Goal: Information Seeking & Learning: Learn about a topic

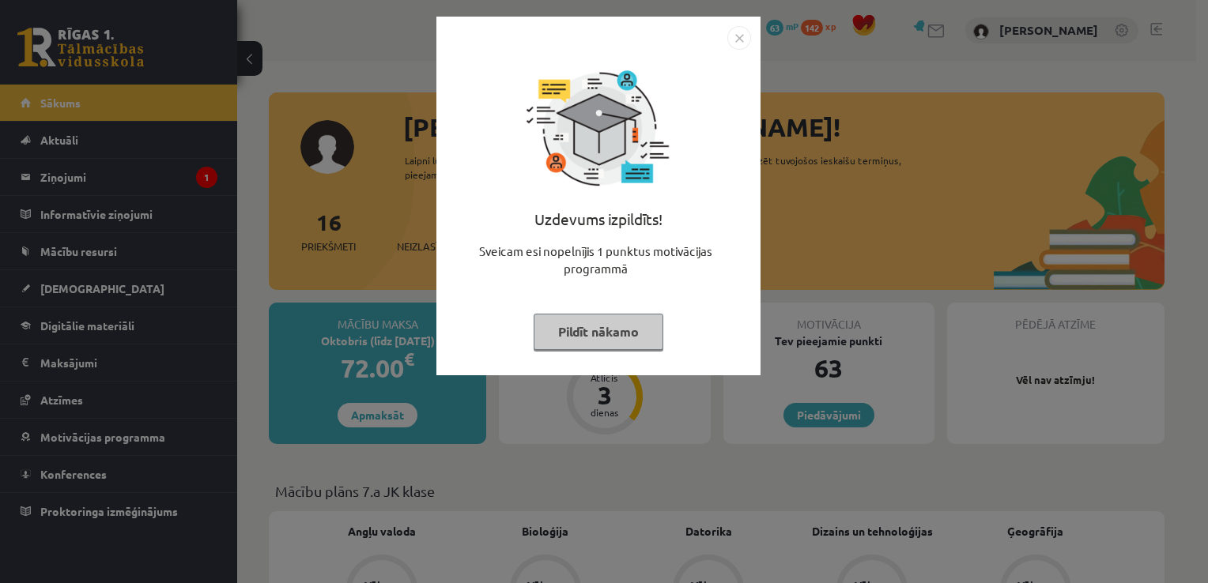
click at [588, 318] on button "Pildīt nākamo" at bounding box center [599, 332] width 130 height 36
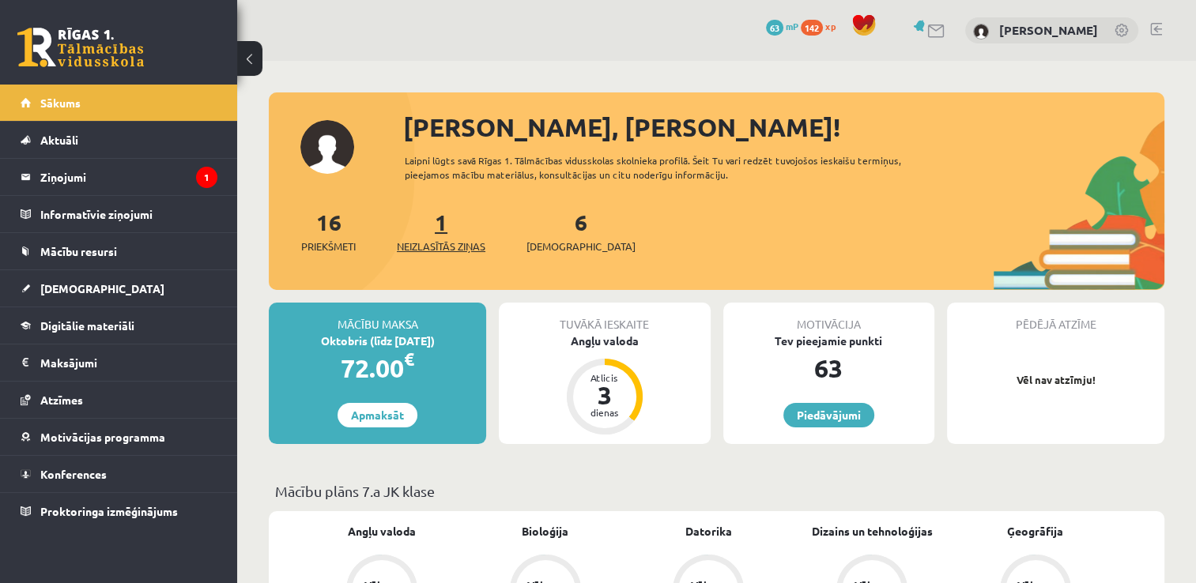
click at [428, 239] on span "Neizlasītās ziņas" at bounding box center [441, 247] width 89 height 16
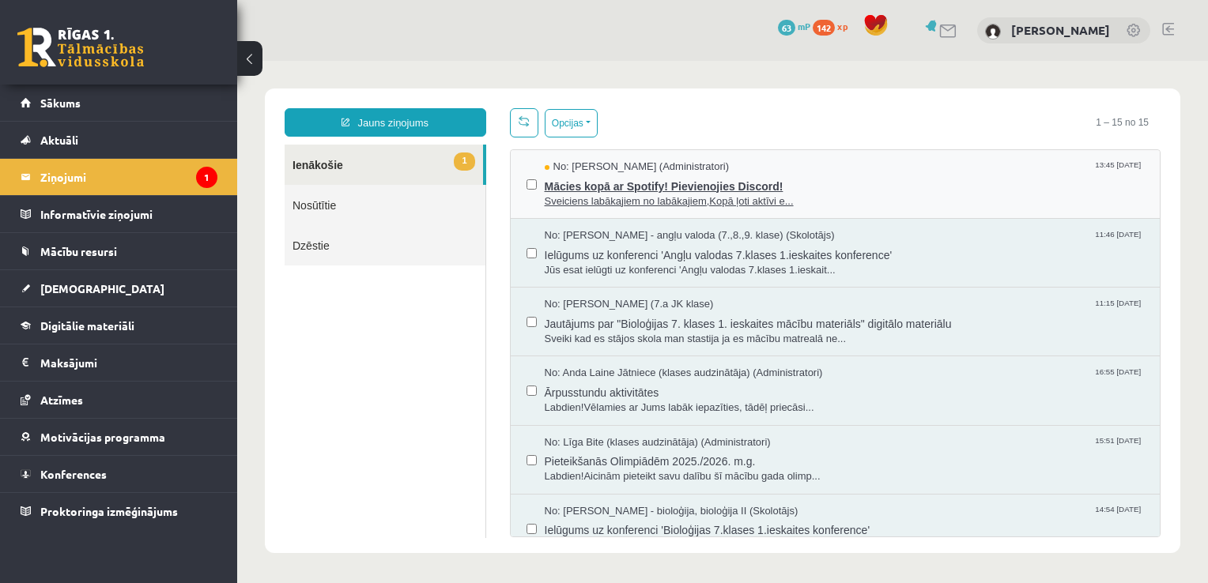
click at [808, 179] on span "Mācies kopā ar Spotify! Pievienojies Discord!" at bounding box center [845, 185] width 600 height 20
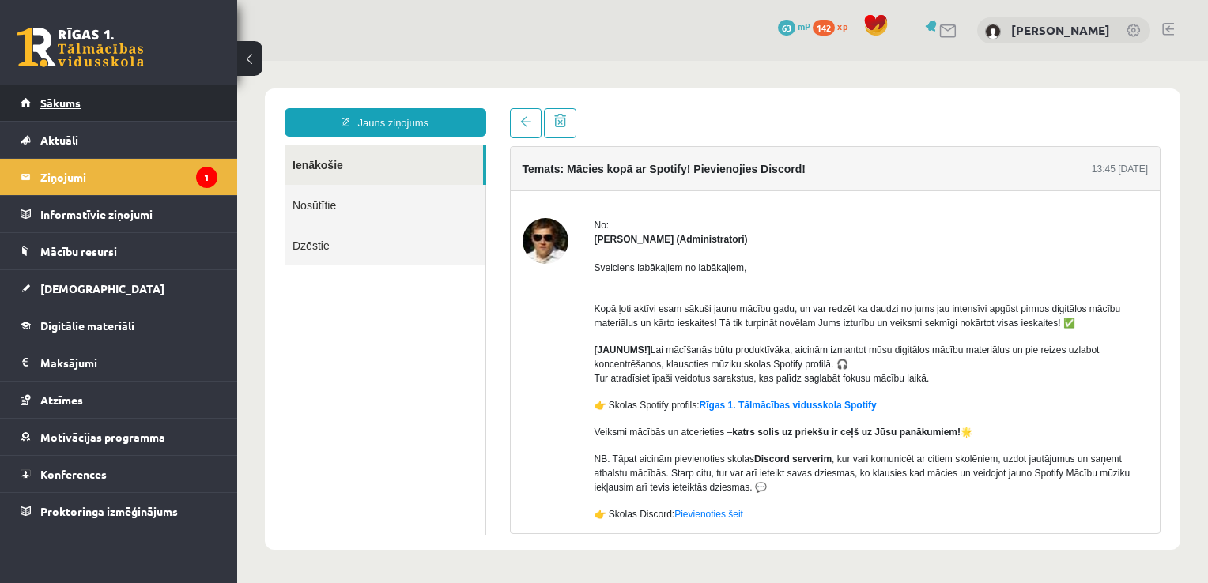
click at [74, 102] on span "Sākums" at bounding box center [60, 103] width 40 height 14
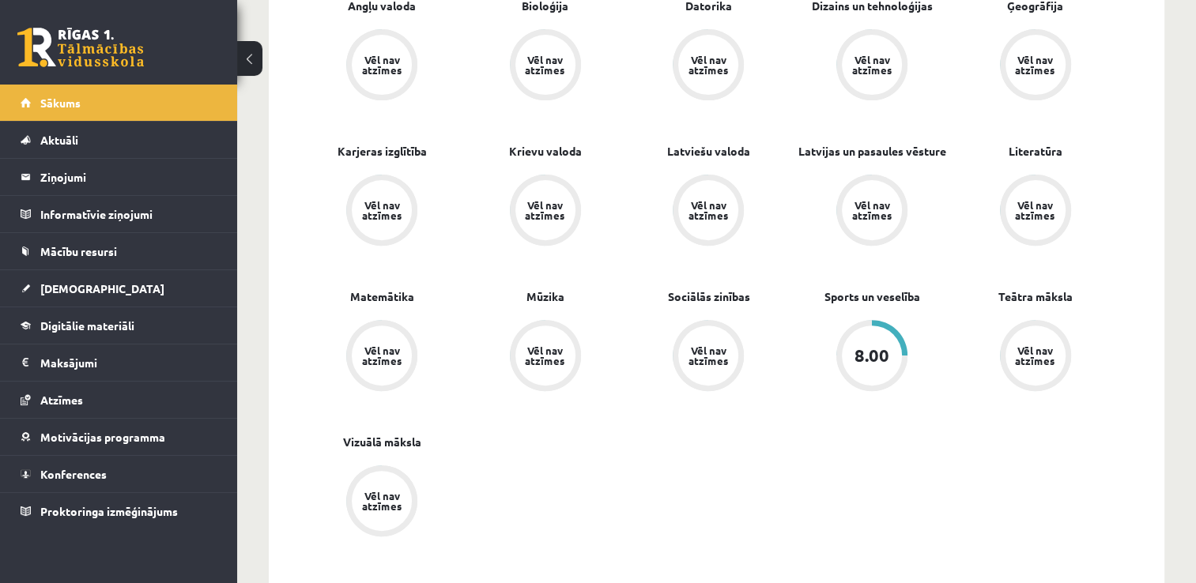
scroll to position [553, 0]
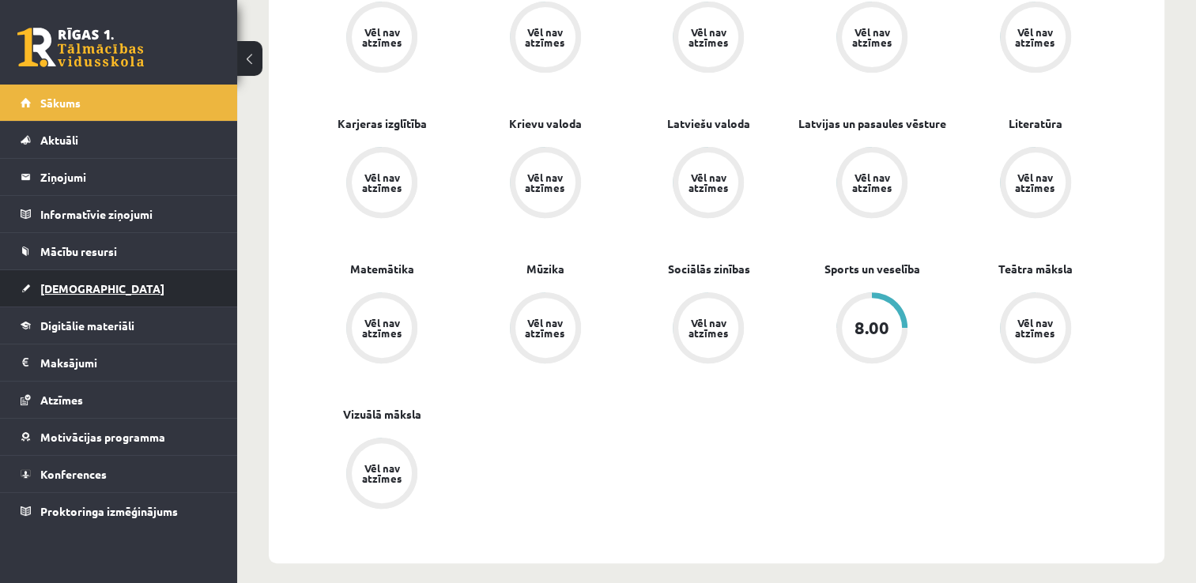
click at [108, 303] on link "[DEMOGRAPHIC_DATA]" at bounding box center [119, 288] width 197 height 36
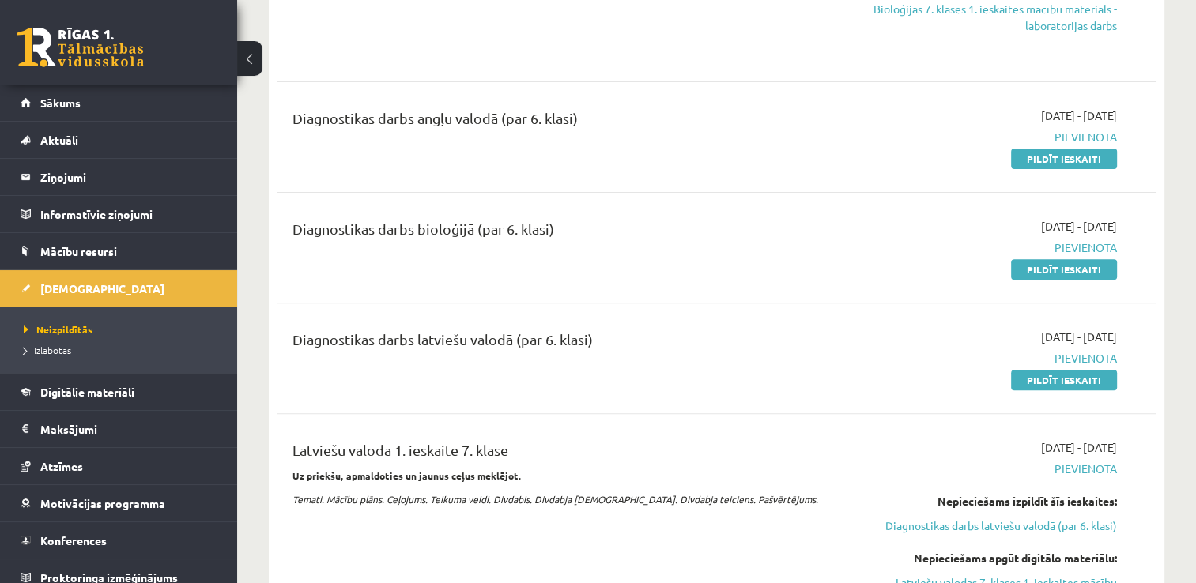
scroll to position [632, 0]
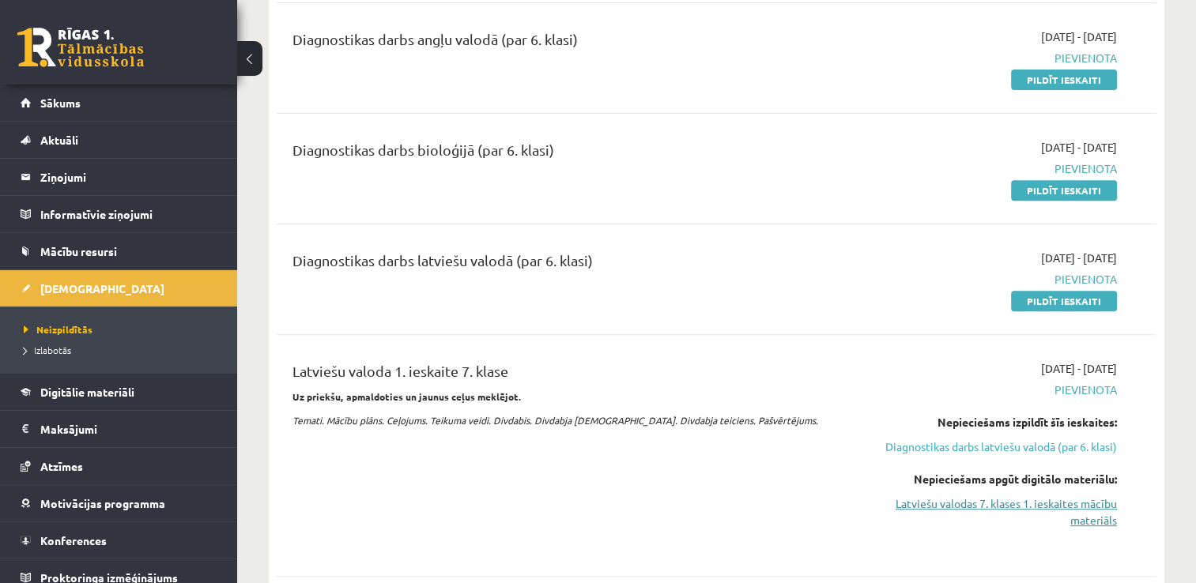
click at [1078, 496] on link "Latviešu valodas 7. klases 1. ieskaites mācību materiāls" at bounding box center [987, 512] width 259 height 33
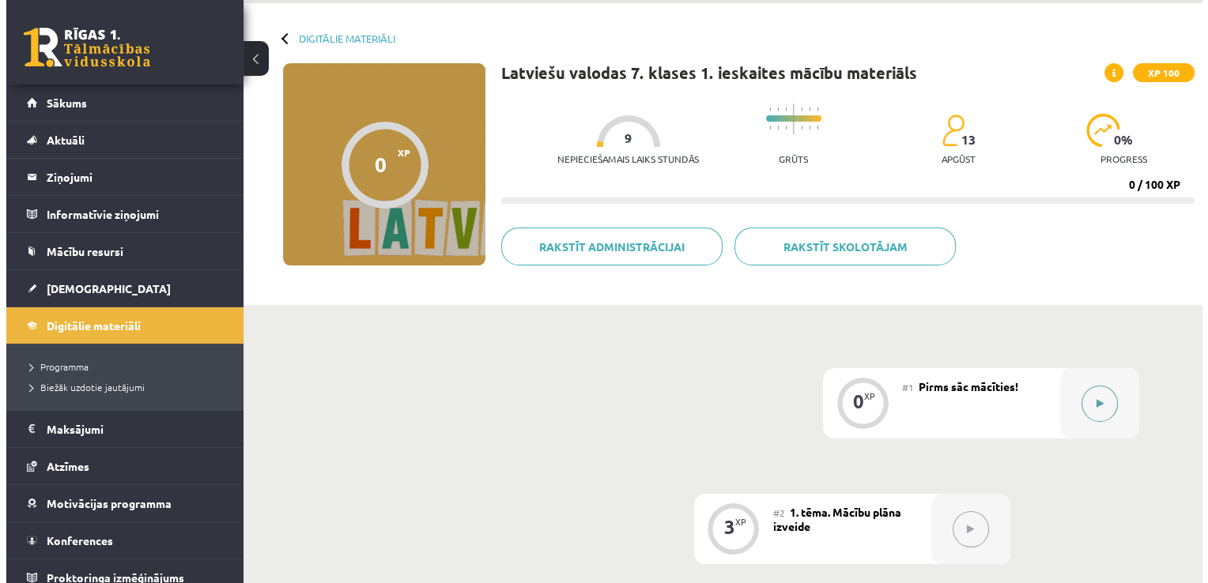
scroll to position [79, 0]
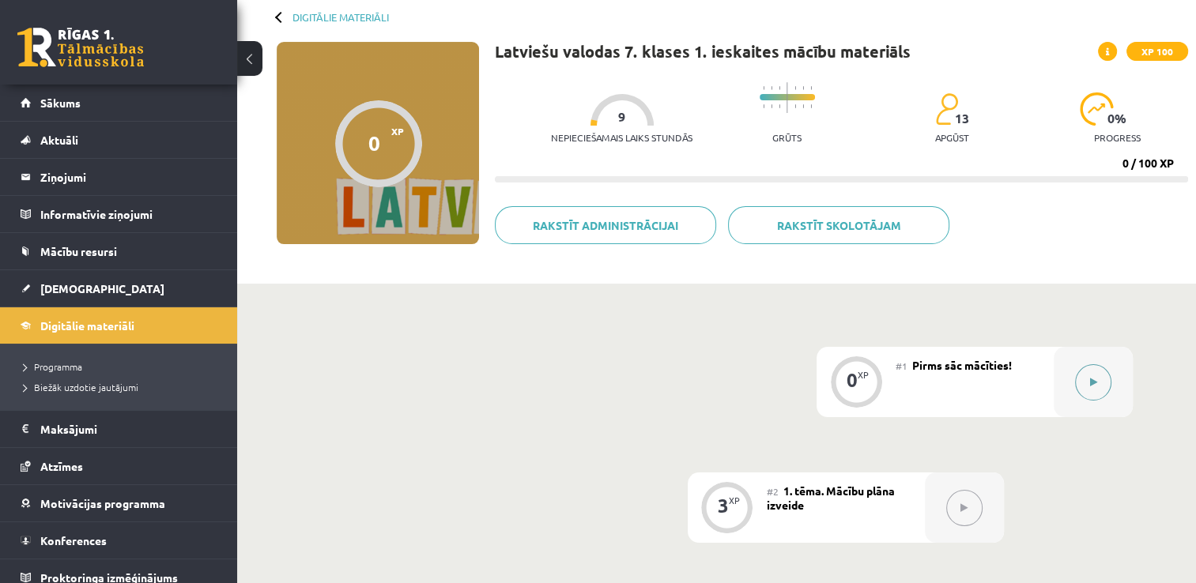
click at [1091, 387] on button at bounding box center [1093, 382] width 36 height 36
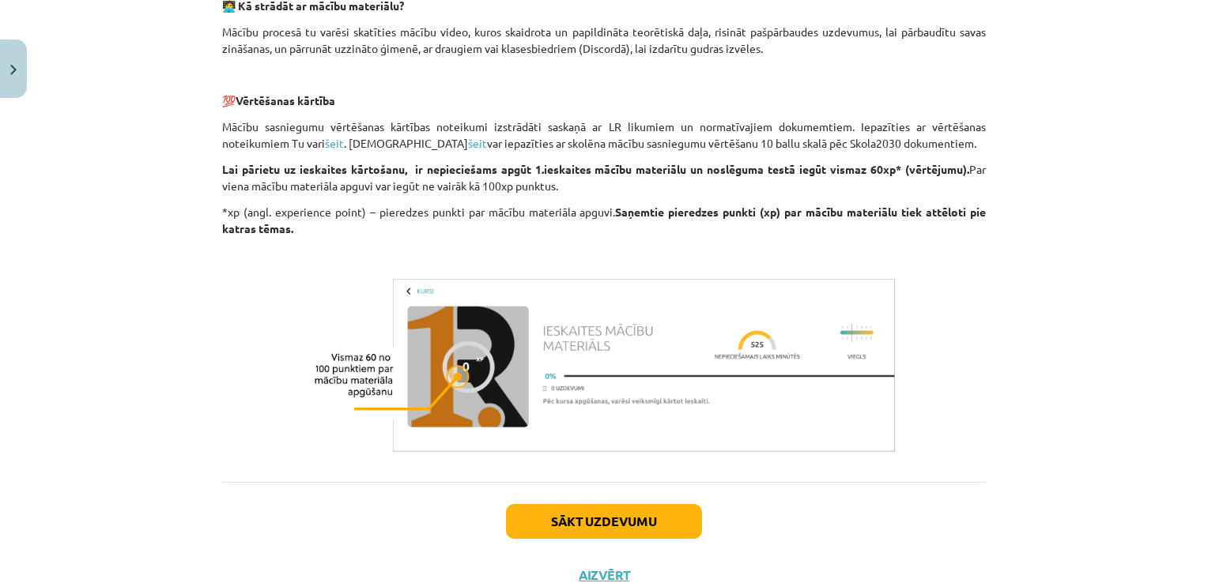
scroll to position [784, 0]
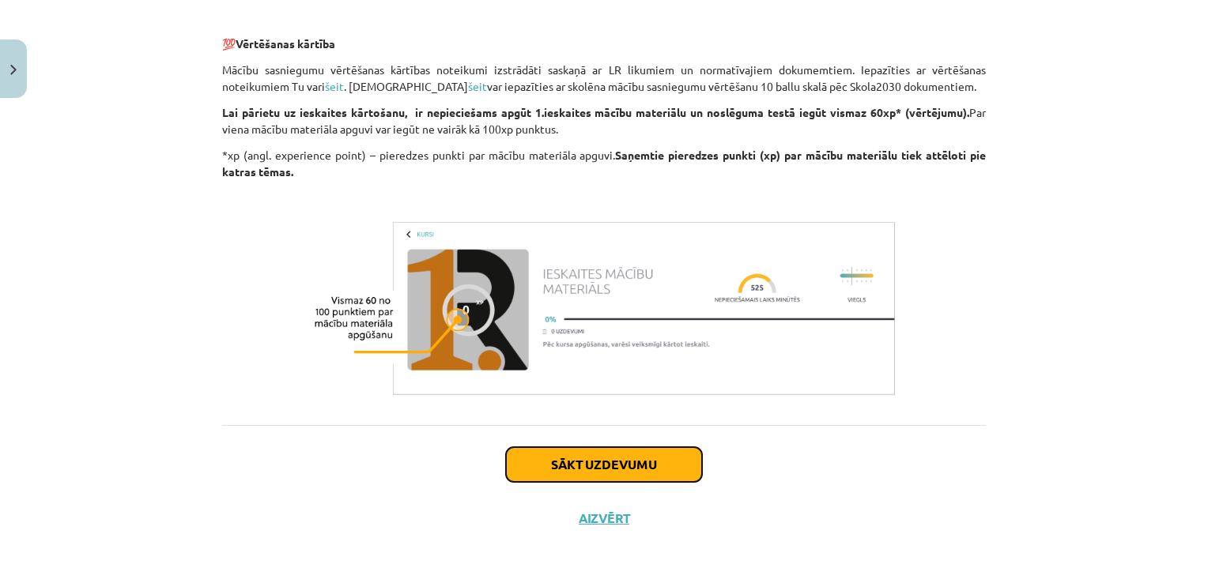
click at [560, 468] on button "Sākt uzdevumu" at bounding box center [604, 464] width 196 height 35
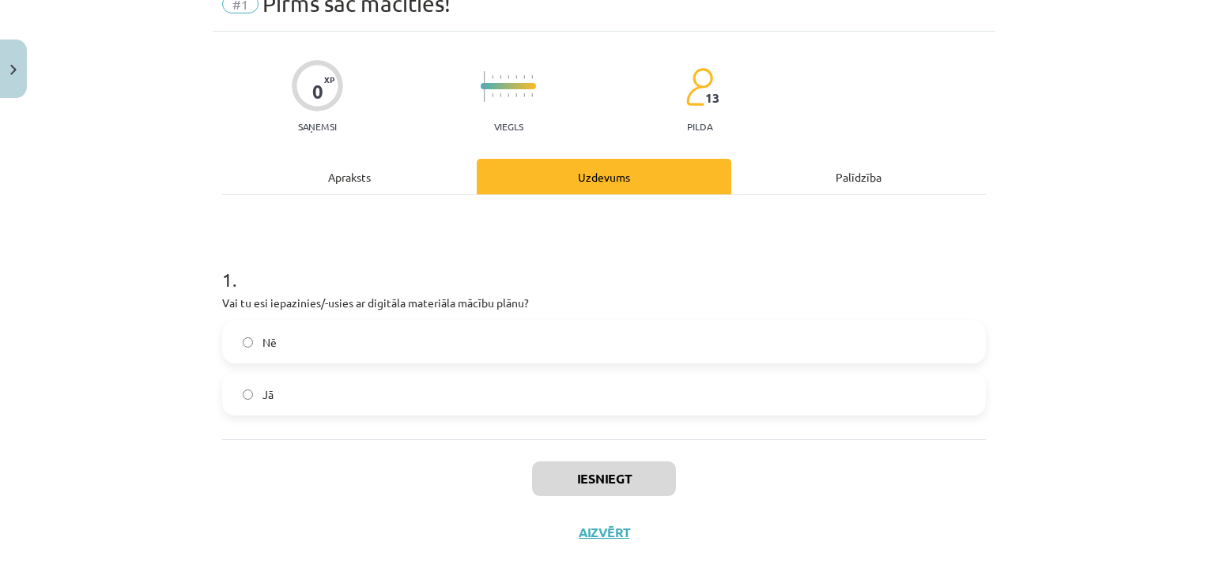
scroll to position [89, 0]
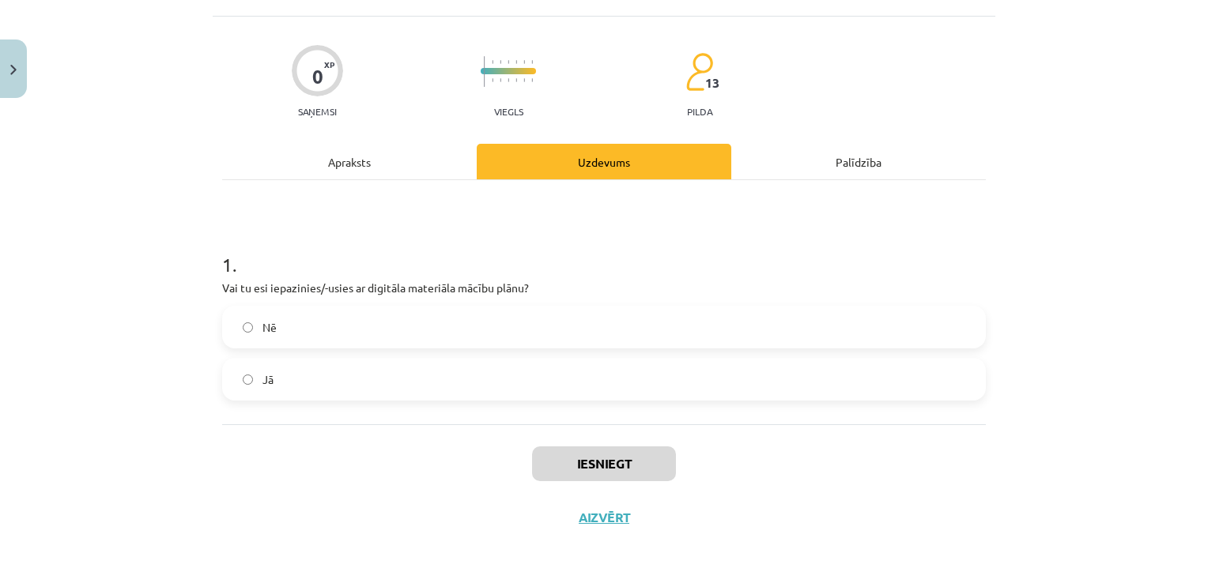
click at [324, 381] on label "Jā" at bounding box center [604, 380] width 760 height 40
click at [600, 471] on button "Iesniegt" at bounding box center [604, 464] width 144 height 35
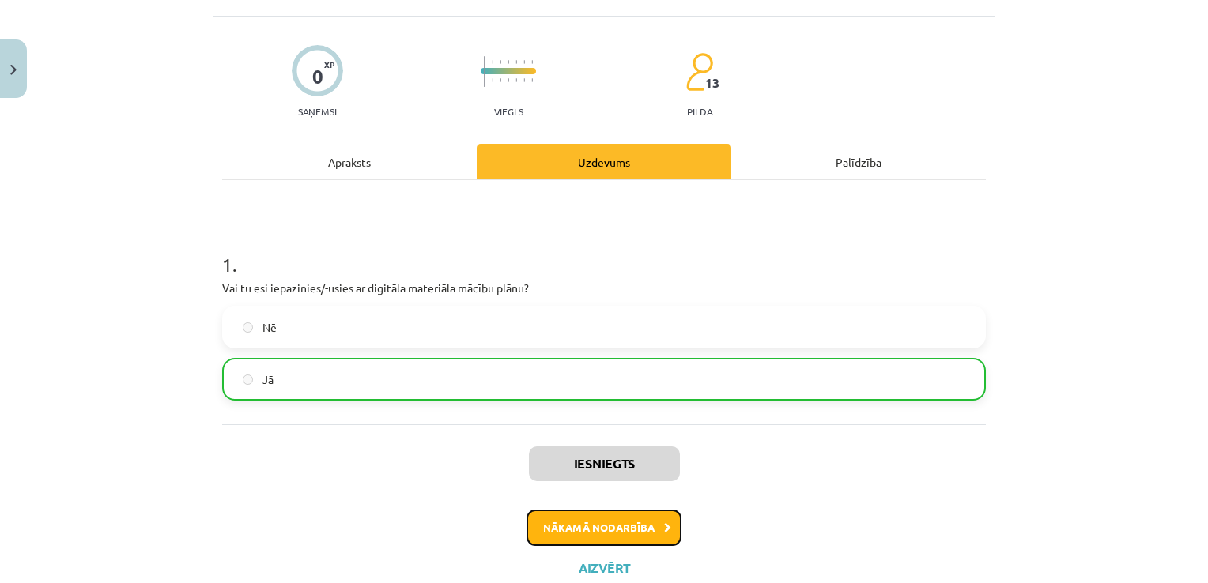
click at [625, 537] on button "Nākamā nodarbība" at bounding box center [603, 528] width 155 height 36
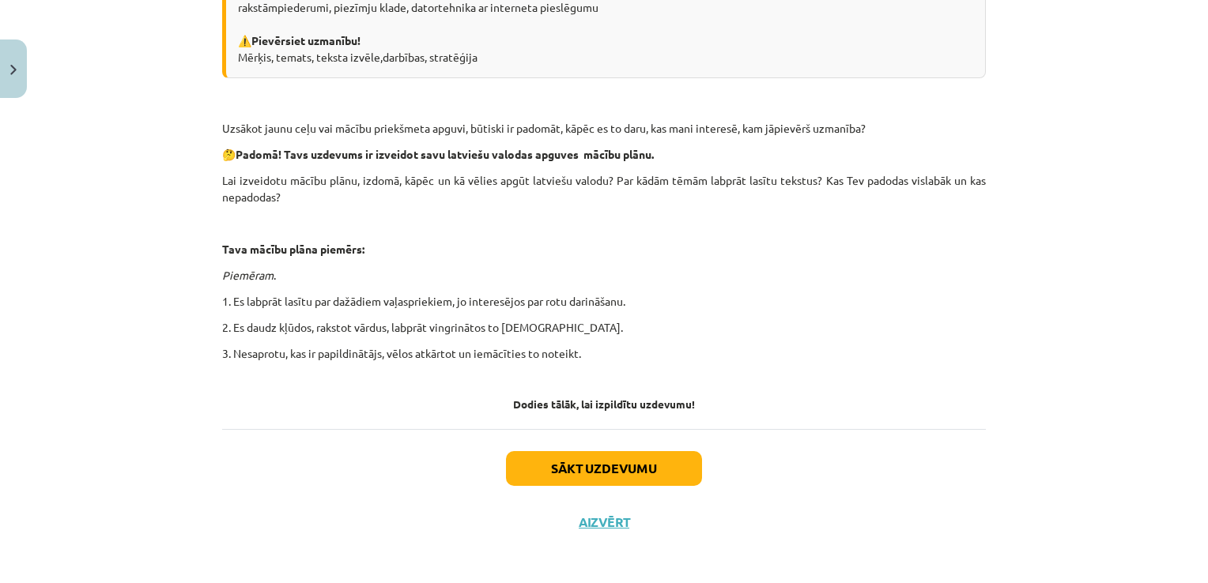
scroll to position [404, 0]
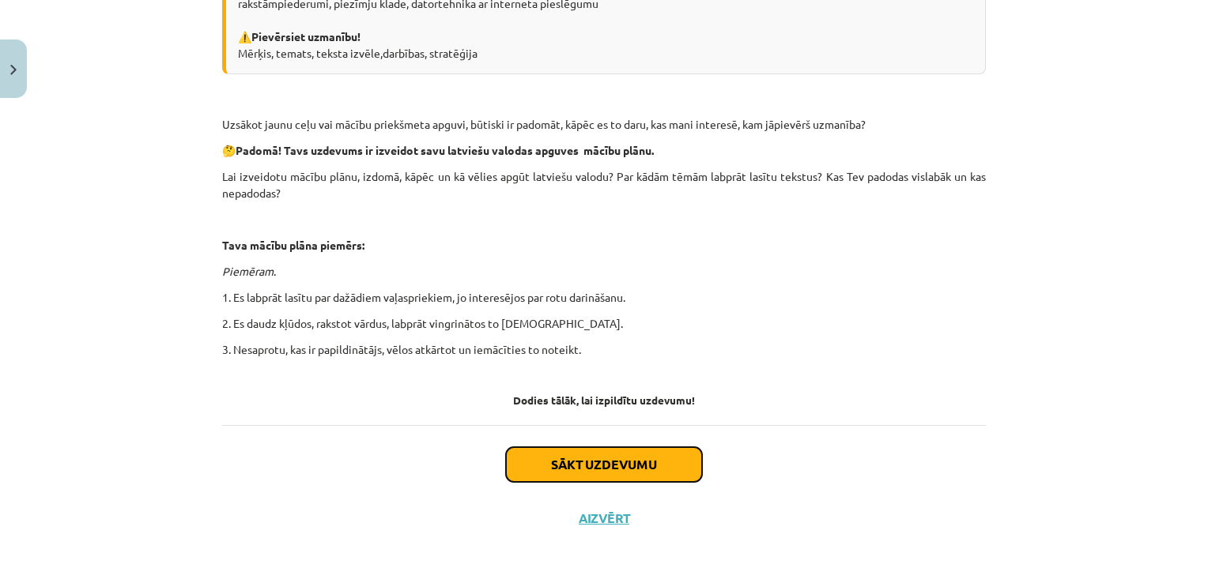
click at [632, 469] on button "Sākt uzdevumu" at bounding box center [604, 464] width 196 height 35
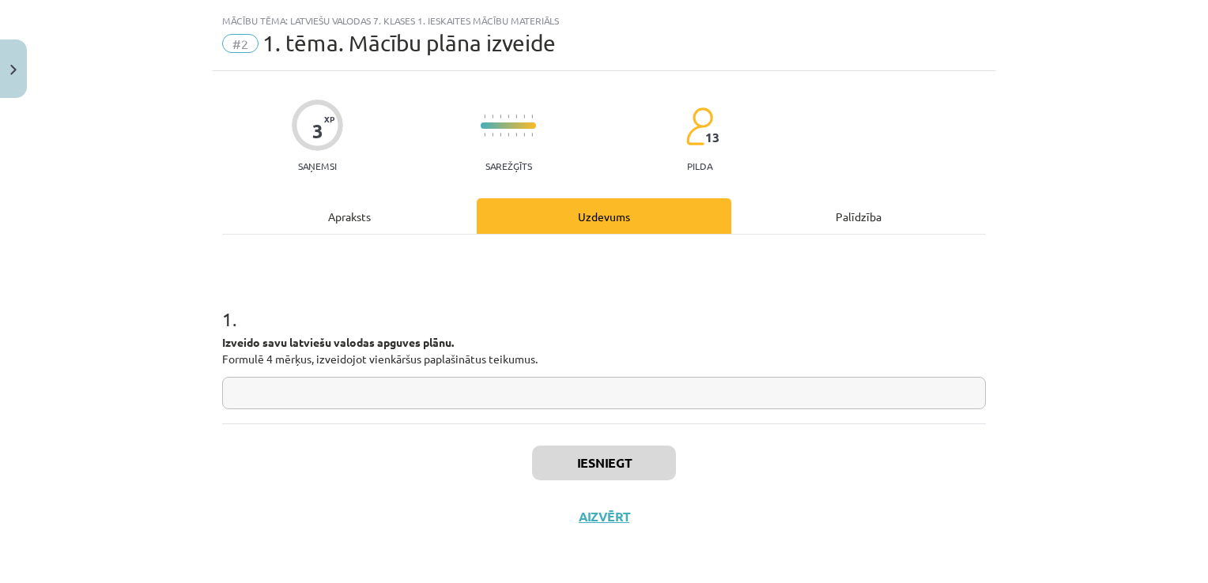
scroll to position [33, 0]
click at [732, 361] on p "Izveido savu latviešu valodas apguves plānu. Formulē 4 mērķus, izveidojot vienk…" at bounding box center [604, 351] width 764 height 33
click at [588, 390] on input "text" at bounding box center [604, 394] width 764 height 32
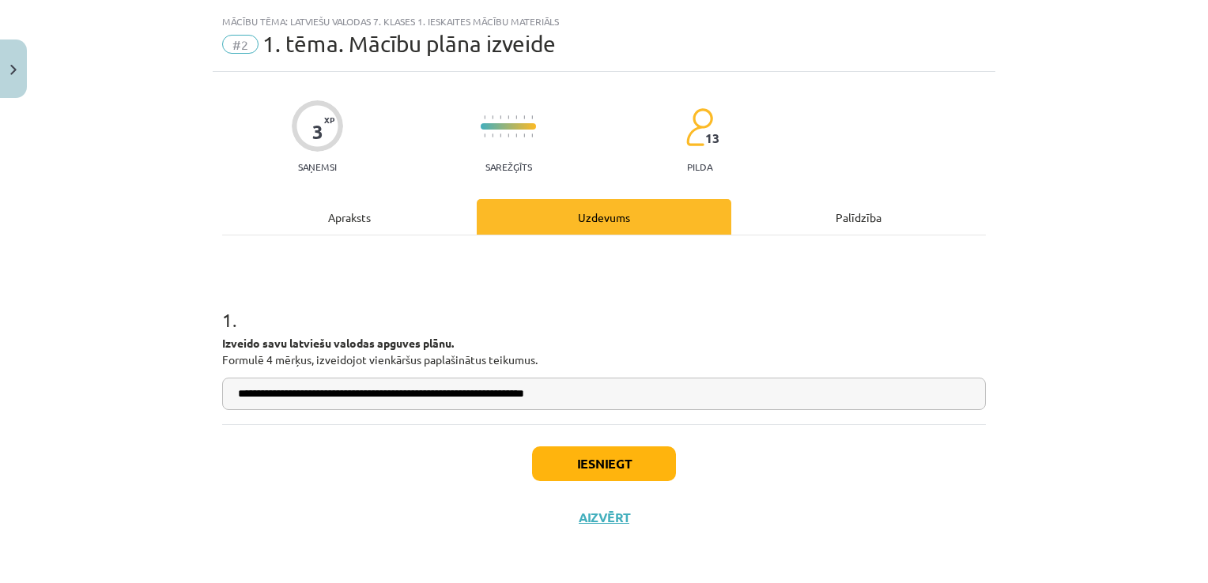
type input "**********"
click at [591, 469] on button "Iesniegt" at bounding box center [604, 464] width 144 height 35
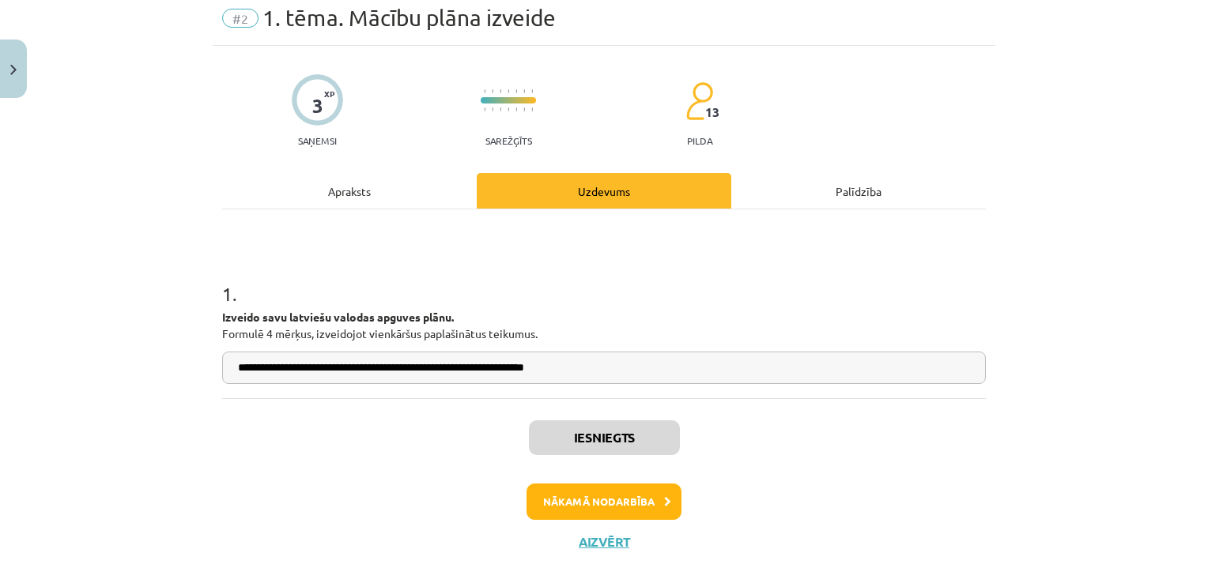
scroll to position [82, 0]
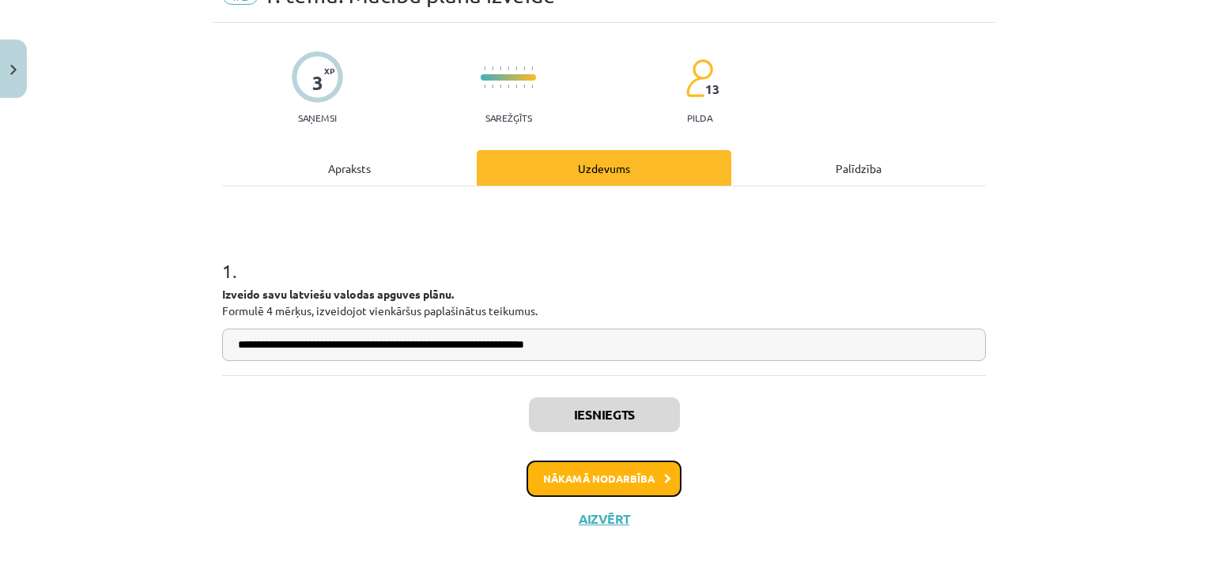
click at [572, 475] on button "Nākamā nodarbība" at bounding box center [603, 479] width 155 height 36
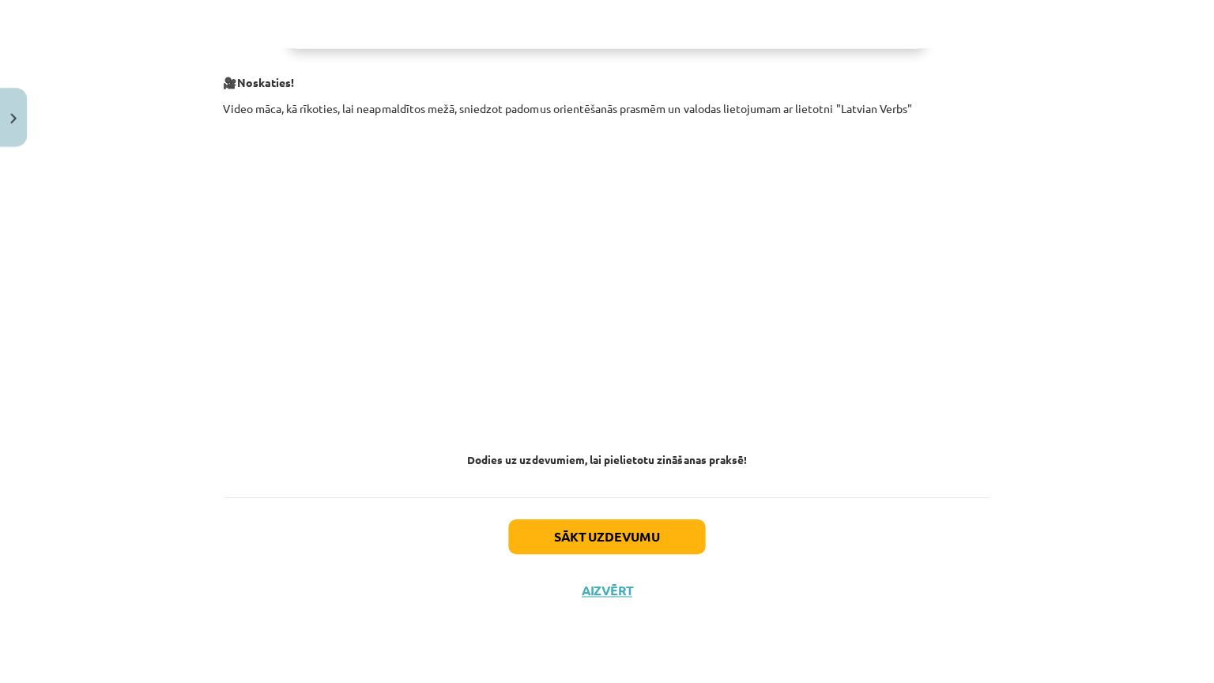
scroll to position [898, 0]
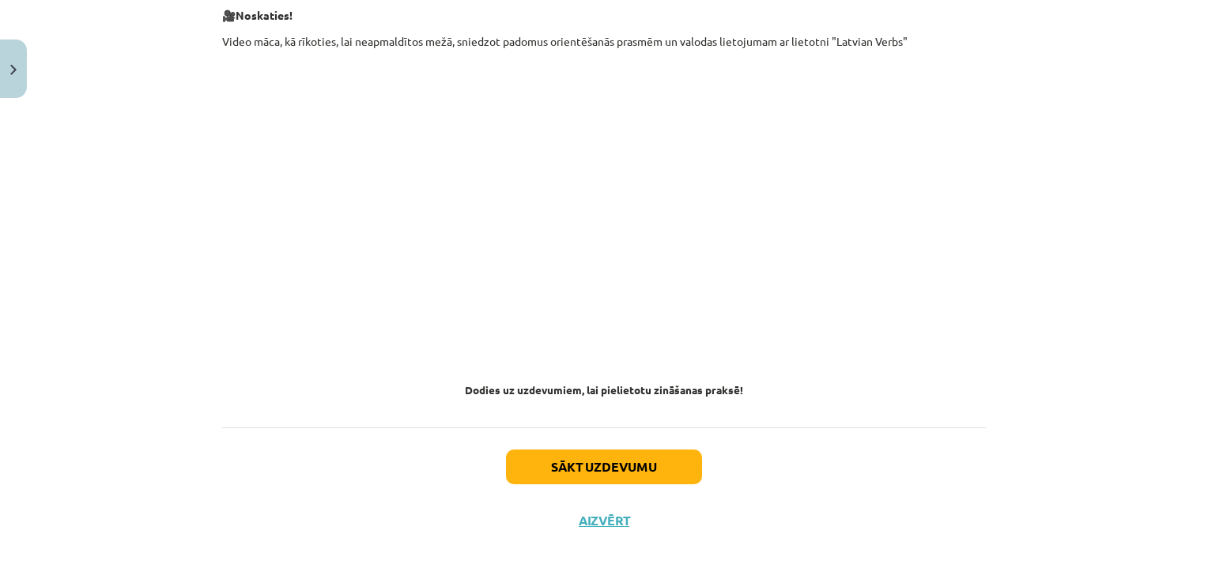
click at [794, 477] on div "Sākt uzdevumu Aizvērt" at bounding box center [604, 483] width 764 height 111
click at [831, 457] on div "Sākt uzdevumu Aizvērt" at bounding box center [604, 483] width 764 height 111
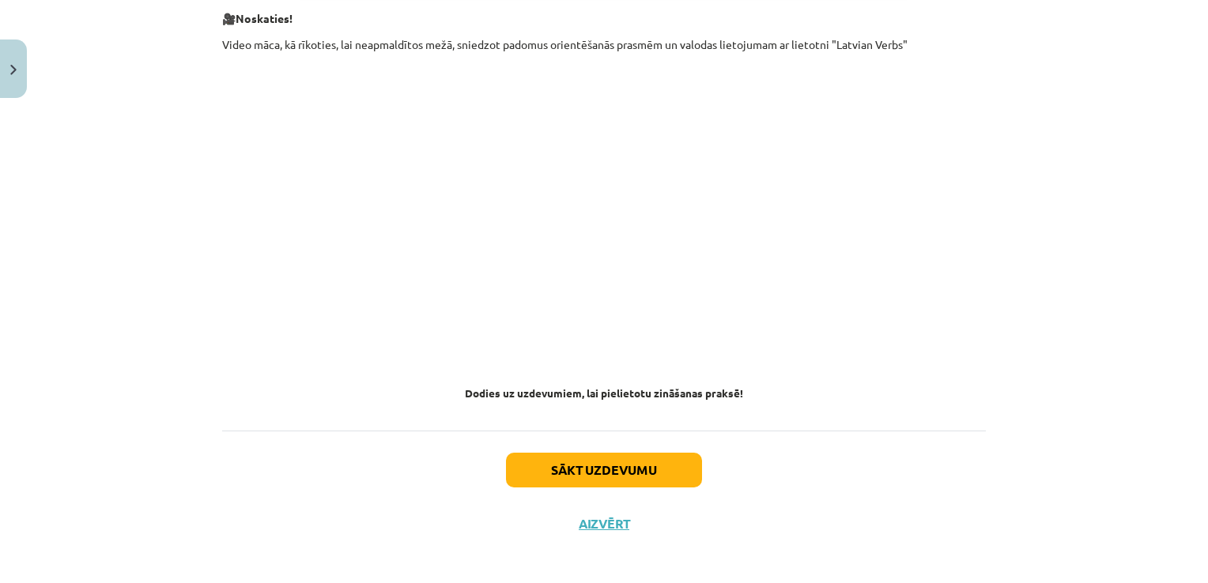
scroll to position [898, 0]
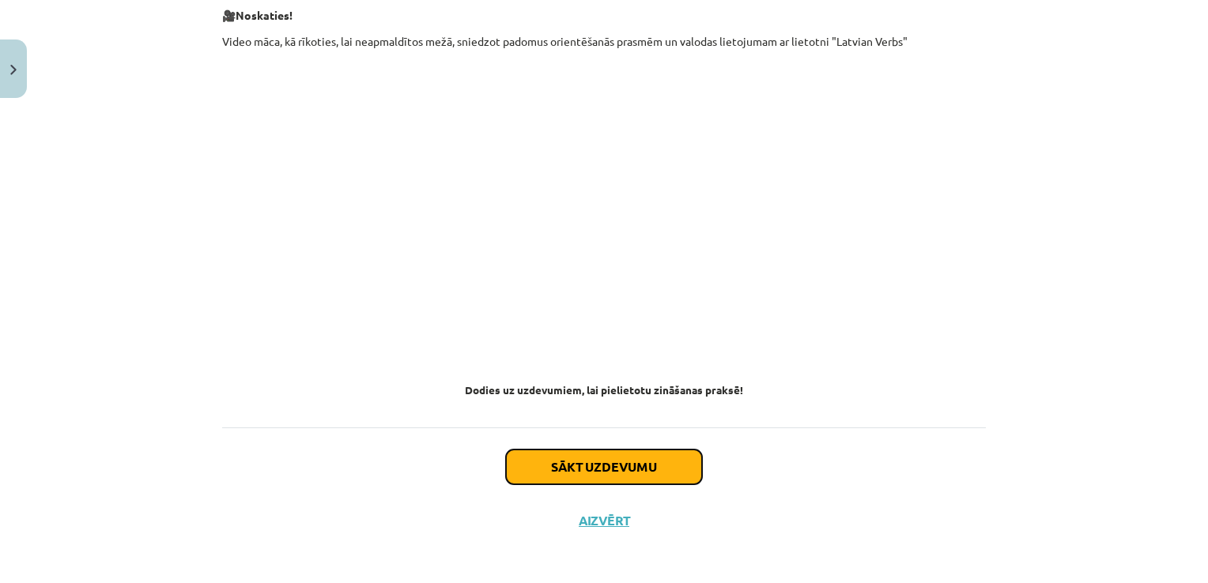
click at [624, 465] on button "Sākt uzdevumu" at bounding box center [604, 467] width 196 height 35
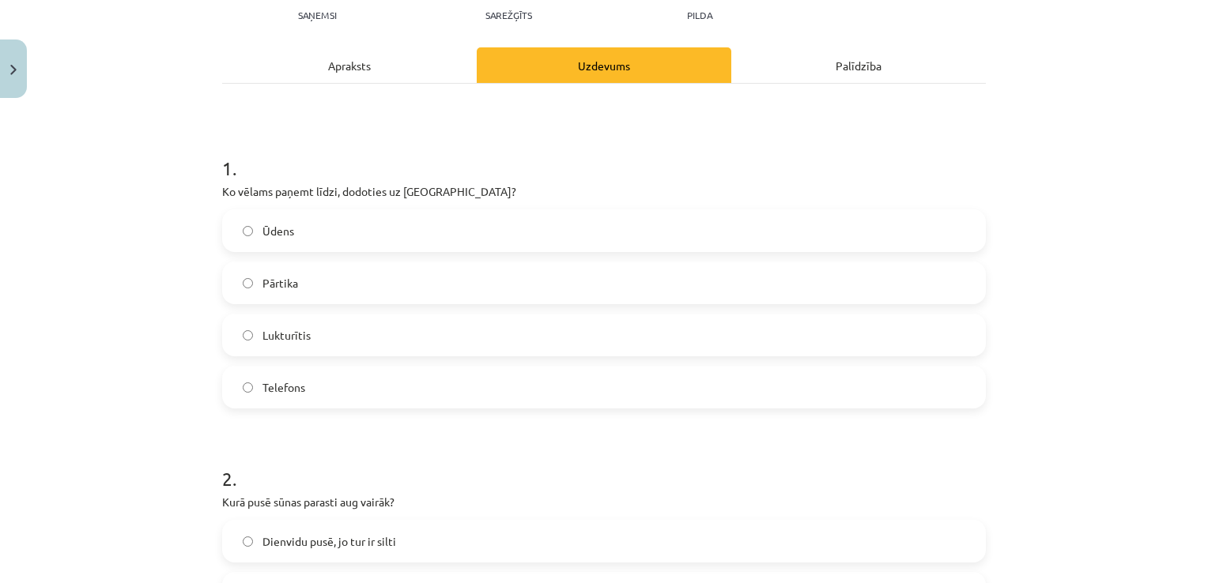
scroll to position [198, 0]
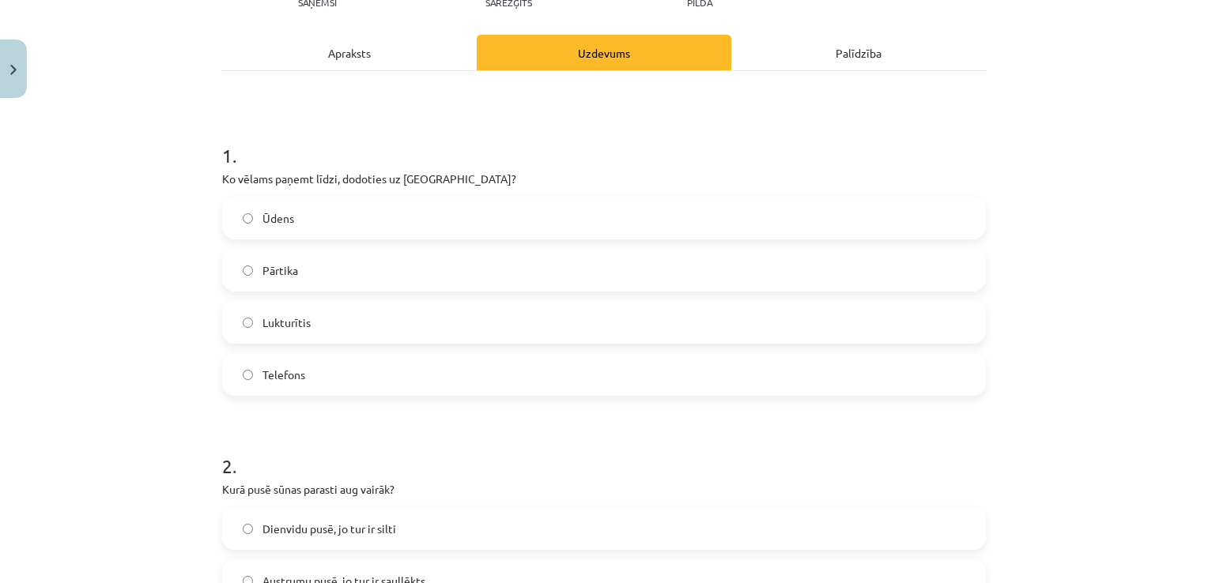
click at [288, 224] on label "Ūdens" at bounding box center [604, 218] width 760 height 40
click at [267, 315] on span "Lukturītis" at bounding box center [286, 323] width 48 height 17
click at [273, 205] on label "Ūdens" at bounding box center [604, 218] width 760 height 40
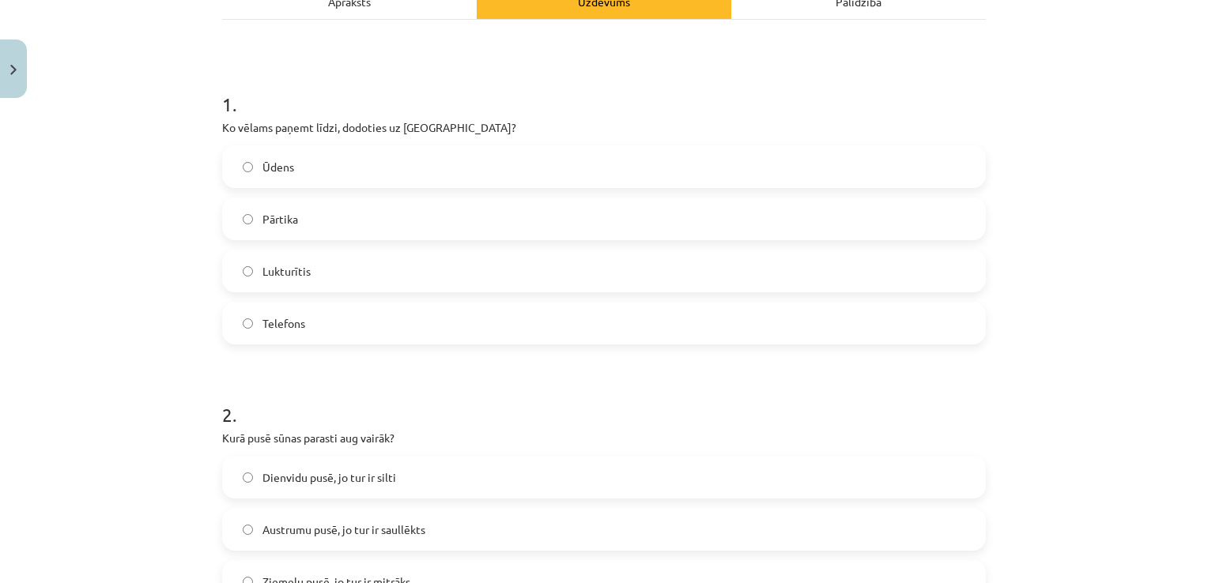
scroll to position [356, 0]
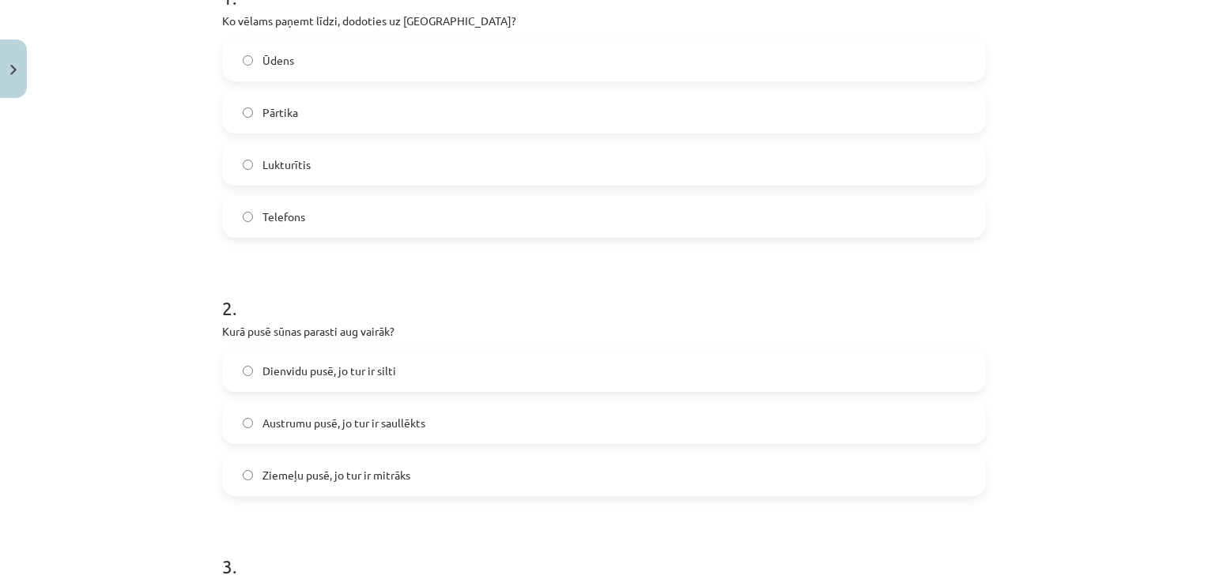
click at [413, 477] on label "Ziemeļu pusē, jo tur ir mitrāks" at bounding box center [604, 475] width 760 height 40
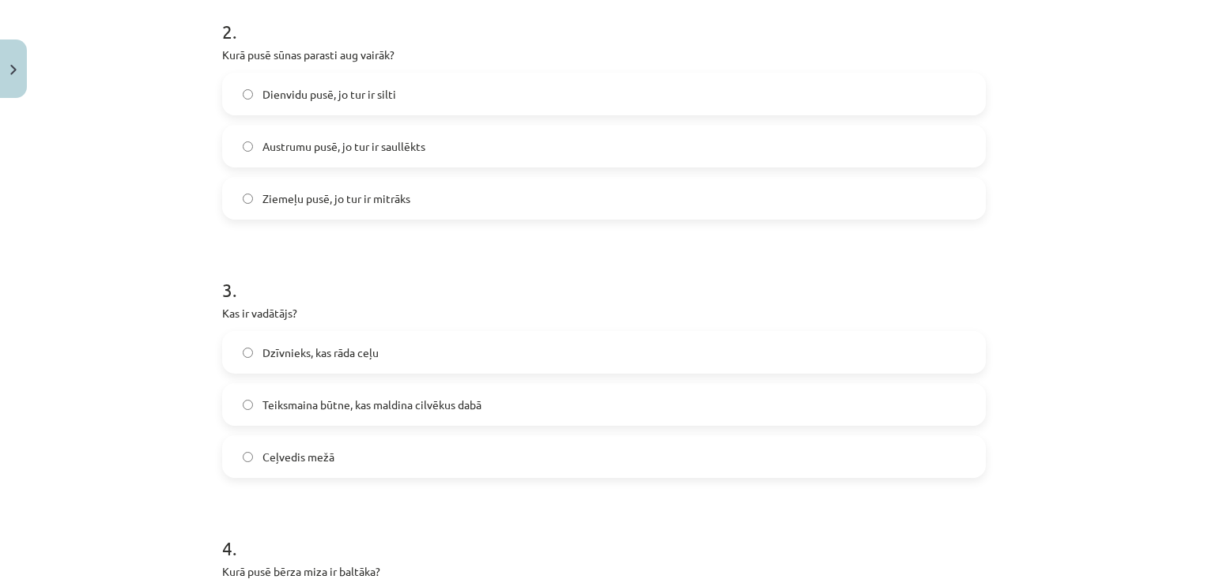
scroll to position [672, 0]
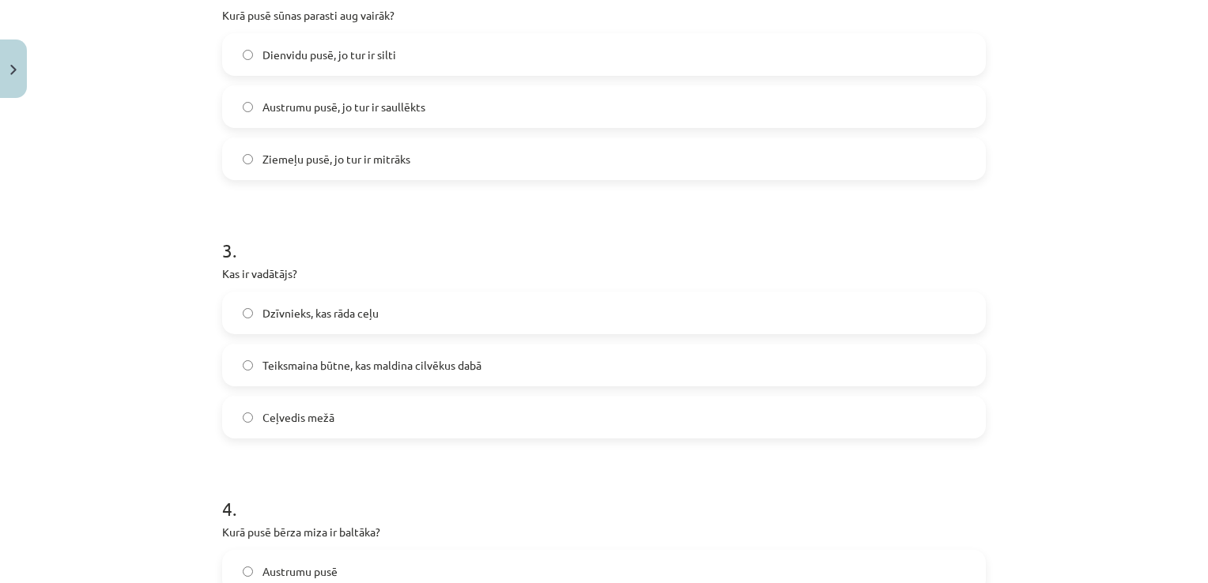
click at [468, 365] on span "Teiksmaina būtne, kas maldina cilvēkus dabā" at bounding box center [371, 365] width 219 height 17
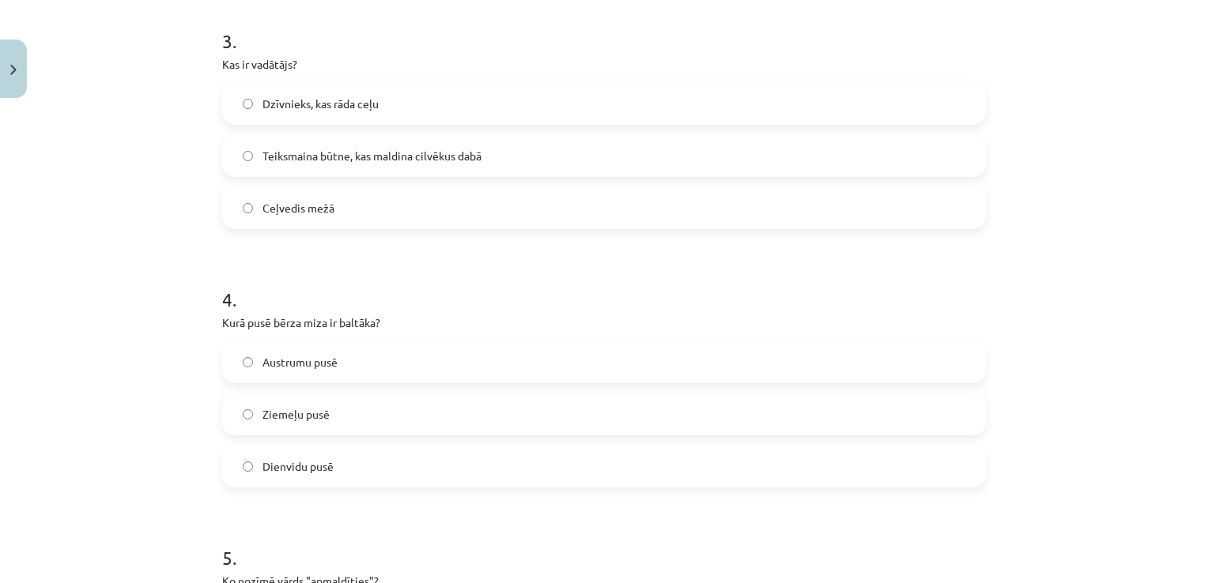
scroll to position [909, 0]
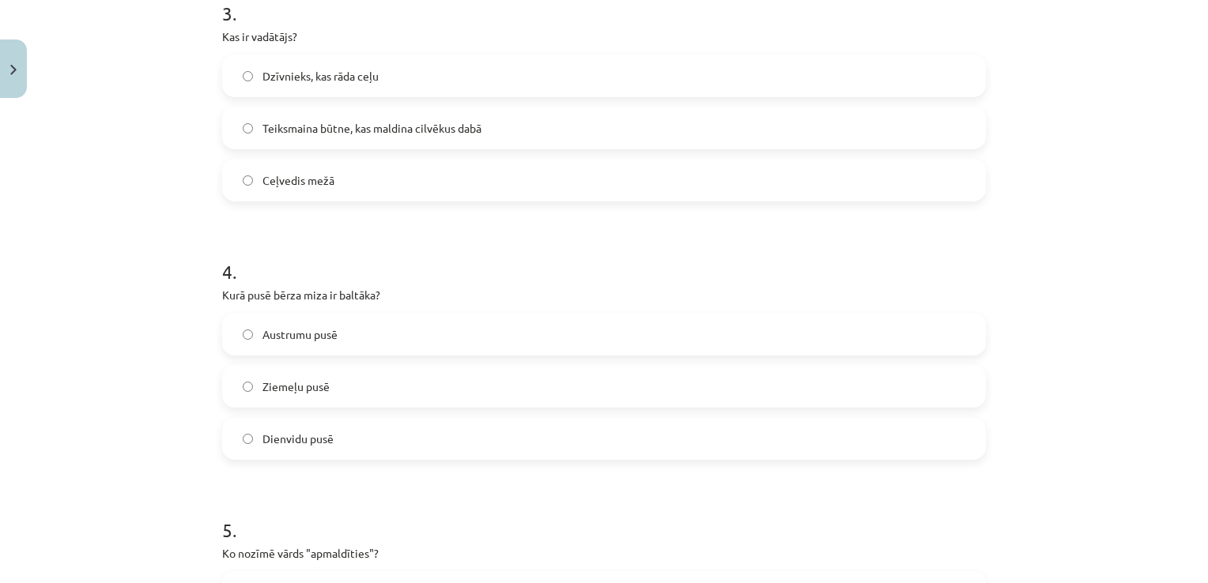
click at [481, 437] on label "Dienvidu pusē" at bounding box center [604, 439] width 760 height 40
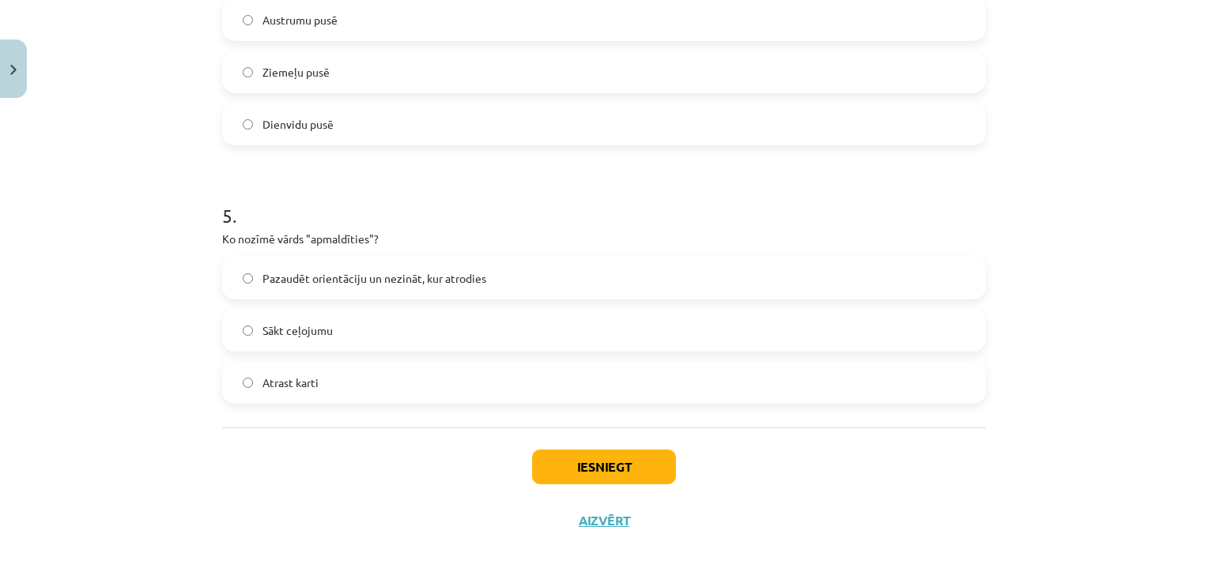
scroll to position [1225, 0]
click at [442, 283] on span "Pazaudēt orientāciju un nezināt, kur atrodies" at bounding box center [374, 277] width 224 height 17
click at [635, 467] on button "Iesniegt" at bounding box center [604, 465] width 144 height 35
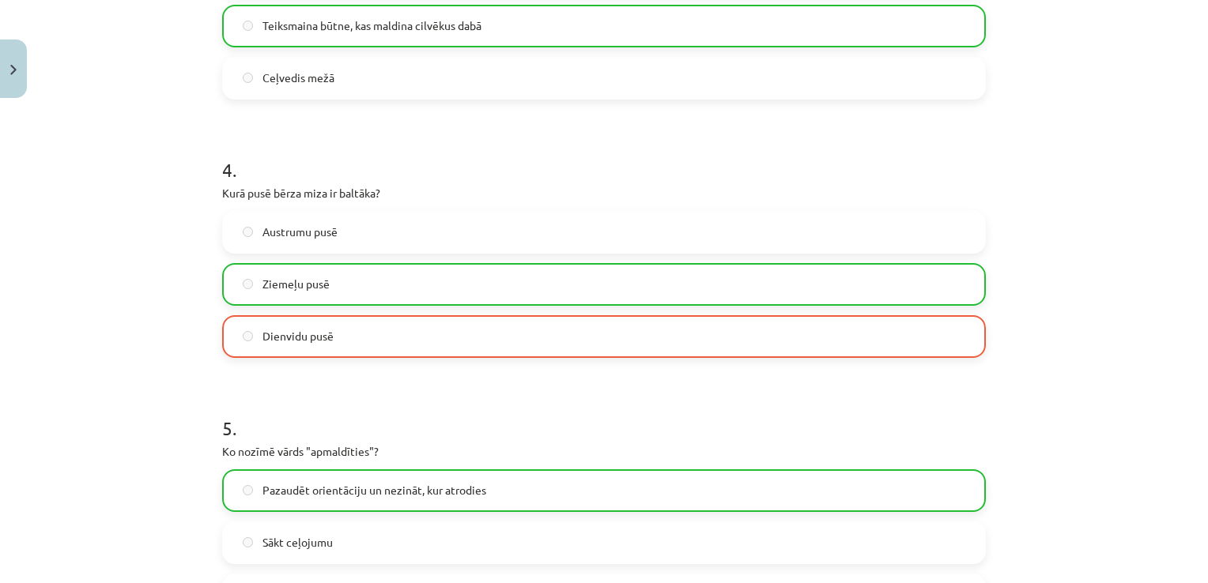
scroll to position [1299, 0]
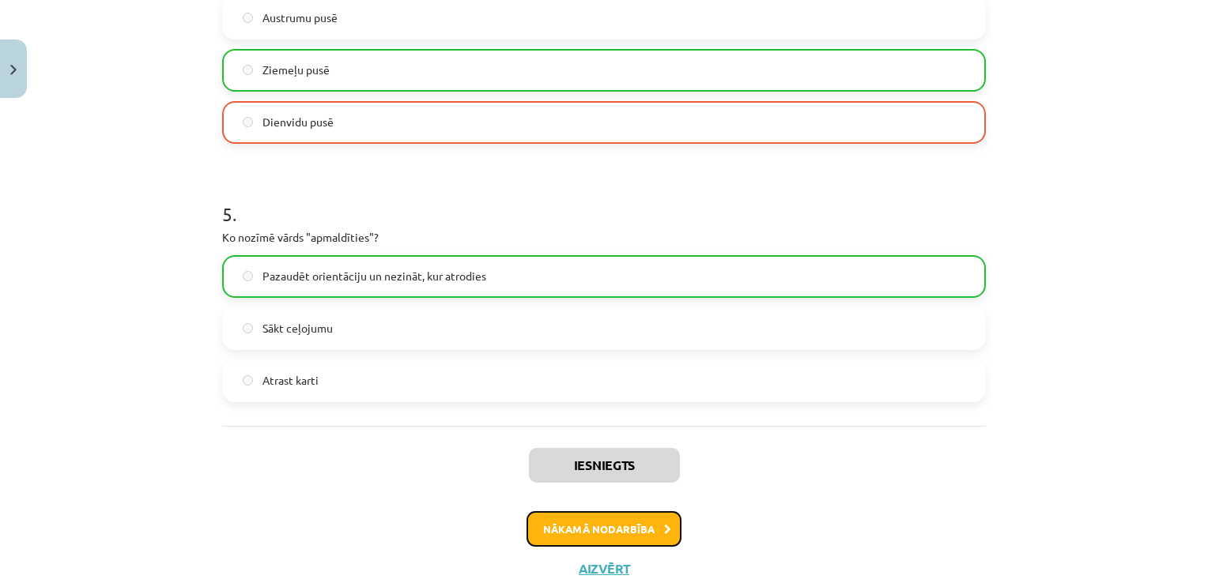
click at [628, 534] on button "Nākamā nodarbība" at bounding box center [603, 529] width 155 height 36
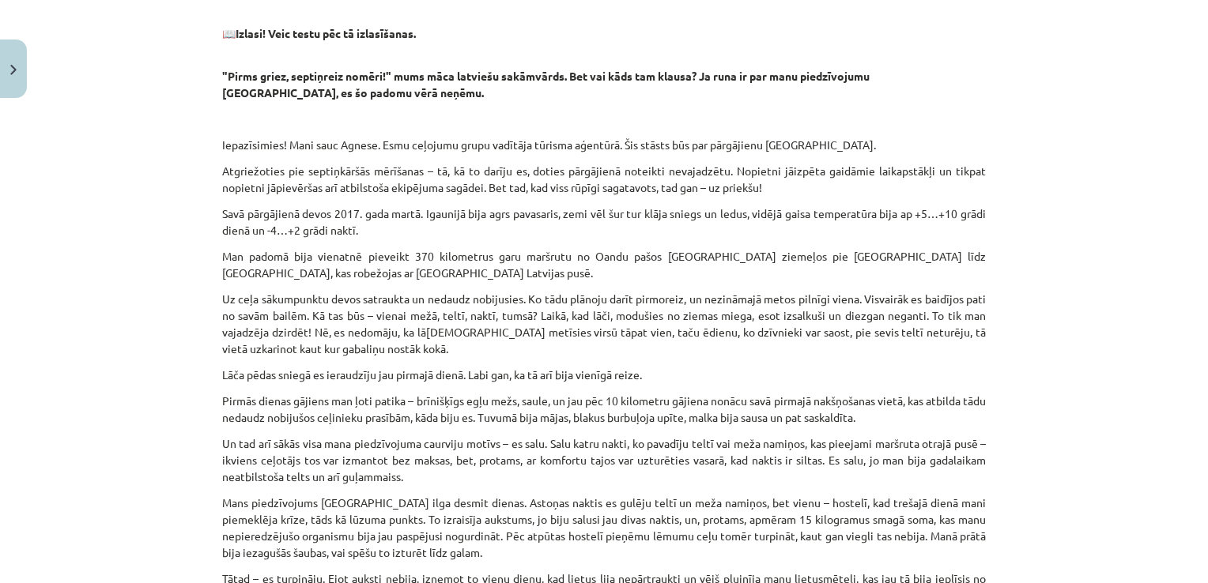
scroll to position [269, 0]
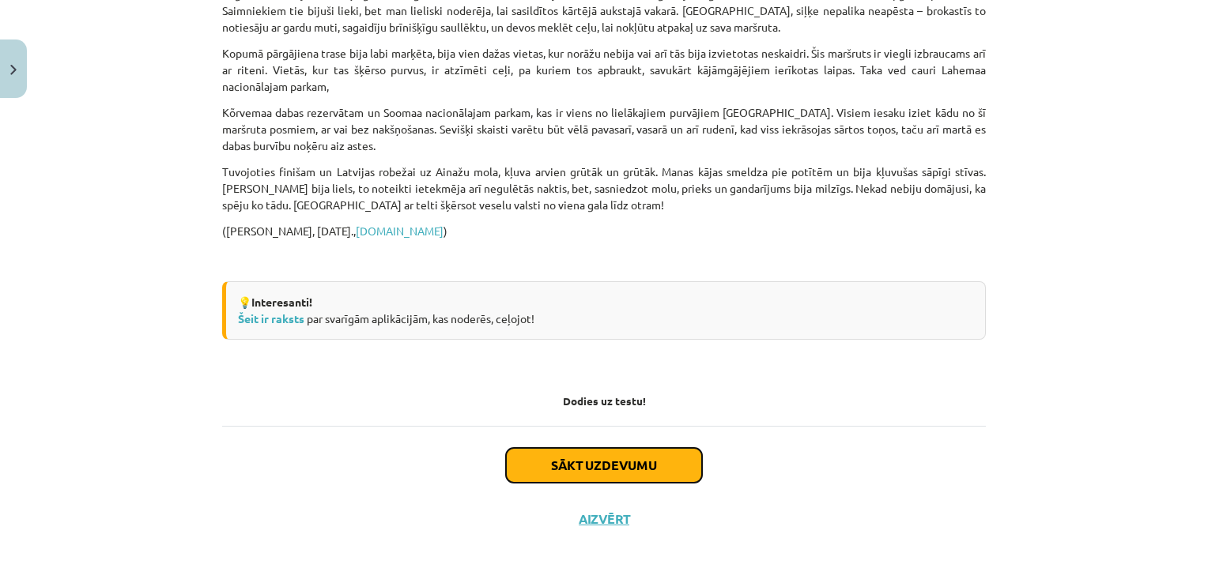
click at [609, 462] on button "Sākt uzdevumu" at bounding box center [604, 465] width 196 height 35
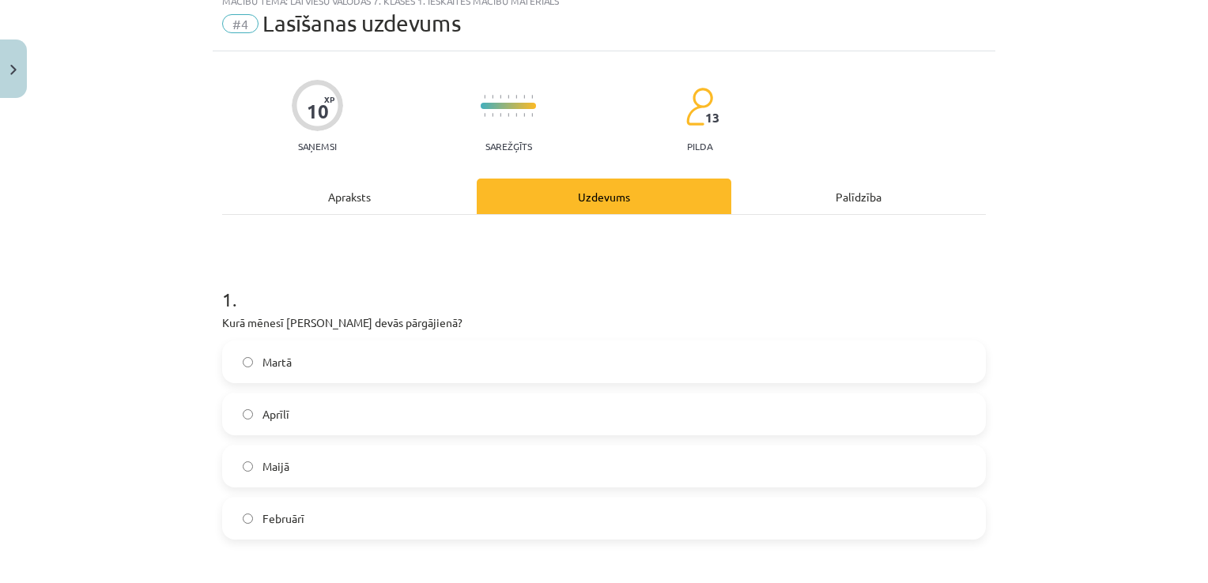
scroll to position [40, 0]
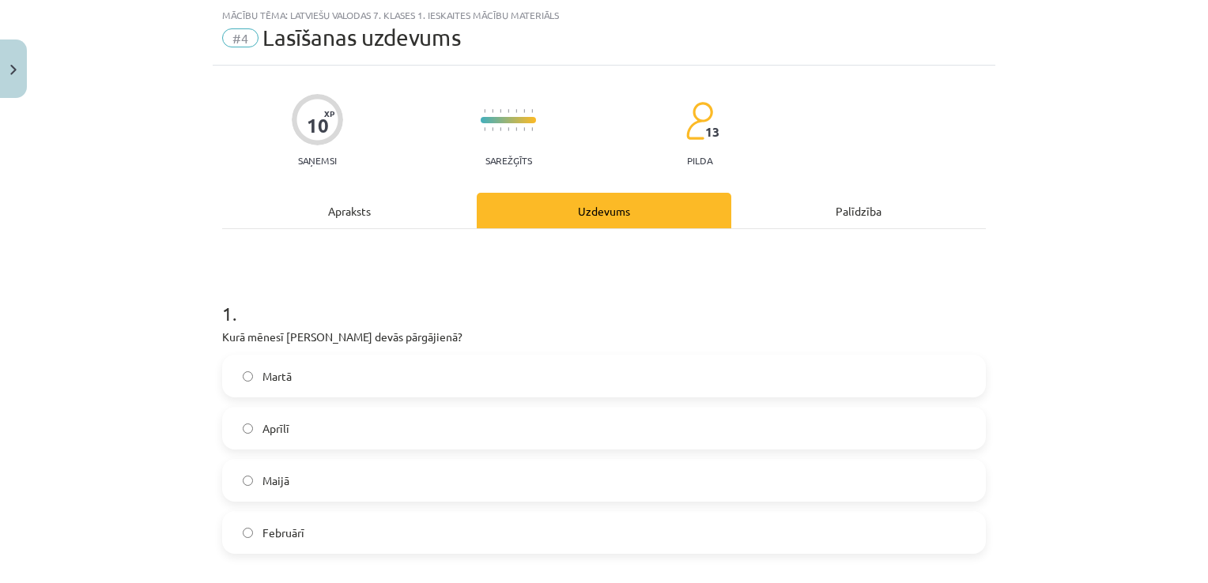
click at [358, 219] on div "Apraksts" at bounding box center [349, 211] width 255 height 36
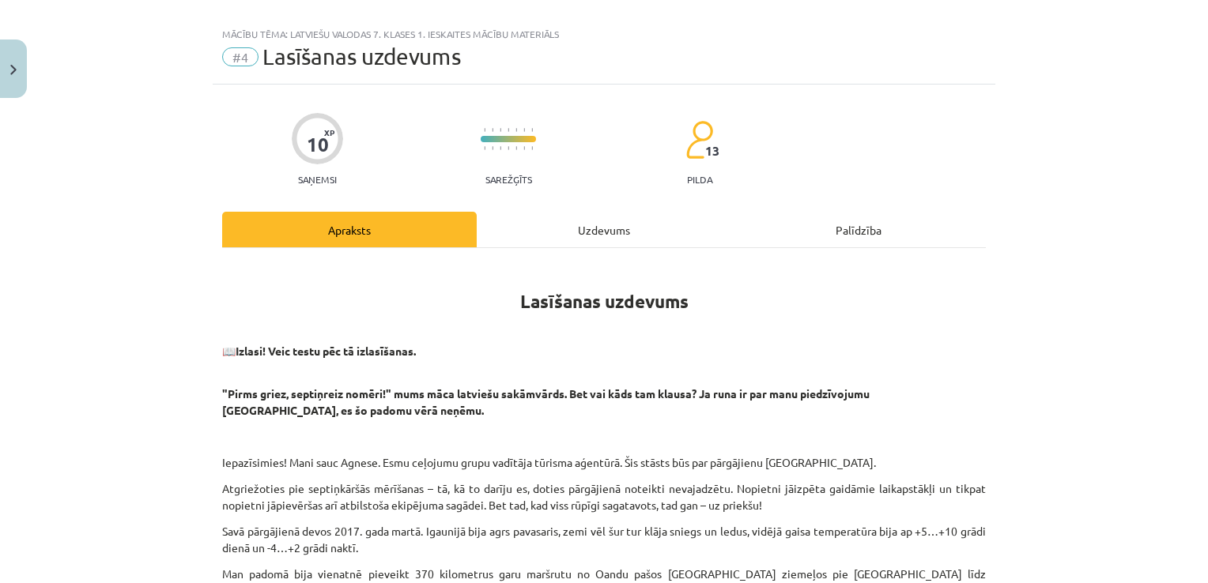
scroll to position [0, 0]
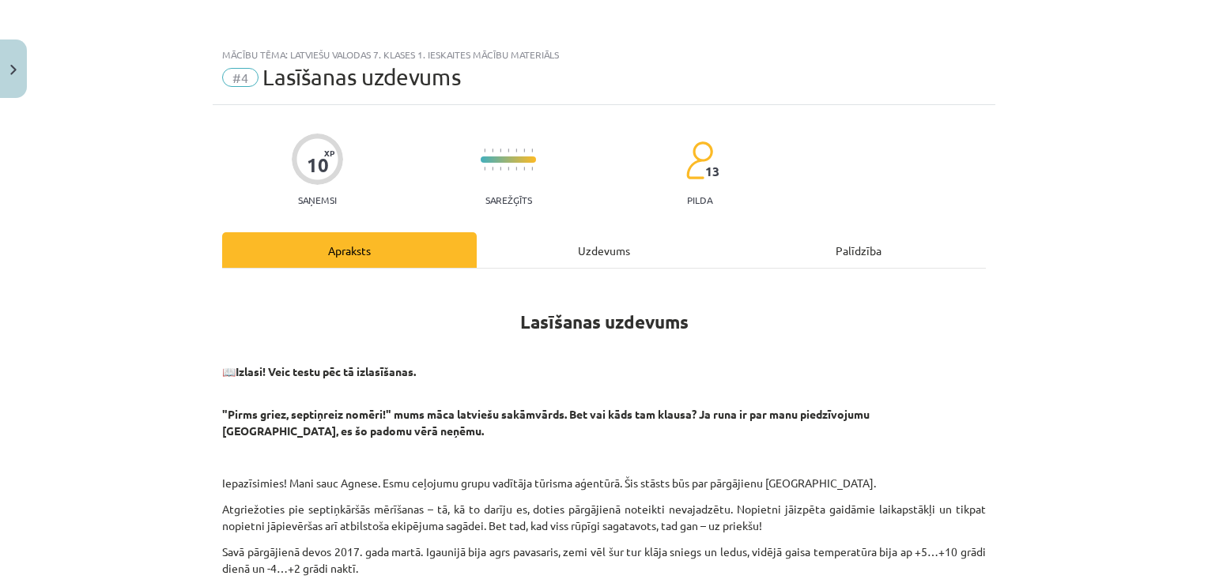
click at [594, 250] on div "Uzdevums" at bounding box center [604, 250] width 255 height 36
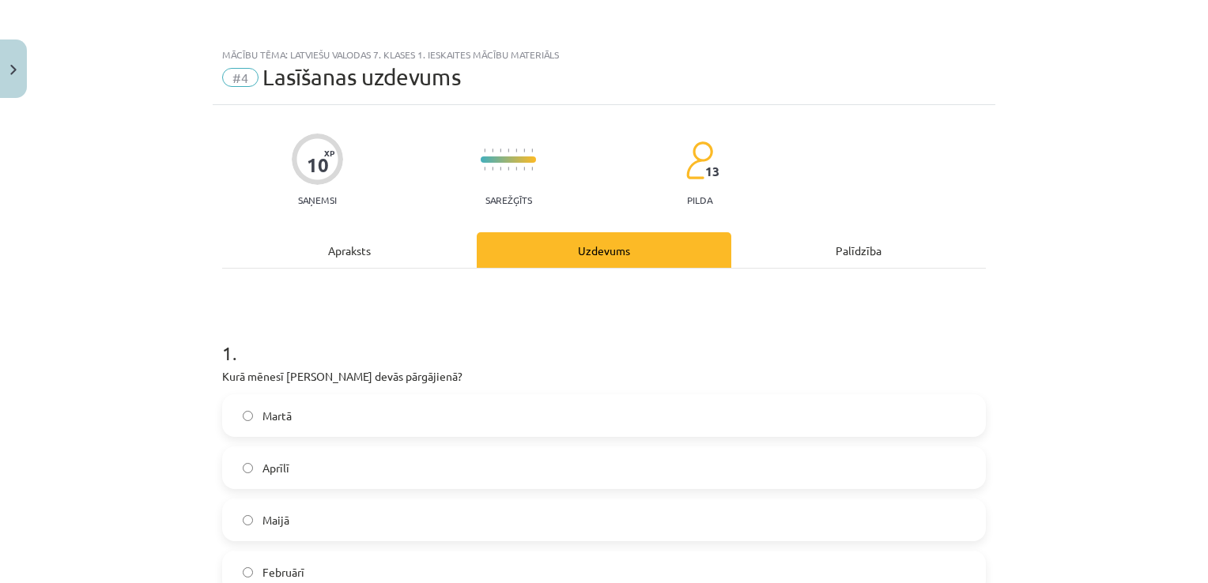
scroll to position [40, 0]
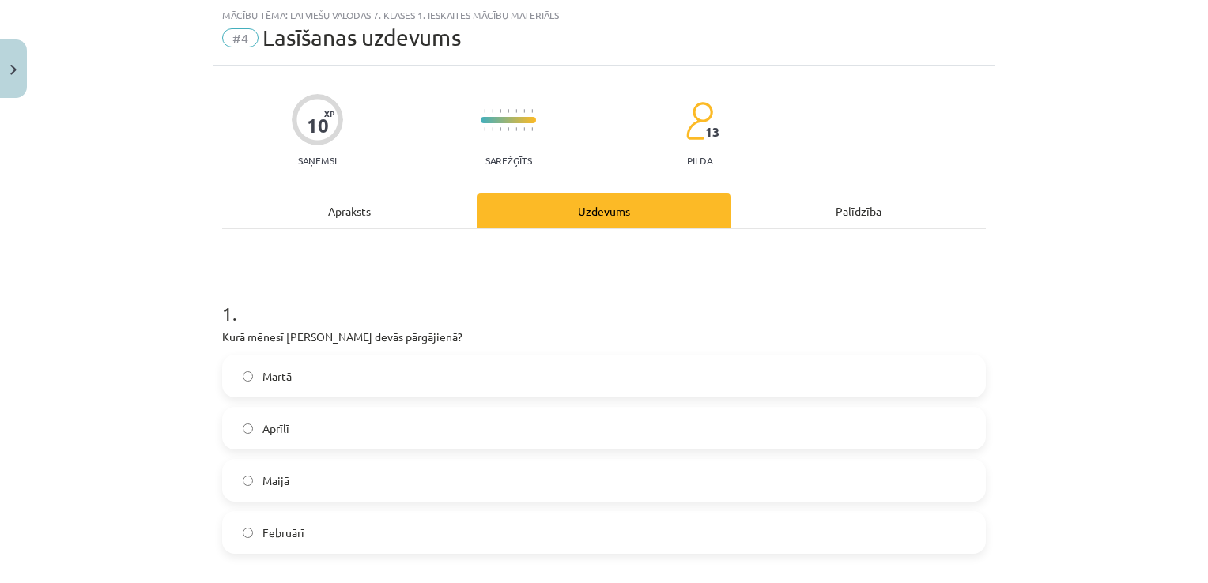
click at [300, 365] on label "Martā" at bounding box center [604, 376] width 760 height 40
click at [367, 221] on div "Apraksts" at bounding box center [349, 211] width 255 height 36
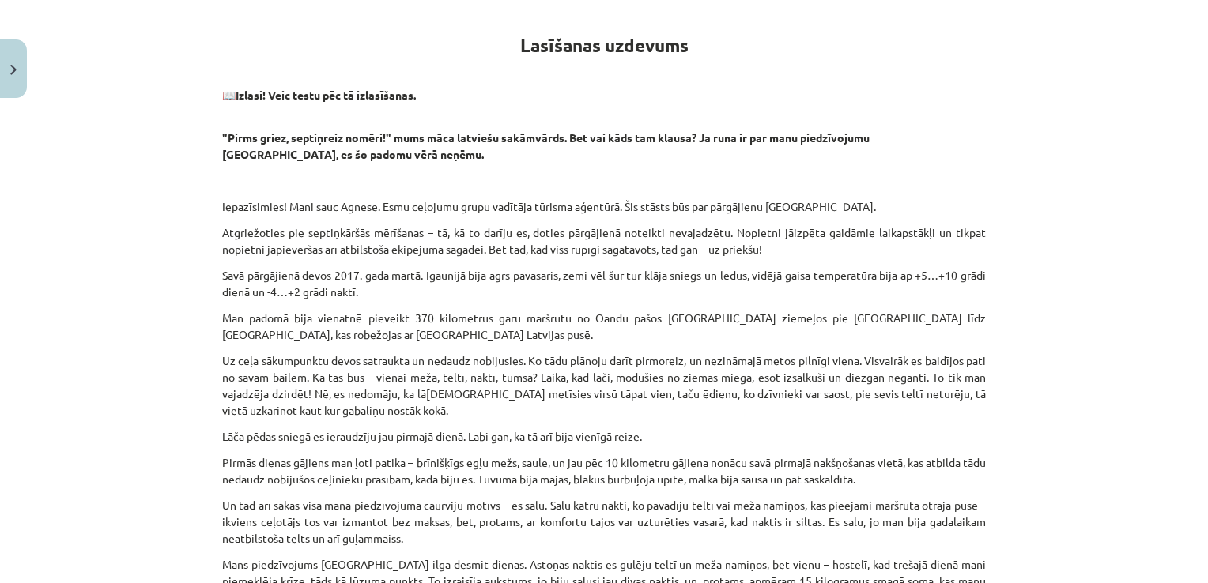
scroll to position [0, 0]
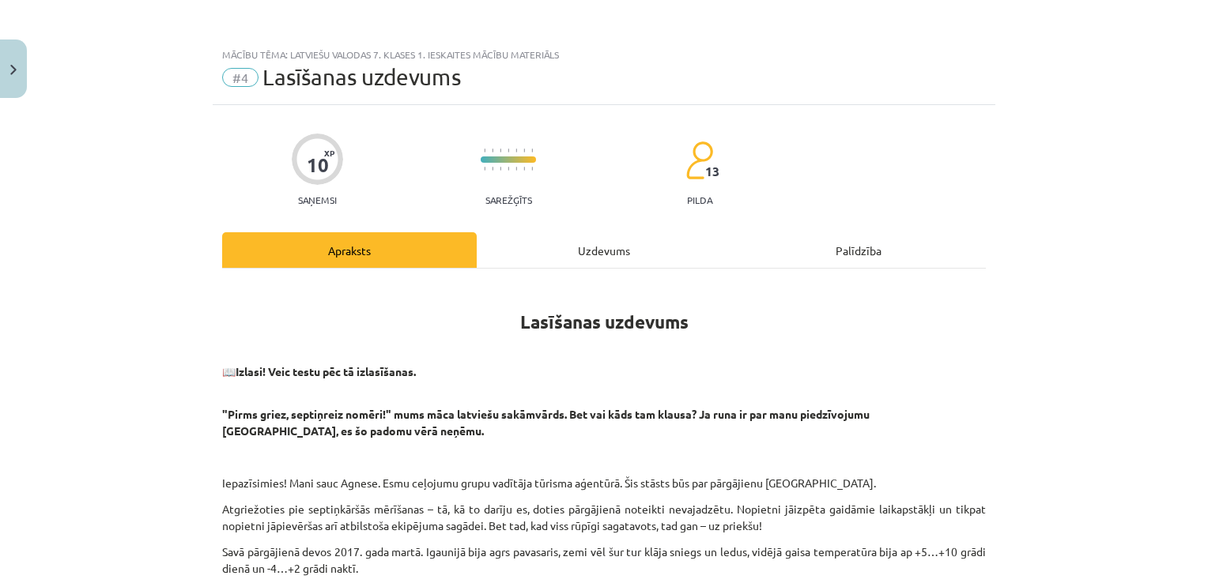
click at [601, 255] on div "Uzdevums" at bounding box center [604, 250] width 255 height 36
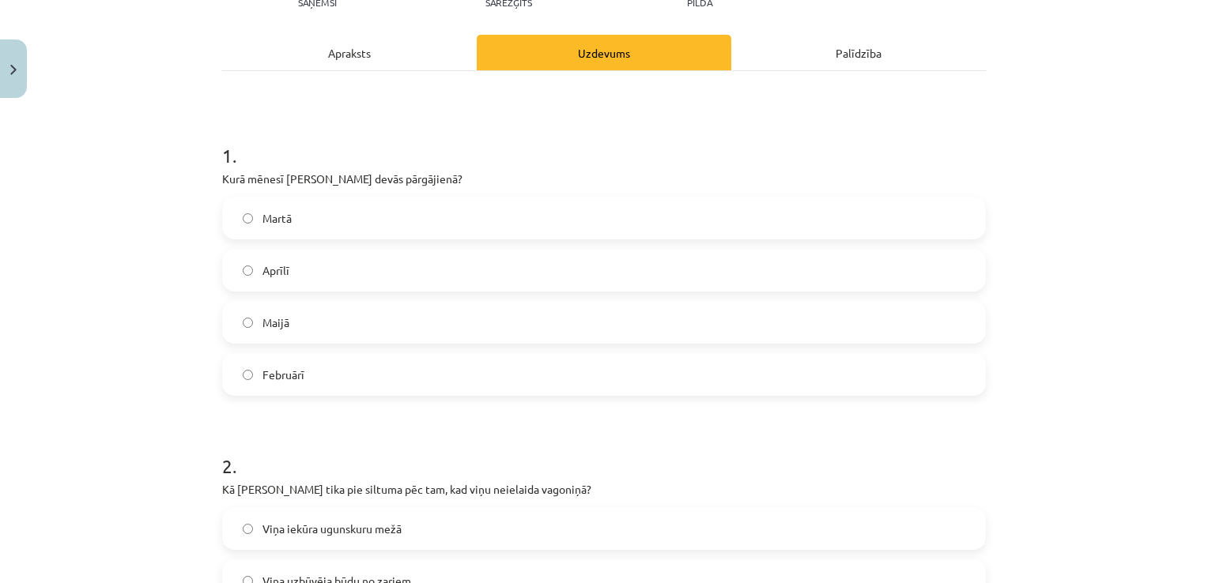
scroll to position [356, 0]
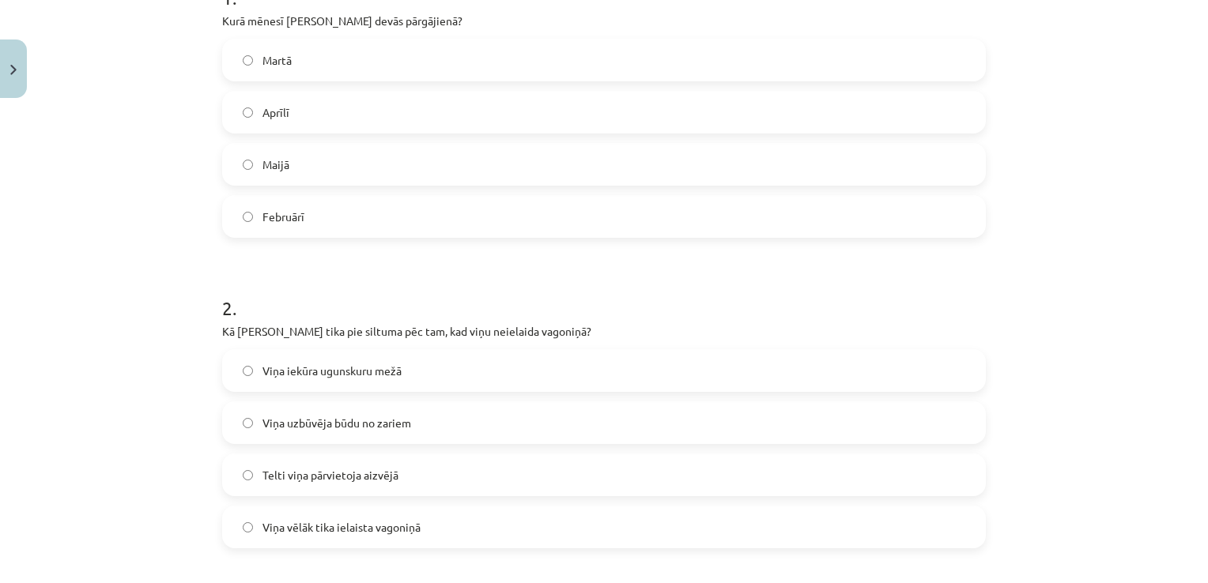
click at [386, 529] on span "Viņa vēlāk tika ielaista vagoniņā" at bounding box center [341, 527] width 158 height 17
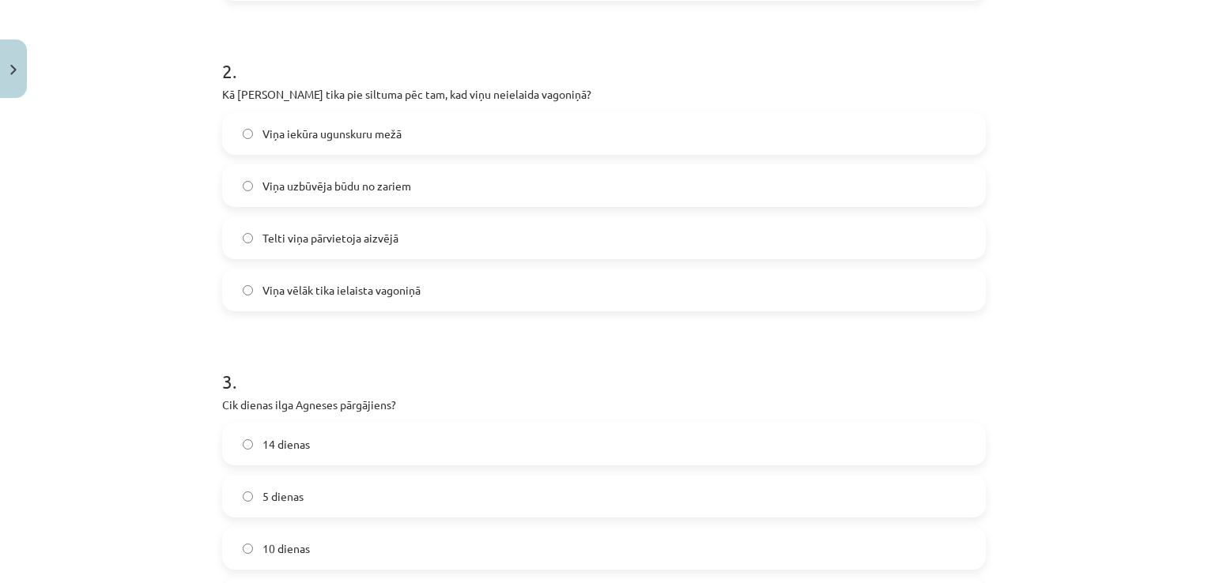
scroll to position [672, 0]
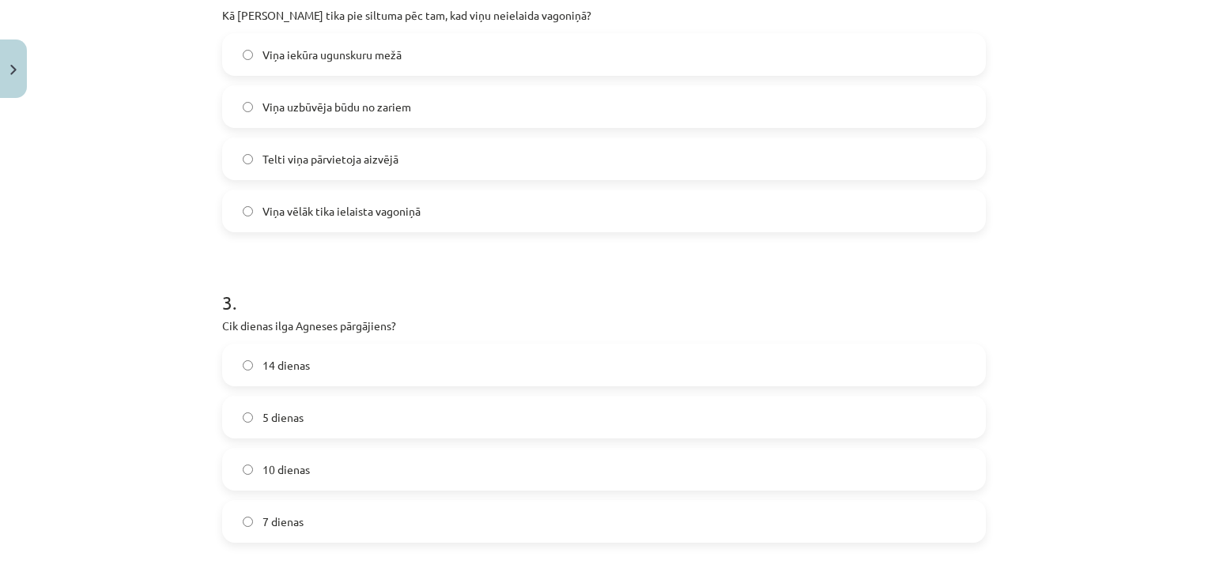
click at [312, 469] on label "10 dienas" at bounding box center [604, 470] width 760 height 40
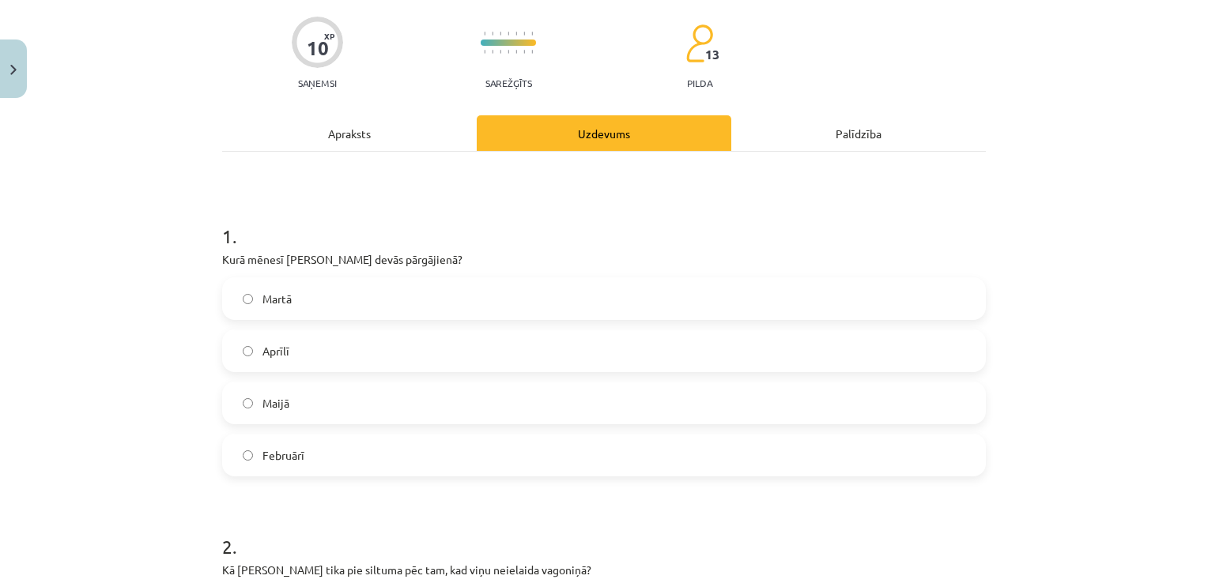
scroll to position [0, 0]
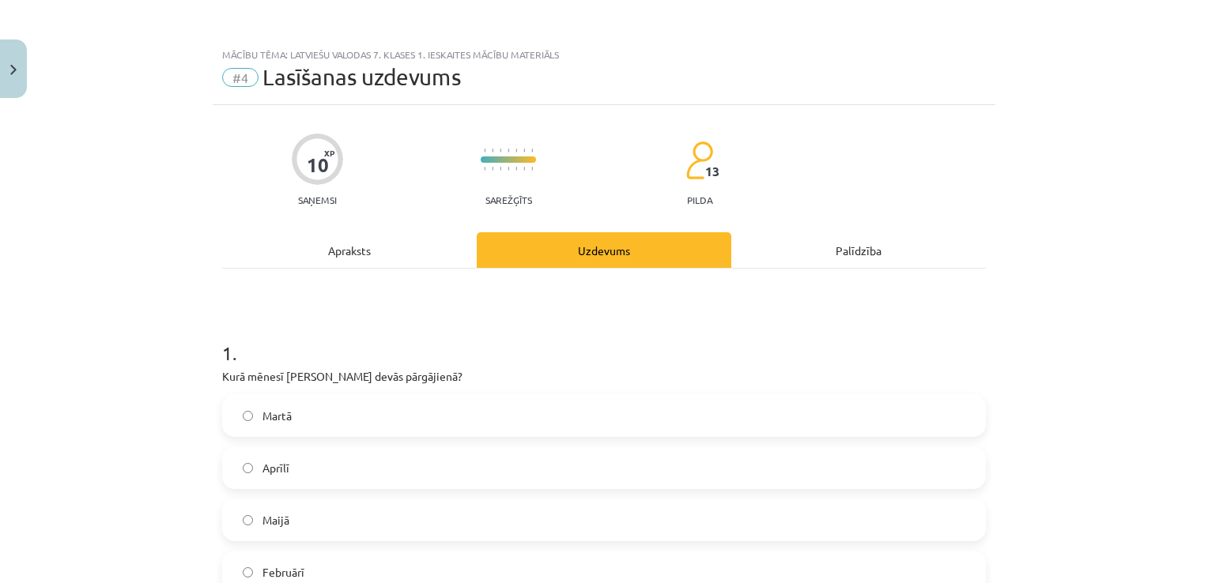
click at [398, 247] on div "Apraksts" at bounding box center [349, 250] width 255 height 36
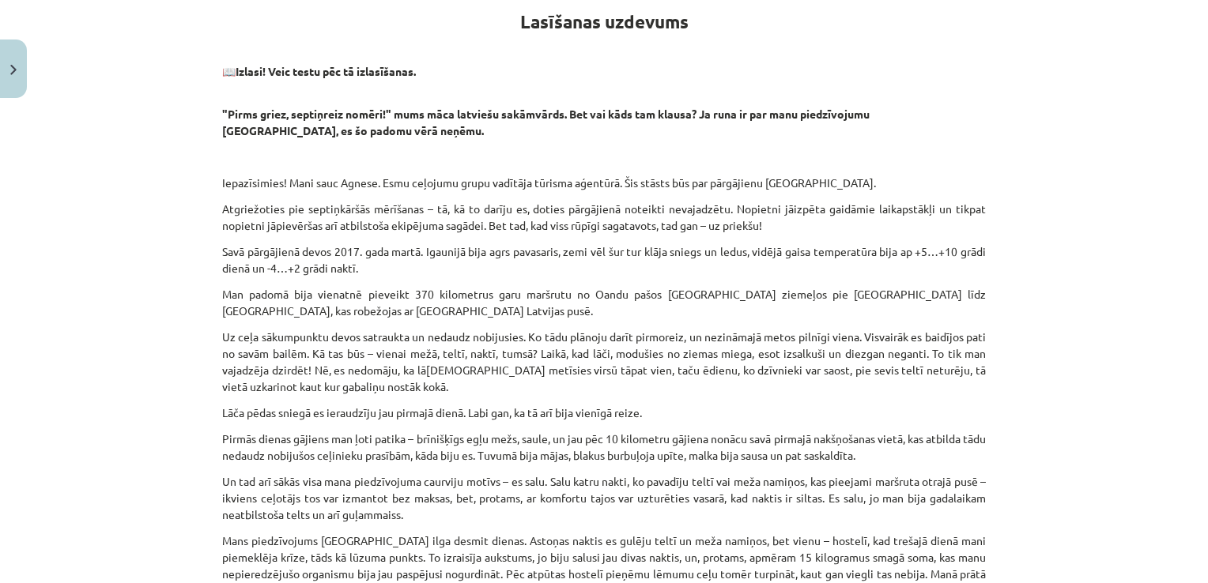
scroll to position [40, 0]
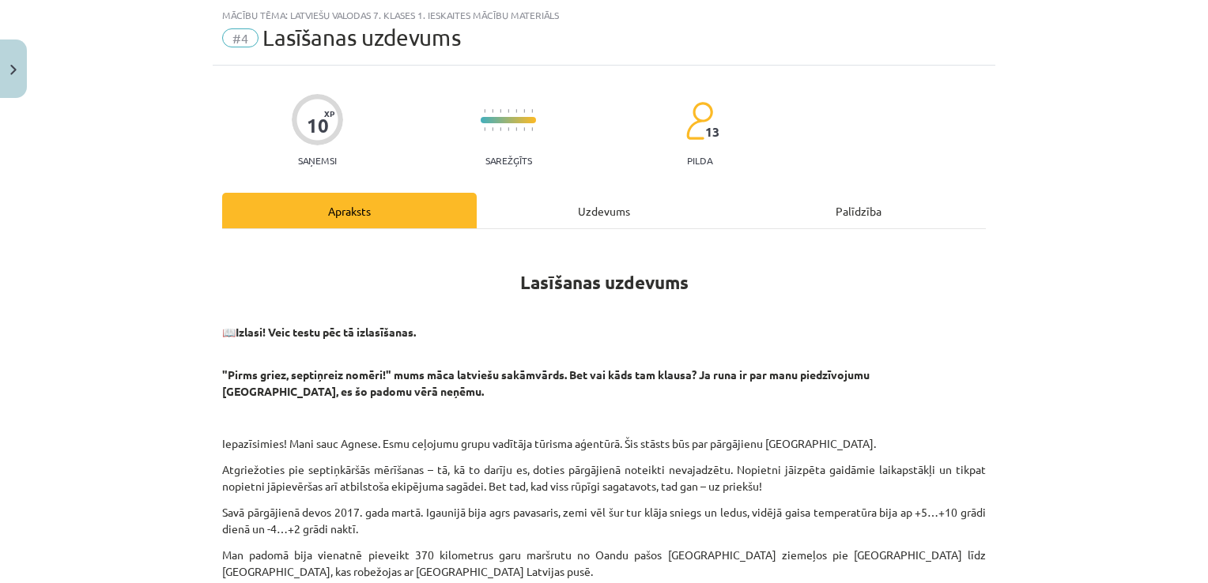
click at [604, 217] on div "Uzdevums" at bounding box center [604, 211] width 255 height 36
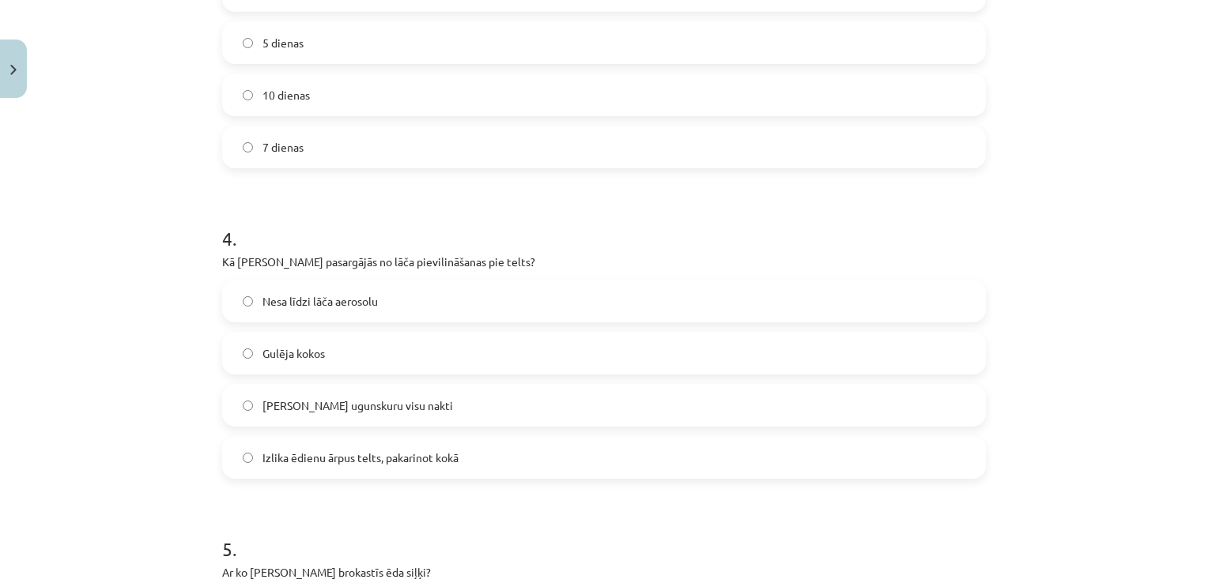
scroll to position [1067, 0]
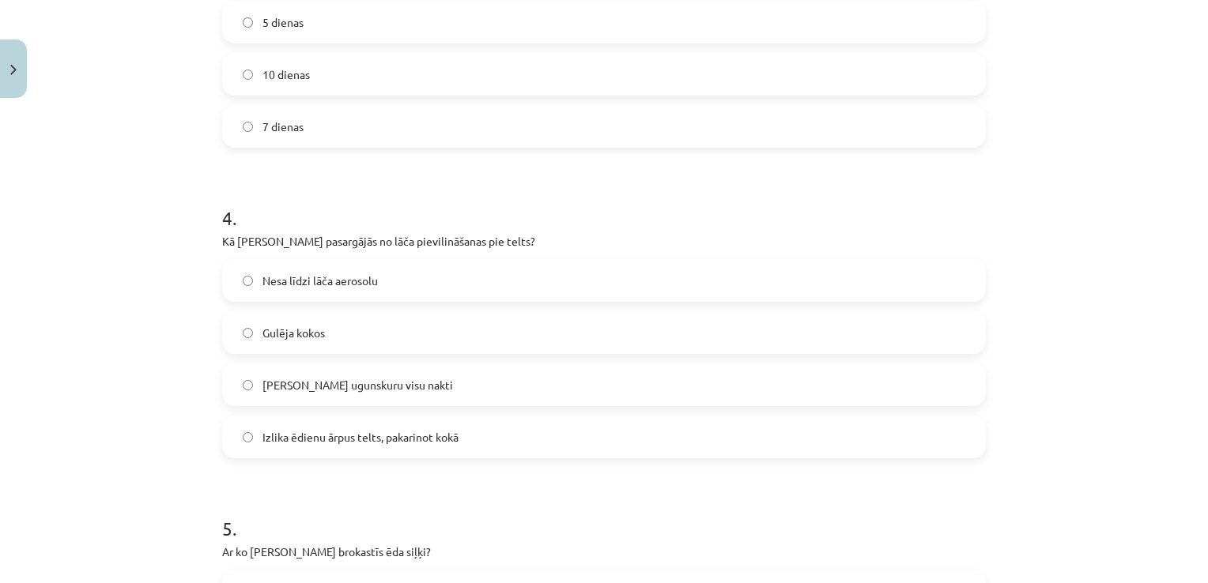
click at [349, 437] on span "Izlika ēdienu ārpus telts, pakarinot kokā" at bounding box center [360, 437] width 196 height 17
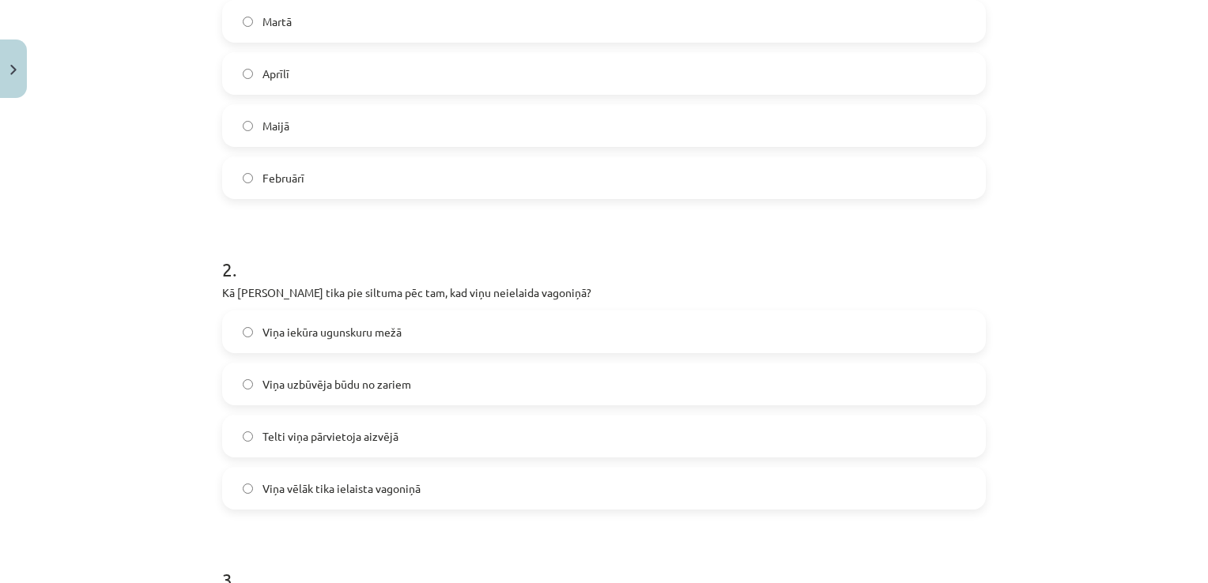
scroll to position [198, 0]
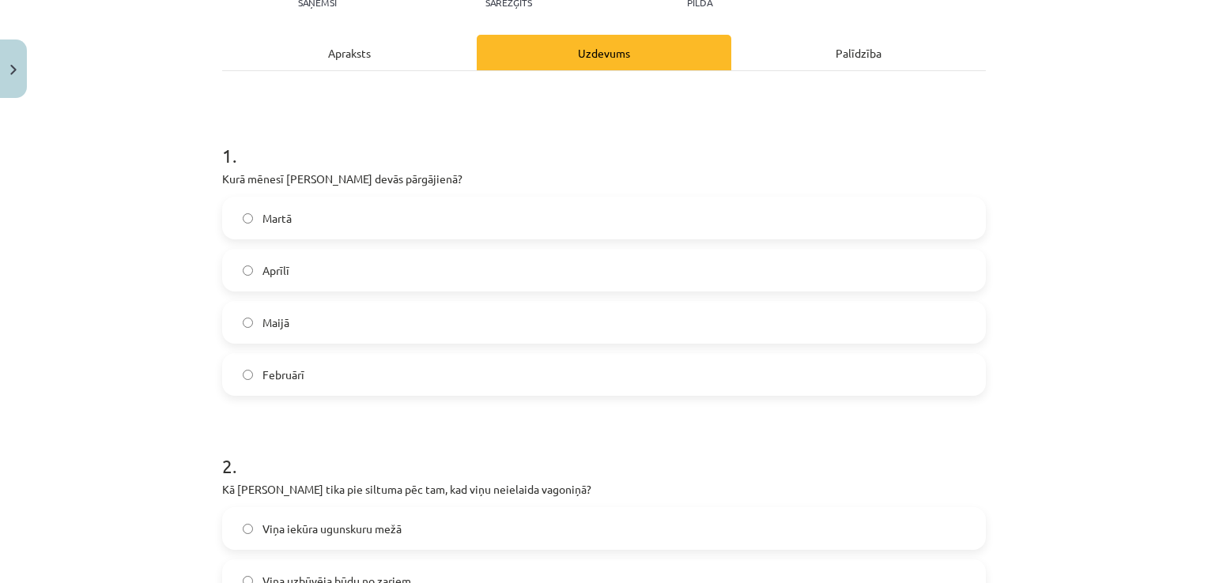
click at [311, 46] on div "Apraksts" at bounding box center [349, 53] width 255 height 36
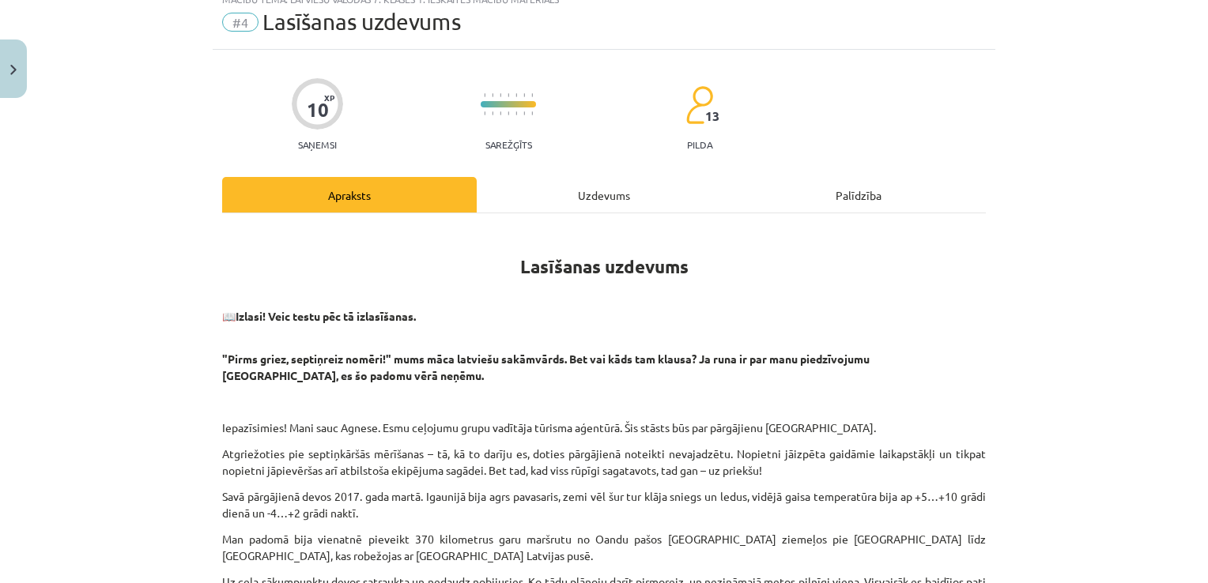
scroll to position [0, 0]
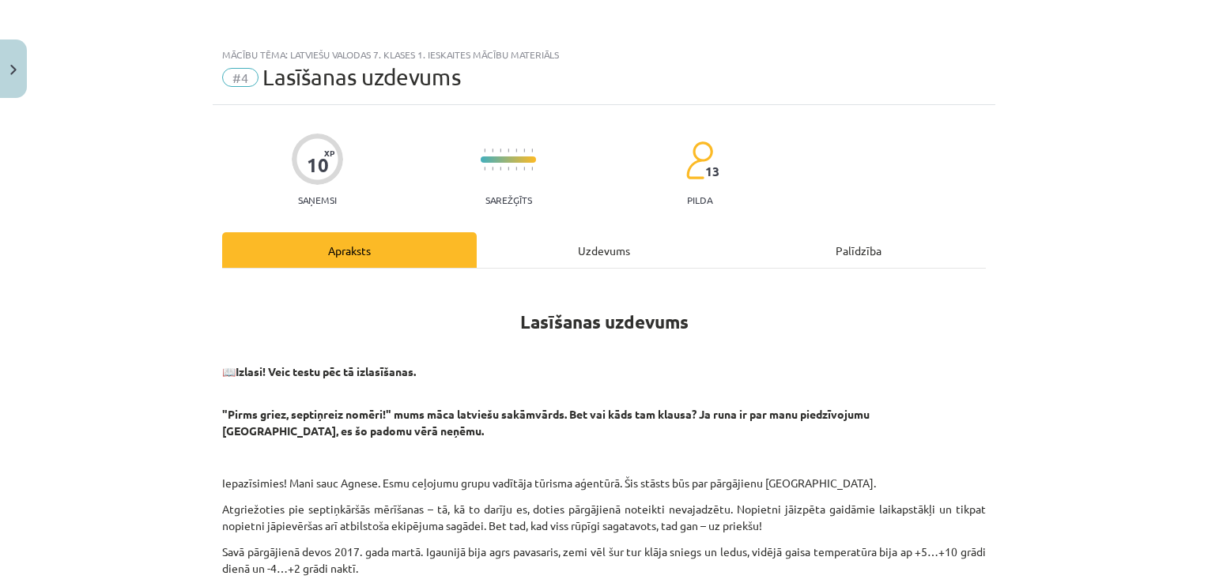
click at [555, 243] on div "Uzdevums" at bounding box center [604, 250] width 255 height 36
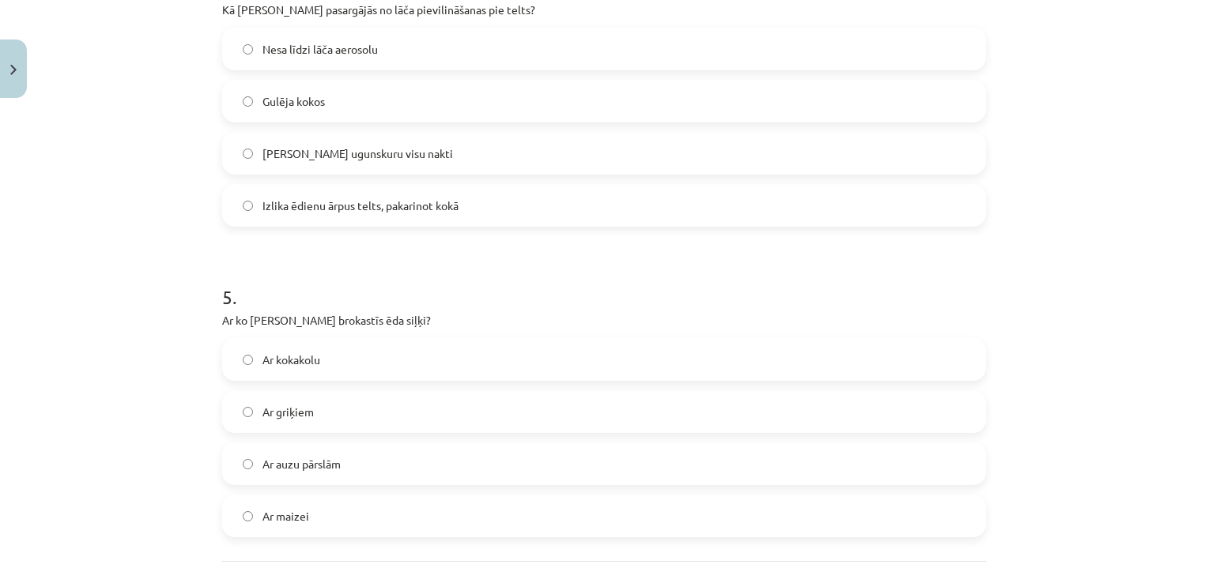
scroll to position [1435, 0]
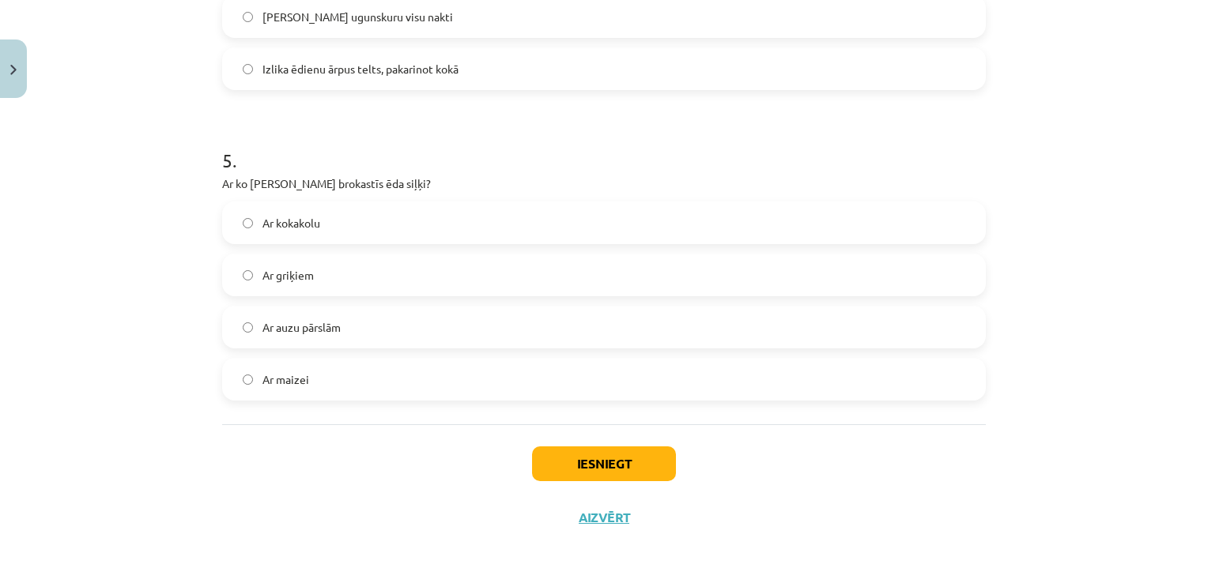
click at [360, 227] on label "Ar kokakolu" at bounding box center [604, 223] width 760 height 40
click at [610, 473] on button "Iesniegt" at bounding box center [604, 464] width 144 height 35
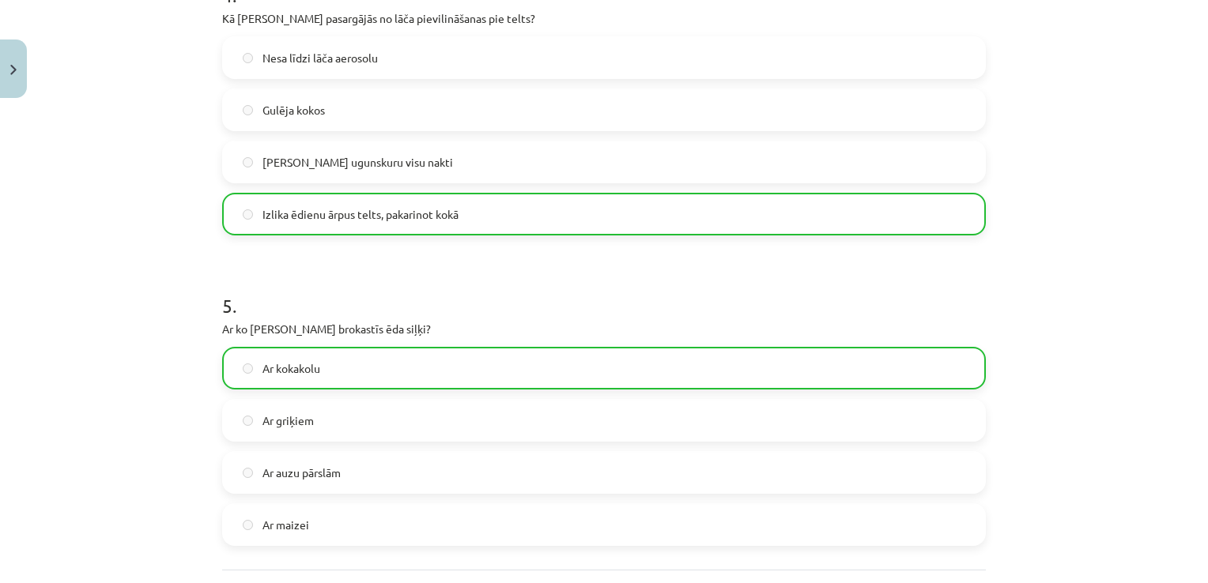
scroll to position [1485, 0]
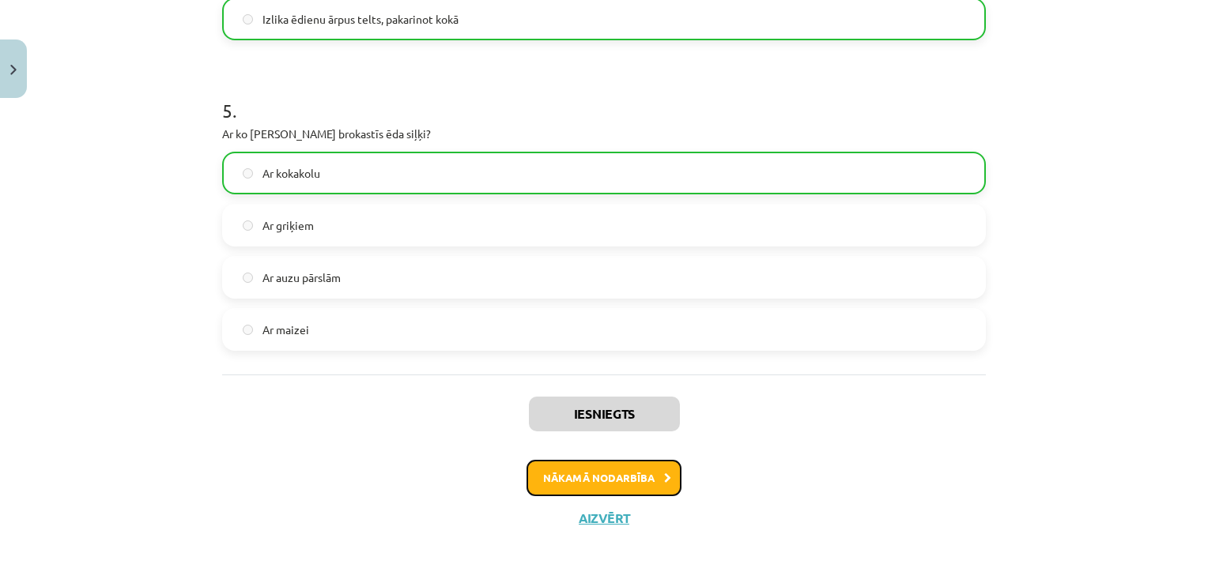
click at [571, 470] on button "Nākamā nodarbība" at bounding box center [603, 478] width 155 height 36
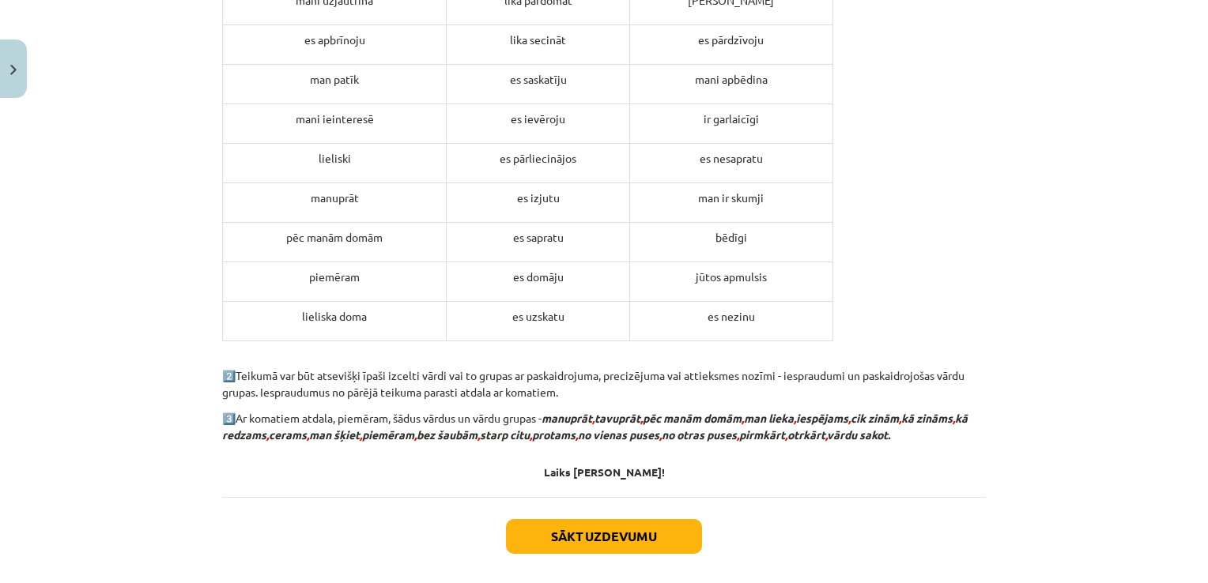
scroll to position [1620, 0]
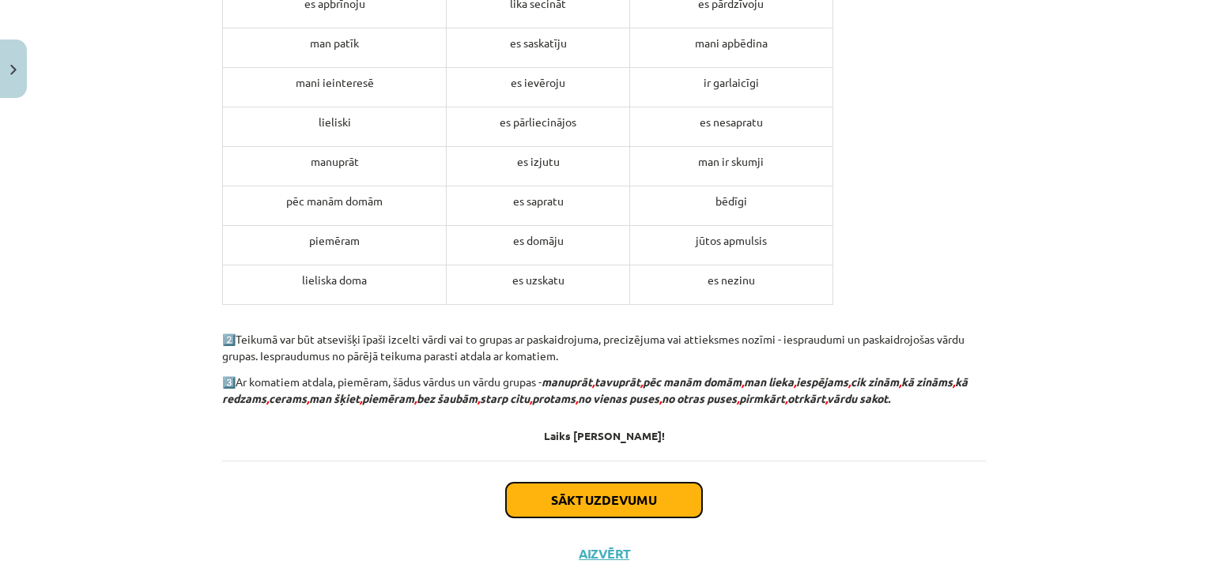
click at [619, 512] on button "Sākt uzdevumu" at bounding box center [604, 500] width 196 height 35
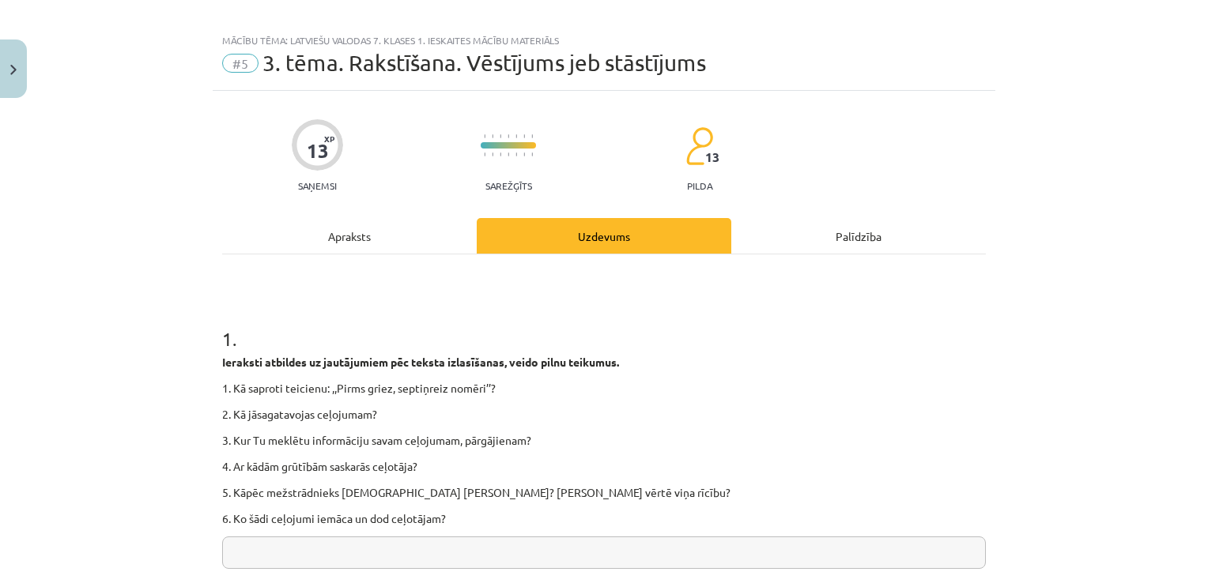
scroll to position [0, 0]
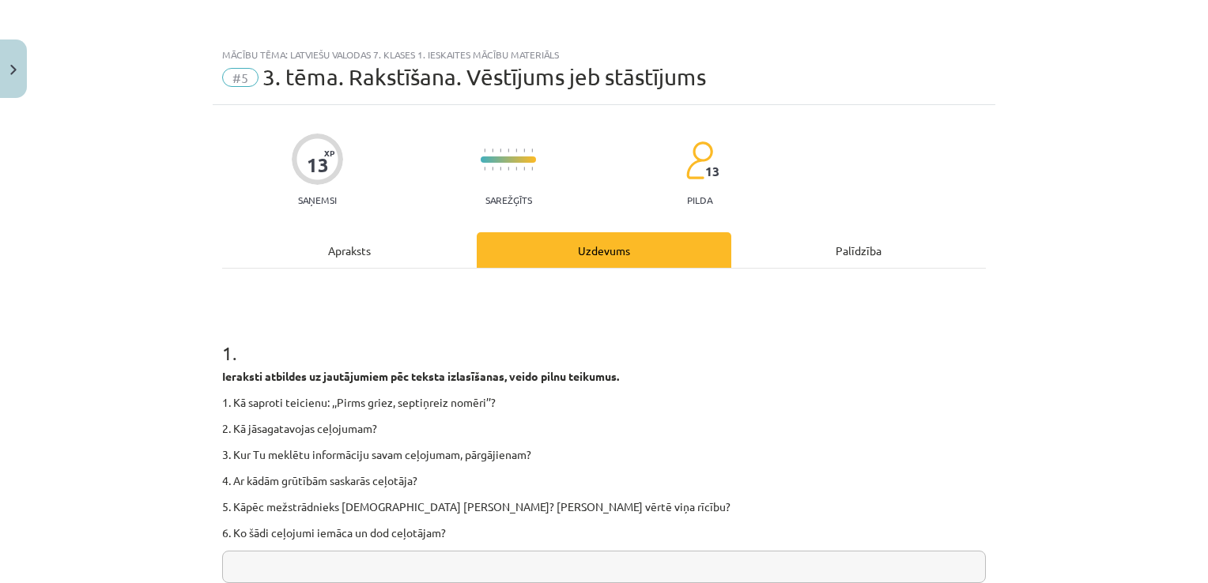
click at [669, 397] on p "1. Kā saproti teicienu: ,,Pirms griez, septiņreiz nomēri’’?" at bounding box center [604, 402] width 764 height 17
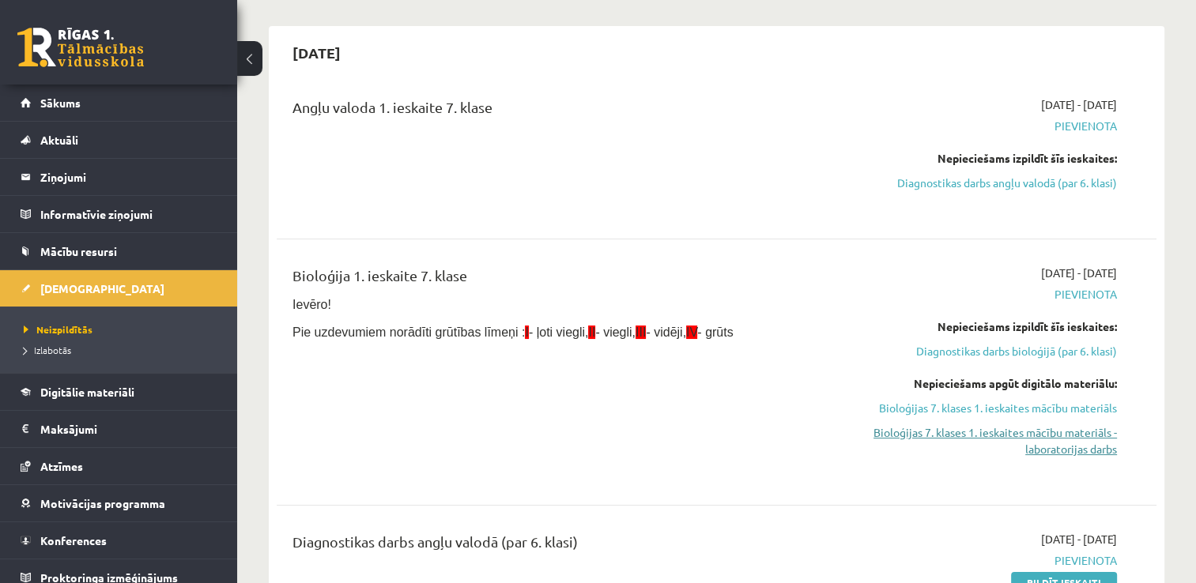
scroll to position [158, 0]
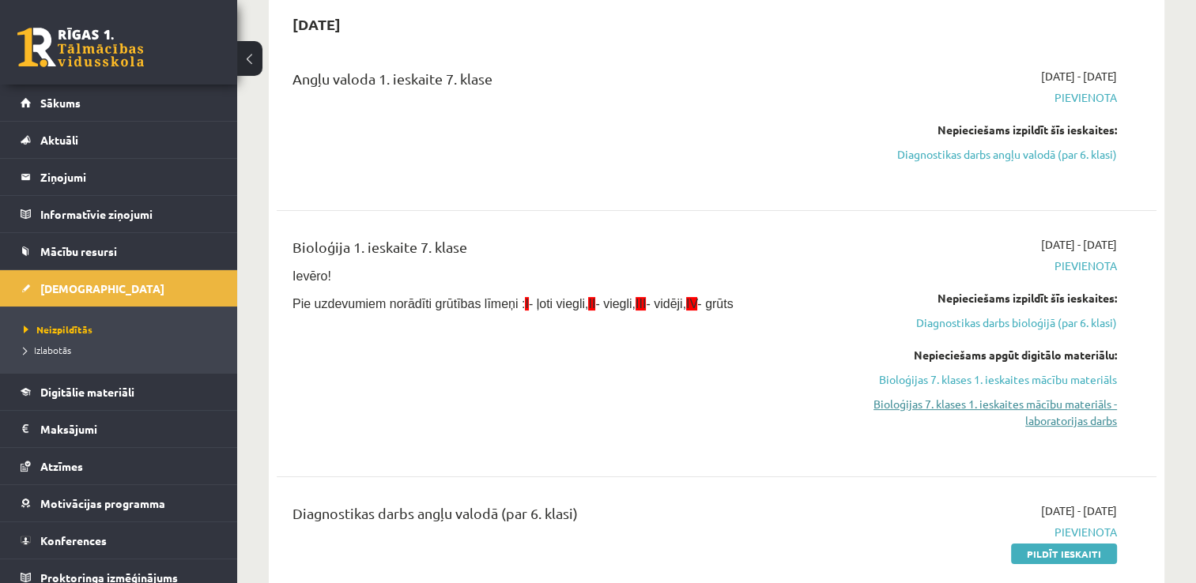
click at [1020, 412] on link "Bioloģijas 7. klases 1. ieskaites mācību materiāls - laboratorijas darbs" at bounding box center [987, 412] width 259 height 33
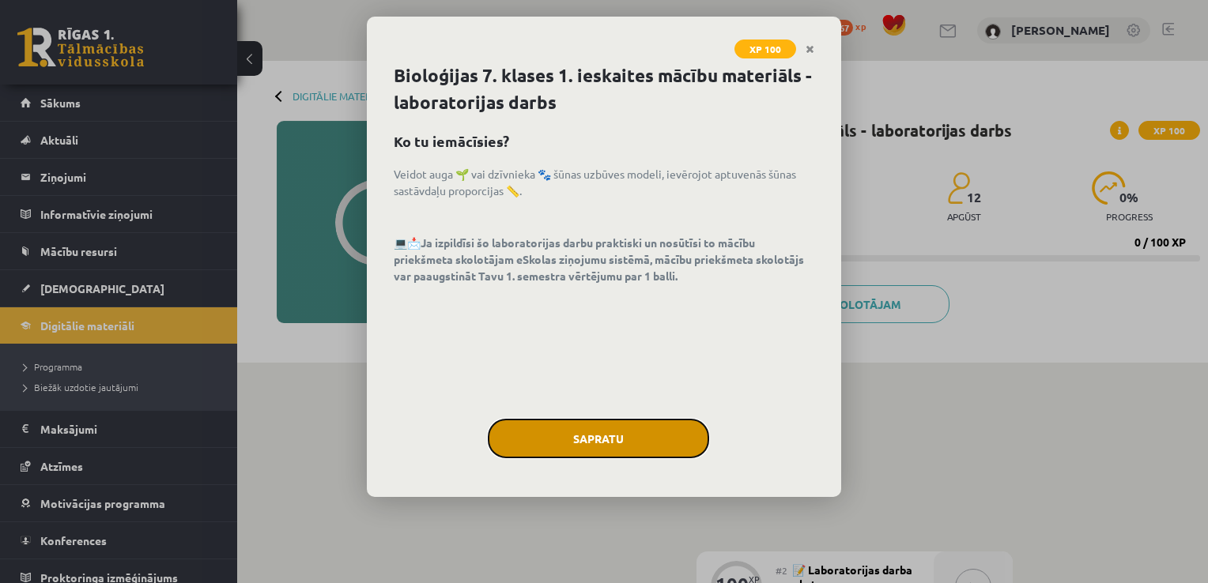
click at [585, 444] on button "Sapratu" at bounding box center [598, 439] width 221 height 40
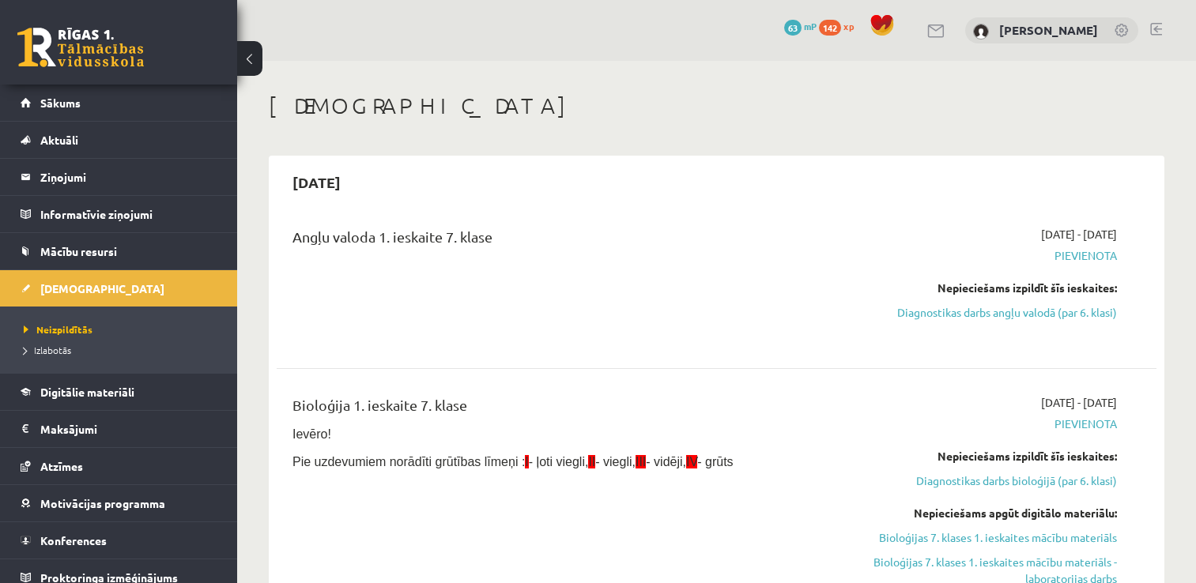
scroll to position [158, 0]
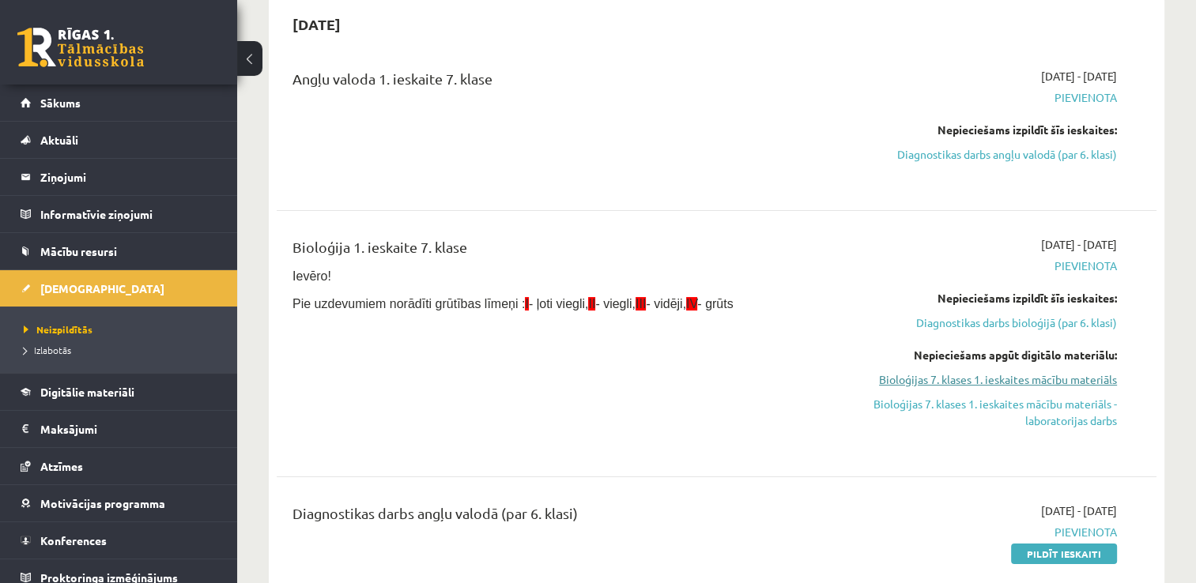
click at [1063, 375] on link "Bioloģijas 7. klases 1. ieskaites mācību materiāls" at bounding box center [987, 379] width 259 height 17
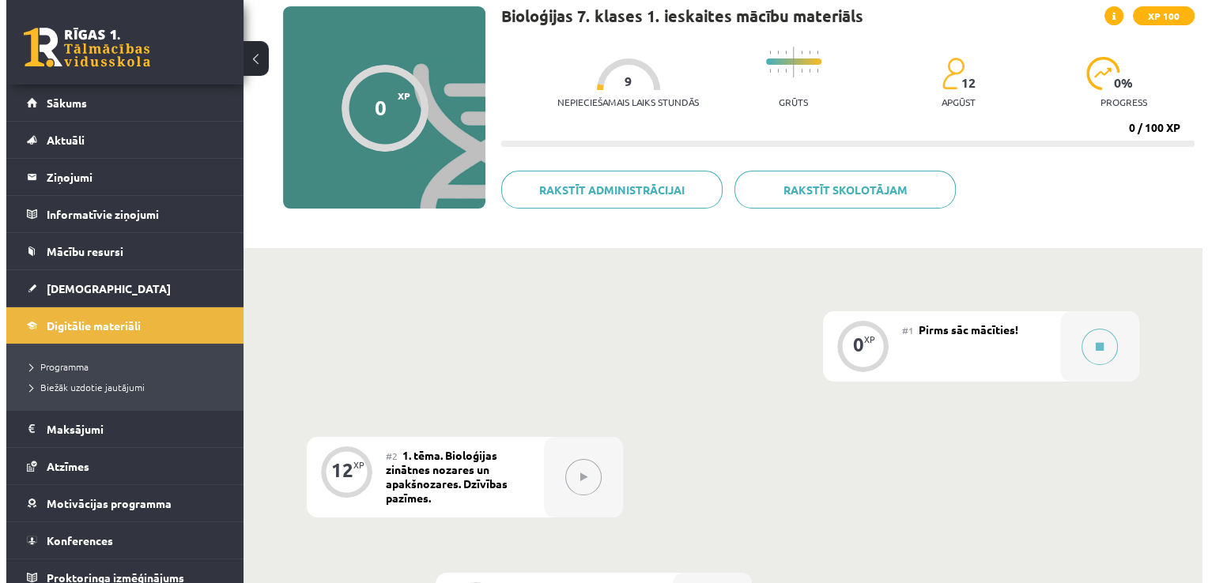
scroll to position [158, 0]
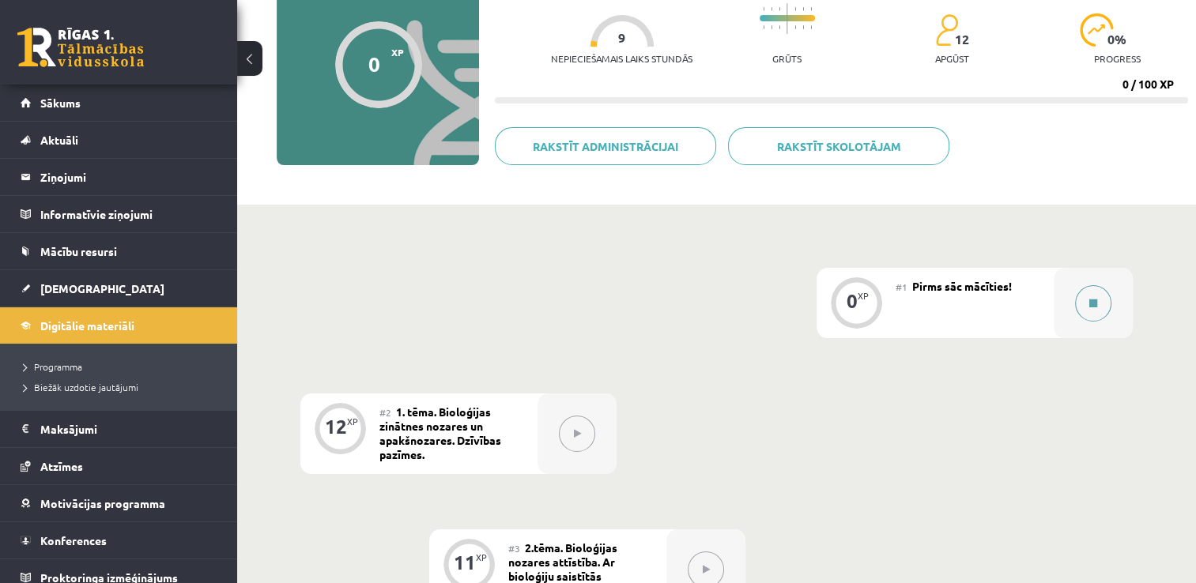
click at [1095, 300] on button at bounding box center [1093, 303] width 36 height 36
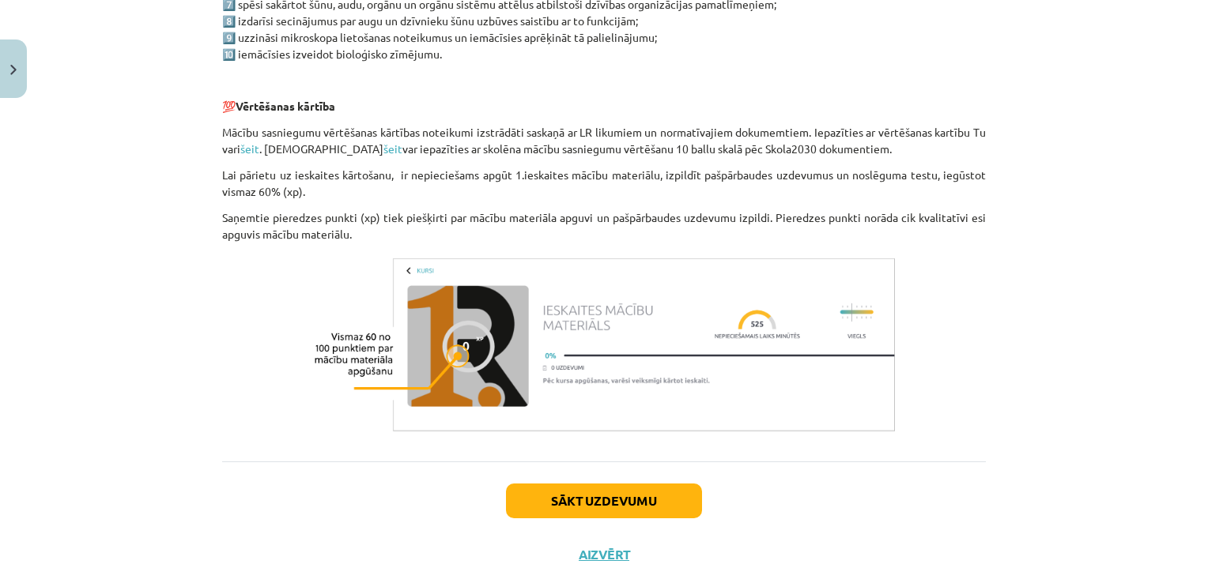
scroll to position [1144, 0]
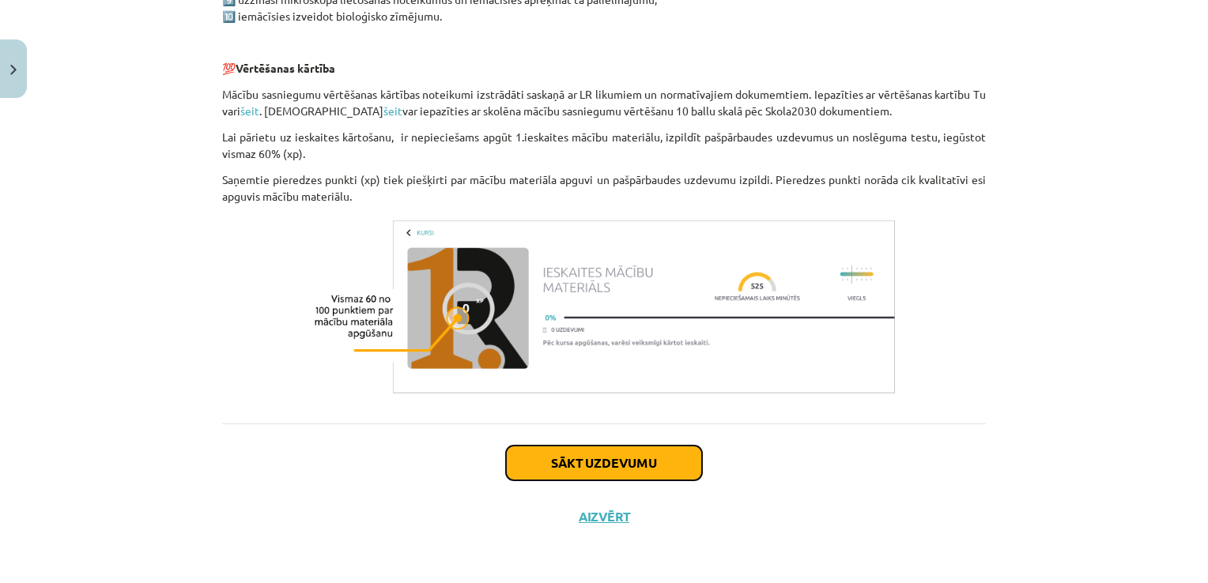
click at [605, 469] on button "Sākt uzdevumu" at bounding box center [604, 463] width 196 height 35
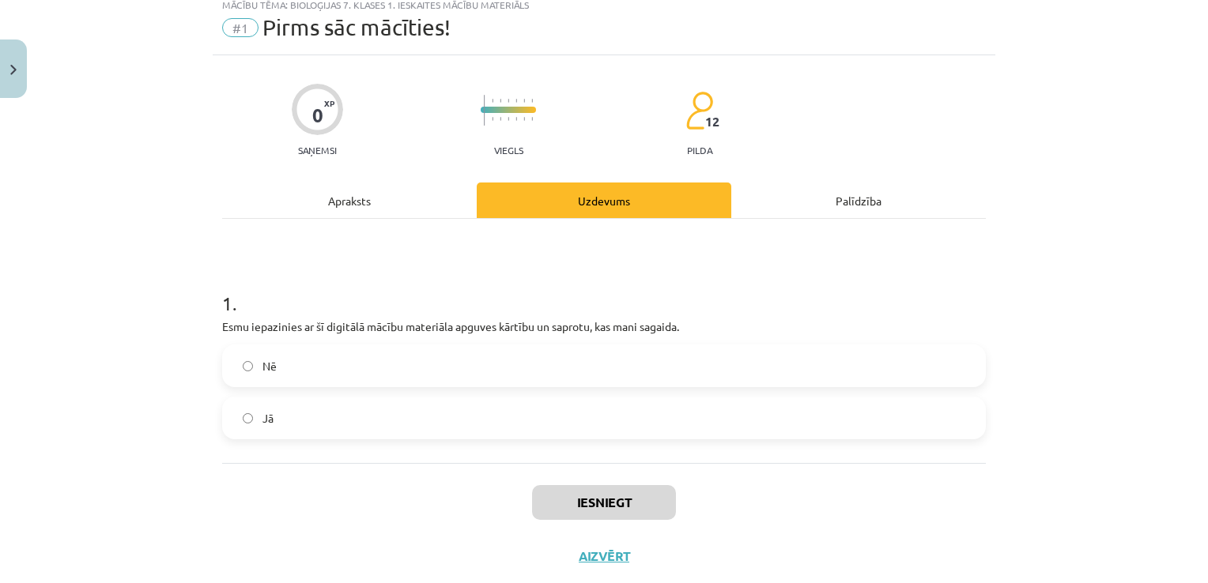
scroll to position [40, 0]
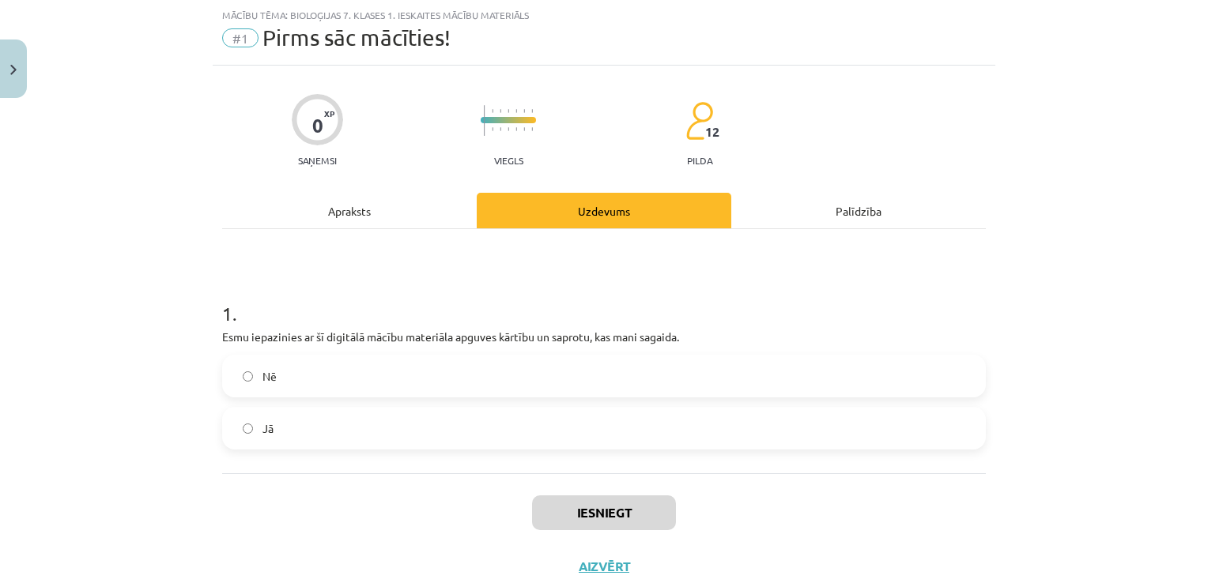
click at [297, 429] on label "Jā" at bounding box center [604, 429] width 760 height 40
click at [631, 511] on button "Iesniegt" at bounding box center [604, 513] width 144 height 35
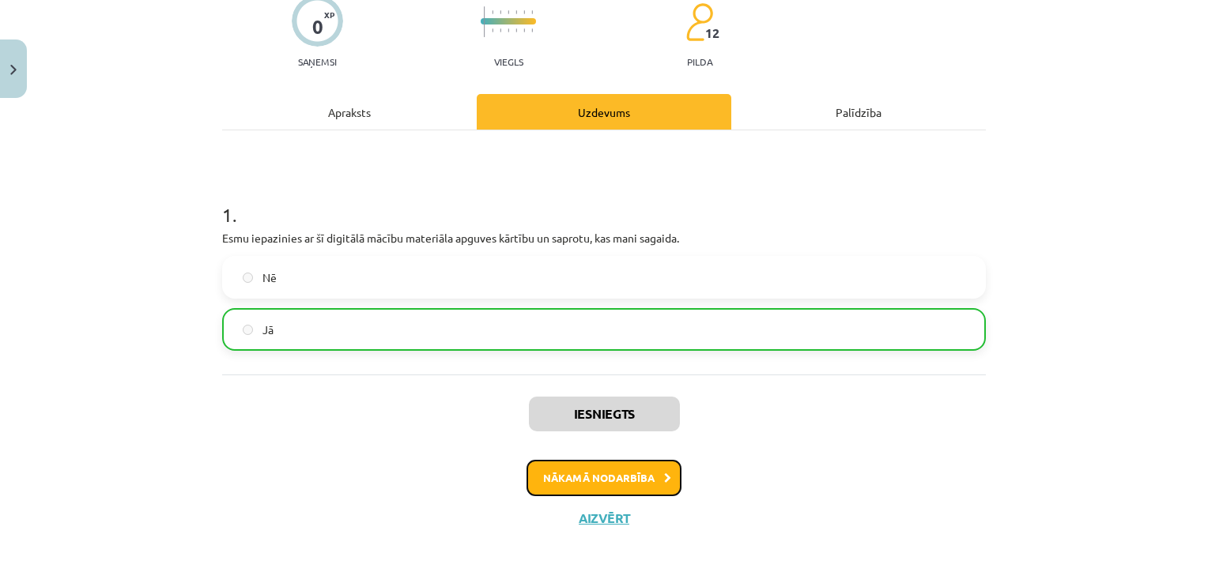
click at [602, 485] on button "Nākamā nodarbība" at bounding box center [603, 478] width 155 height 36
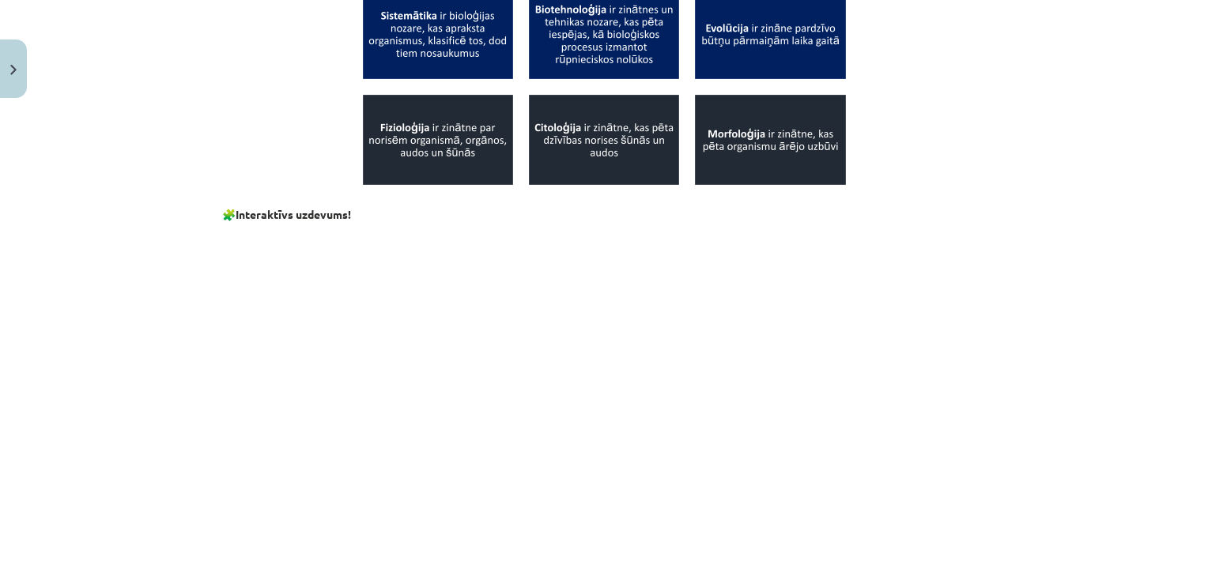
scroll to position [909, 0]
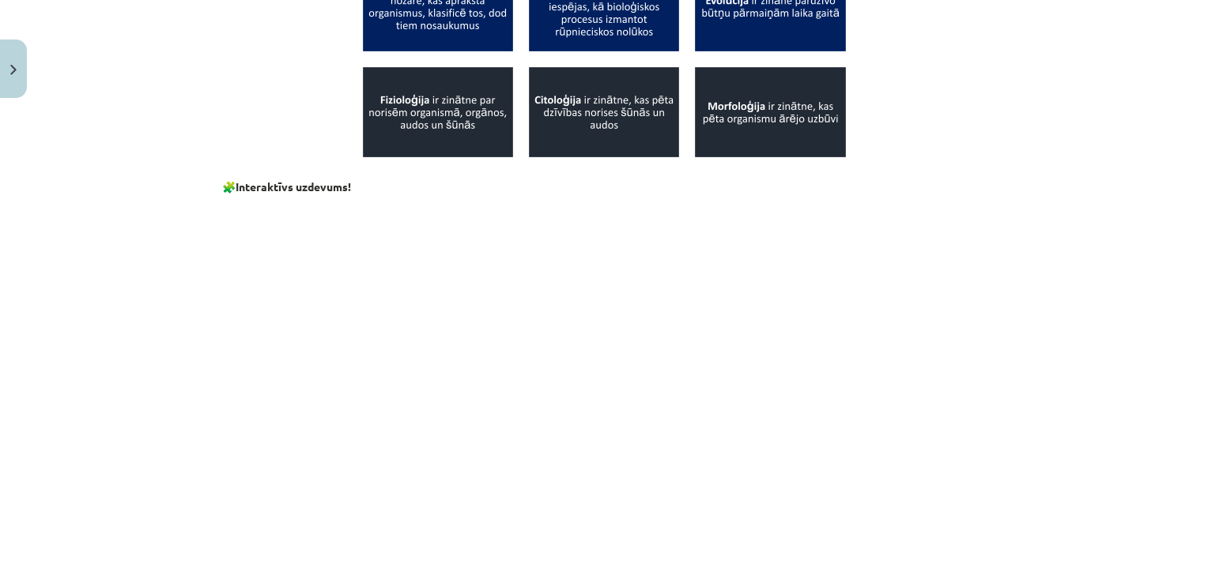
click at [1115, 325] on div "Mācību tēma: Bioloģijas 7. klases 1. ieskaites mācību materiāls #2 1. tēma. Bio…" at bounding box center [604, 291] width 1208 height 583
click at [1084, 164] on div "Mācību tēma: Bioloģijas 7. klases 1. ieskaites mācību materiāls #2 1. tēma. Bio…" at bounding box center [604, 291] width 1208 height 583
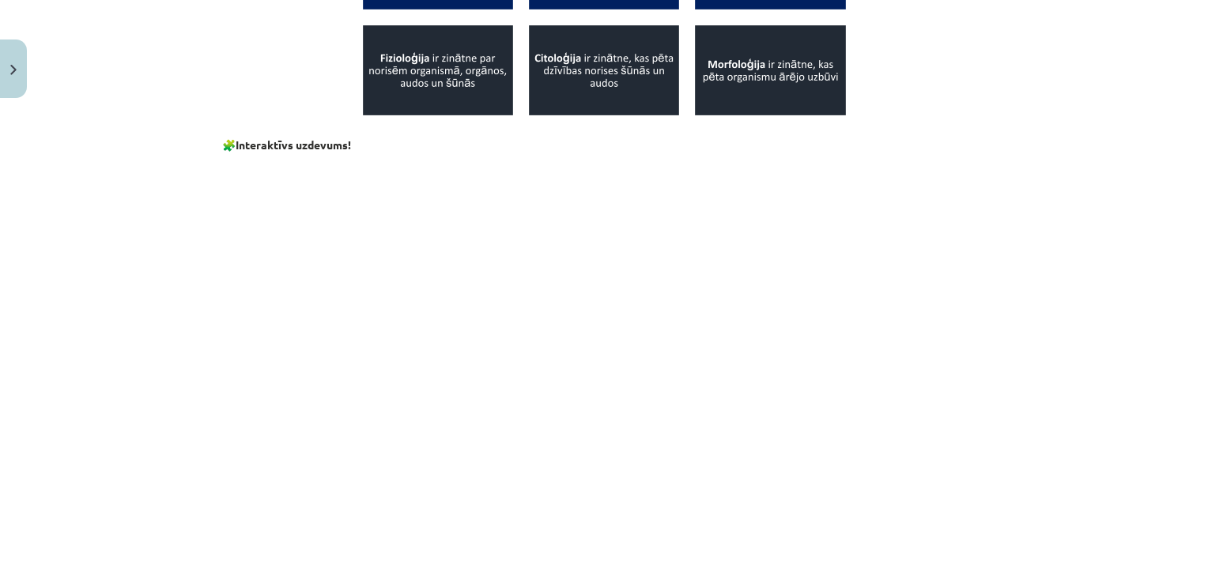
scroll to position [988, 0]
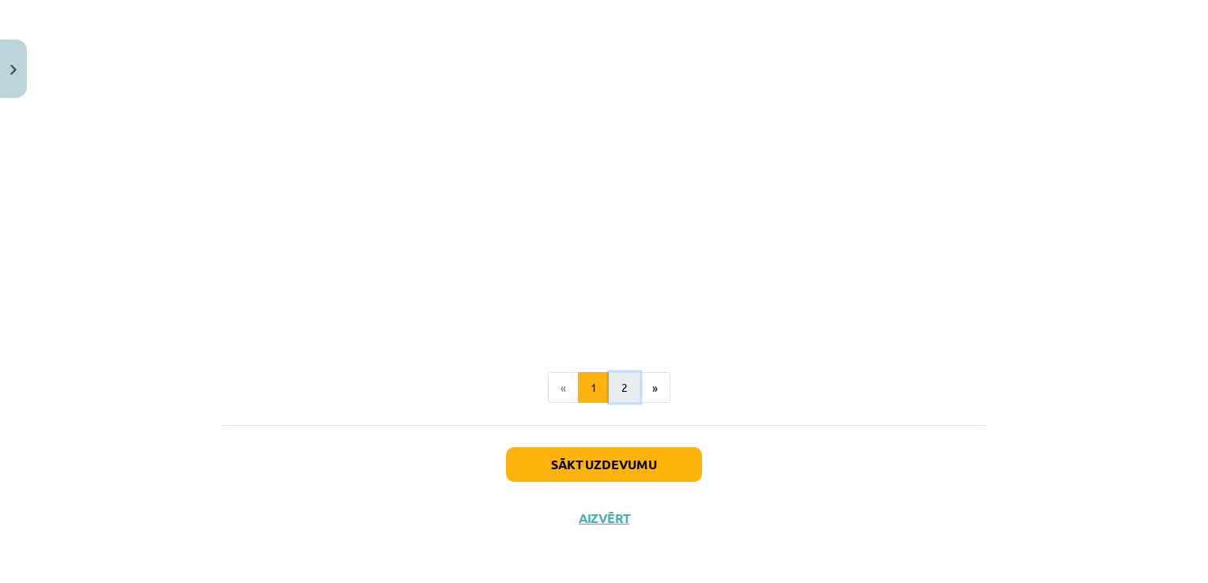
click at [620, 376] on button "2" at bounding box center [625, 388] width 32 height 32
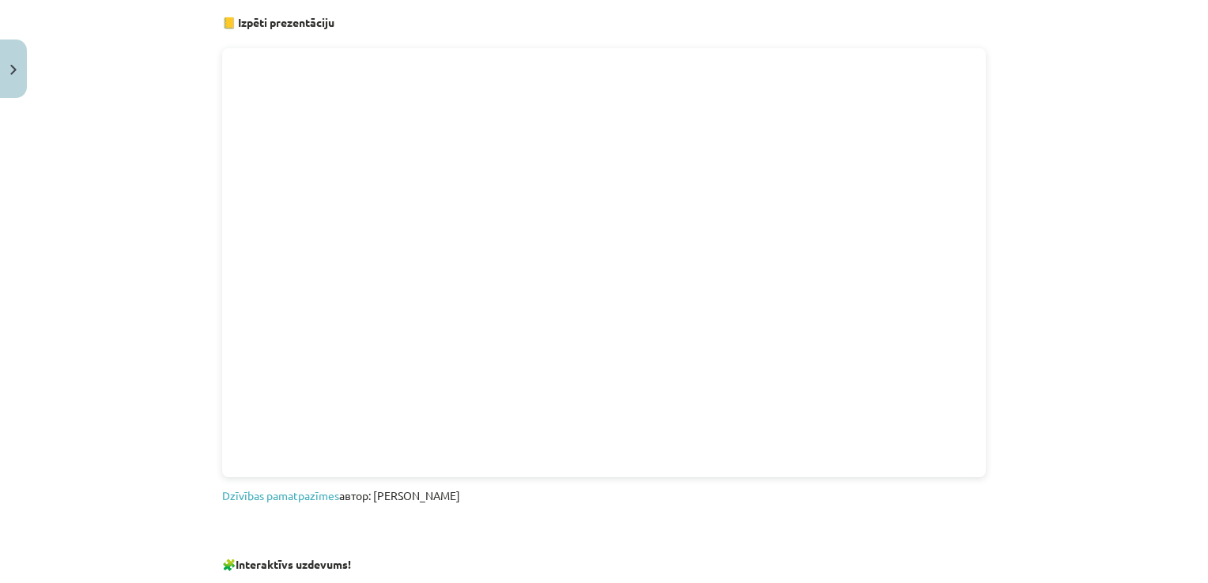
scroll to position [282, 0]
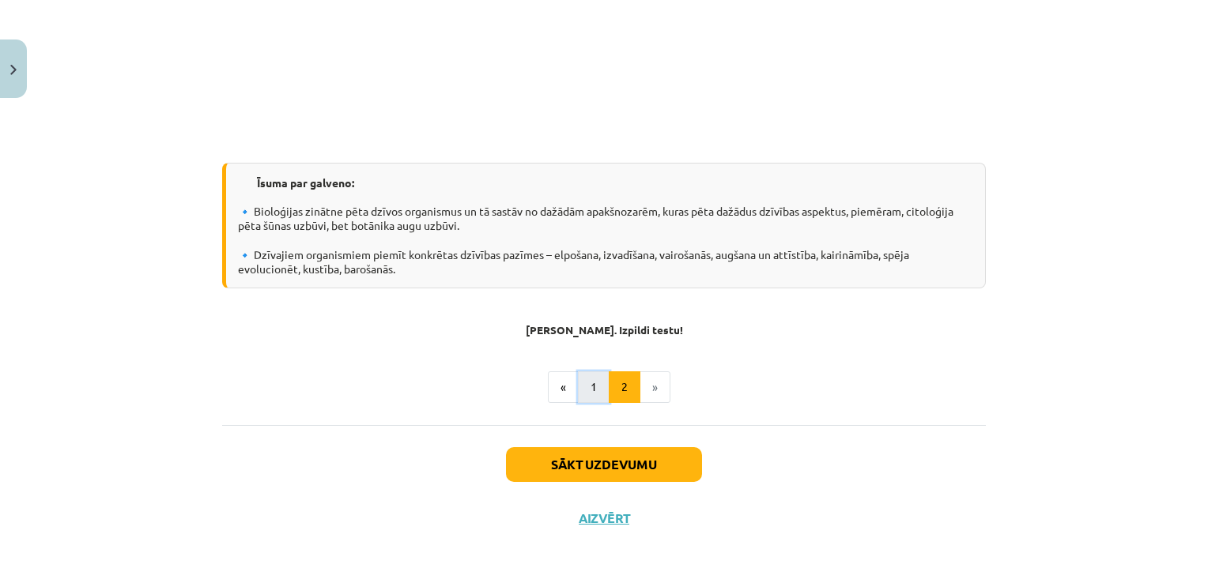
click at [579, 383] on button "1" at bounding box center [594, 387] width 32 height 32
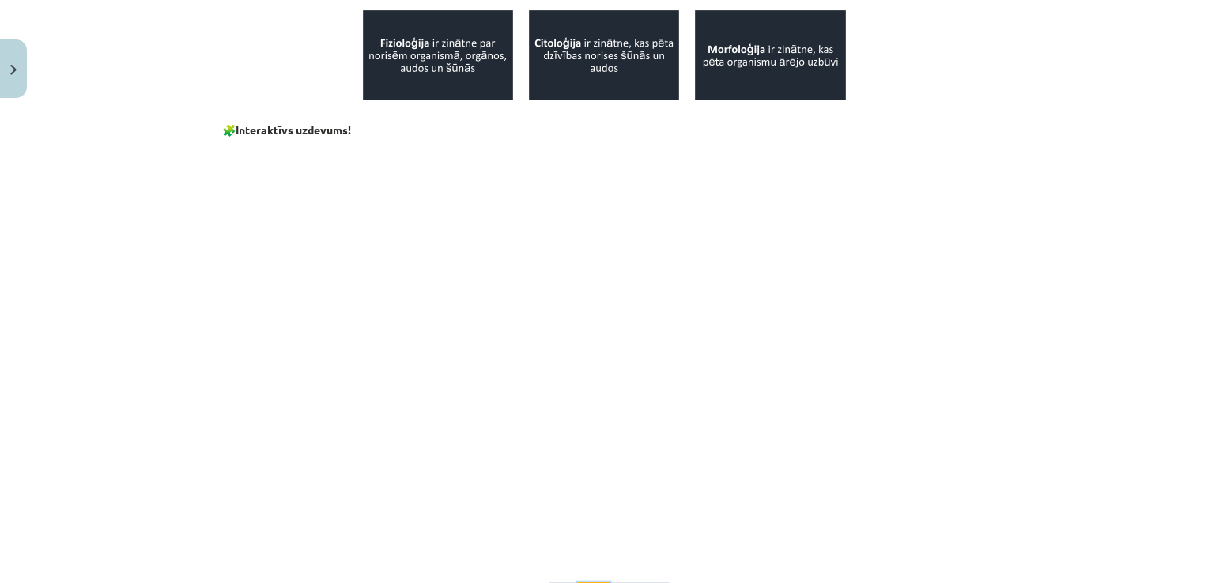
scroll to position [994, 0]
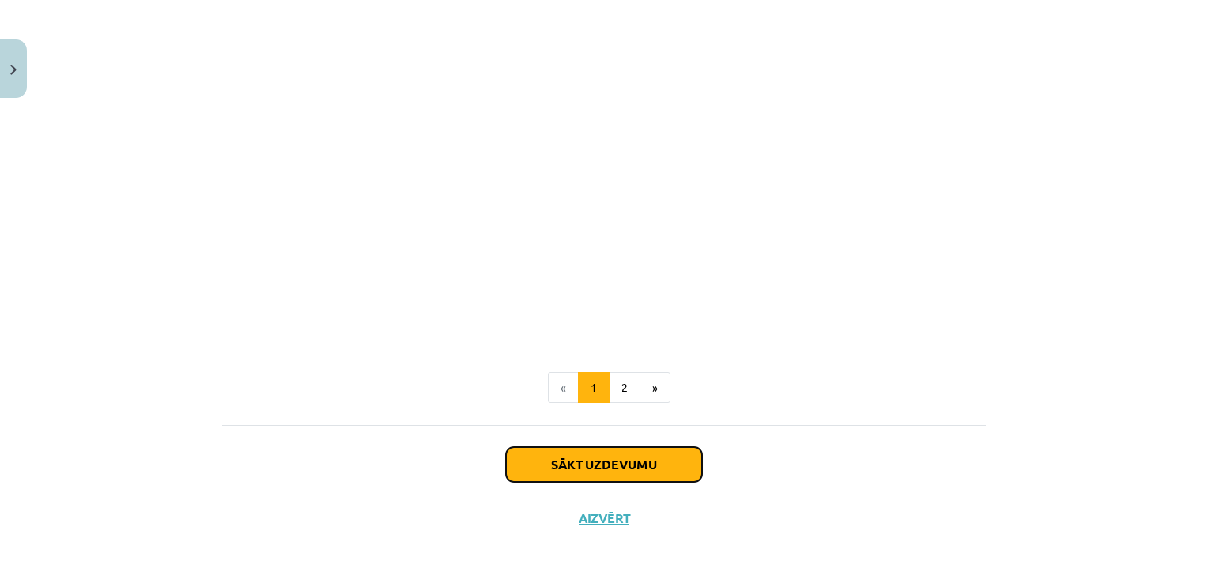
click at [630, 467] on button "Sākt uzdevumu" at bounding box center [604, 464] width 196 height 35
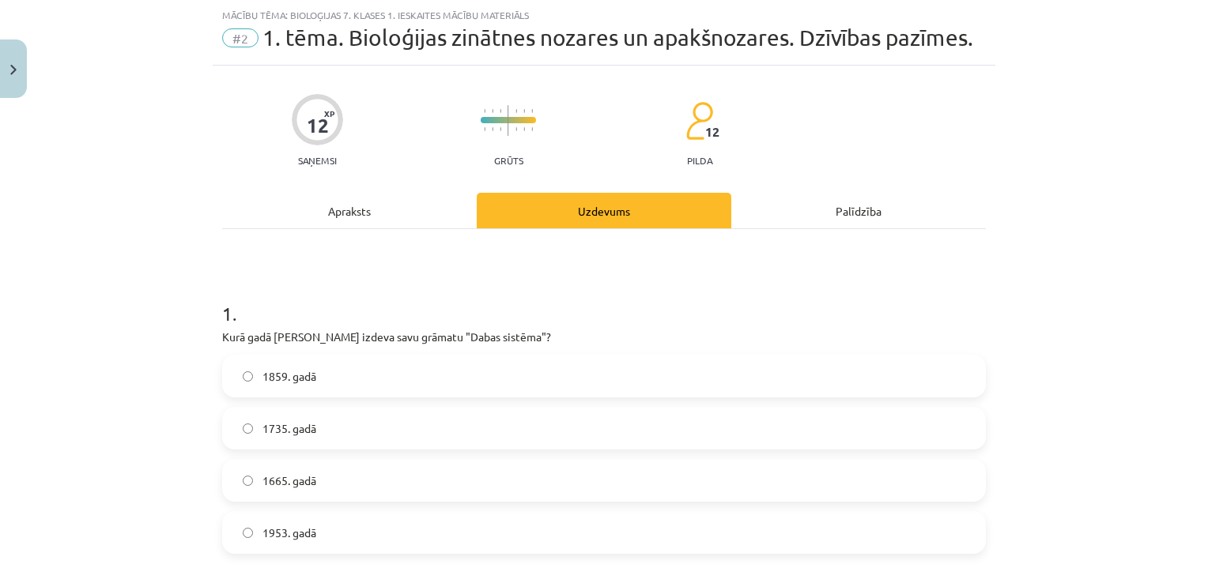
scroll to position [119, 0]
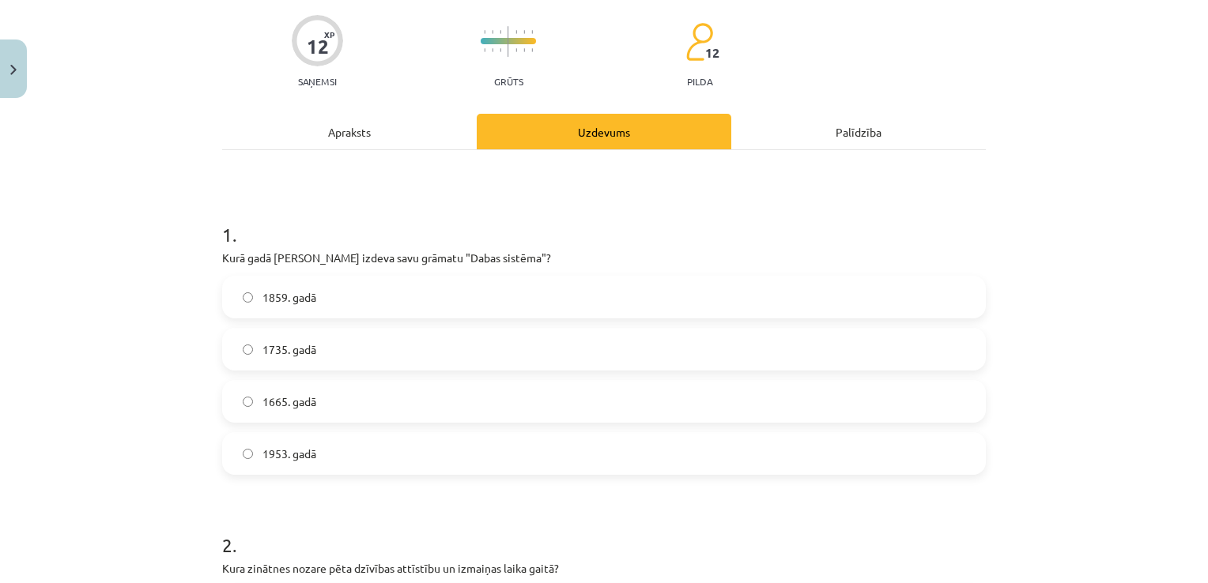
click at [465, 359] on label "1735. gadā" at bounding box center [604, 350] width 760 height 40
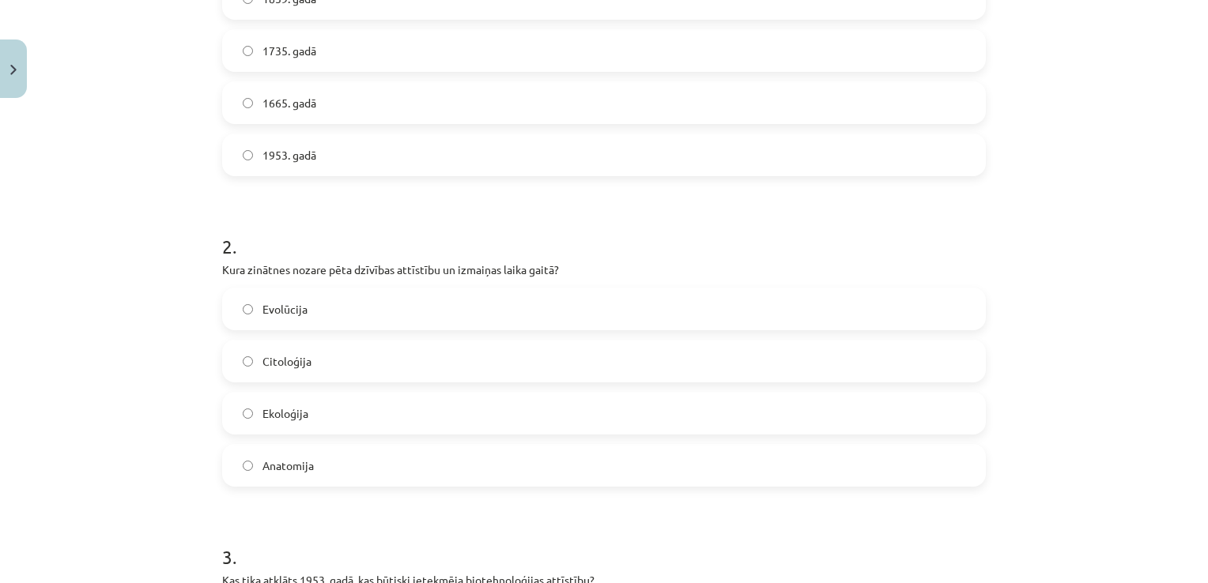
scroll to position [514, 0]
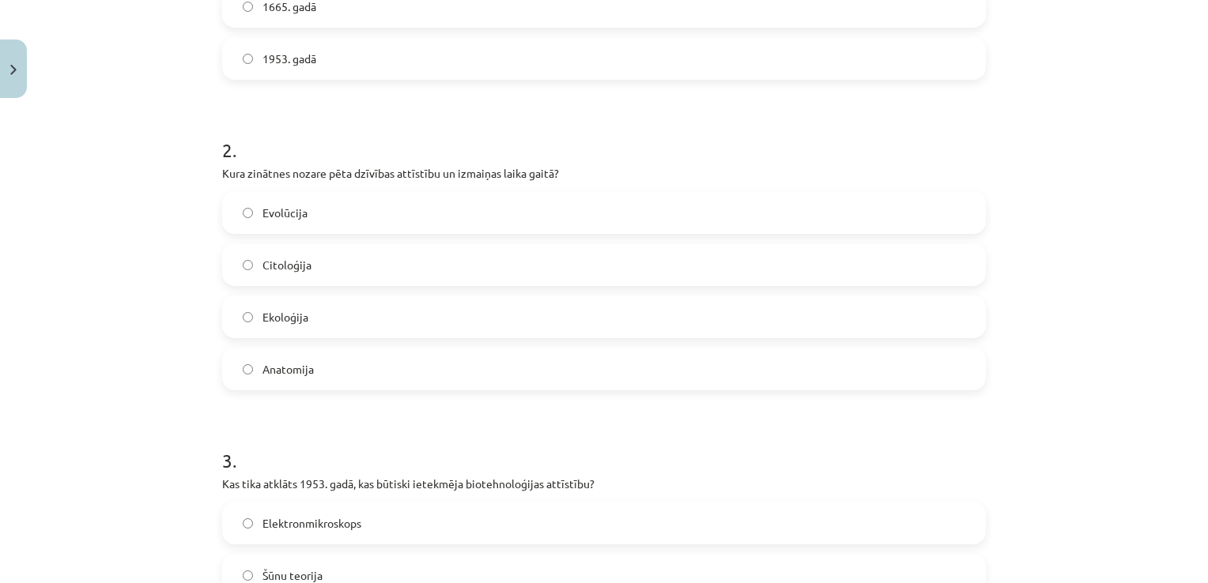
click at [373, 198] on label "Evolūcija" at bounding box center [604, 213] width 760 height 40
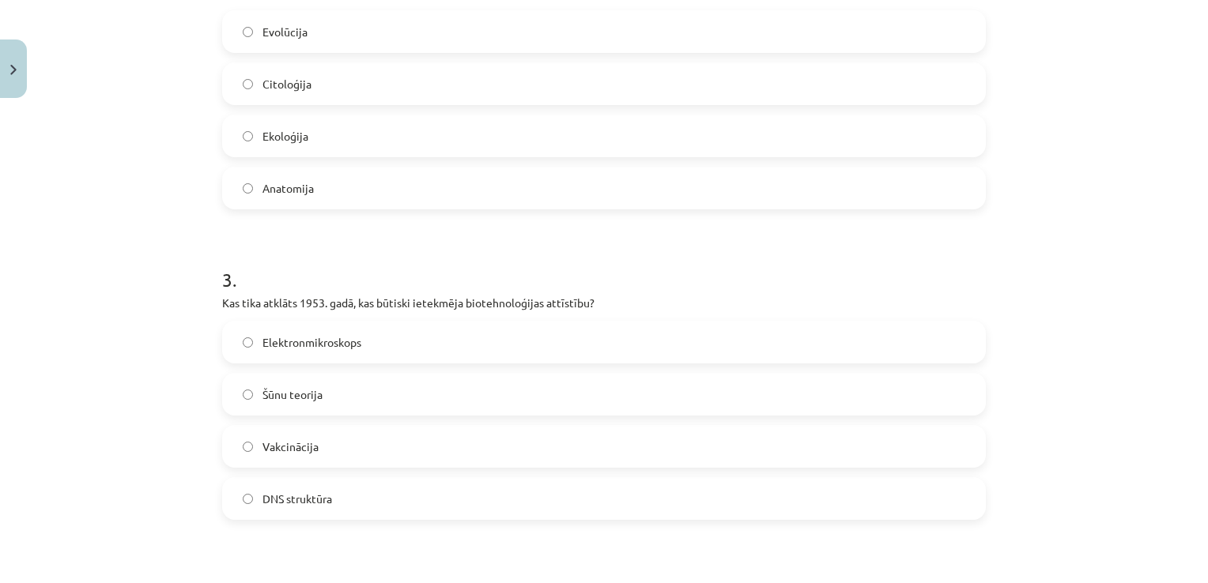
scroll to position [751, 0]
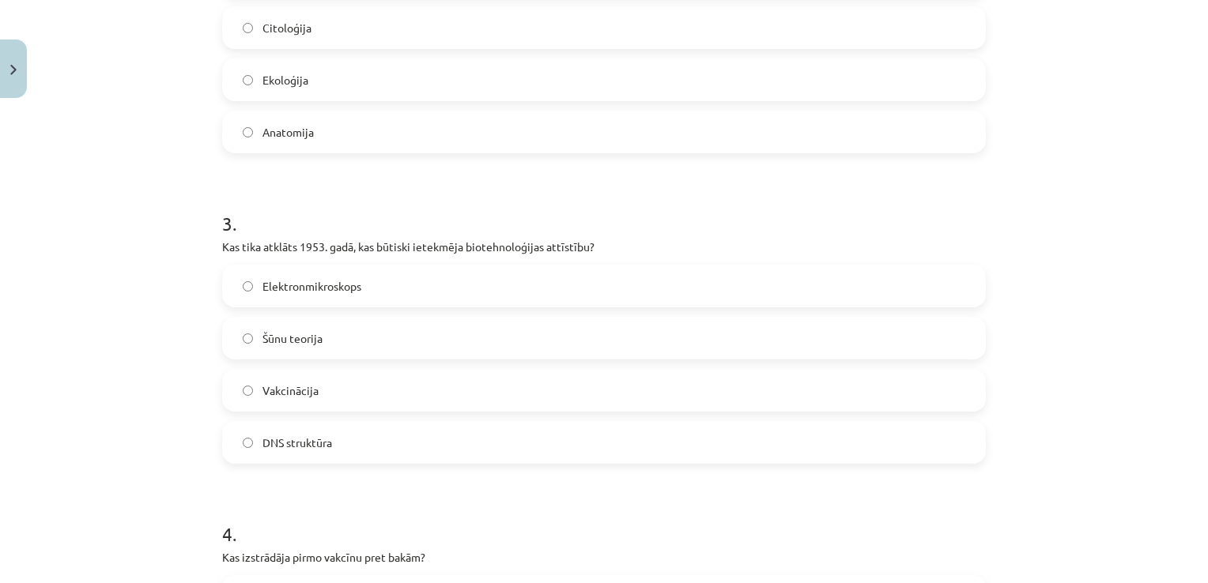
click at [284, 447] on span "DNS struktūra" at bounding box center [297, 443] width 70 height 17
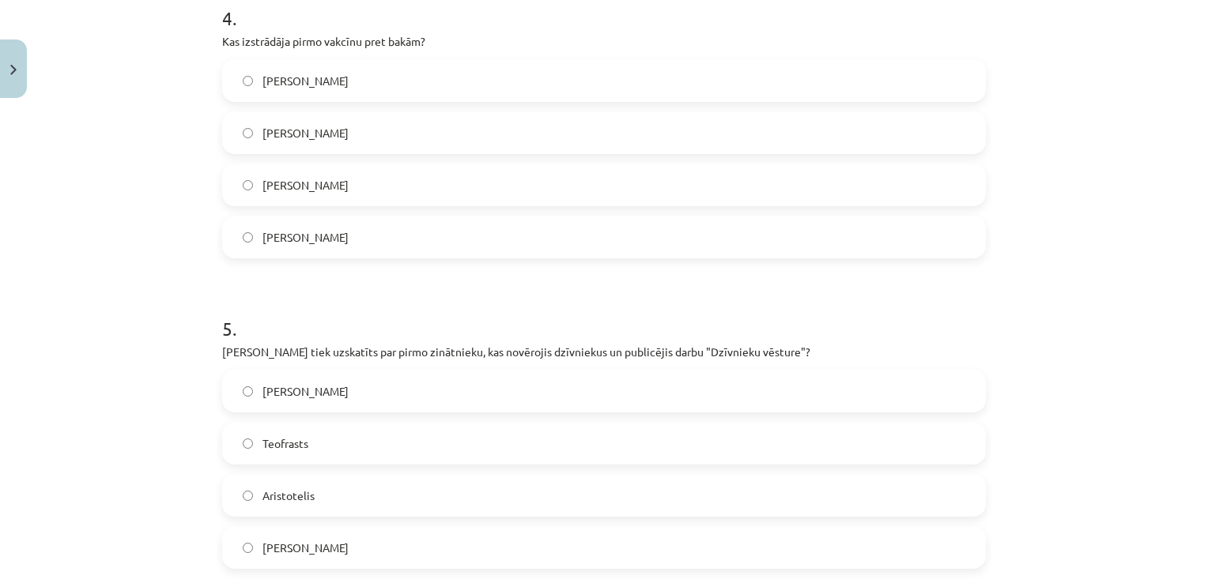
scroll to position [1103, 0]
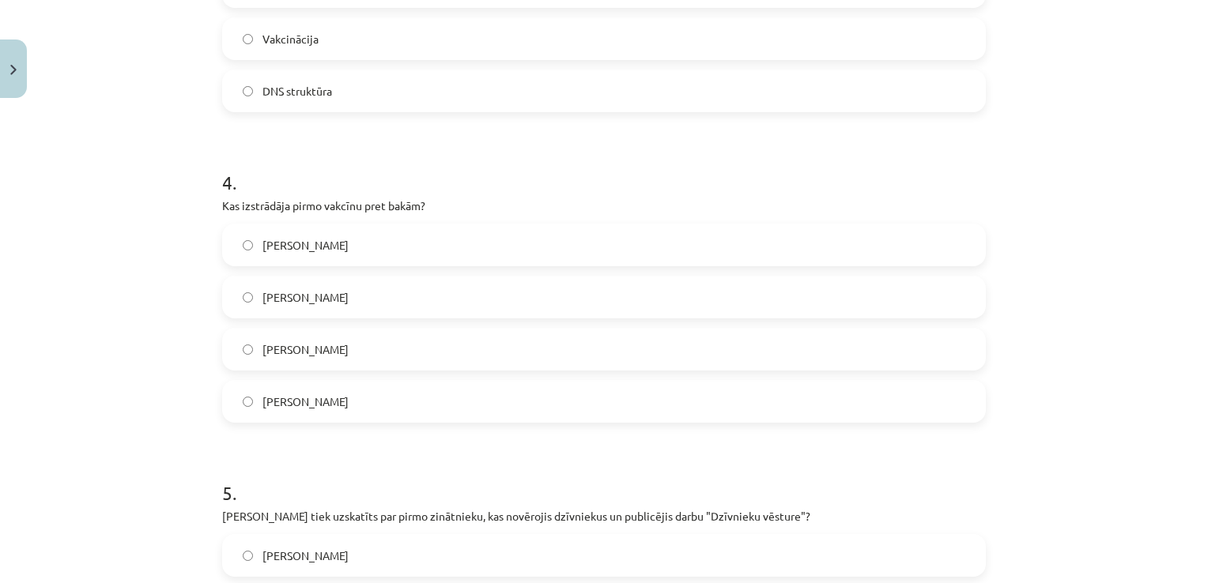
click at [364, 352] on label "Edvards Dženers" at bounding box center [604, 350] width 760 height 40
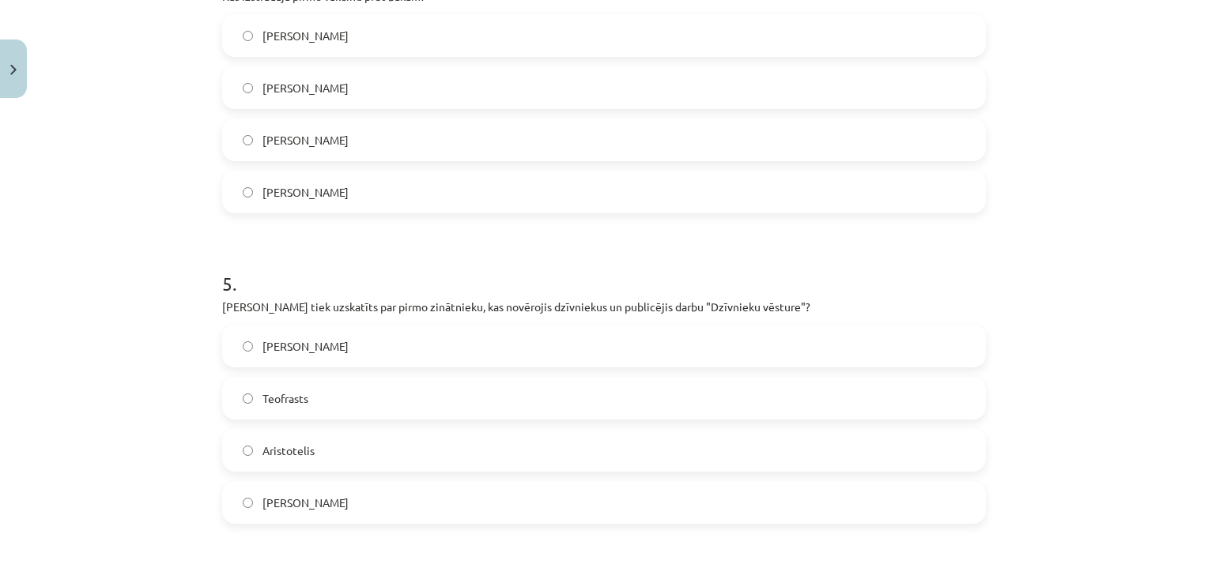
scroll to position [1340, 0]
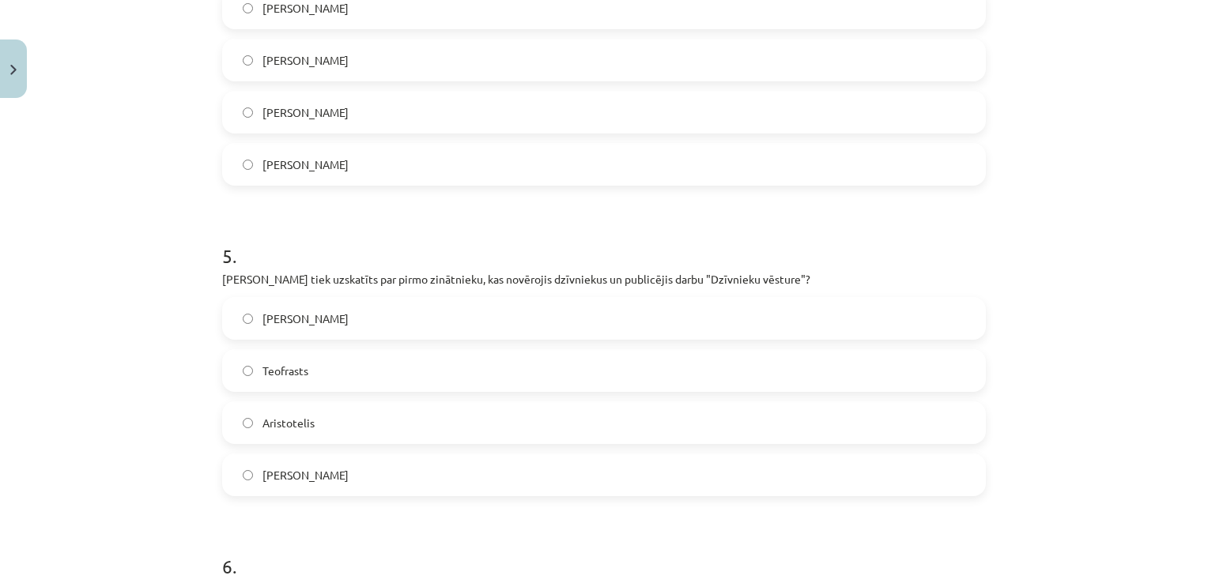
click at [291, 428] on span "Aristotelis" at bounding box center [288, 423] width 52 height 17
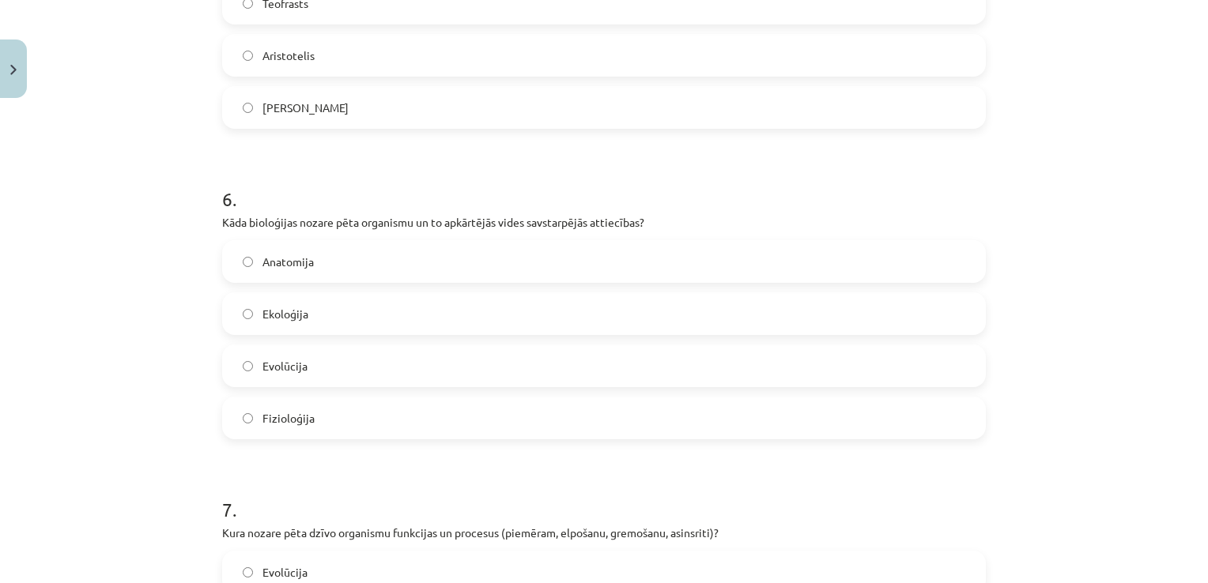
scroll to position [1735, 0]
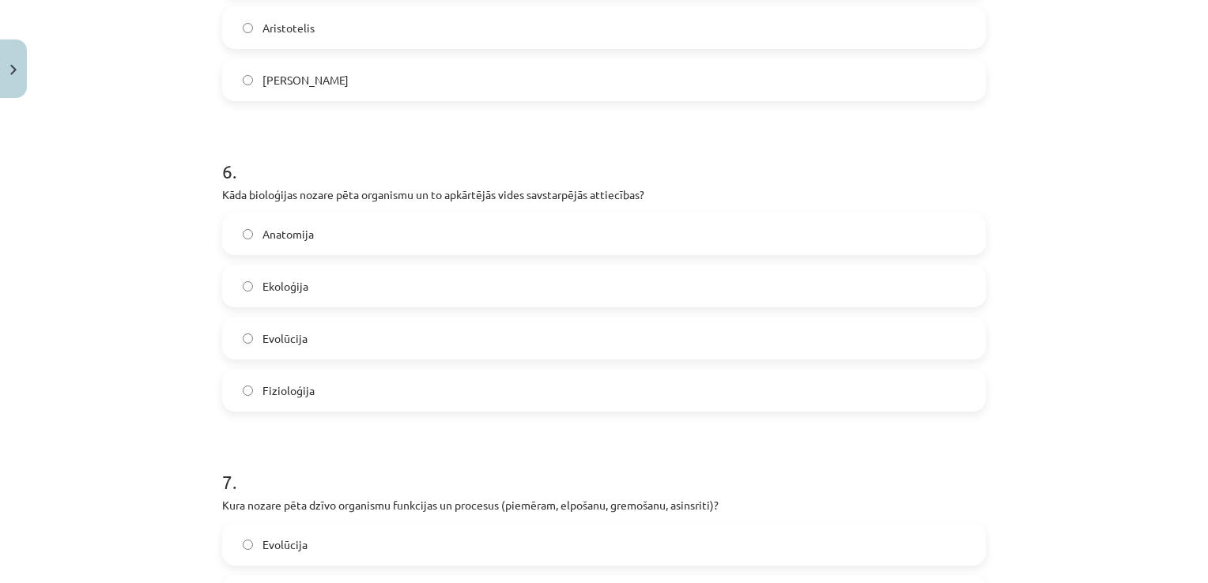
click at [318, 277] on label "Ekoloģija" at bounding box center [604, 286] width 760 height 40
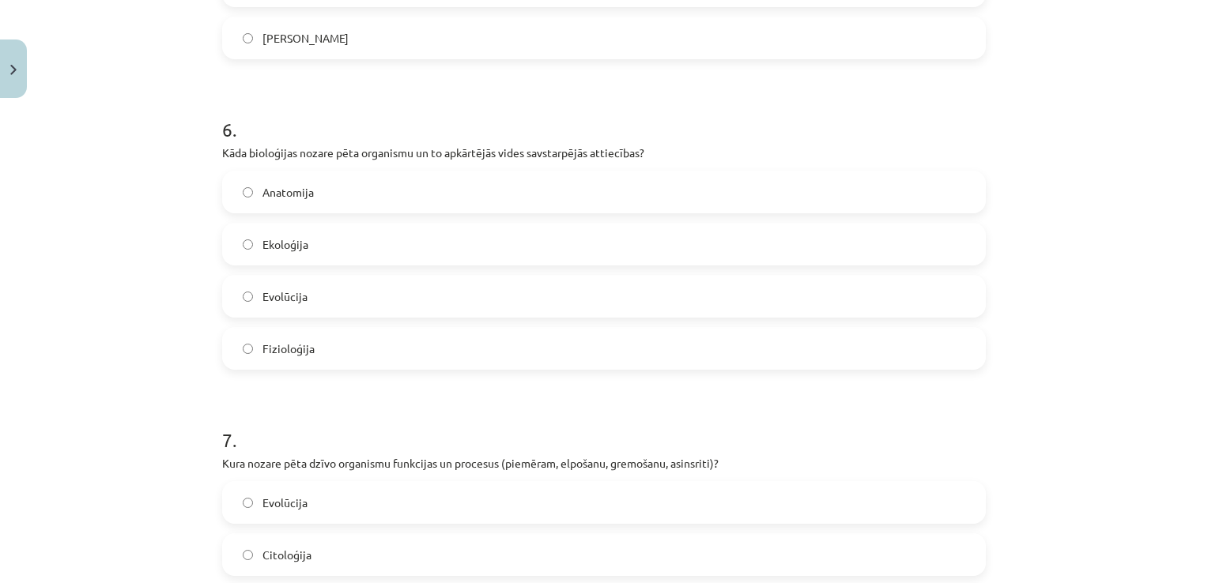
scroll to position [1972, 0]
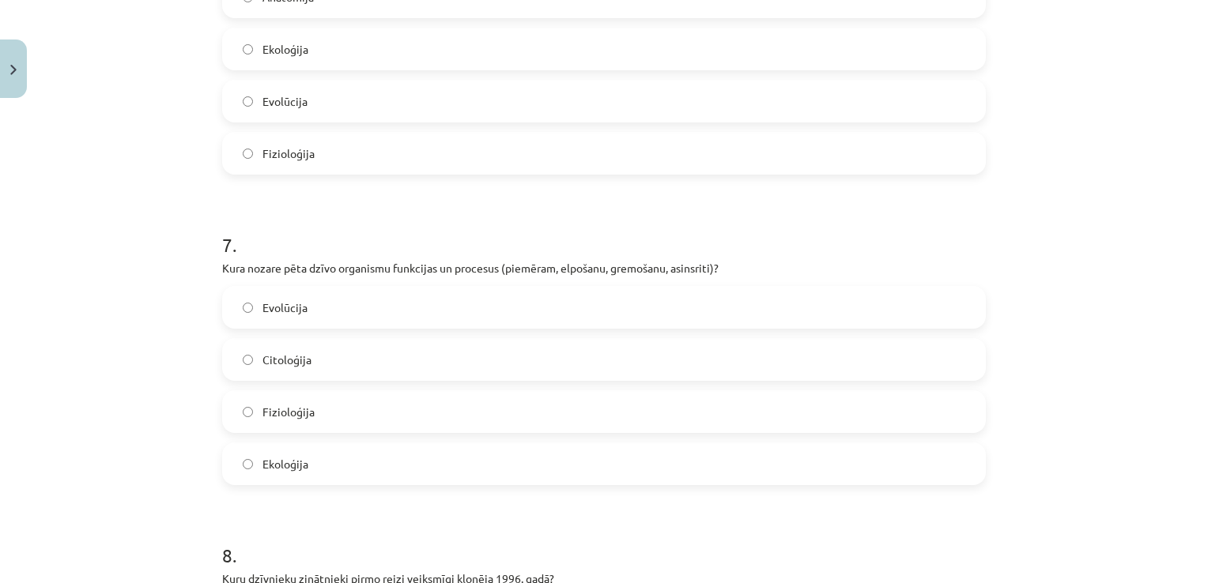
click at [307, 406] on span "Fizioloģija" at bounding box center [288, 412] width 52 height 17
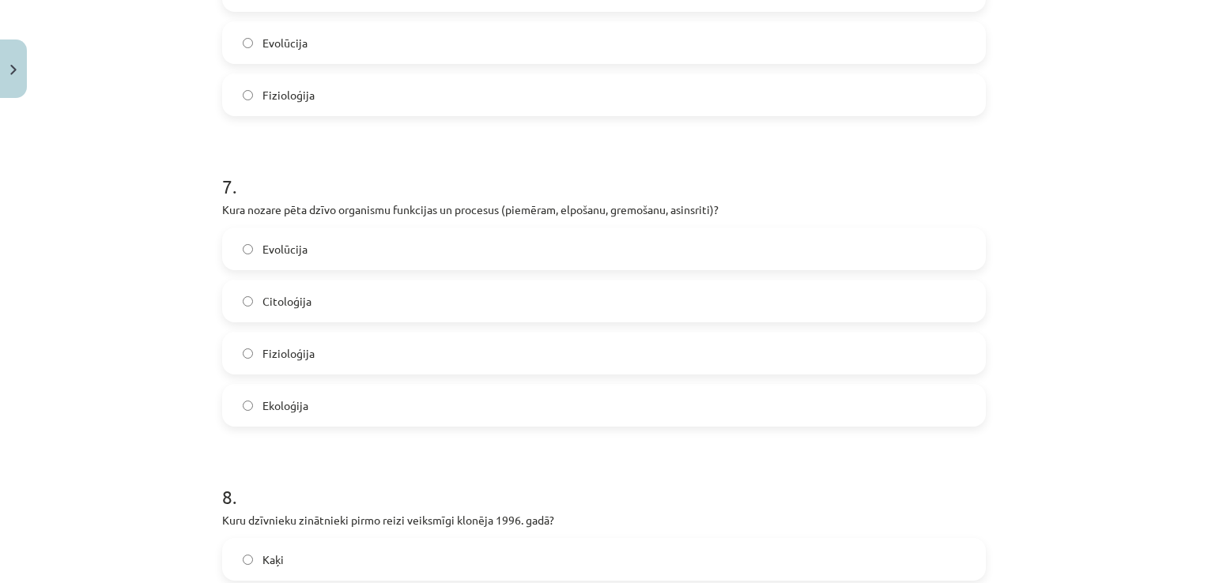
scroll to position [2209, 0]
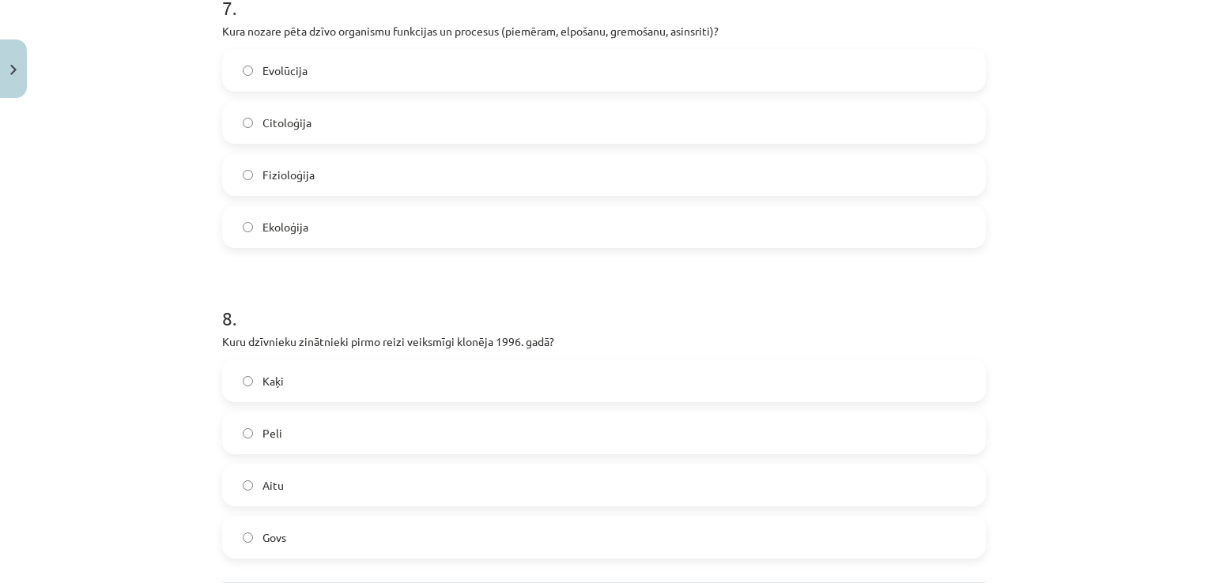
click at [336, 481] on label "Aitu" at bounding box center [604, 486] width 760 height 40
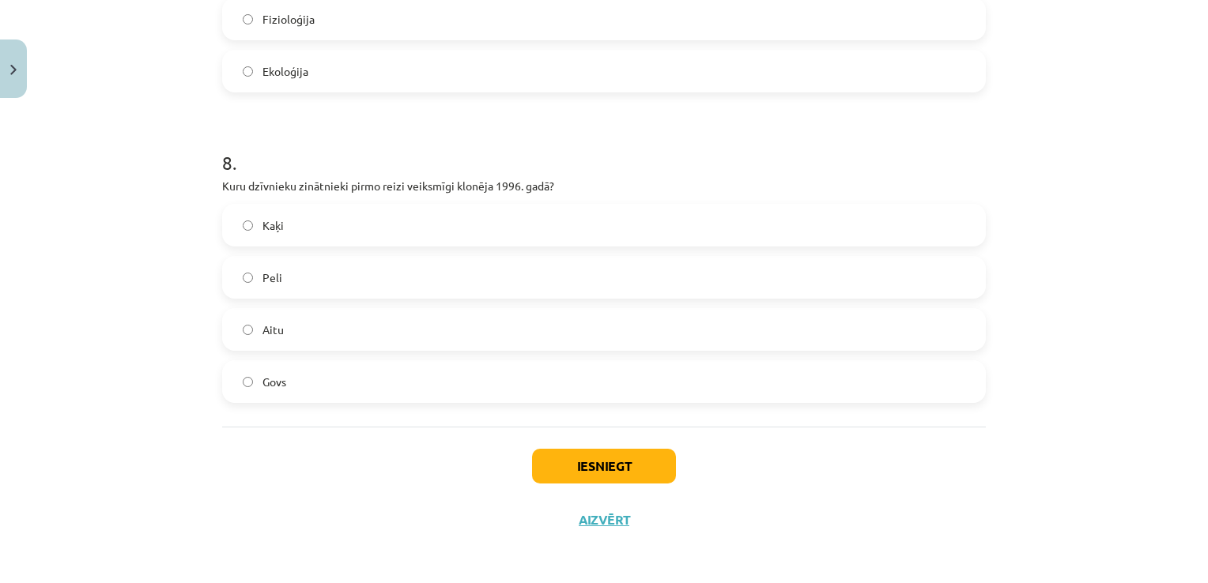
scroll to position [2367, 0]
click at [652, 460] on button "Iesniegt" at bounding box center [604, 464] width 144 height 35
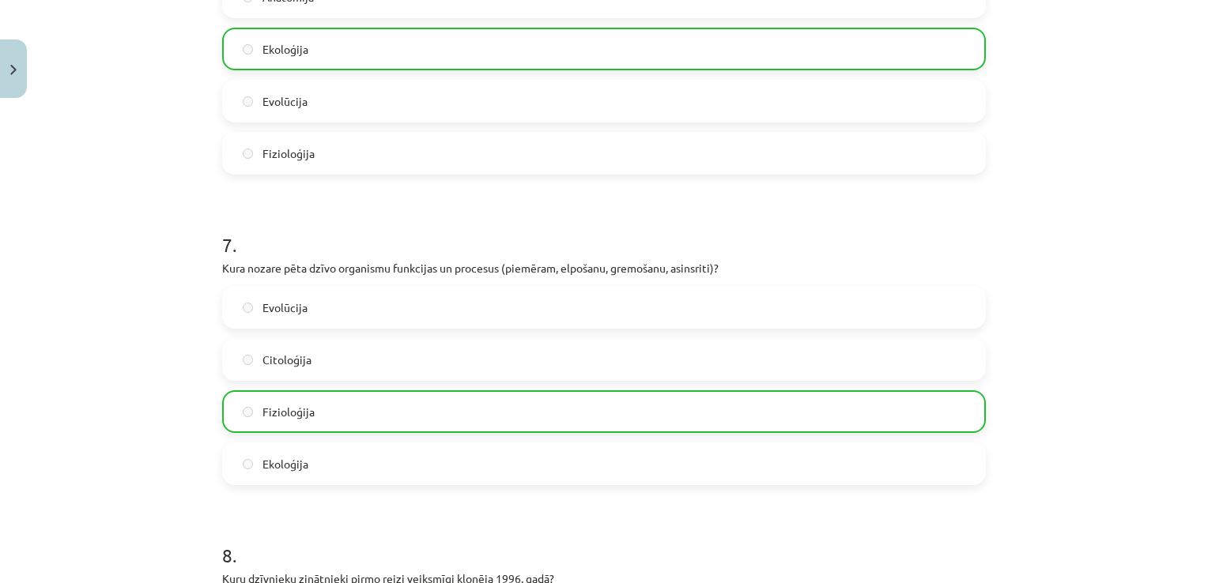
scroll to position [2417, 0]
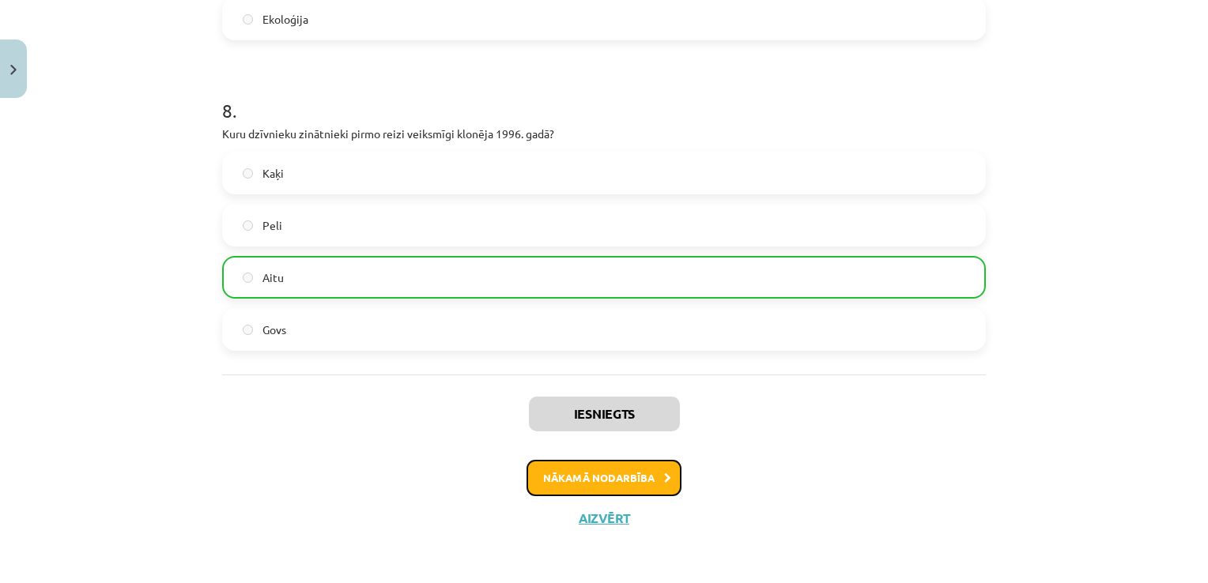
click at [563, 476] on button "Nākamā nodarbība" at bounding box center [603, 478] width 155 height 36
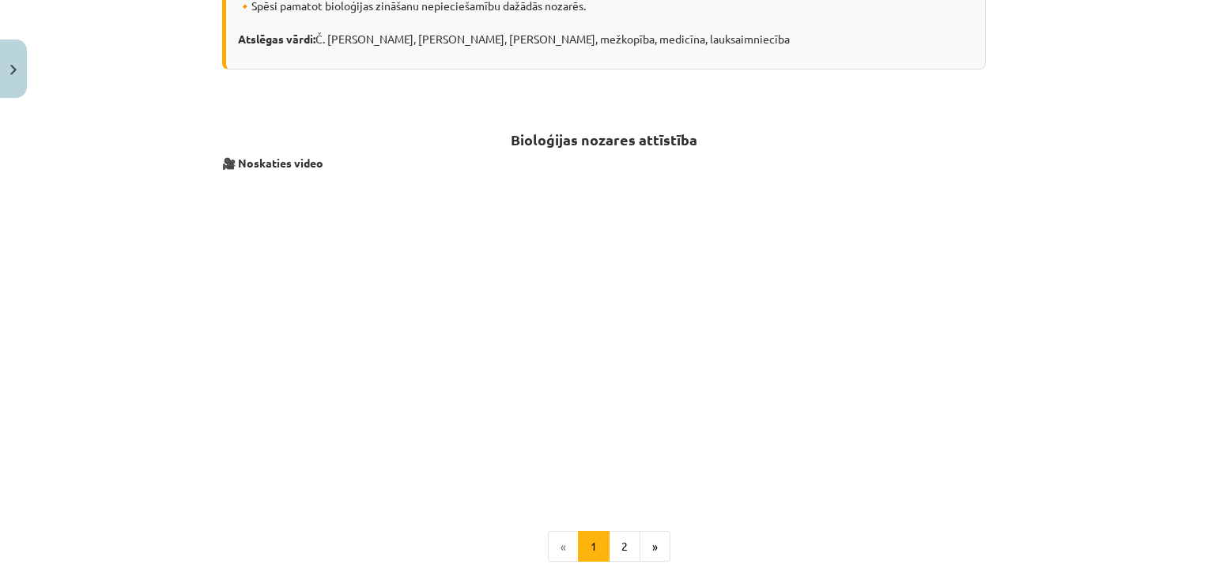
scroll to position [196, 0]
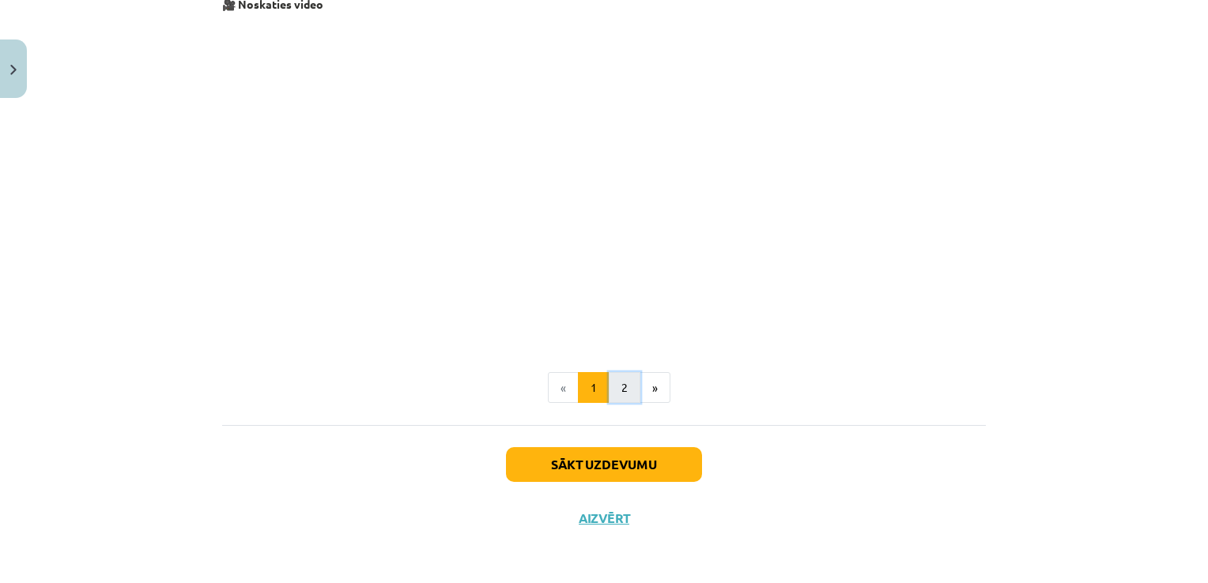
click at [620, 390] on button "2" at bounding box center [625, 388] width 32 height 32
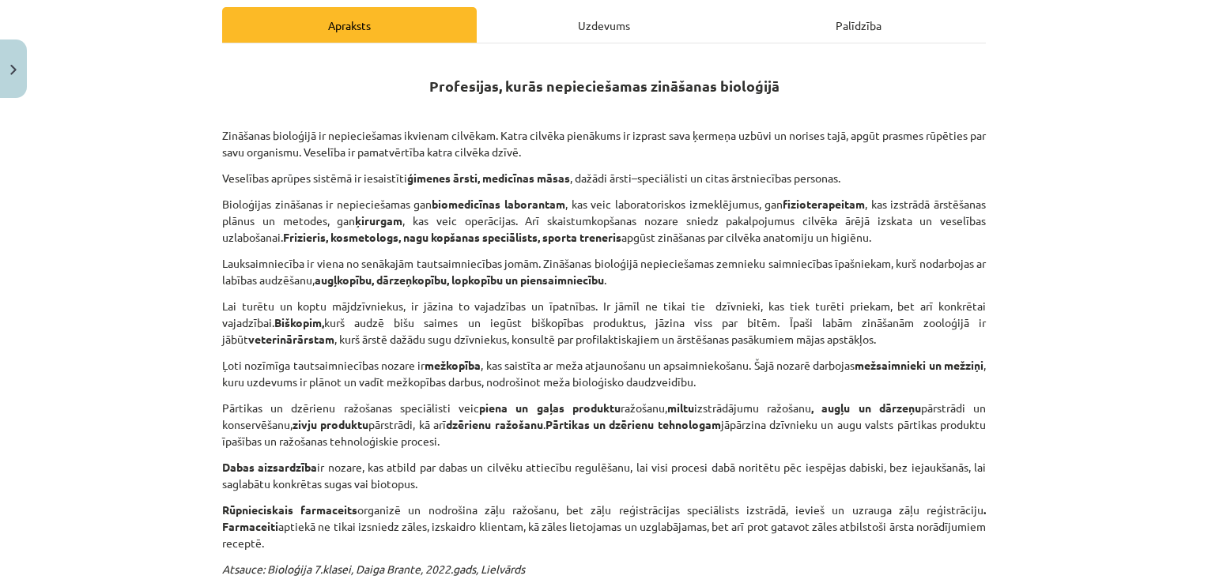
scroll to position [124, 0]
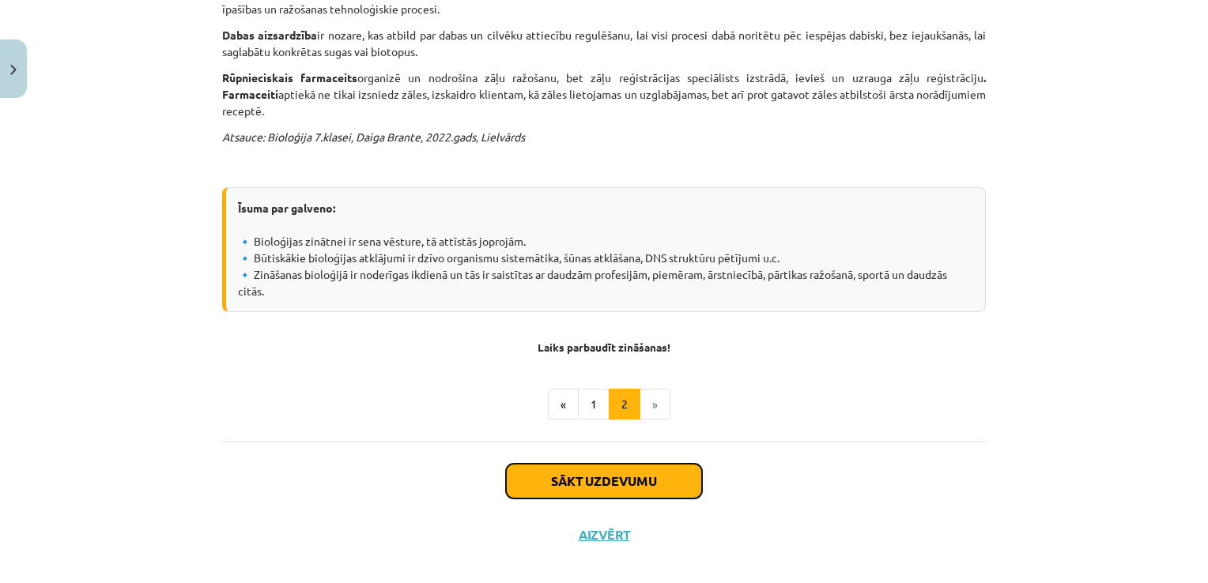
click at [636, 469] on button "Sākt uzdevumu" at bounding box center [604, 481] width 196 height 35
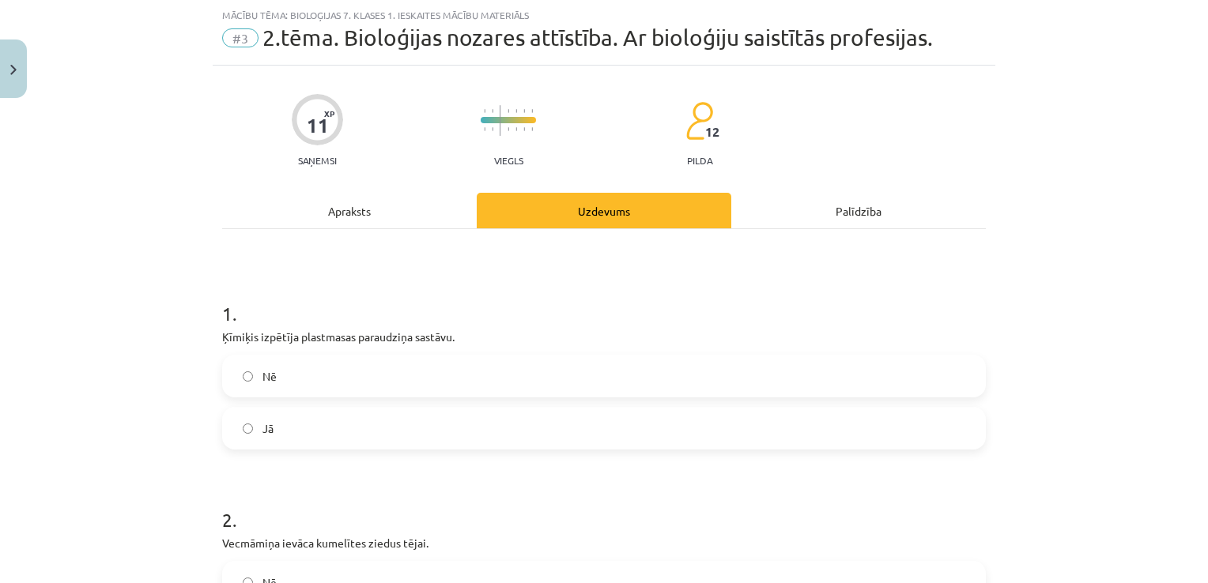
scroll to position [0, 0]
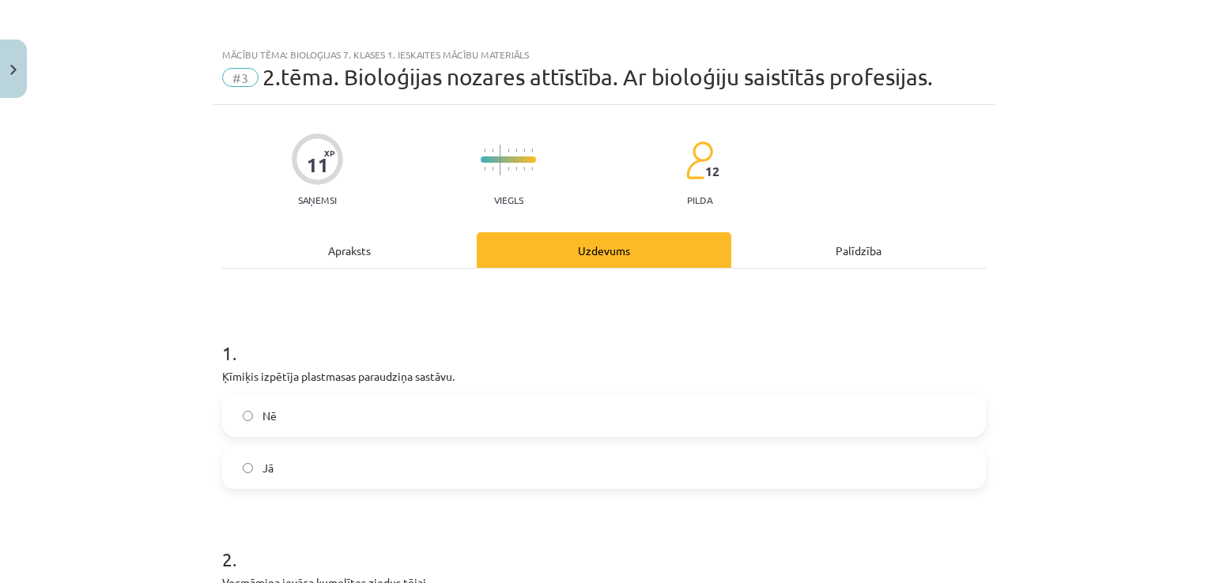
click at [341, 243] on div "Apraksts" at bounding box center [349, 250] width 255 height 36
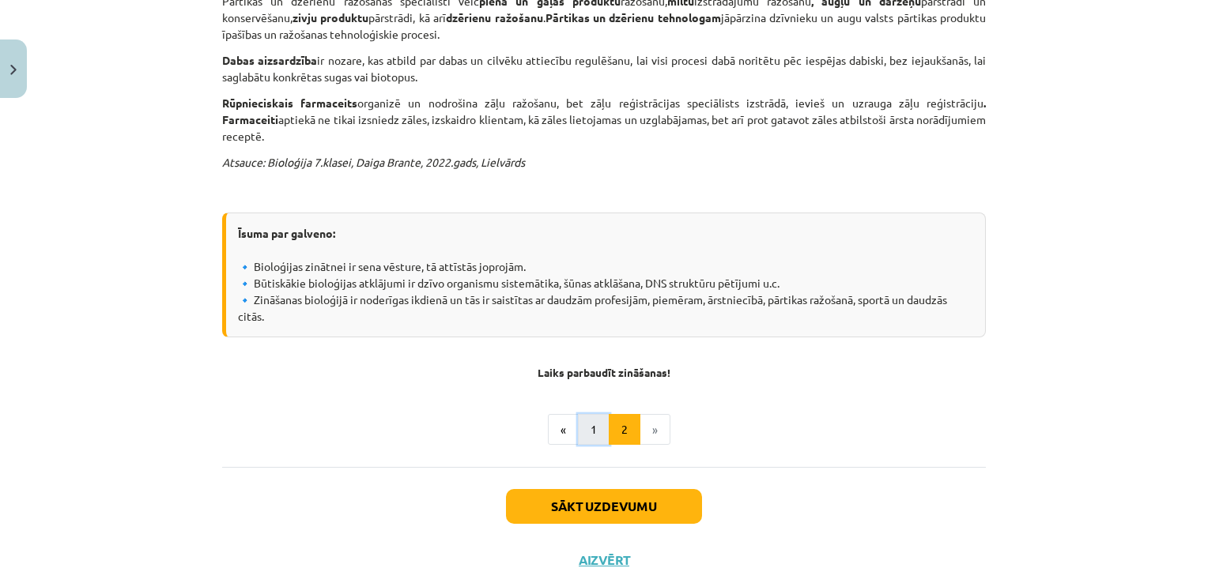
click at [579, 414] on button "1" at bounding box center [594, 430] width 32 height 32
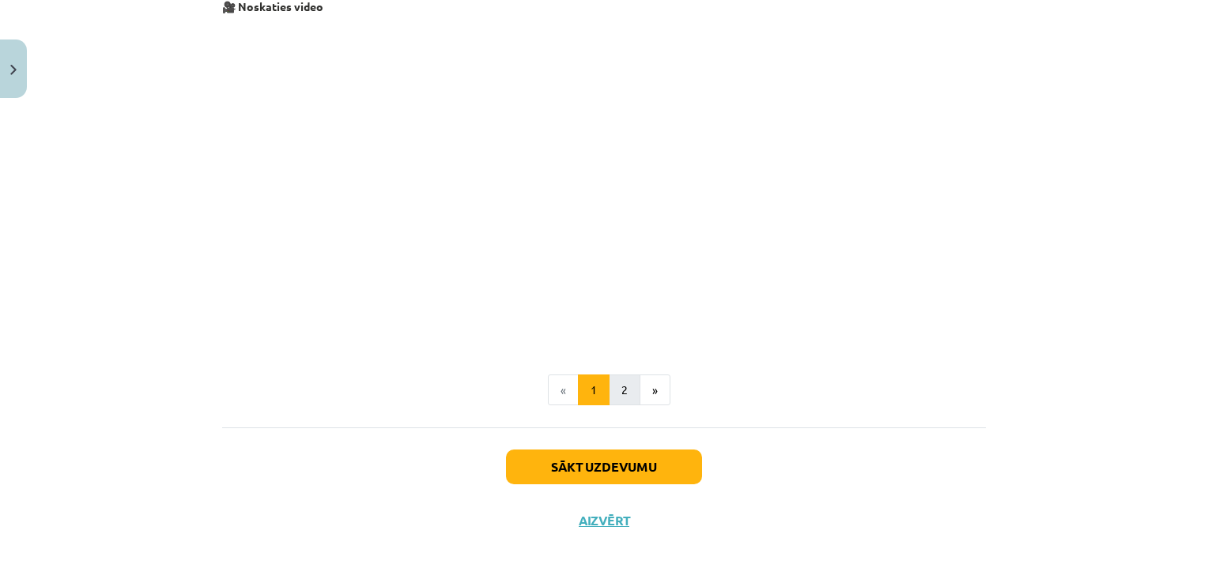
scroll to position [594, 0]
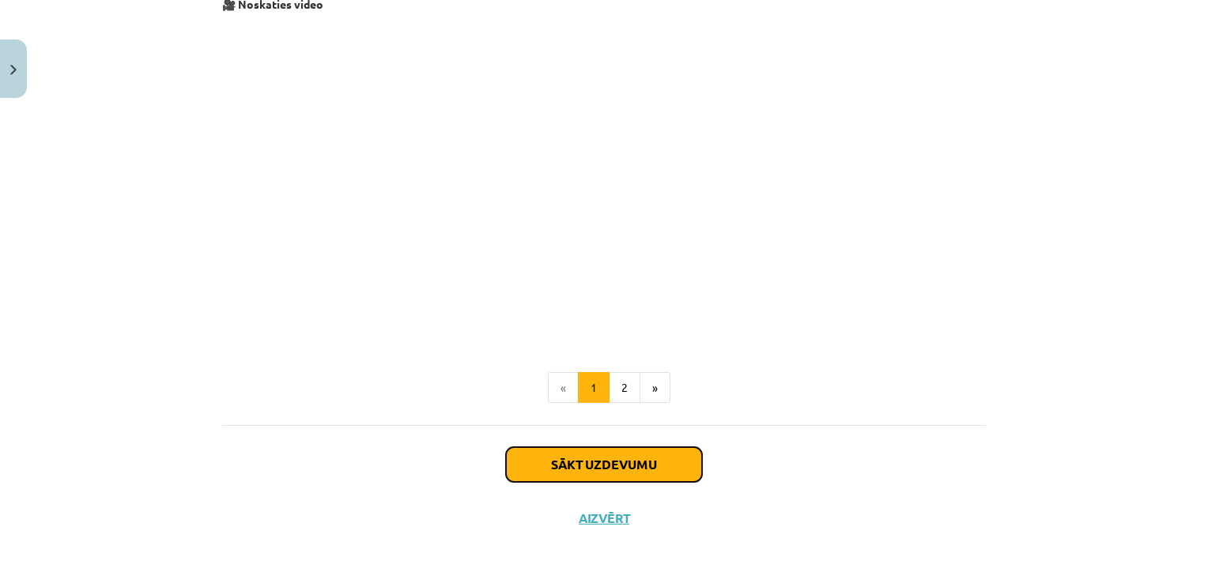
click at [624, 473] on button "Sākt uzdevumu" at bounding box center [604, 464] width 196 height 35
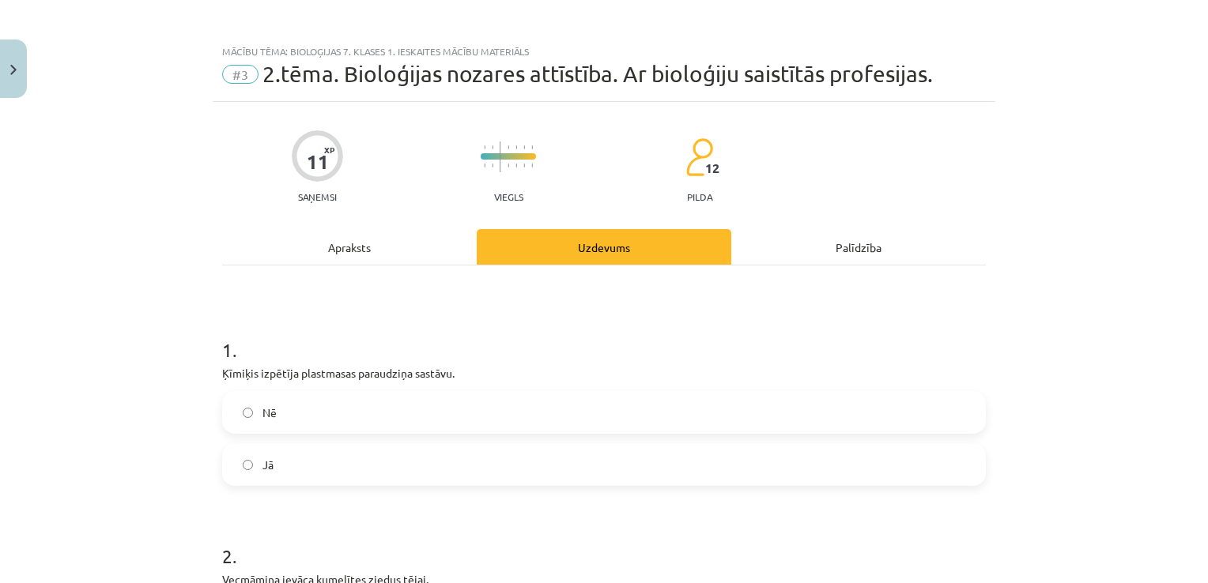
scroll to position [0, 0]
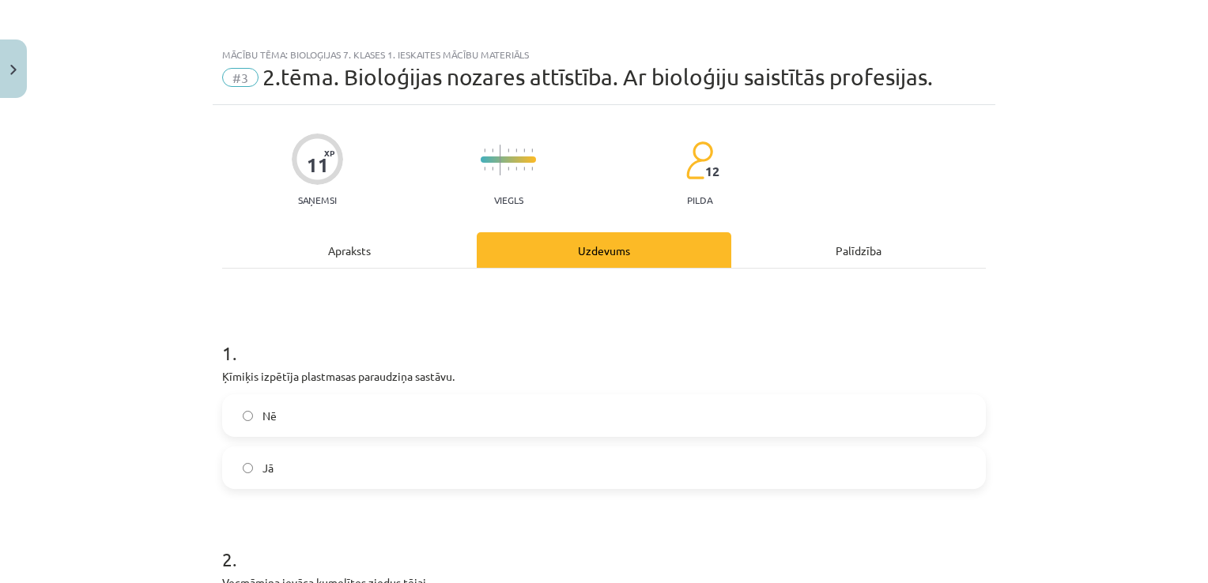
click at [349, 248] on div "Apraksts" at bounding box center [349, 250] width 255 height 36
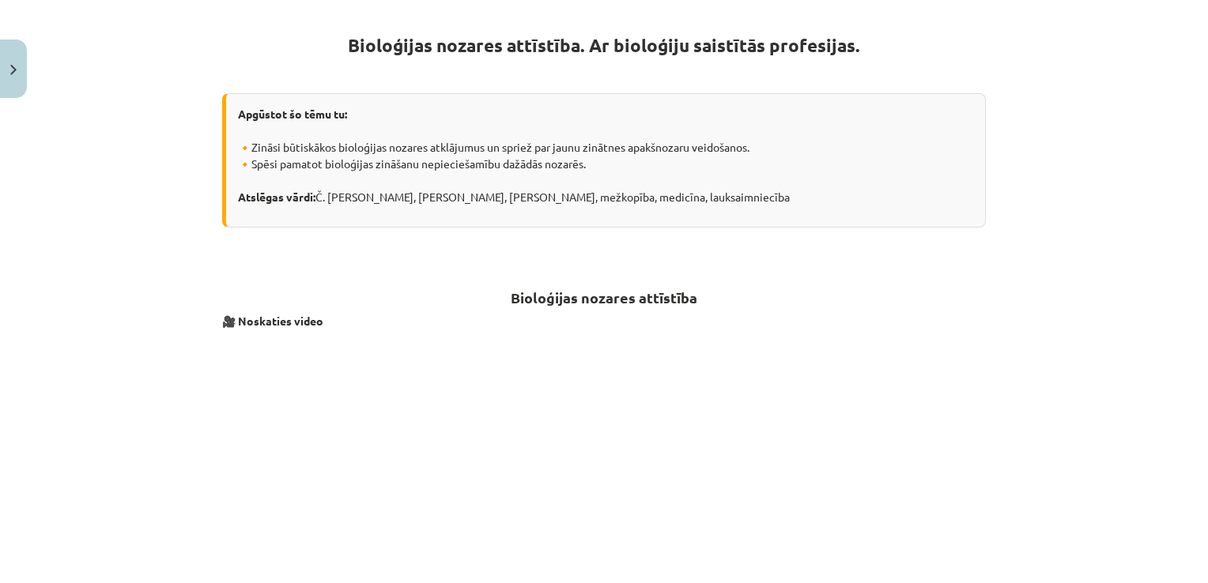
scroll to position [594, 0]
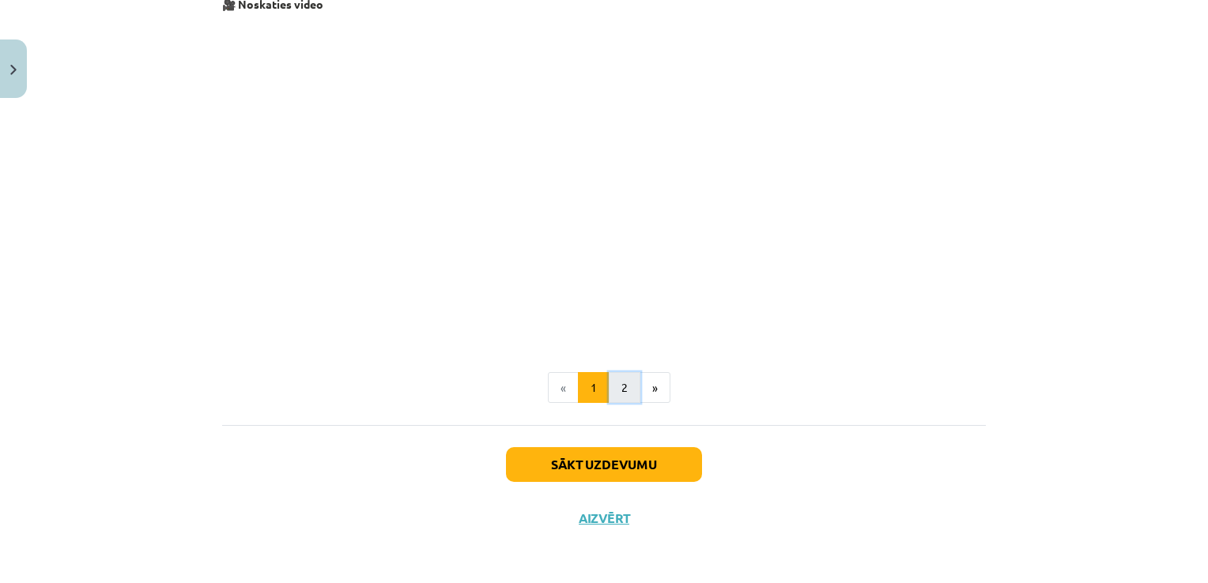
click at [609, 387] on button "2" at bounding box center [625, 388] width 32 height 32
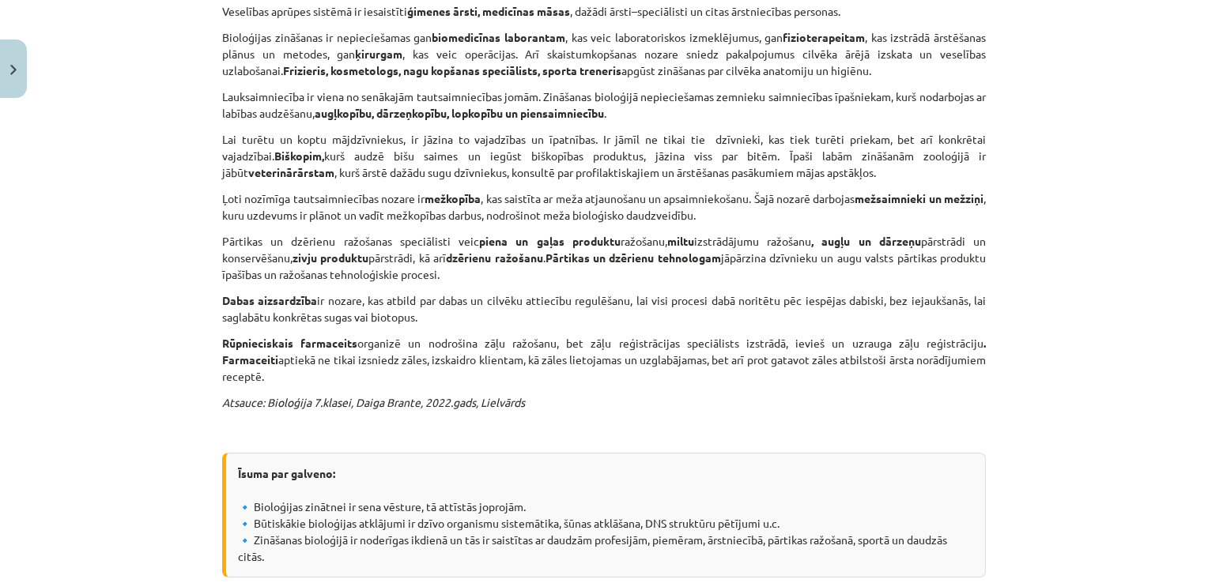
scroll to position [658, 0]
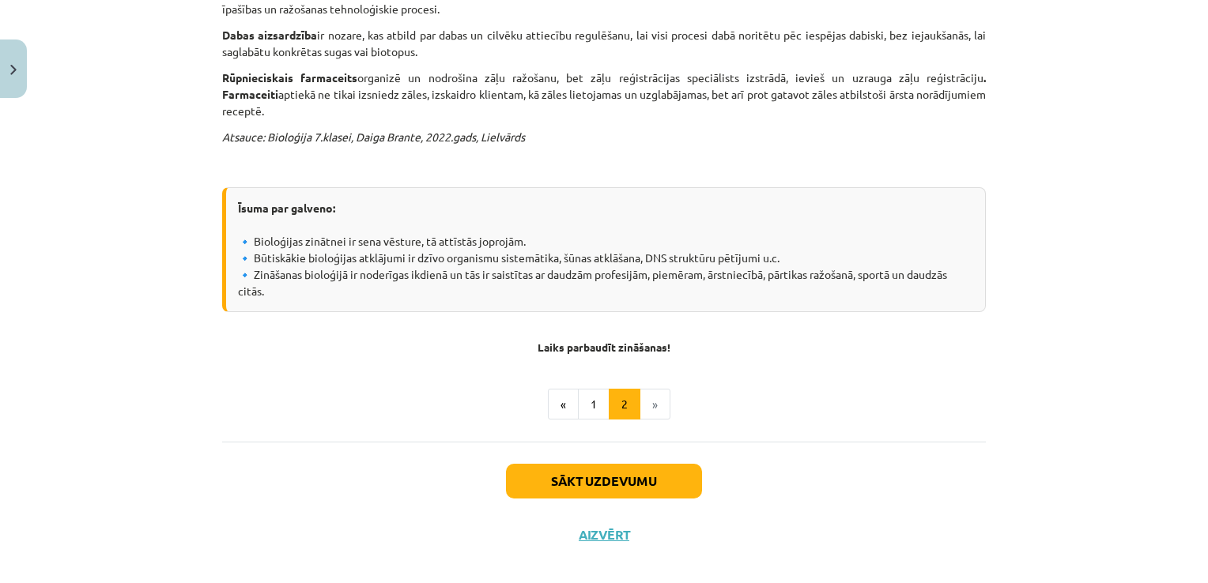
click at [651, 389] on li "»" at bounding box center [655, 405] width 30 height 32
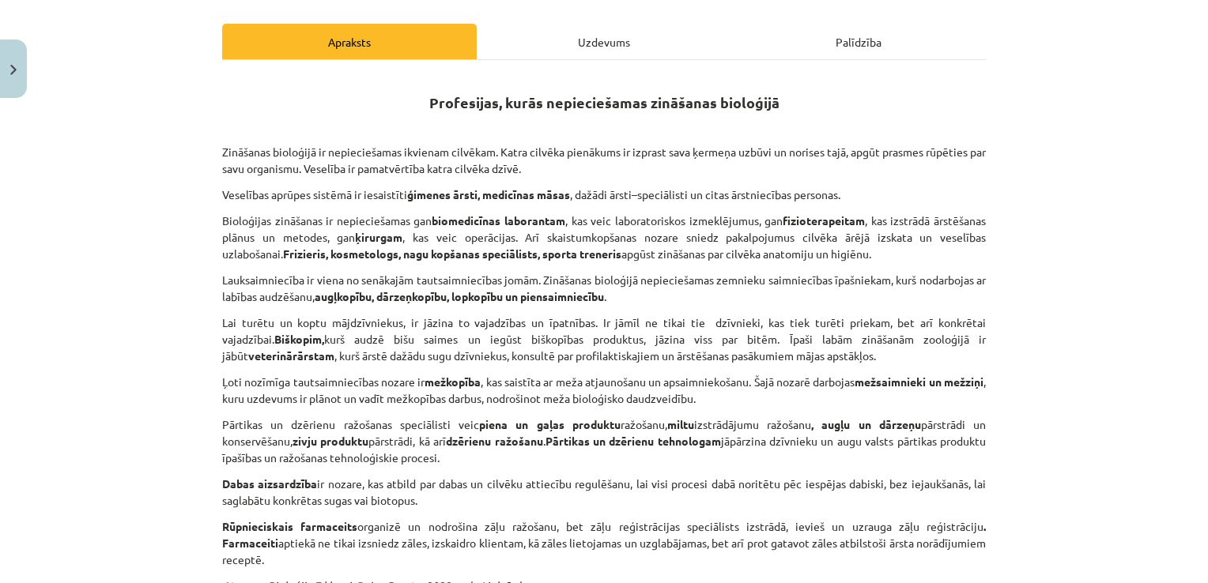
scroll to position [183, 0]
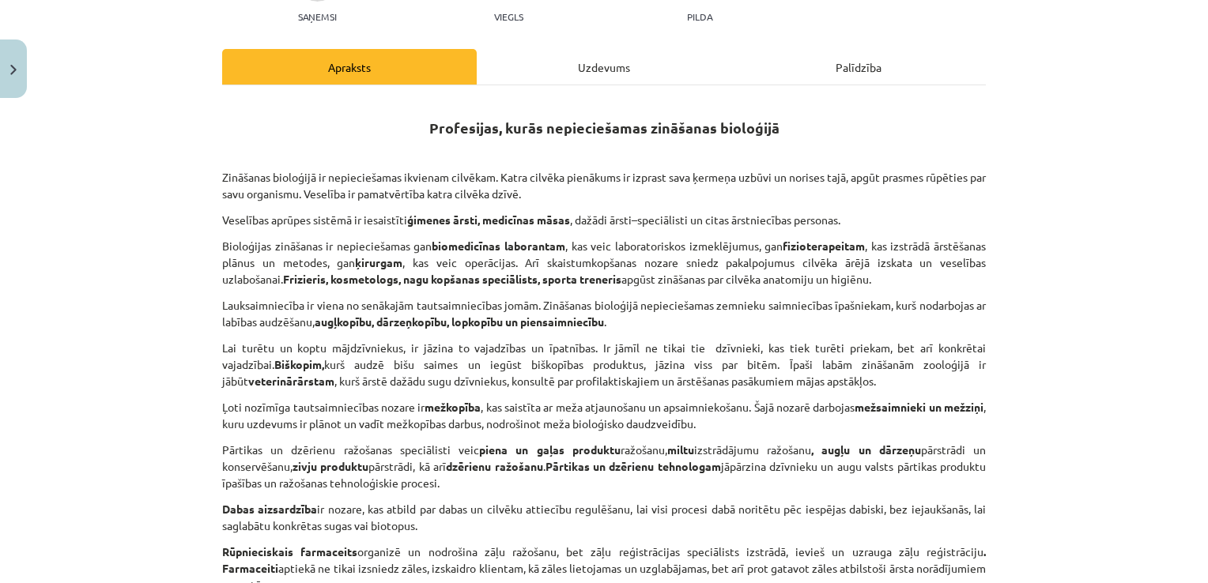
click at [601, 69] on div "Uzdevums" at bounding box center [604, 67] width 255 height 36
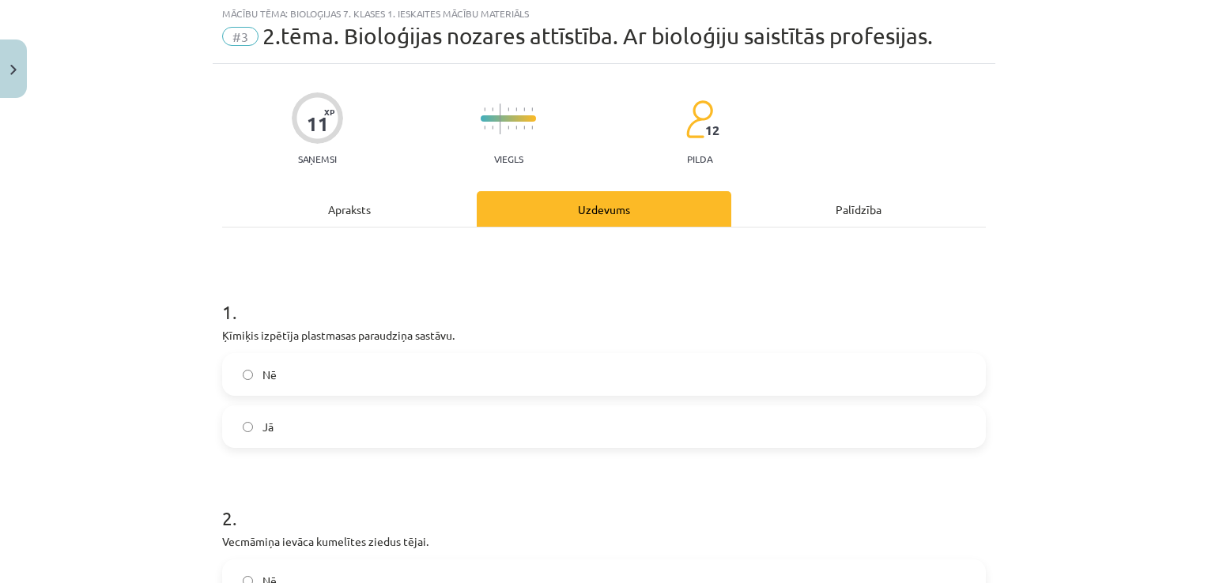
scroll to position [40, 0]
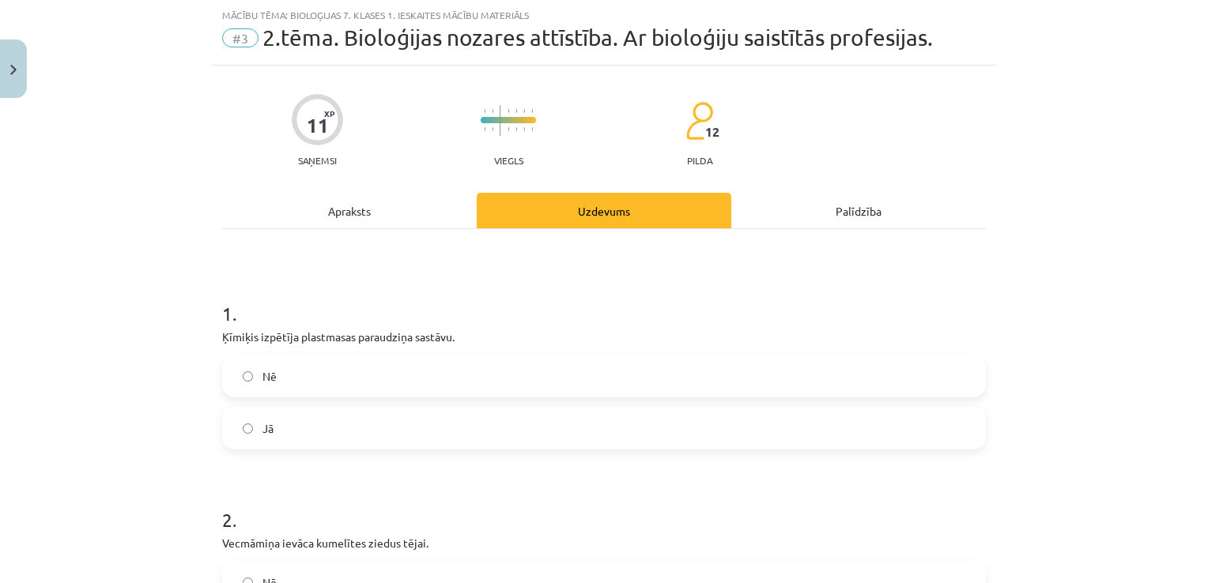
click at [348, 200] on div "Apraksts" at bounding box center [349, 211] width 255 height 36
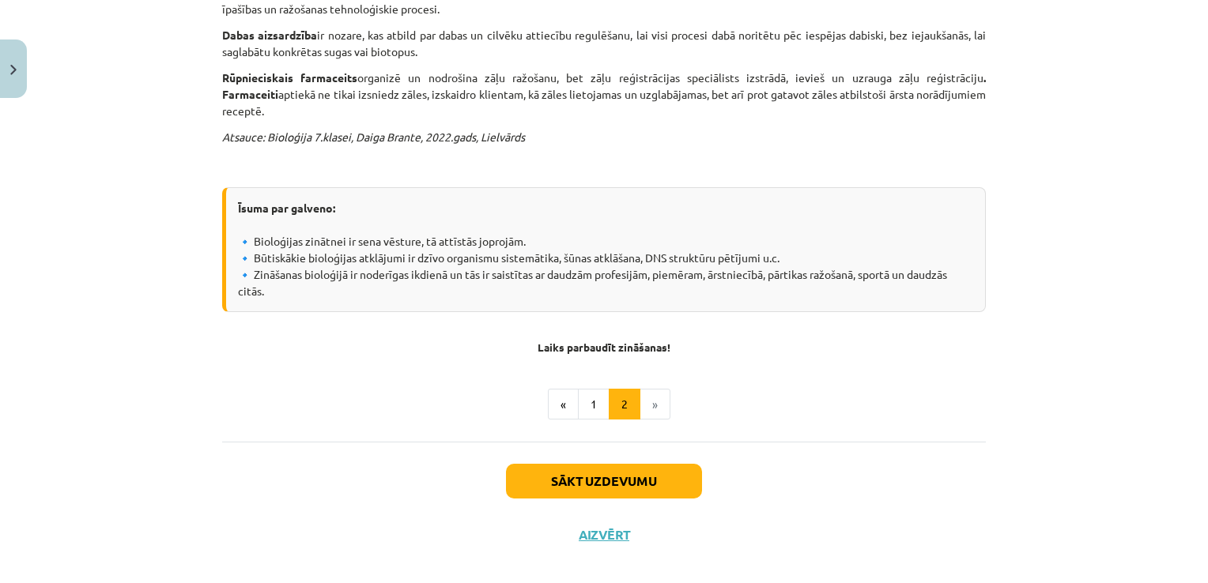
scroll to position [658, 0]
click at [592, 389] on button "1" at bounding box center [594, 405] width 32 height 32
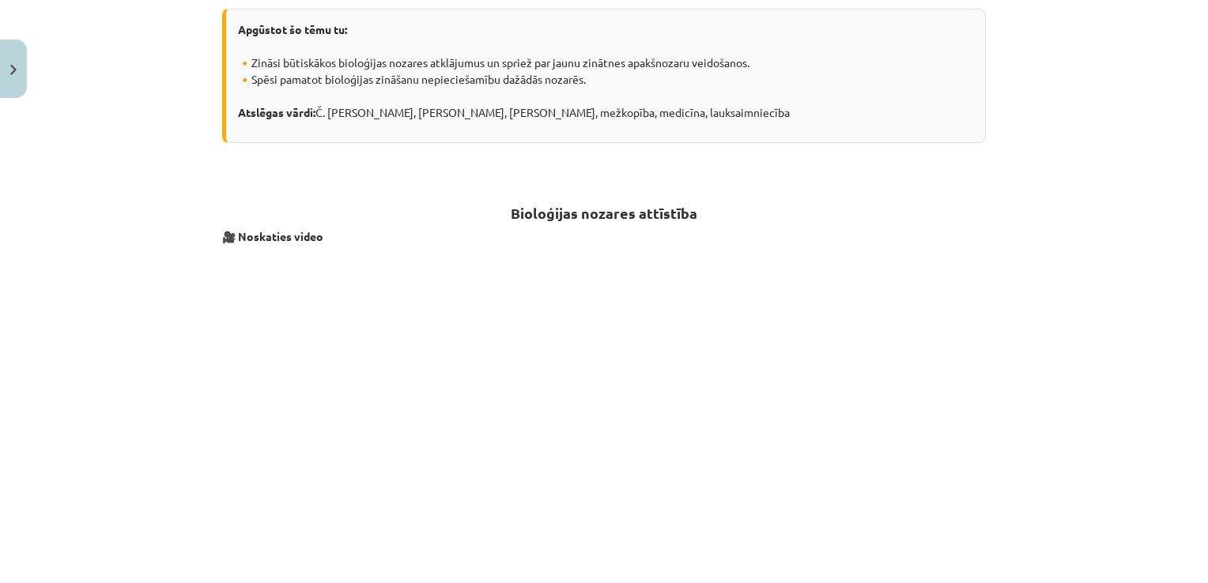
scroll to position [594, 0]
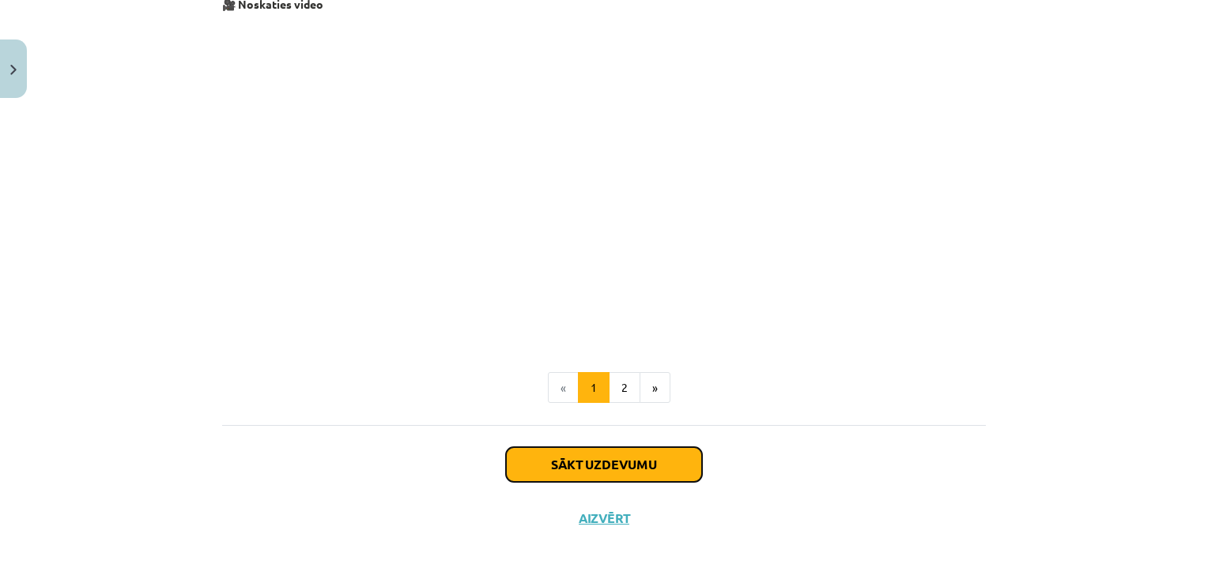
click at [601, 449] on button "Sākt uzdevumu" at bounding box center [604, 464] width 196 height 35
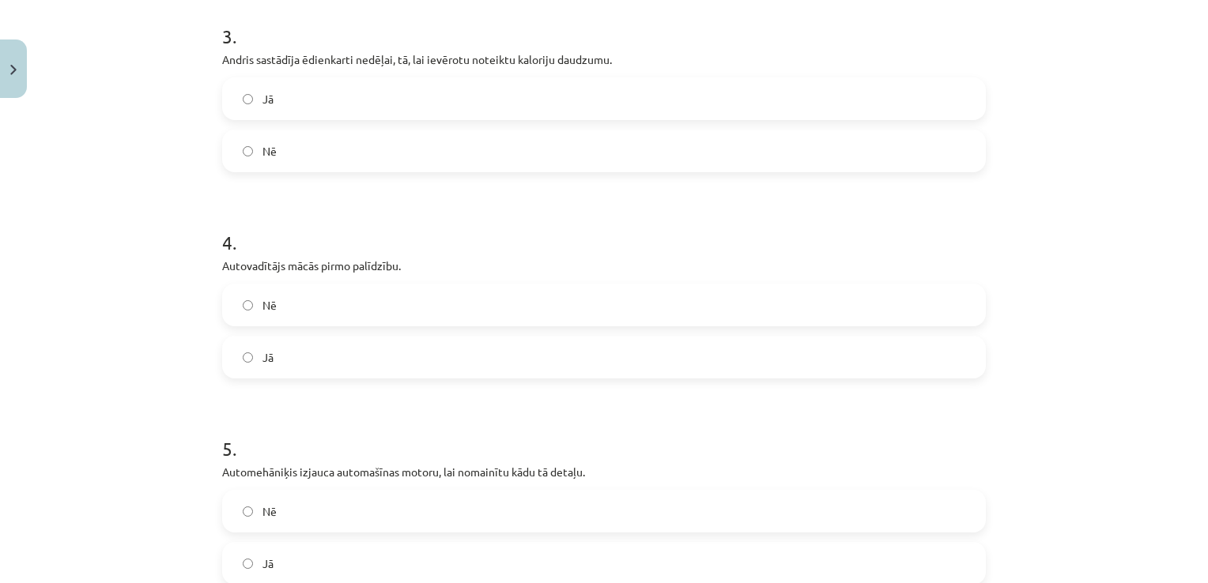
scroll to position [751, 0]
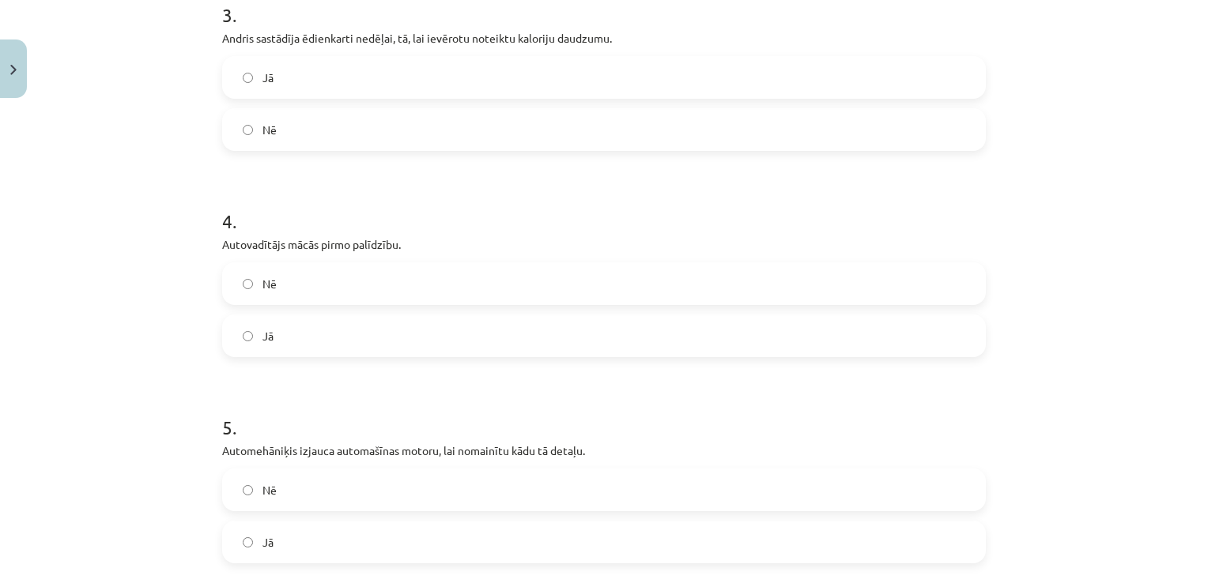
click at [346, 340] on label "Jā" at bounding box center [604, 336] width 760 height 40
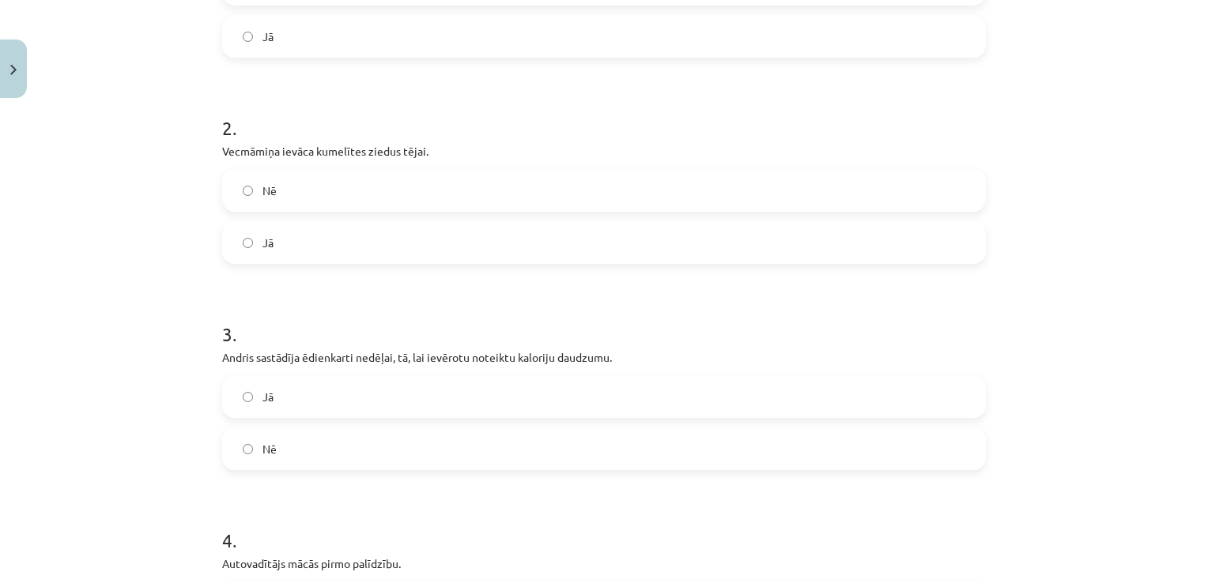
scroll to position [435, 0]
click at [355, 232] on label "Jā" at bounding box center [604, 240] width 760 height 40
click at [337, 408] on label "Jā" at bounding box center [604, 394] width 760 height 40
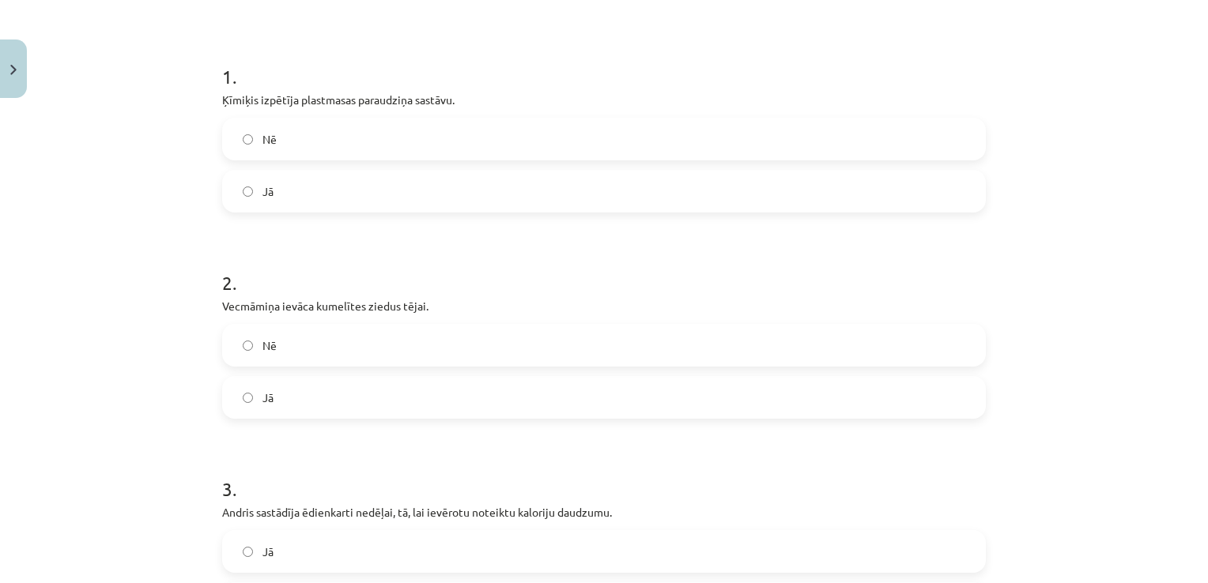
click at [357, 179] on label "Jā" at bounding box center [604, 192] width 760 height 40
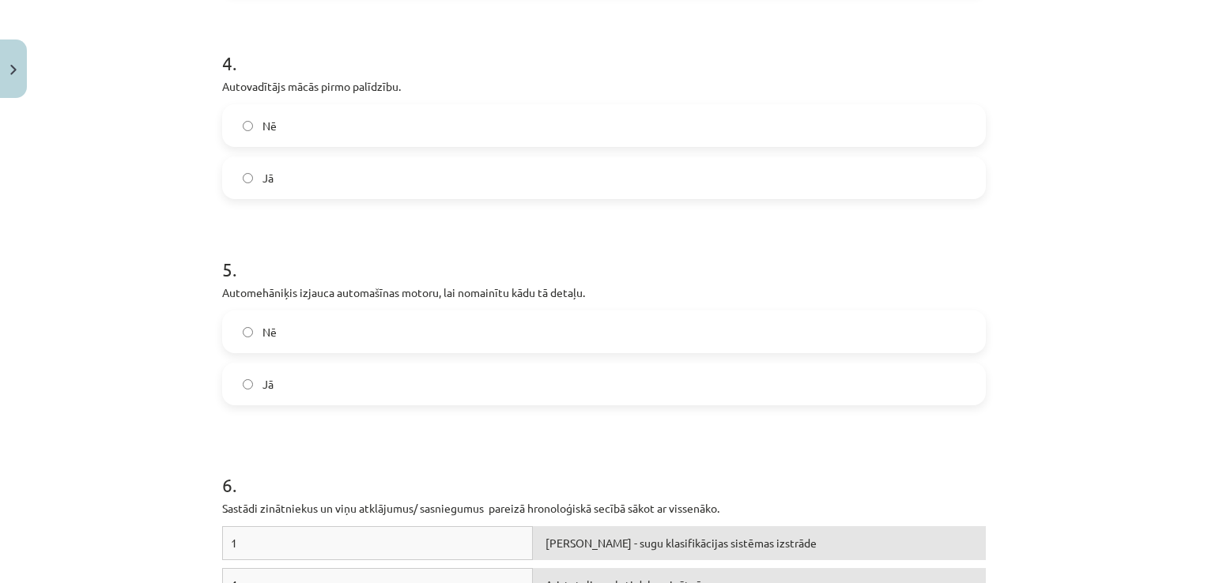
scroll to position [1067, 0]
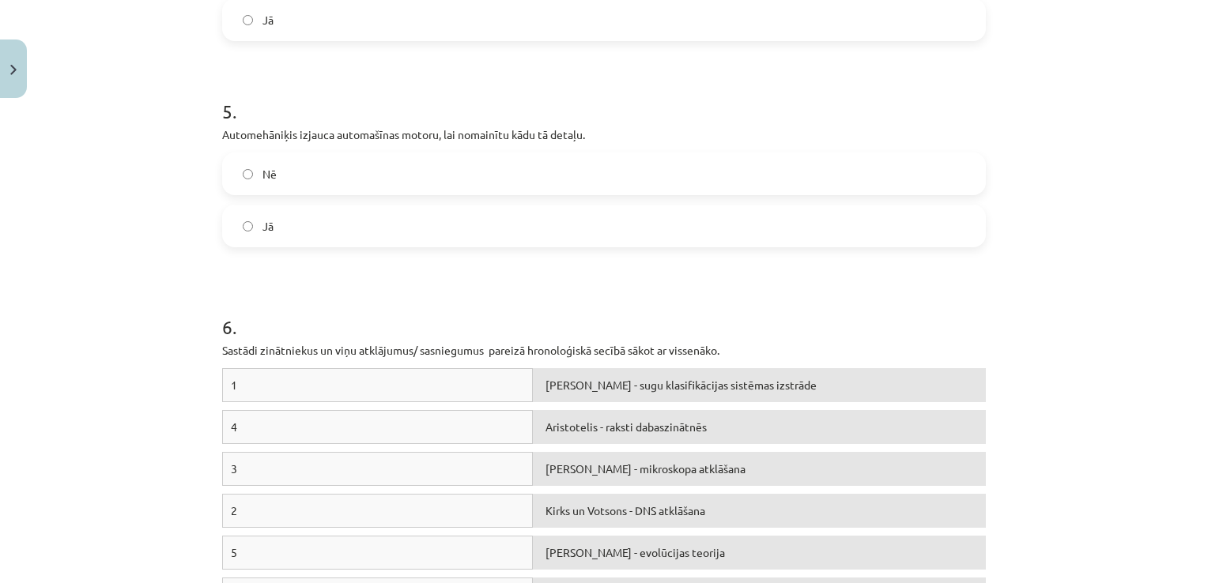
click at [335, 216] on label "Jā" at bounding box center [604, 226] width 760 height 40
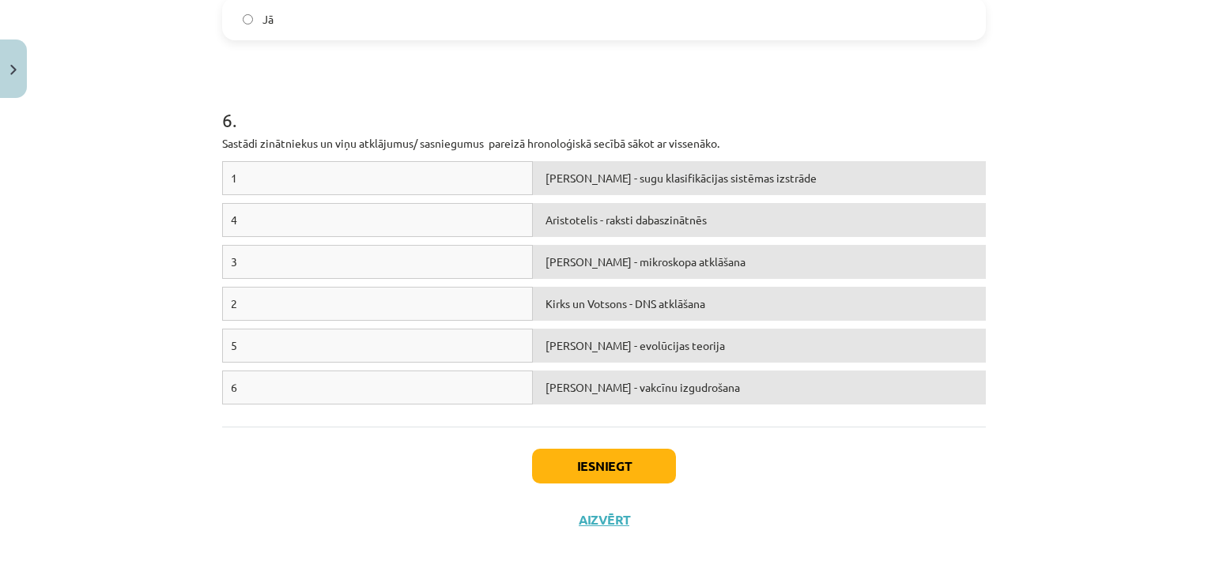
scroll to position [1274, 0]
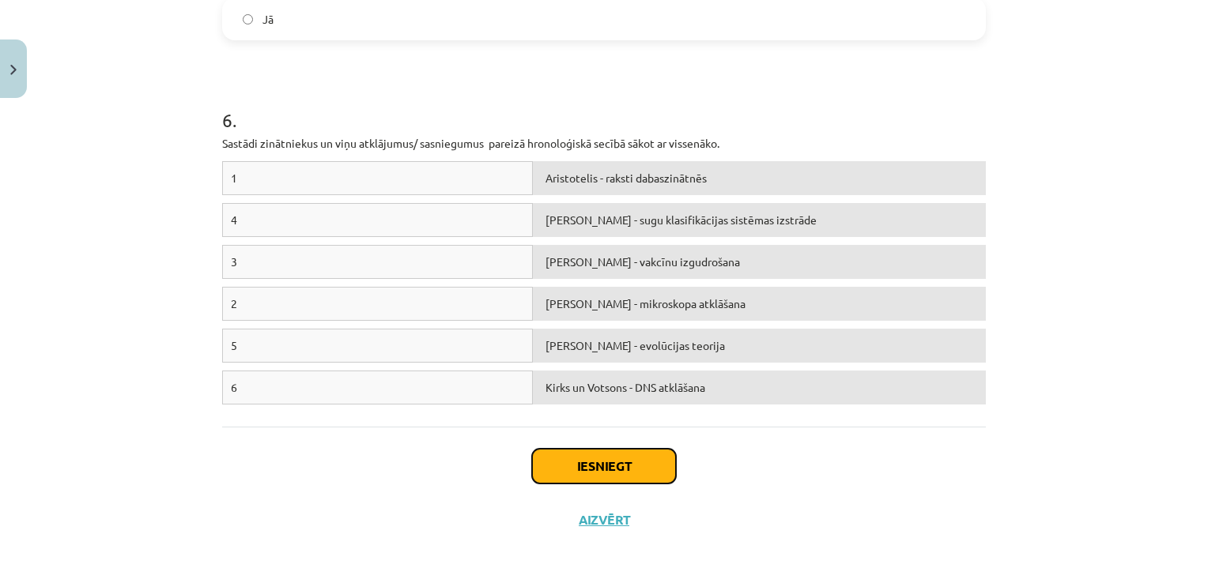
click at [606, 464] on button "Iesniegt" at bounding box center [604, 466] width 144 height 35
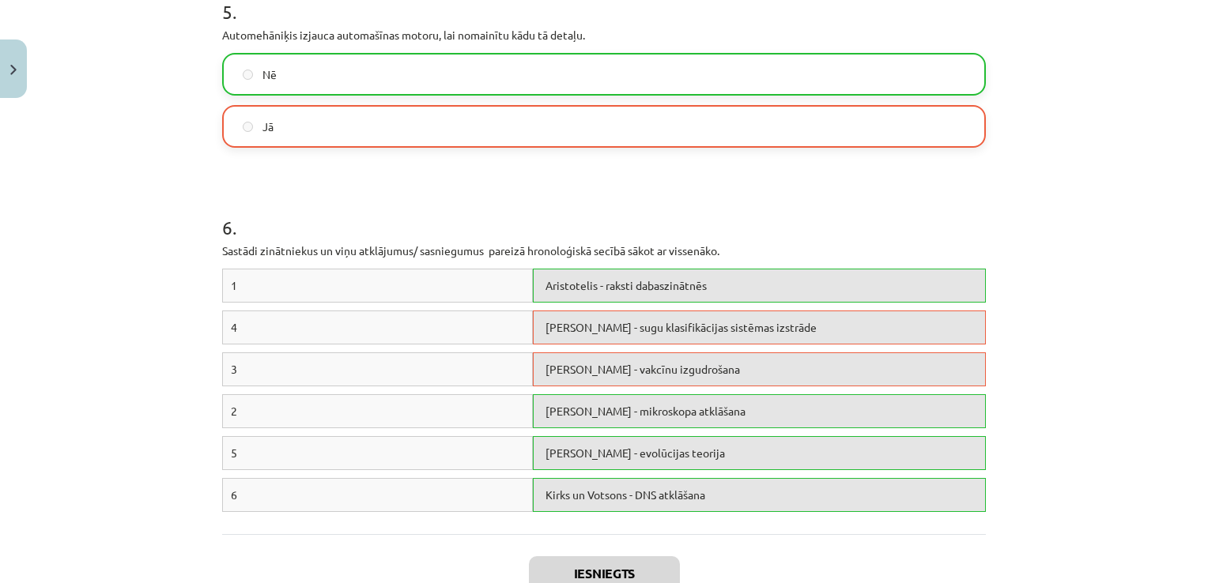
scroll to position [1325, 0]
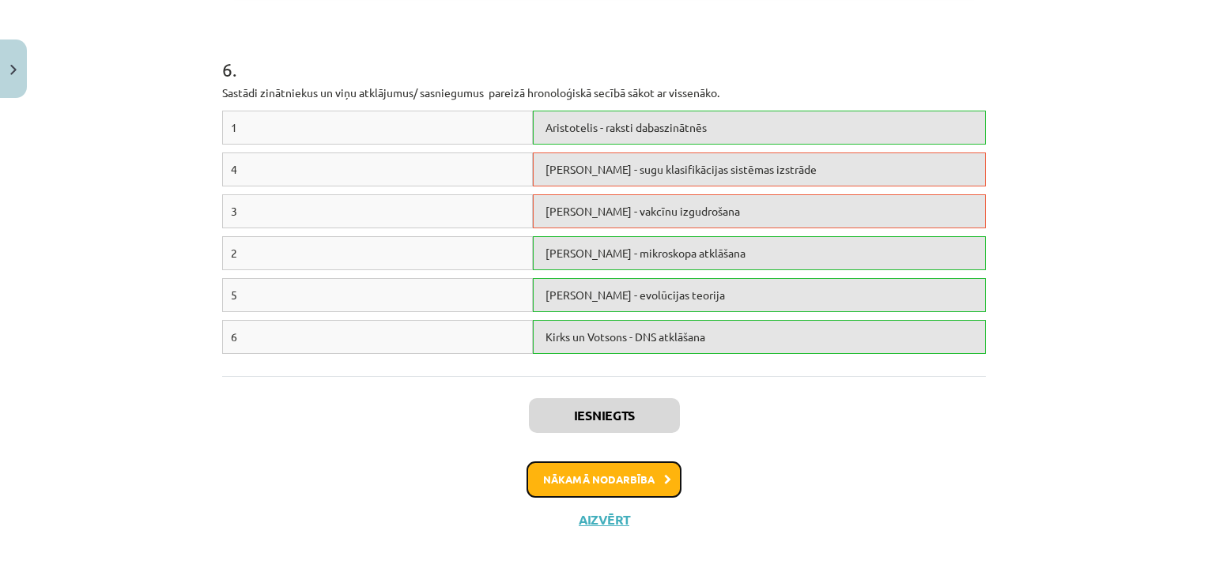
click at [594, 480] on button "Nākamā nodarbība" at bounding box center [603, 480] width 155 height 36
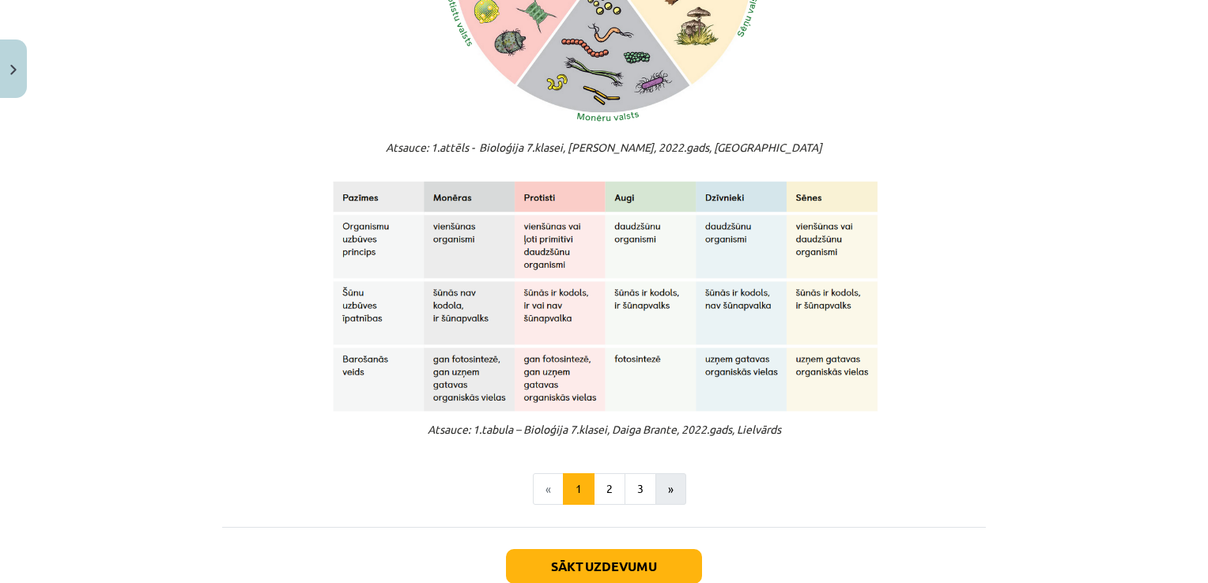
scroll to position [1225, 0]
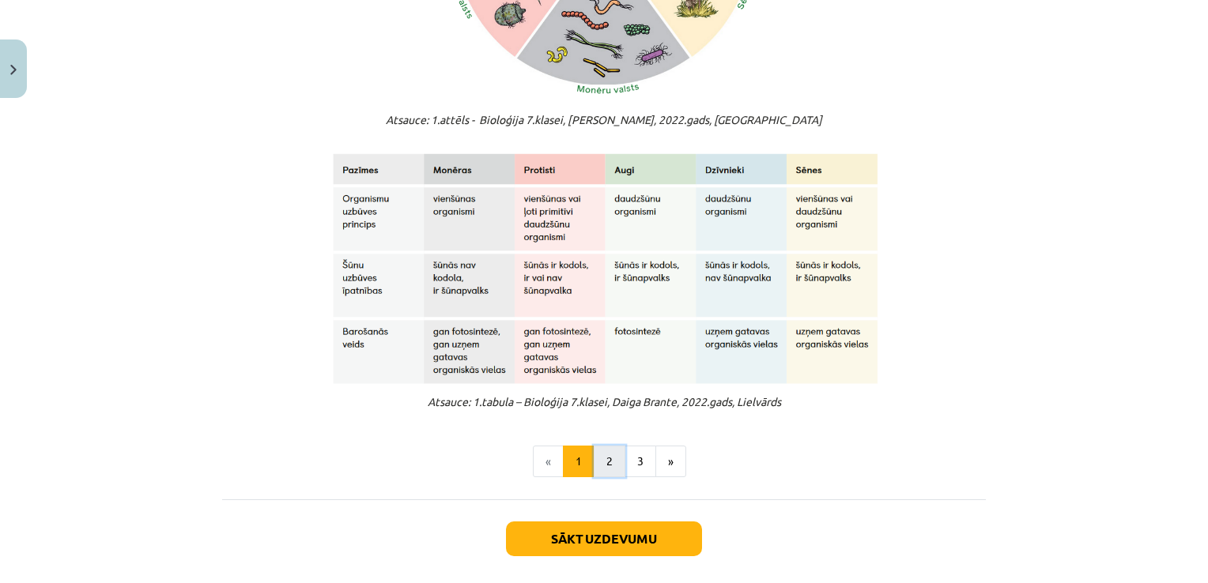
click at [606, 471] on button "2" at bounding box center [610, 462] width 32 height 32
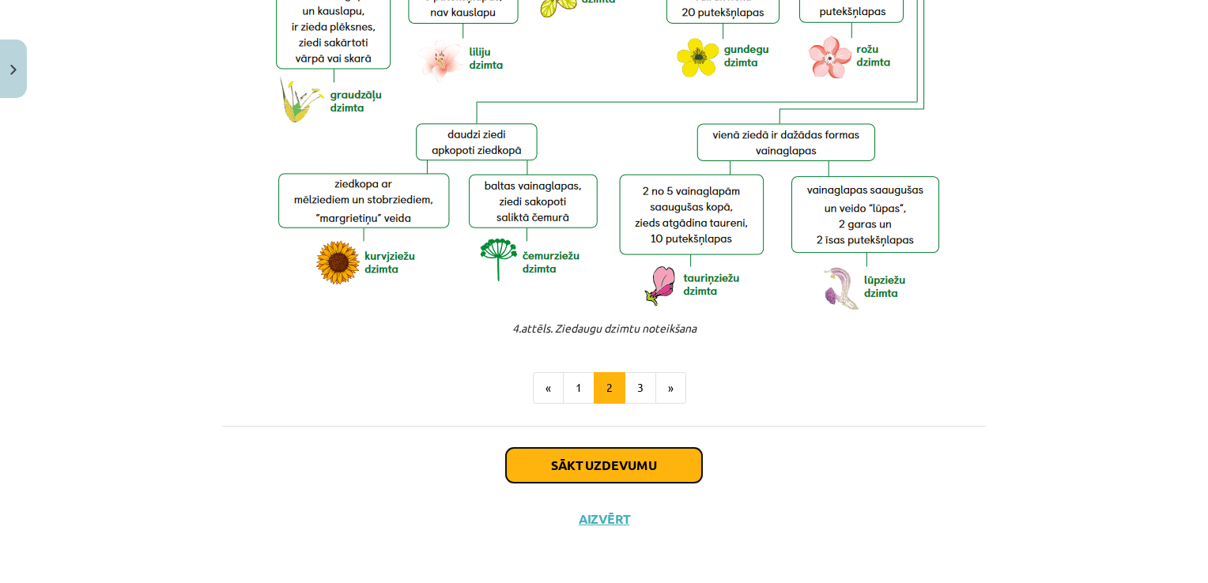
click at [619, 471] on button "Sākt uzdevumu" at bounding box center [604, 465] width 196 height 35
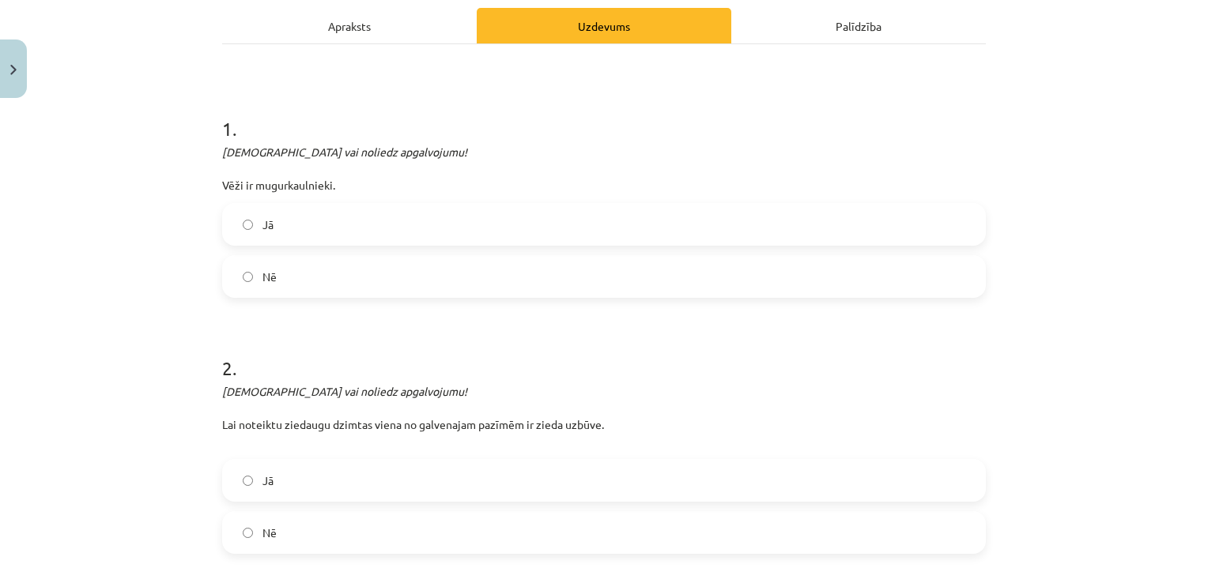
scroll to position [100, 0]
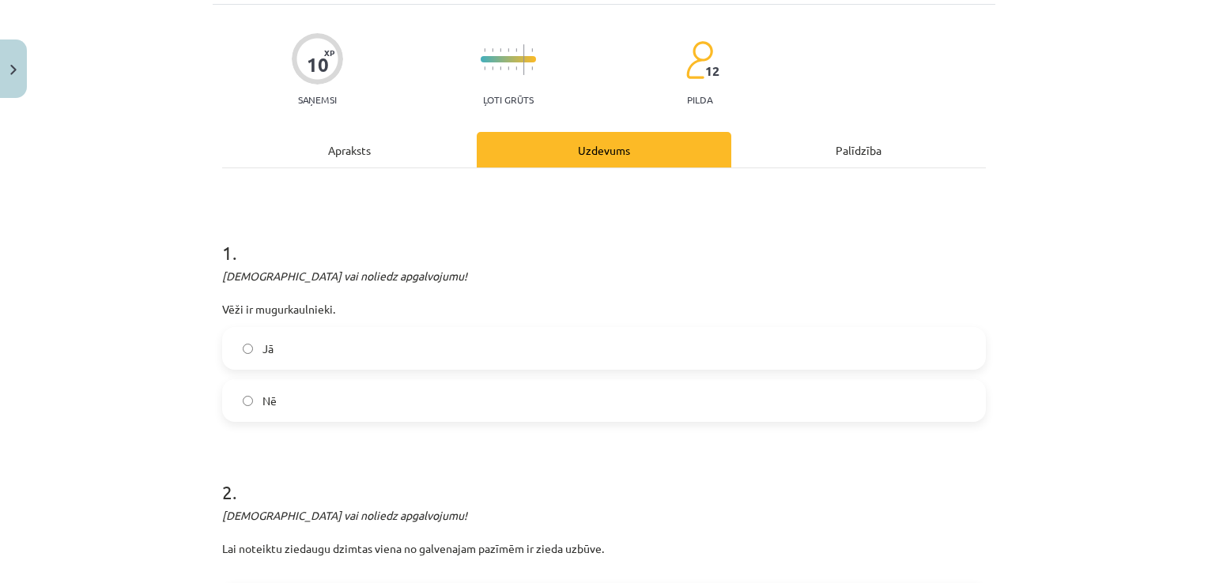
click at [262, 403] on span "Nē" at bounding box center [269, 401] width 14 height 17
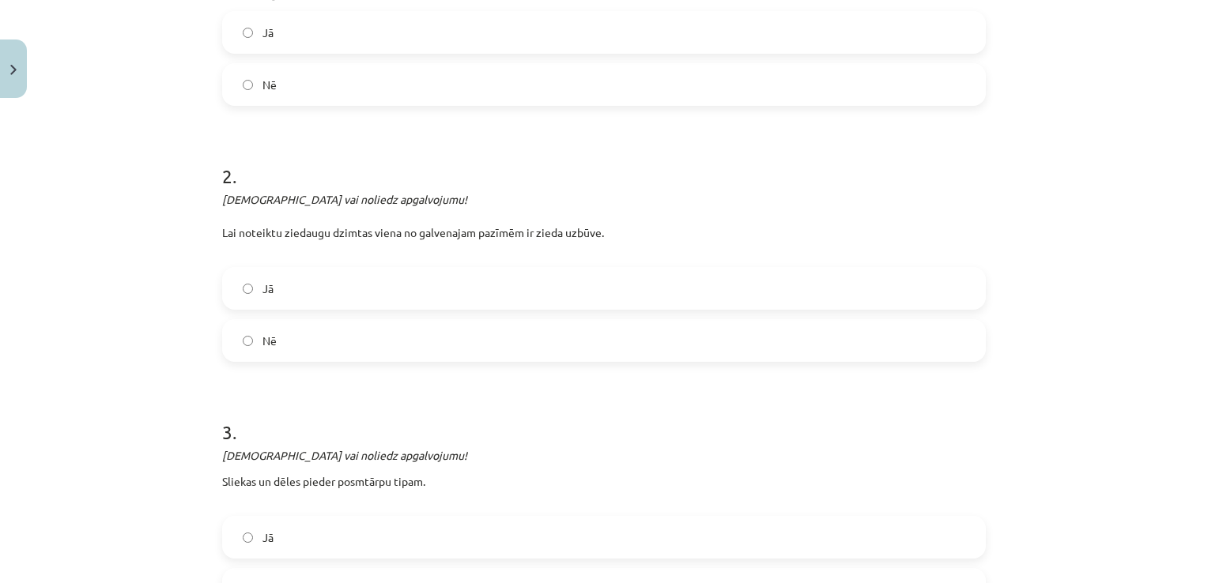
click at [307, 283] on label "Jā" at bounding box center [604, 289] width 760 height 40
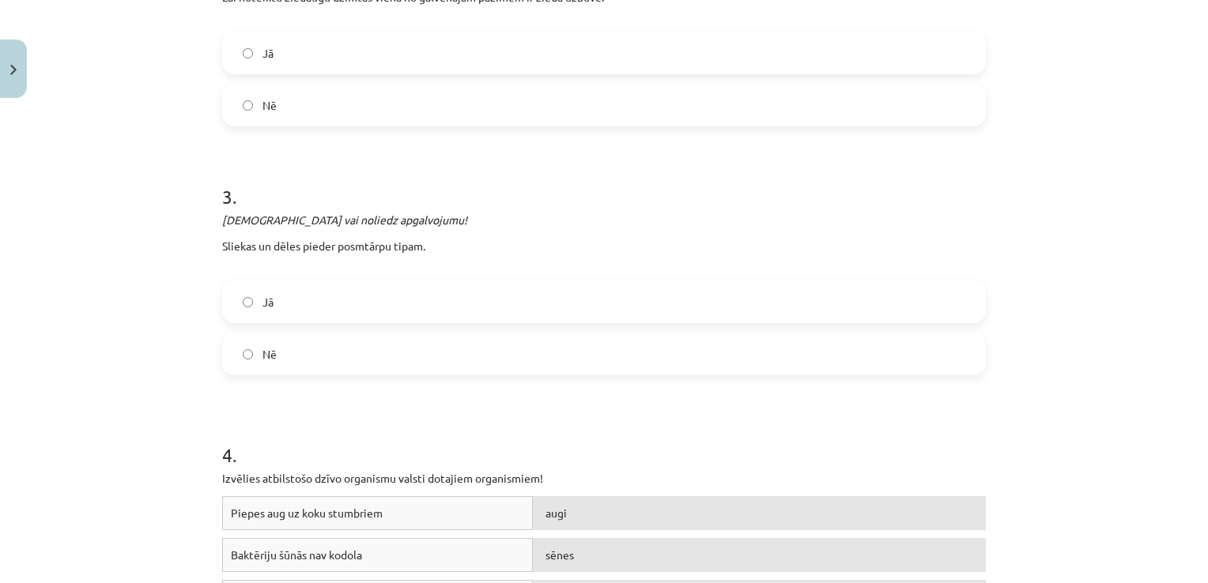
scroll to position [654, 0]
click at [313, 288] on label "Jā" at bounding box center [604, 301] width 760 height 40
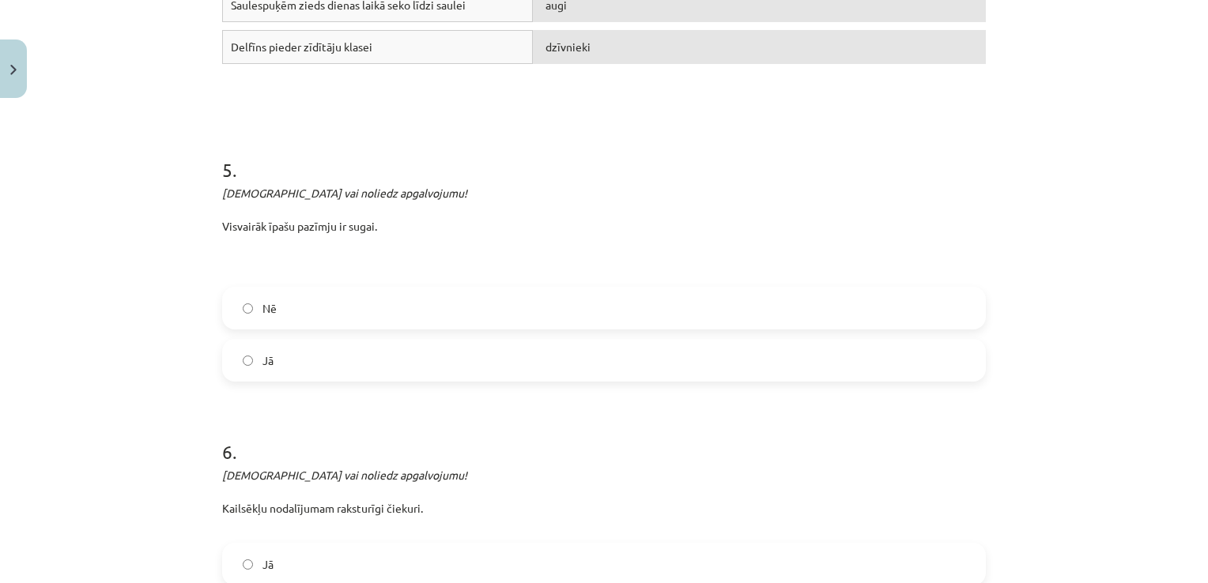
scroll to position [1365, 0]
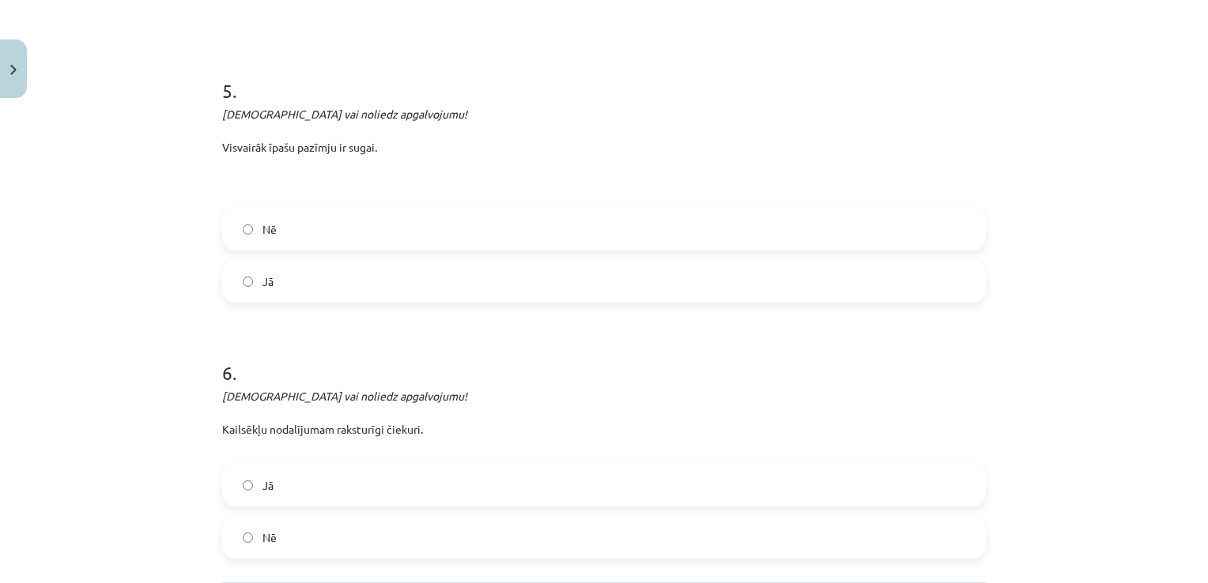
click at [343, 281] on label "Jā" at bounding box center [604, 282] width 760 height 40
click at [319, 500] on label "Jā" at bounding box center [604, 486] width 760 height 40
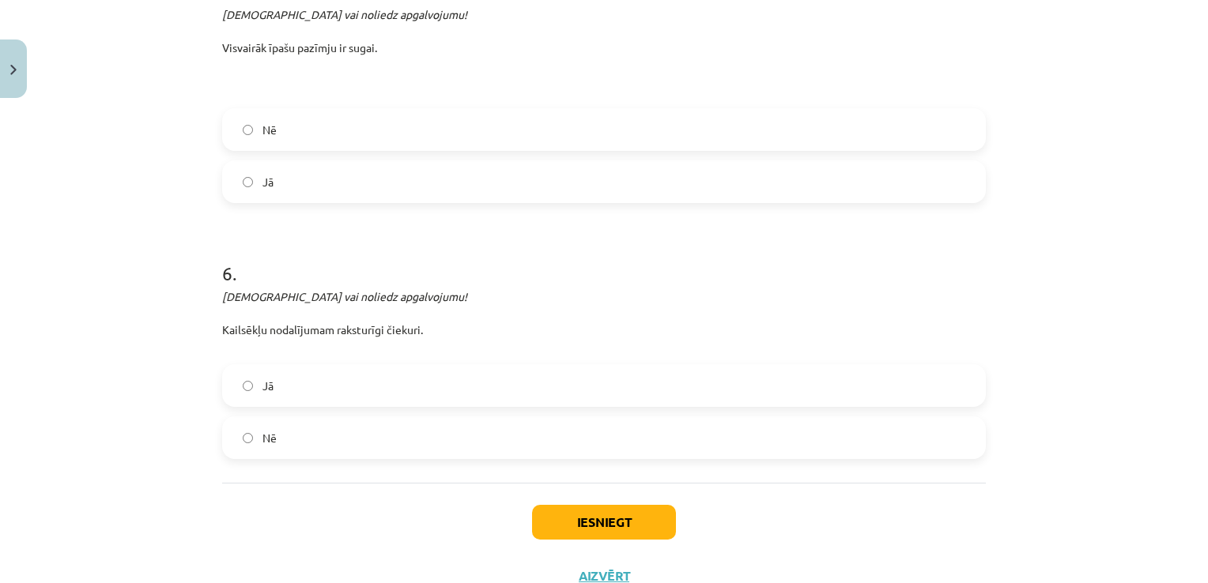
scroll to position [1523, 0]
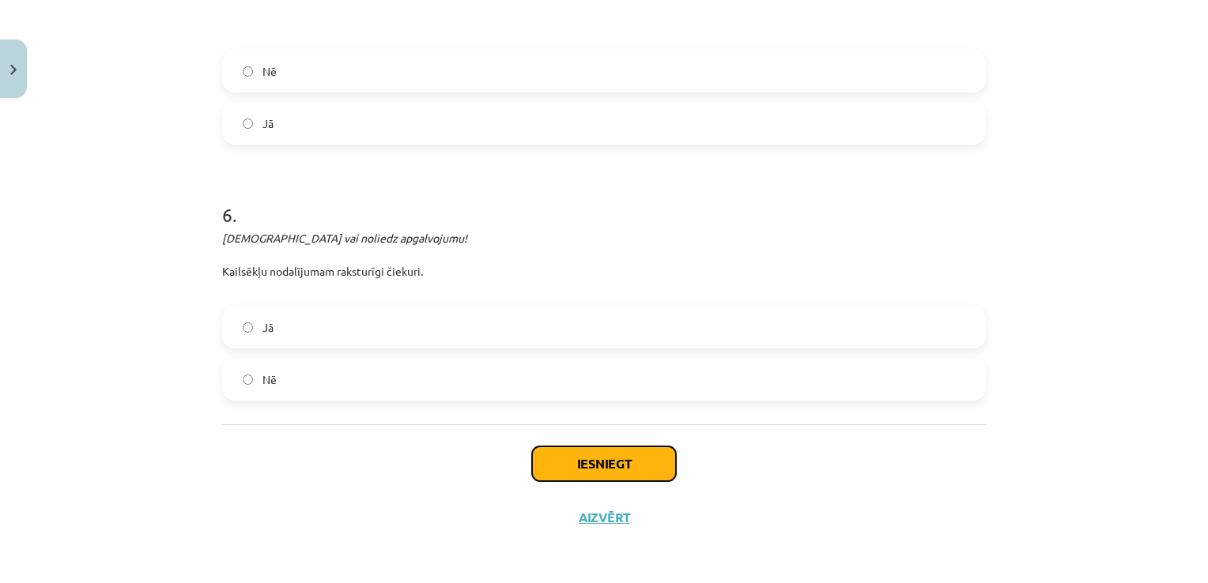
click at [607, 478] on button "Iesniegt" at bounding box center [604, 464] width 144 height 35
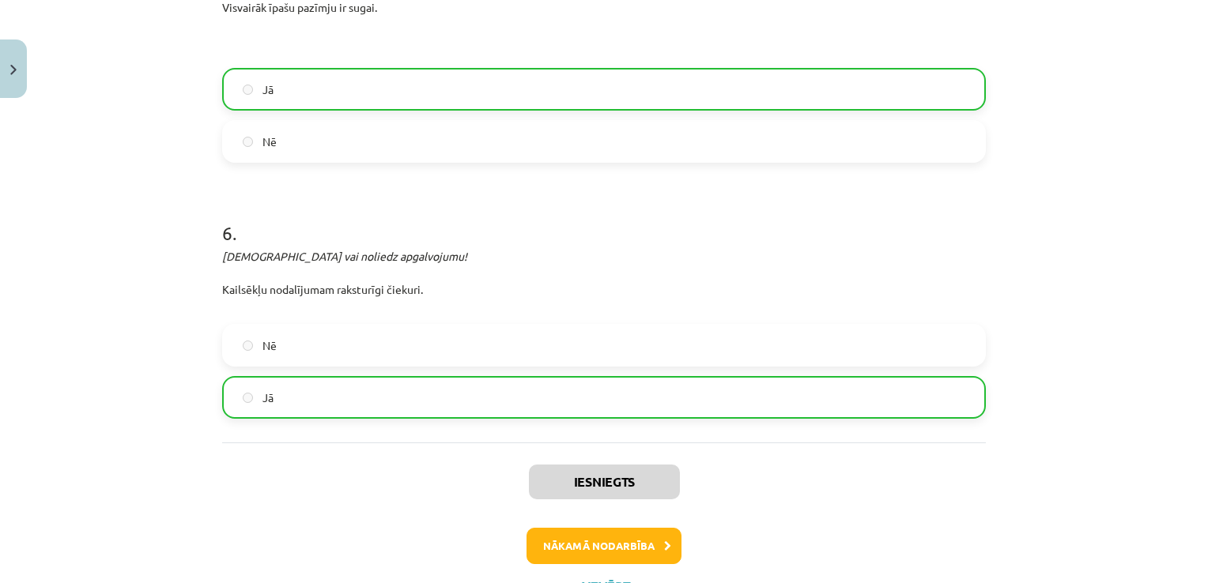
scroll to position [1573, 0]
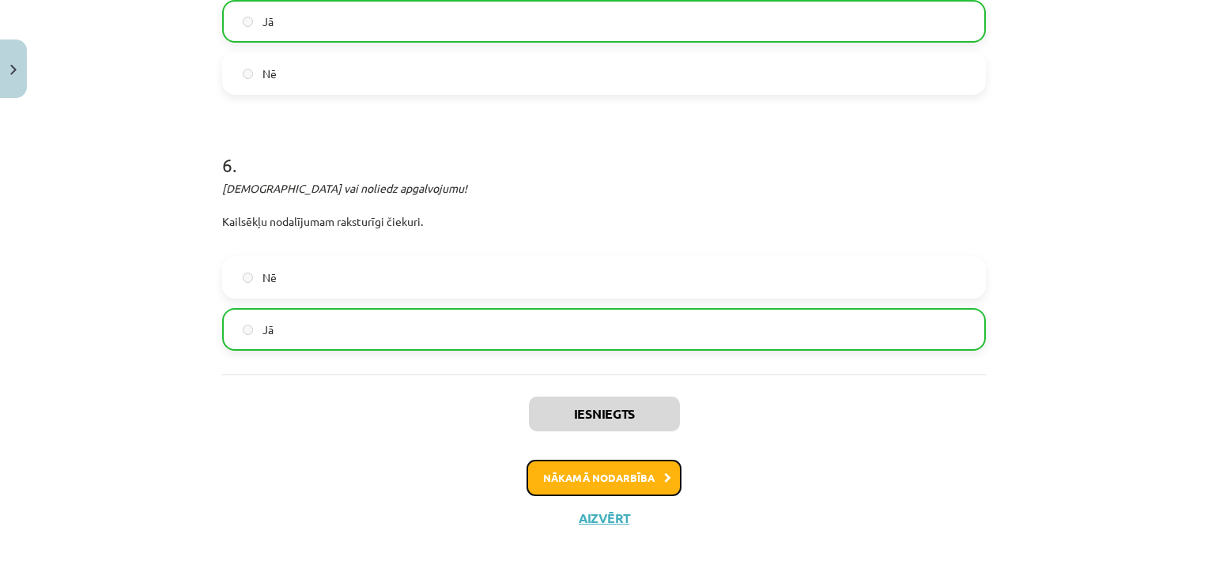
click at [526, 473] on button "Nākamā nodarbība" at bounding box center [603, 478] width 155 height 36
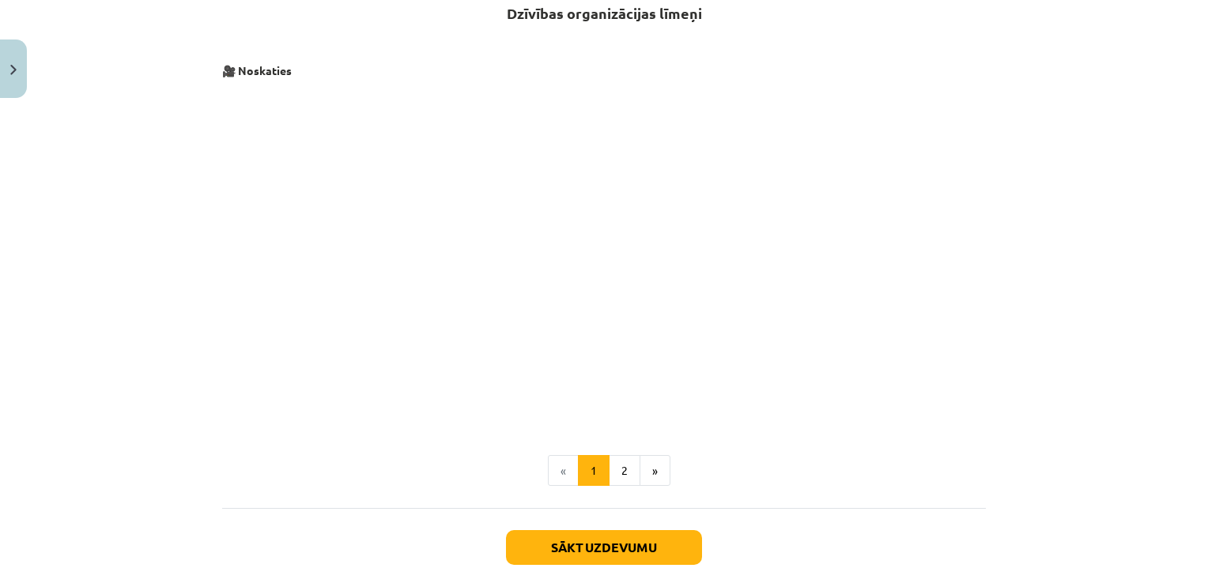
scroll to position [597, 0]
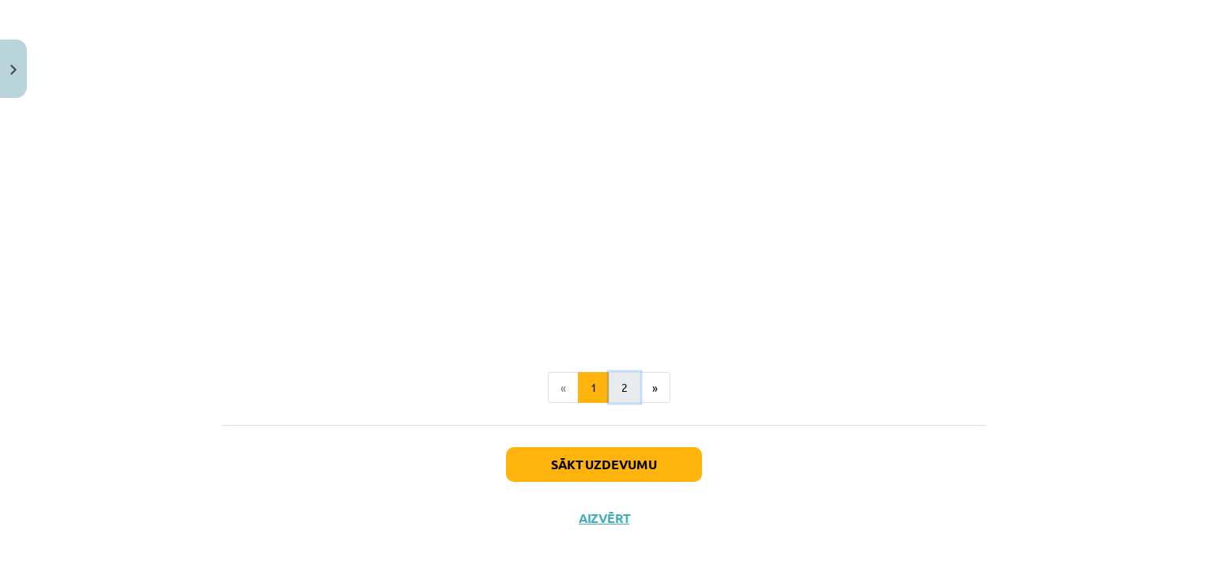
click at [624, 390] on button "2" at bounding box center [625, 388] width 32 height 32
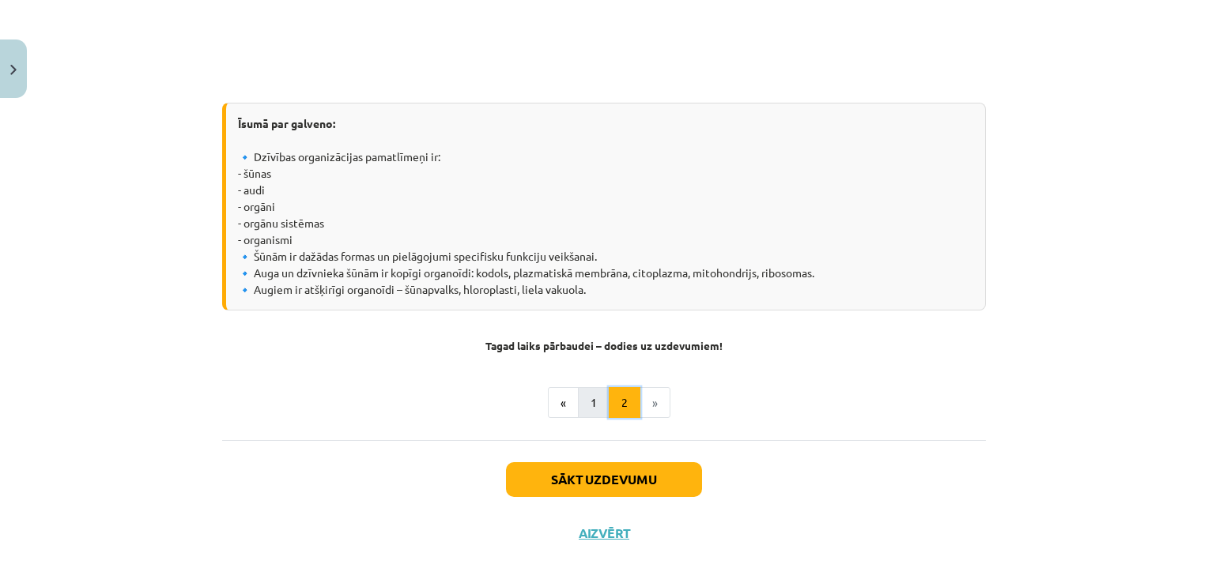
scroll to position [620, 0]
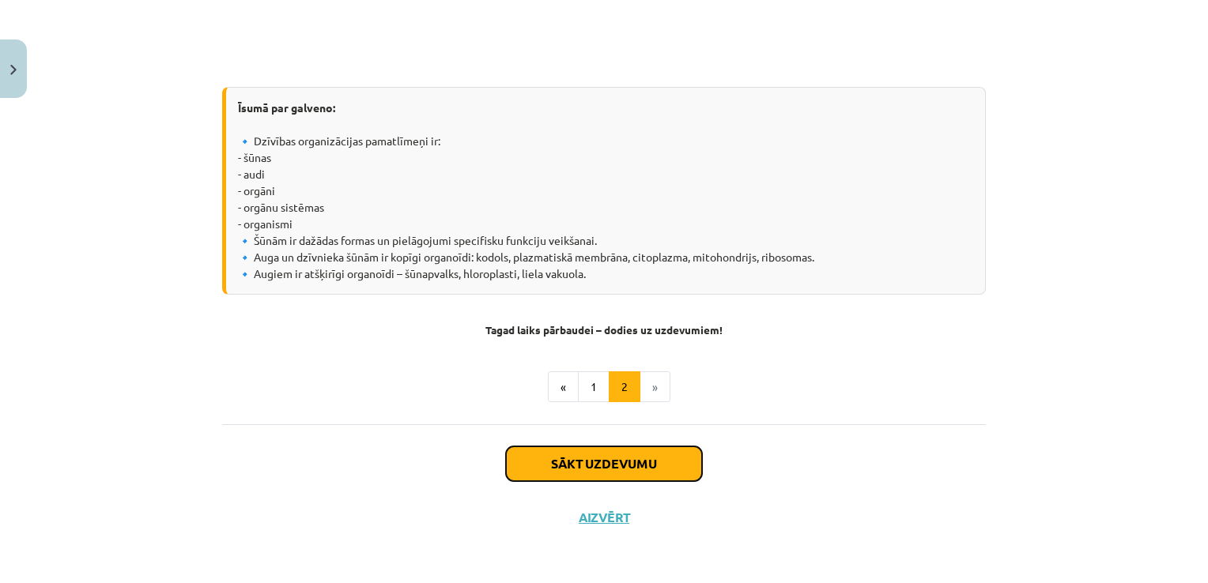
click at [605, 451] on button "Sākt uzdevumu" at bounding box center [604, 464] width 196 height 35
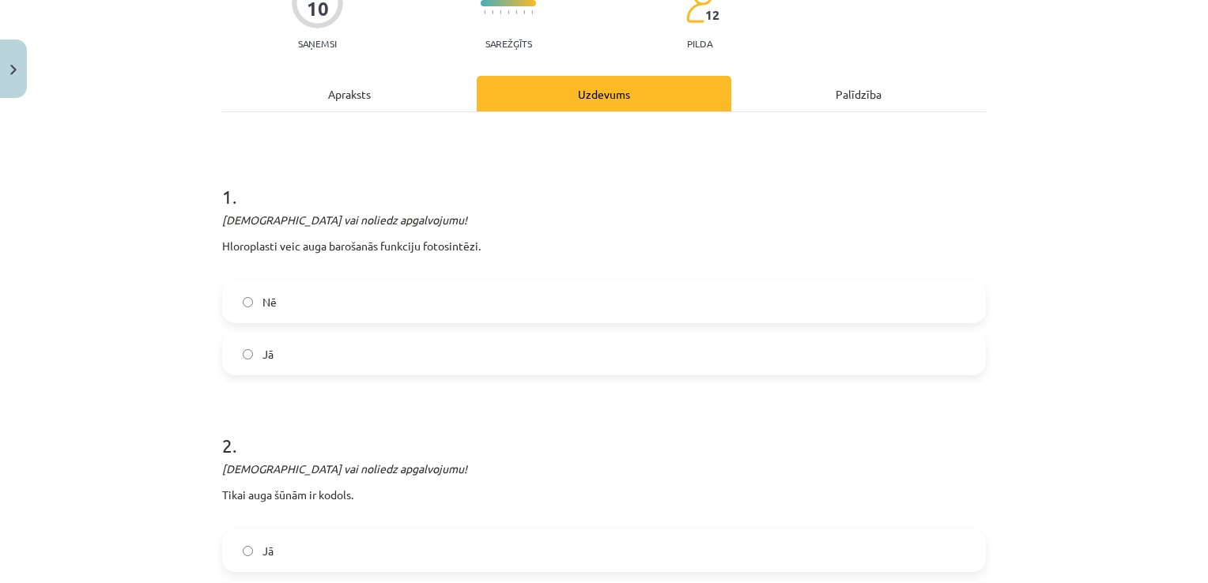
scroll to position [237, 0]
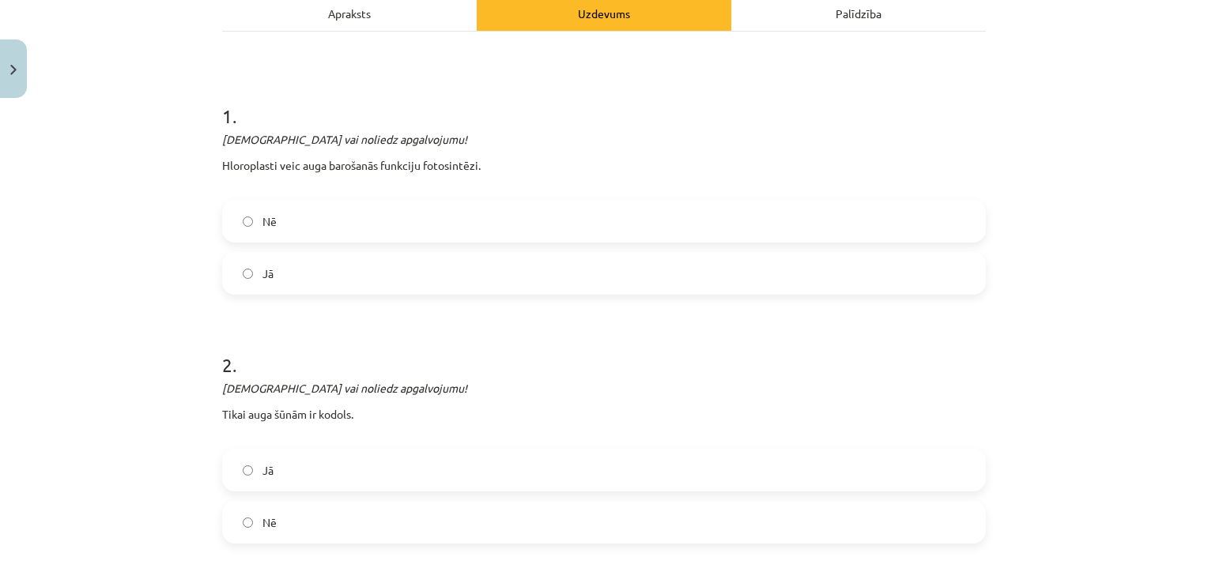
click at [815, 277] on label "Jā" at bounding box center [604, 274] width 760 height 40
click at [688, 514] on label "Nē" at bounding box center [604, 523] width 760 height 40
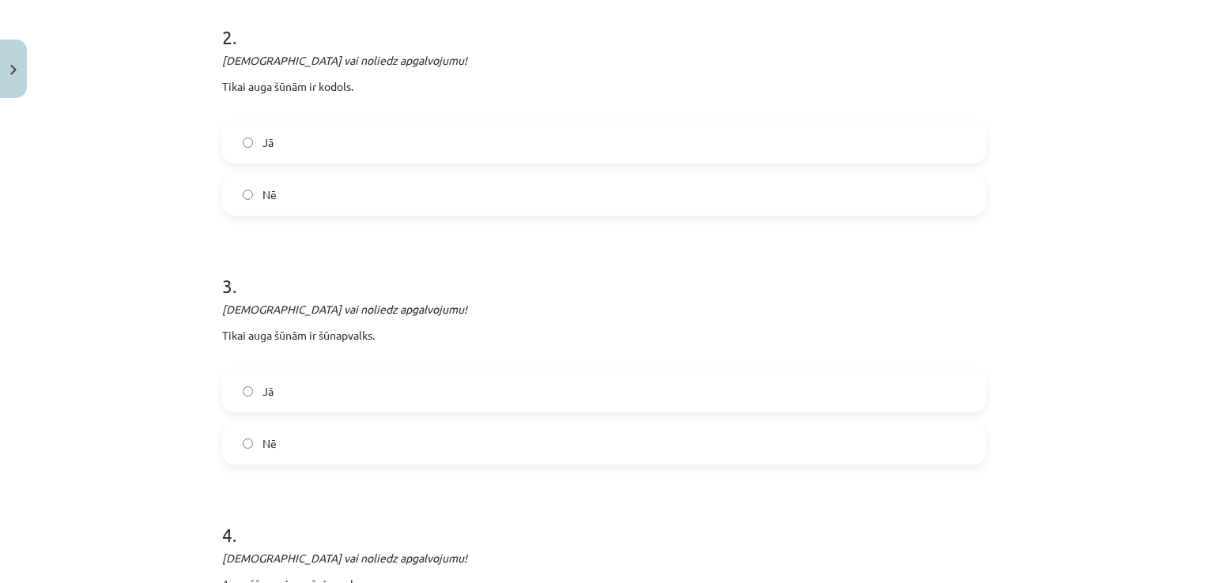
scroll to position [632, 0]
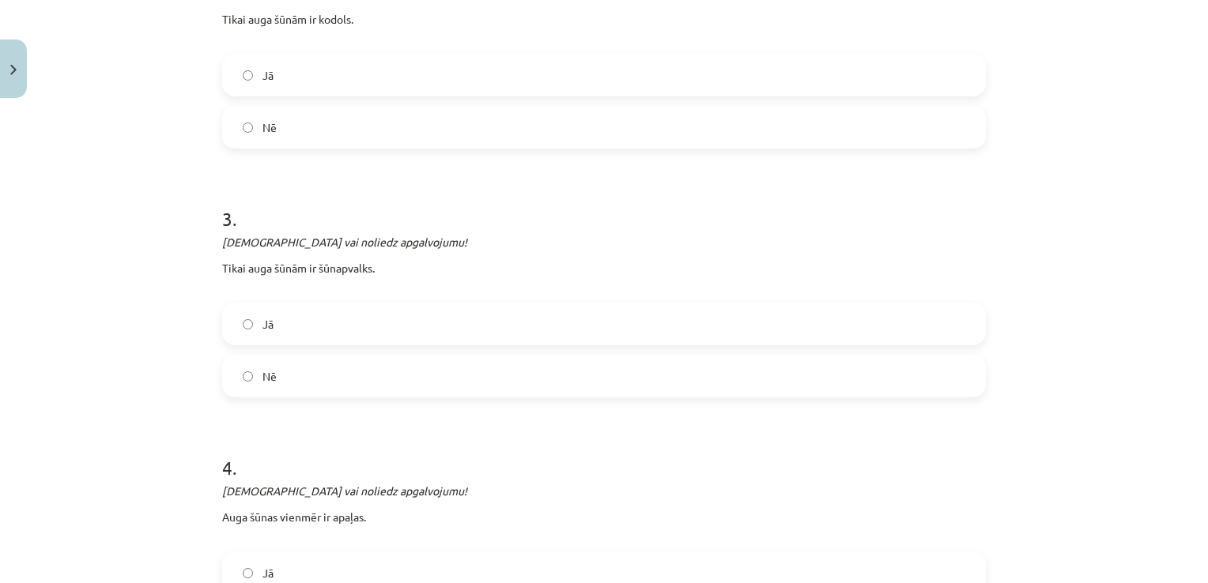
click at [458, 318] on label "Jā" at bounding box center [604, 324] width 760 height 40
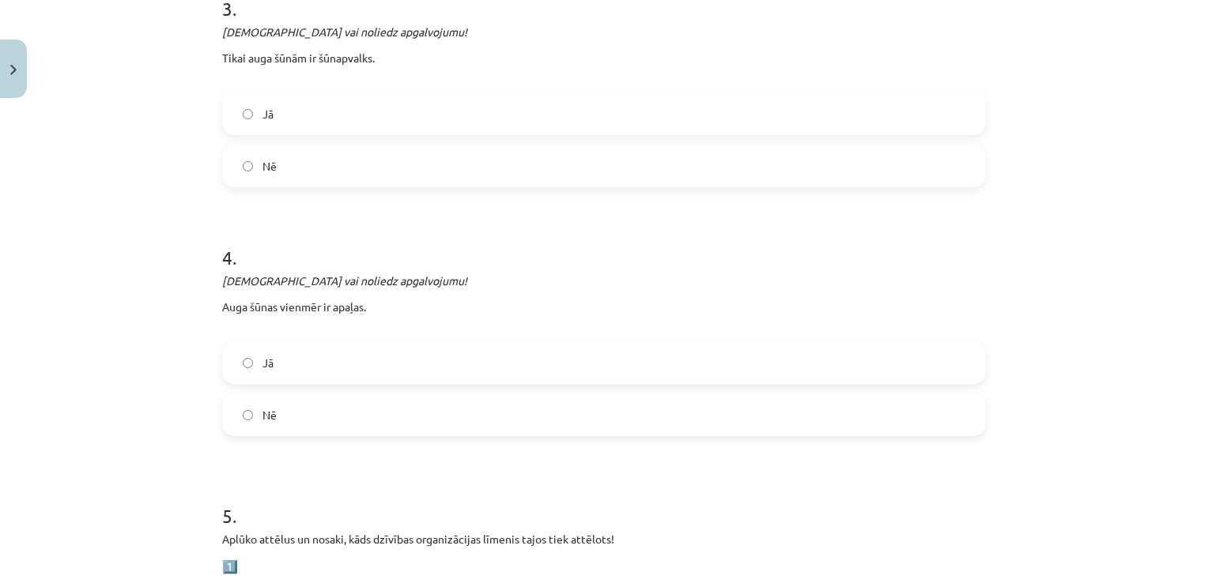
scroll to position [869, 0]
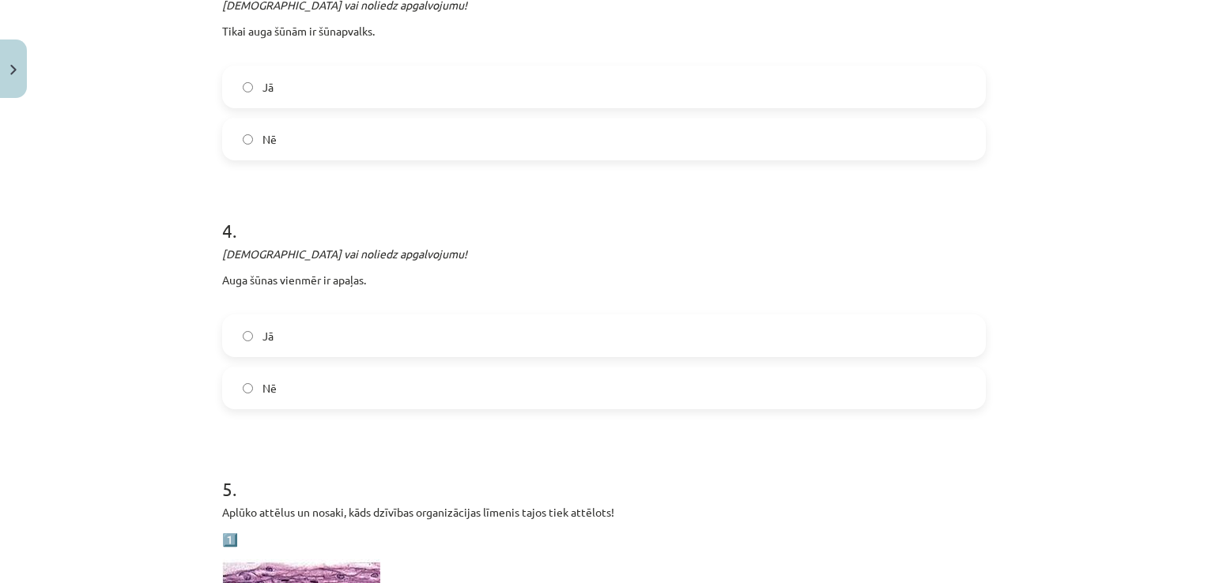
click at [507, 390] on label "Nē" at bounding box center [604, 388] width 760 height 40
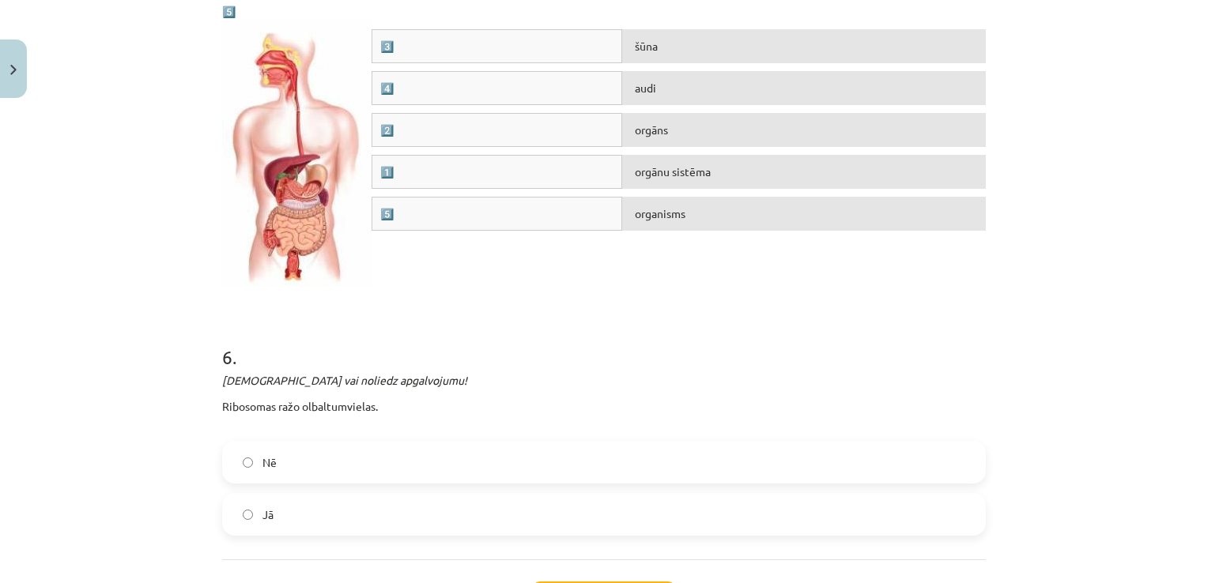
scroll to position [2292, 0]
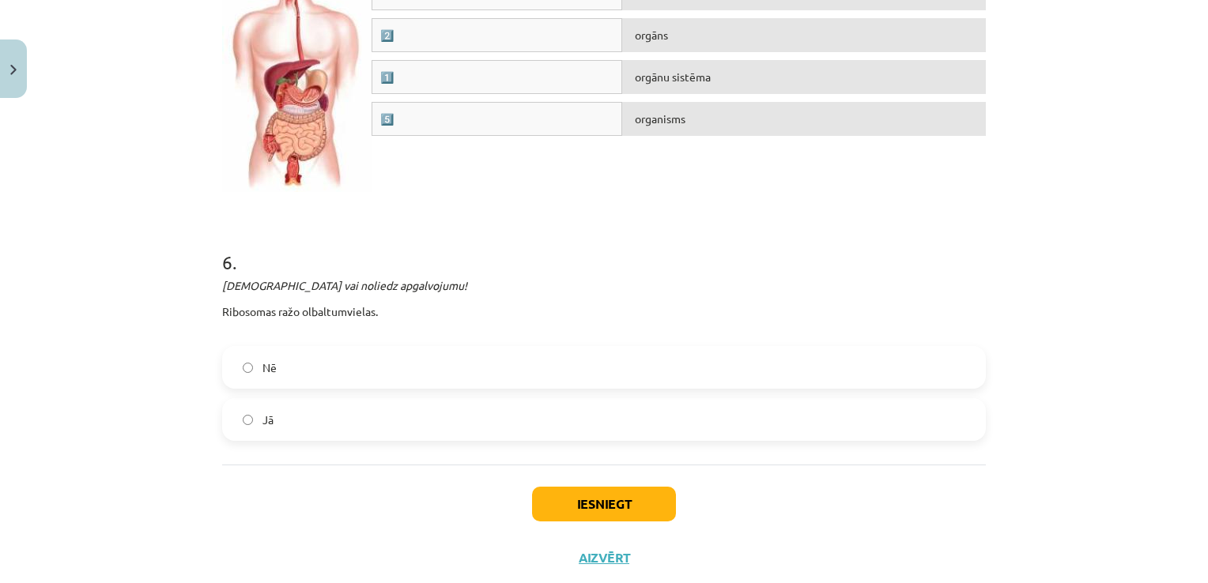
click at [371, 425] on label "Jā" at bounding box center [604, 420] width 760 height 40
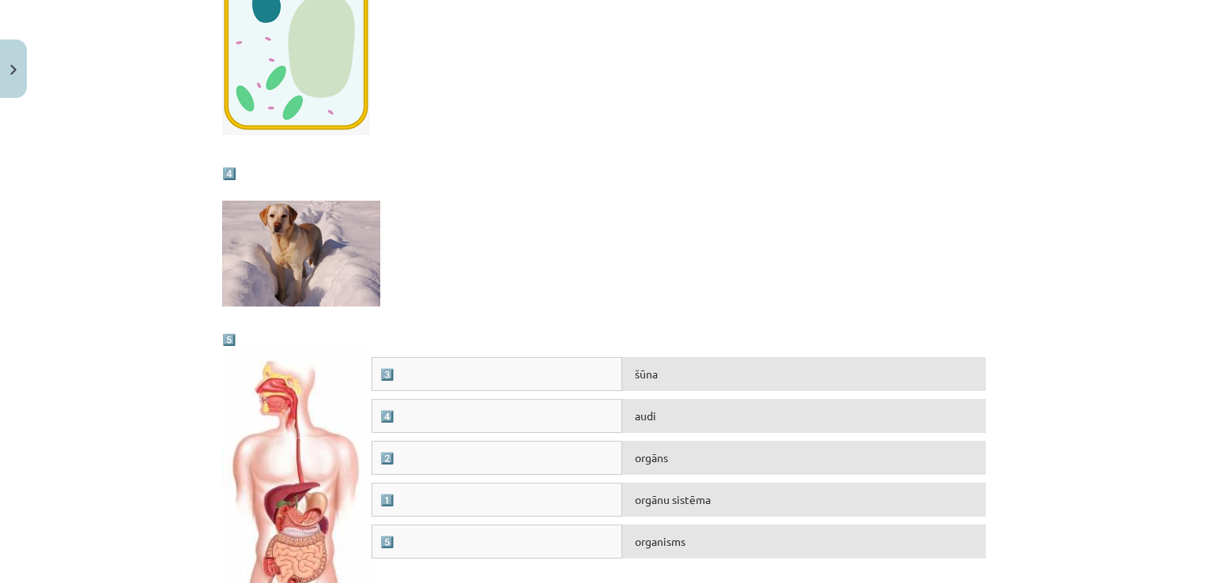
scroll to position [1897, 0]
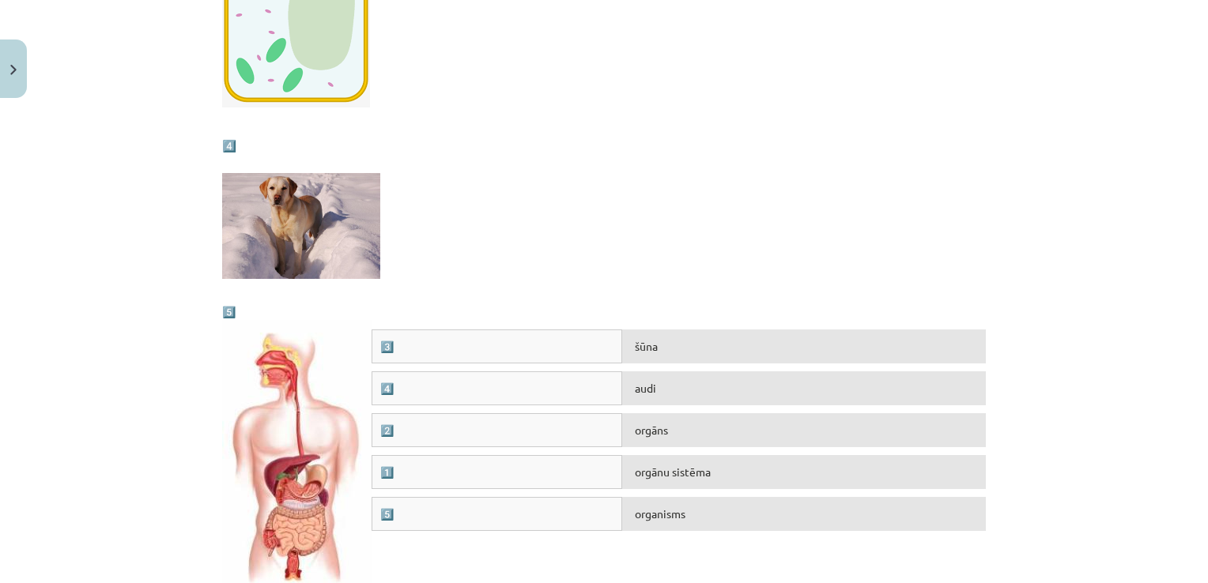
click at [658, 428] on span "orgāns" at bounding box center [651, 430] width 33 height 14
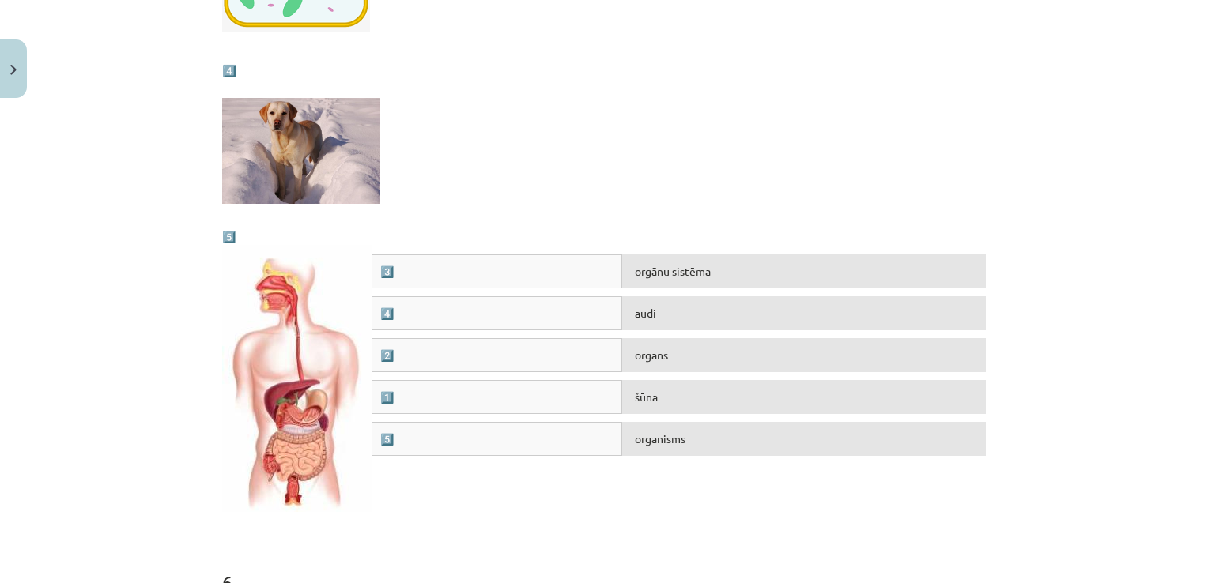
scroll to position [1976, 0]
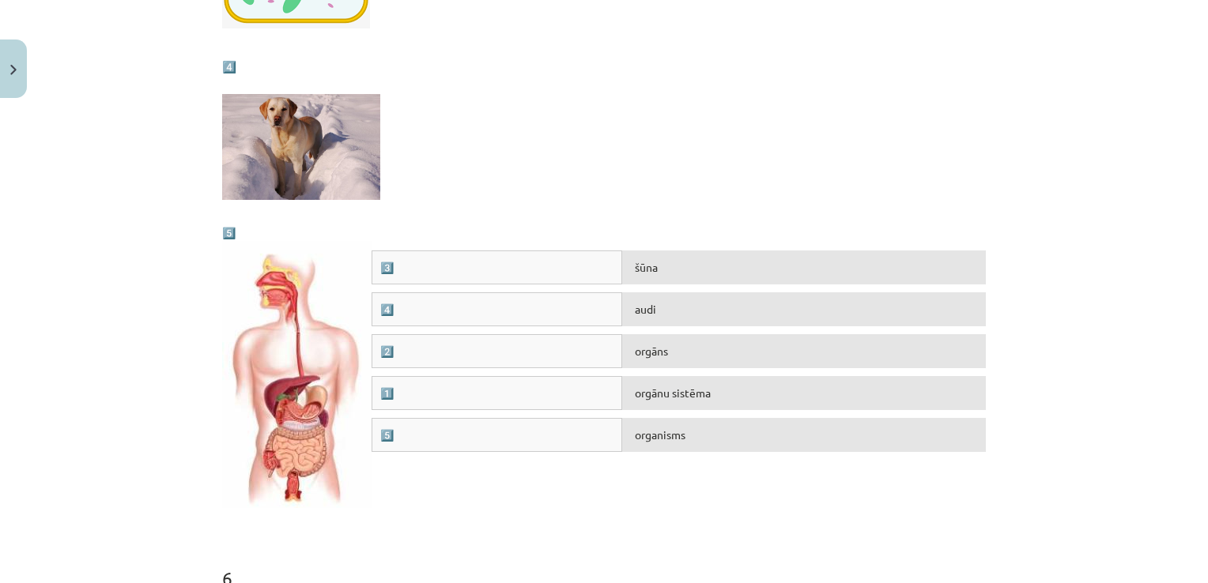
click at [662, 270] on div "šūna" at bounding box center [804, 268] width 364 height 34
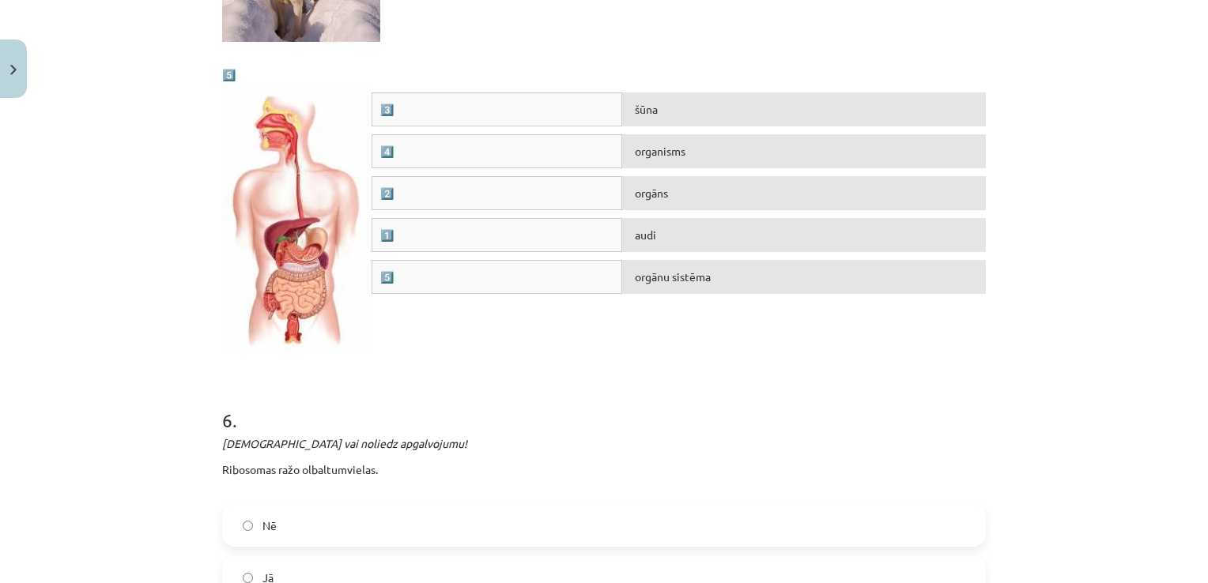
scroll to position [2327, 0]
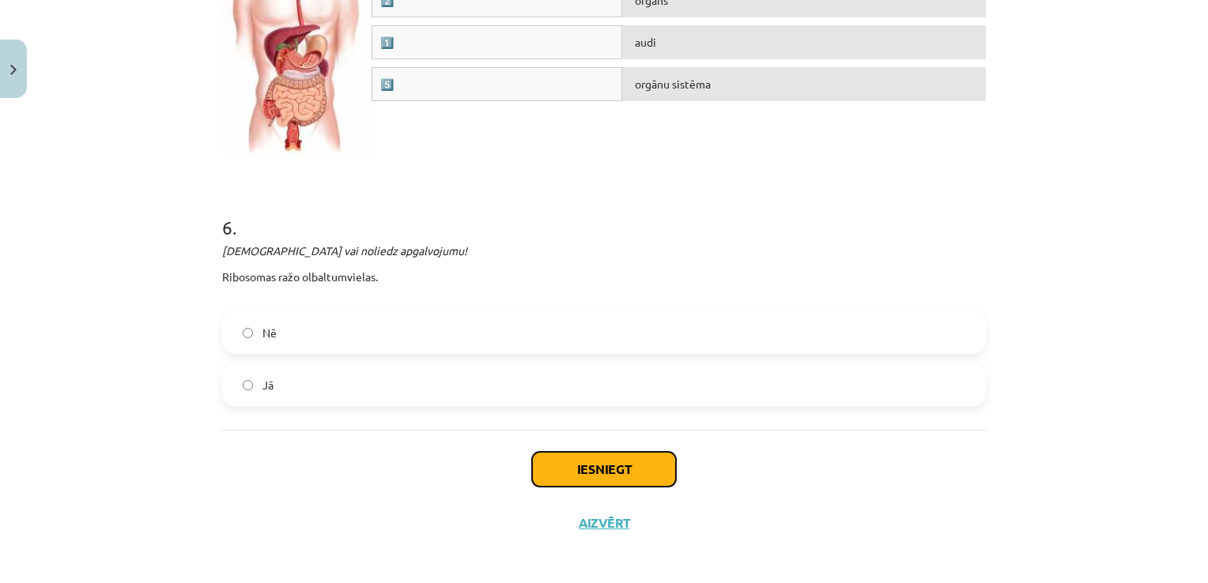
click at [625, 453] on button "Iesniegt" at bounding box center [604, 469] width 144 height 35
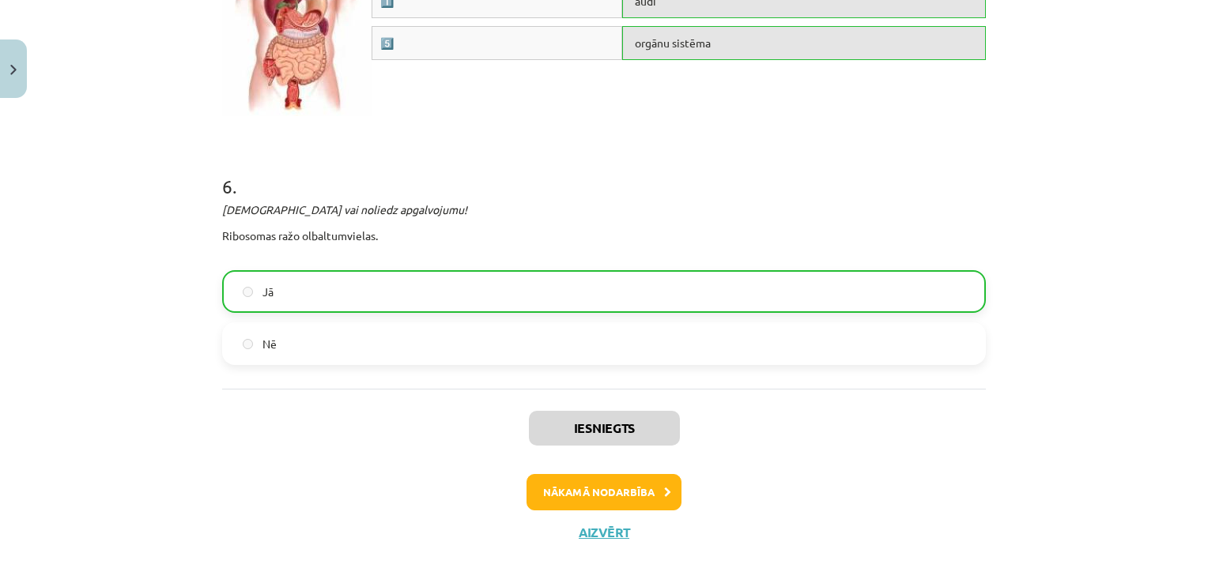
scroll to position [2377, 0]
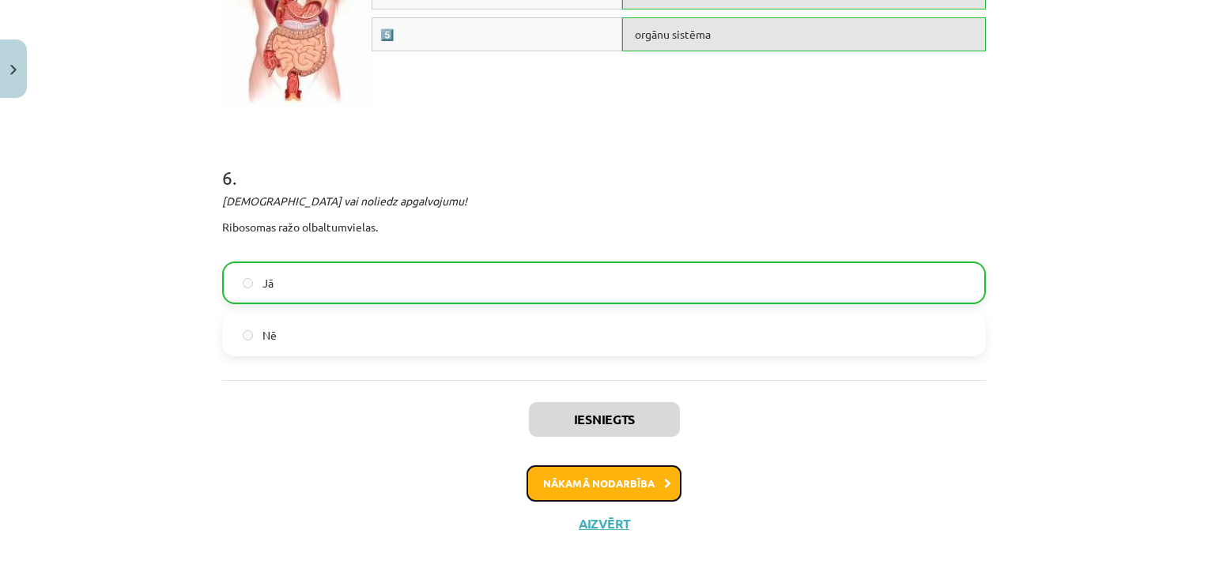
click at [628, 466] on button "Nākamā nodarbība" at bounding box center [603, 484] width 155 height 36
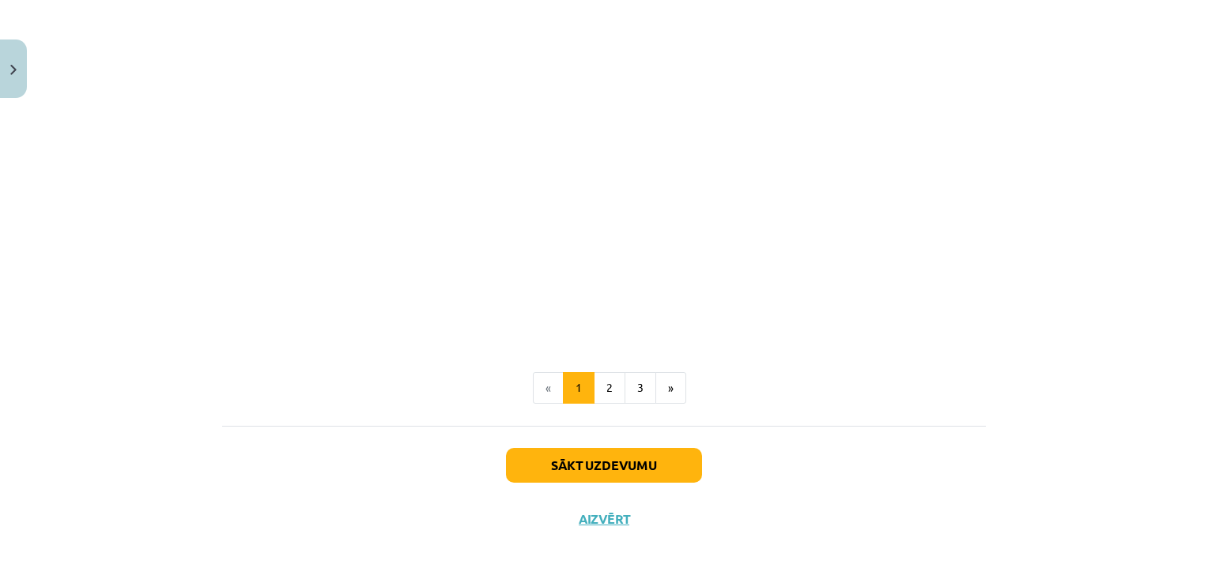
scroll to position [1476, 0]
click at [601, 379] on button "2" at bounding box center [610, 387] width 32 height 32
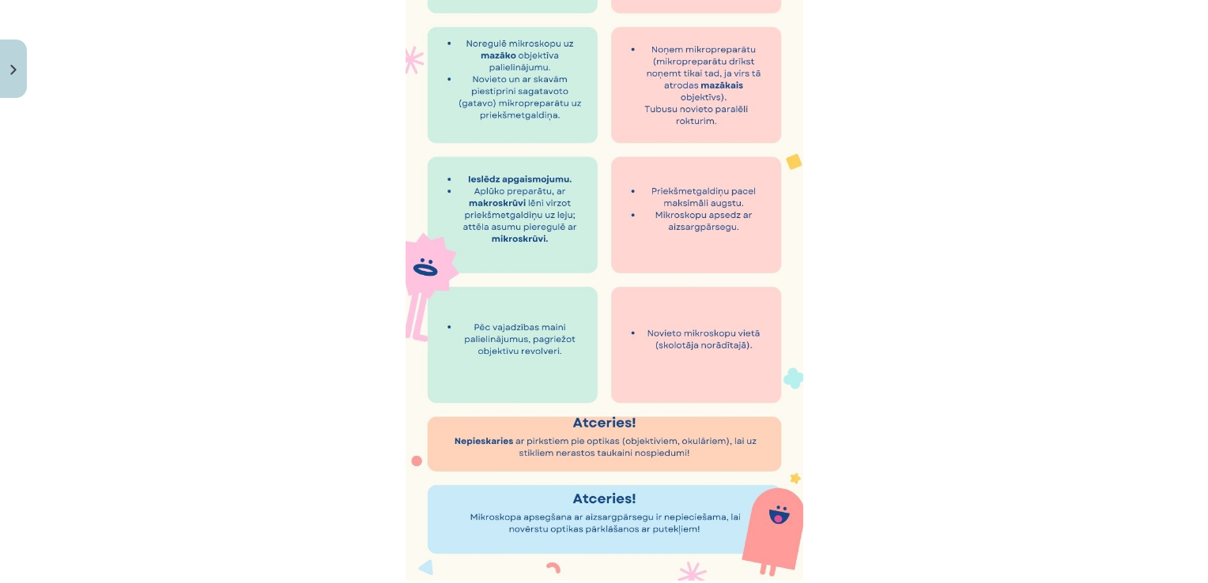
scroll to position [1027, 0]
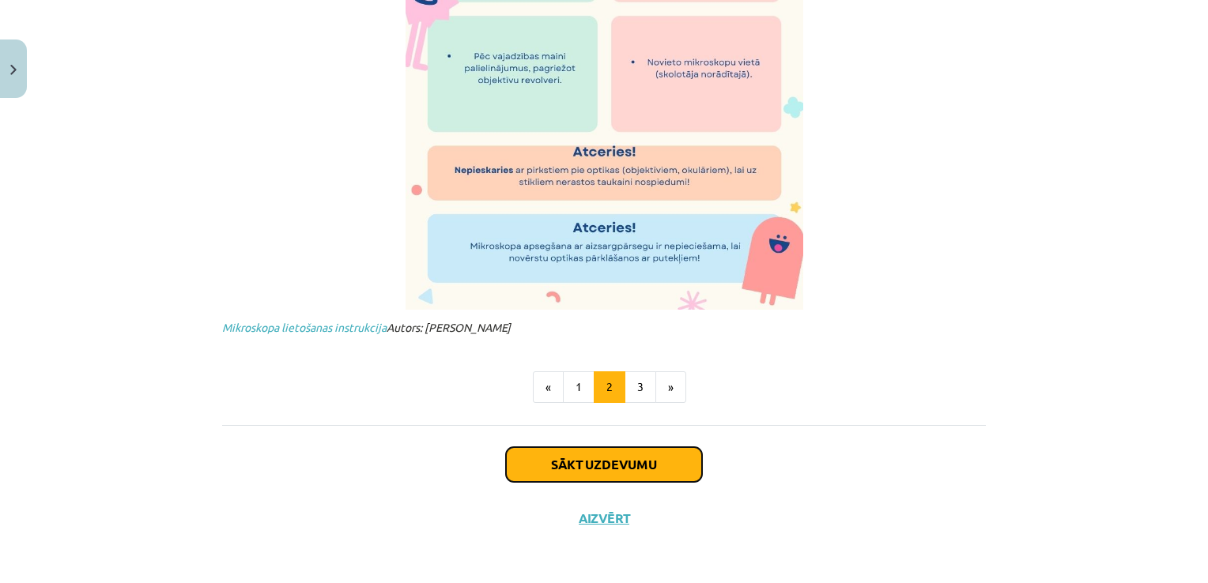
click at [629, 451] on button "Sākt uzdevumu" at bounding box center [604, 464] width 196 height 35
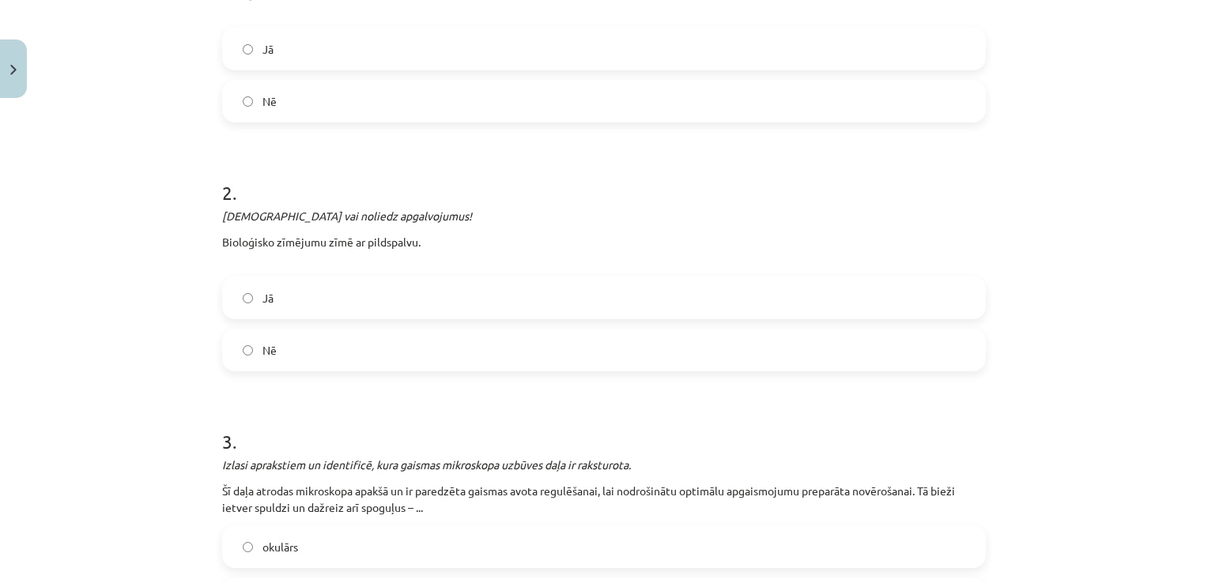
scroll to position [435, 0]
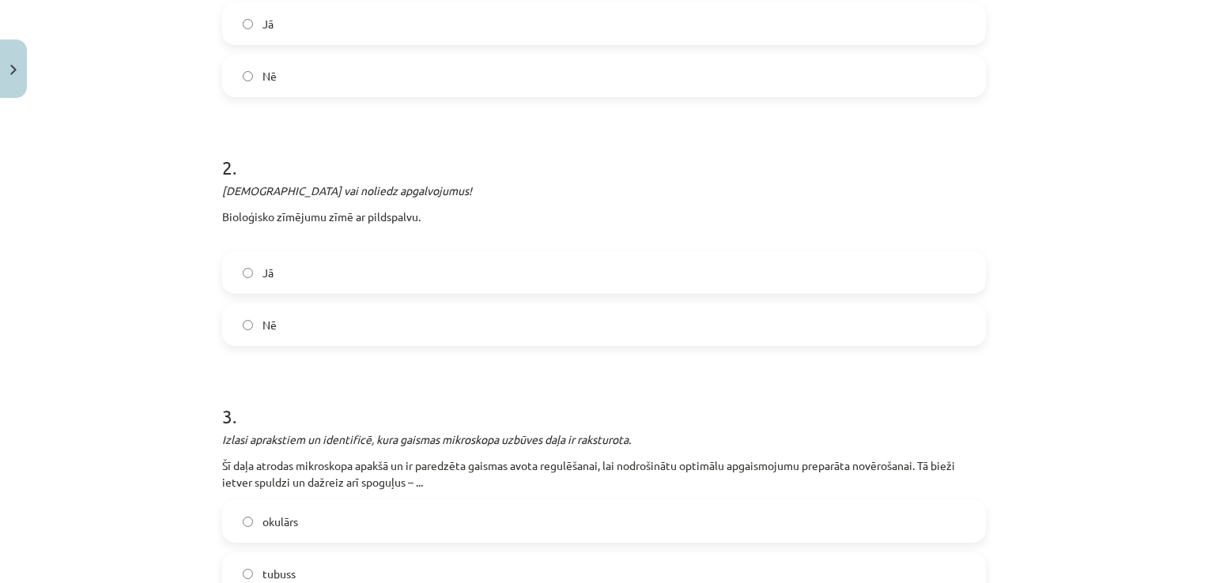
click at [104, 242] on div "Mācību tēma: Bioloģijas 7. klases 1. ieskaites mācību materiāls #6 5. tēma. Mik…" at bounding box center [604, 291] width 1208 height 583
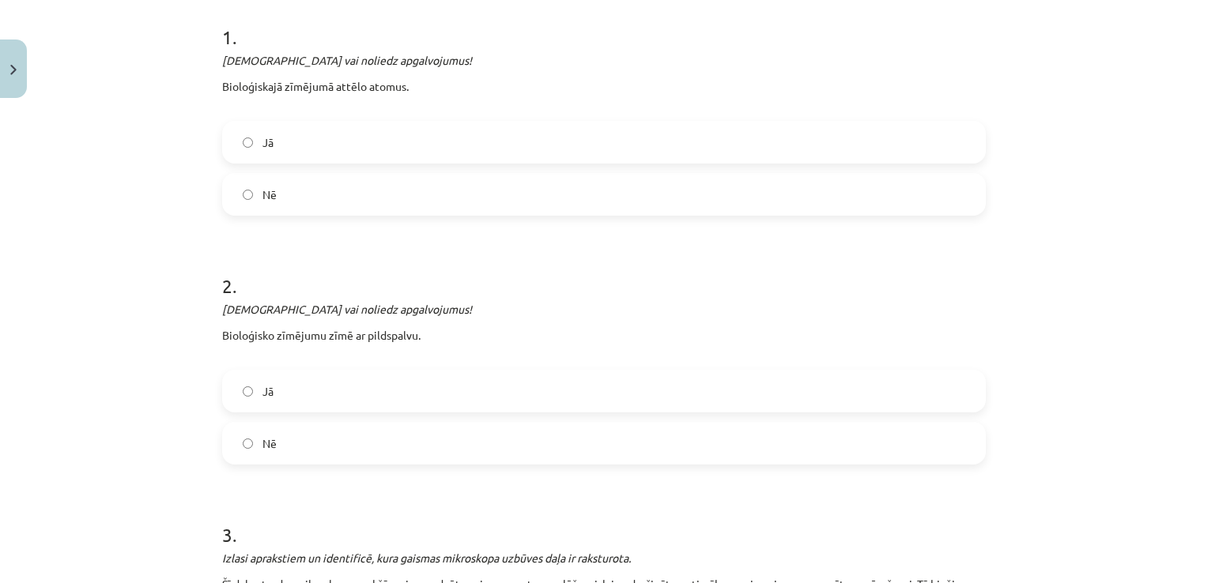
scroll to position [237, 0]
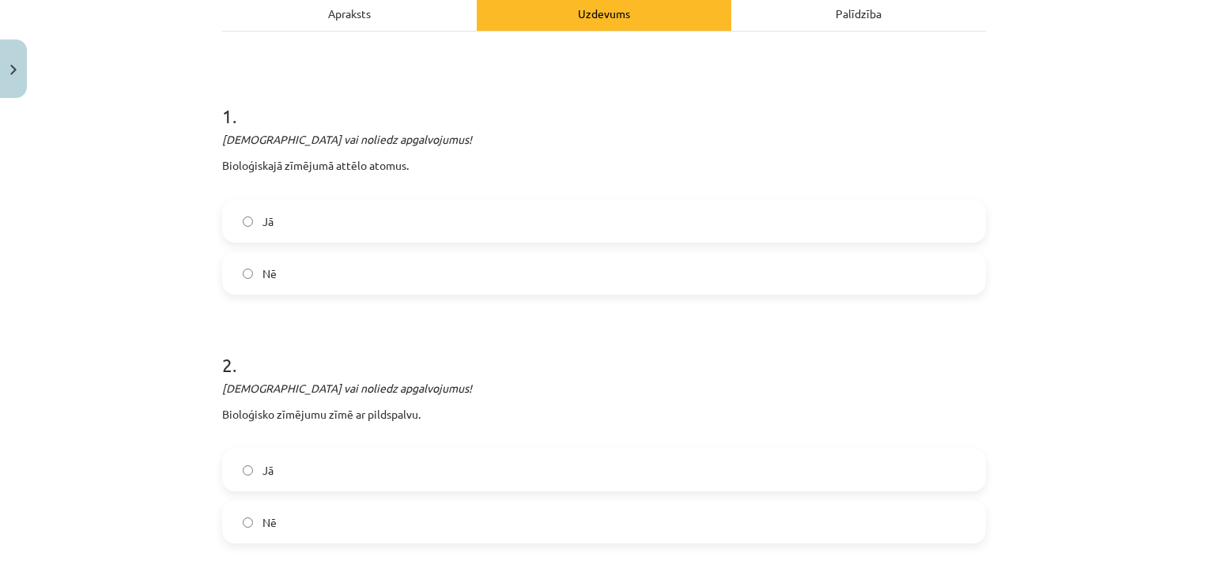
click at [632, 281] on label "Nē" at bounding box center [604, 274] width 760 height 40
click at [364, 510] on label "Nē" at bounding box center [604, 523] width 760 height 40
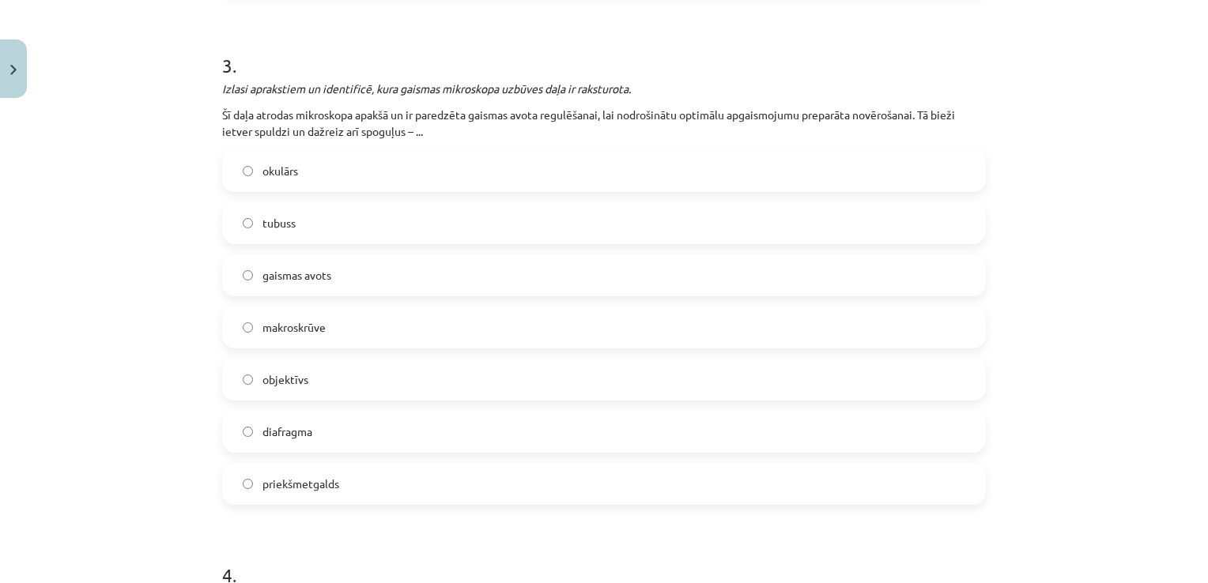
scroll to position [790, 0]
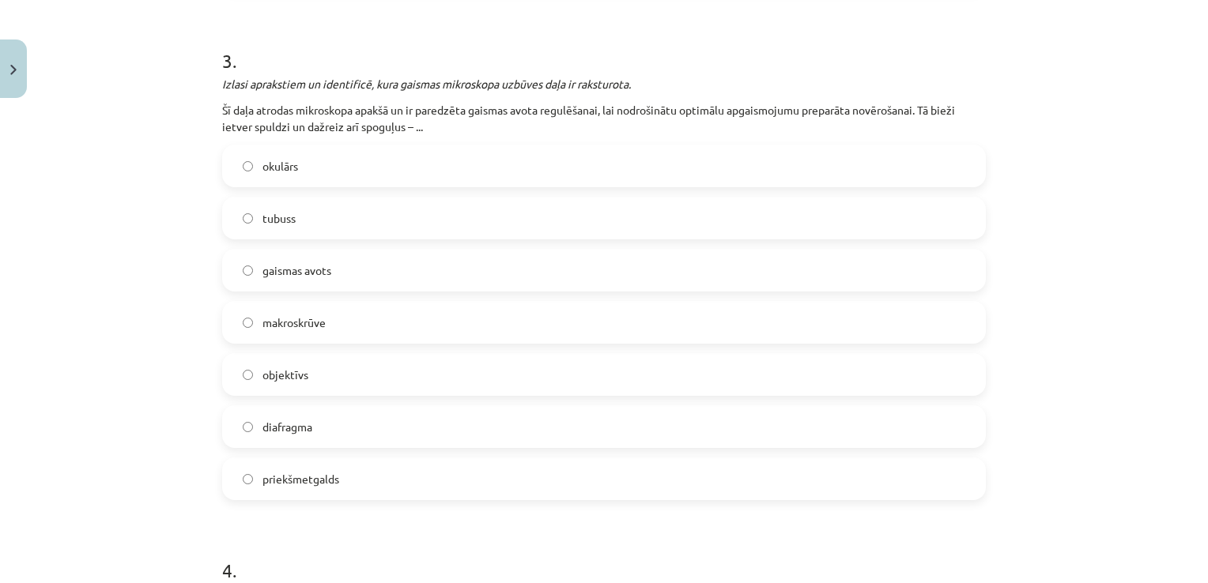
click at [632, 255] on label "gaismas avots" at bounding box center [604, 271] width 760 height 40
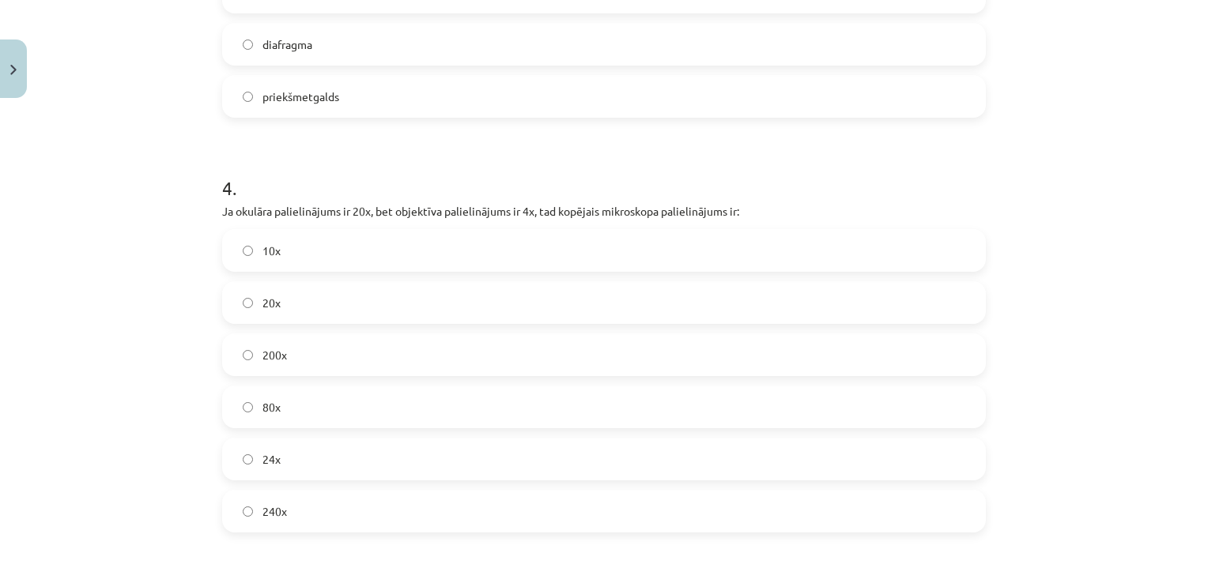
scroll to position [1182, 0]
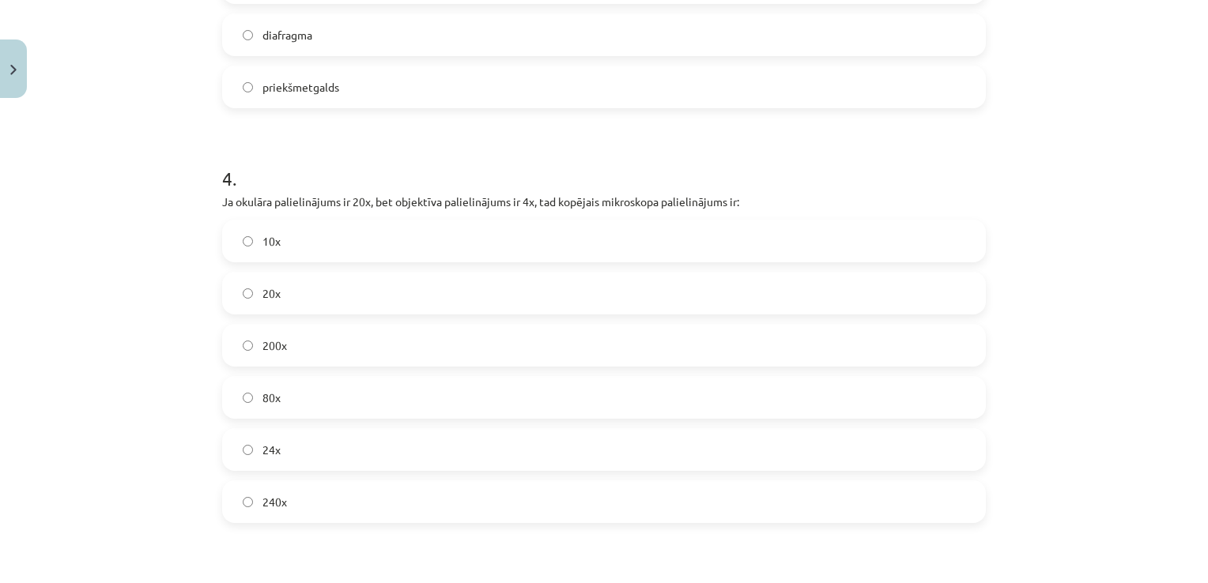
click at [585, 390] on label "80x" at bounding box center [604, 398] width 760 height 40
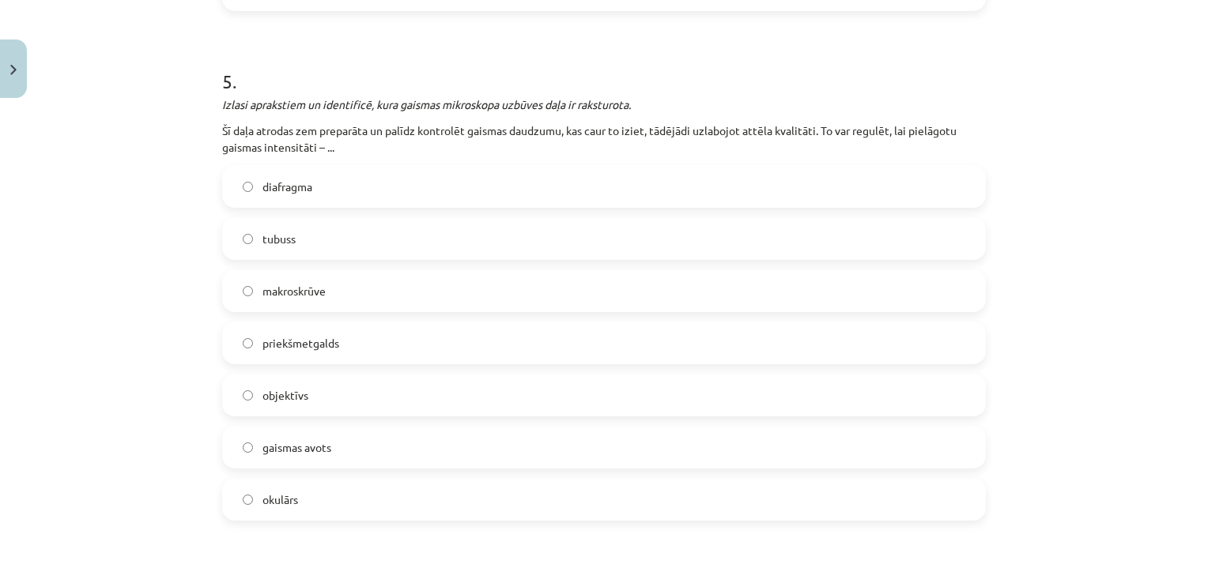
scroll to position [1704, 0]
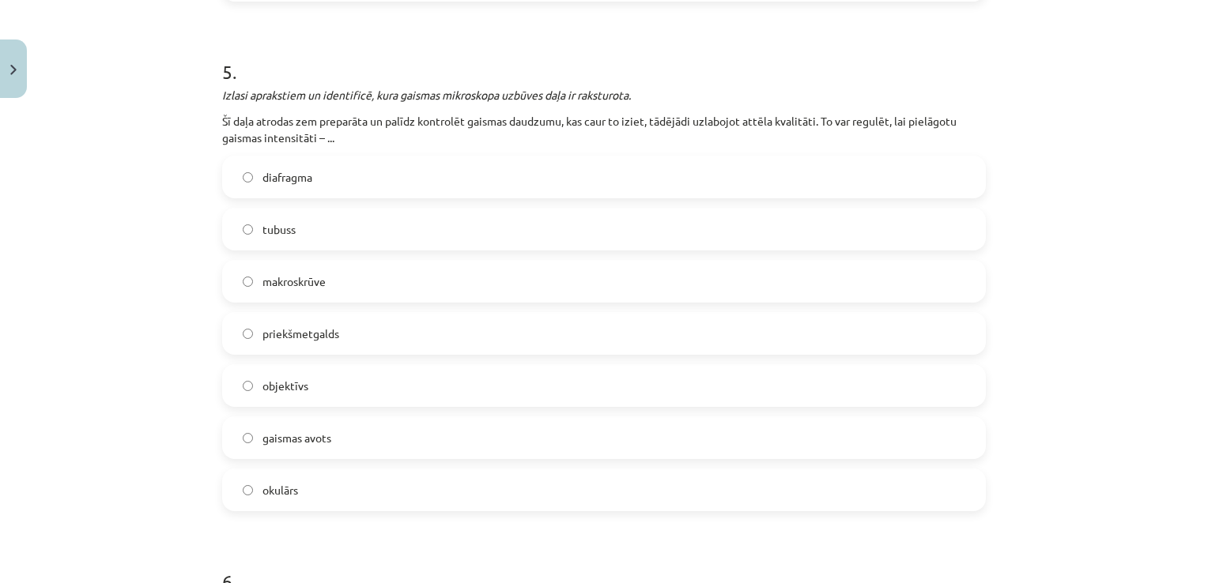
click at [462, 437] on label "gaismas avots" at bounding box center [604, 438] width 760 height 40
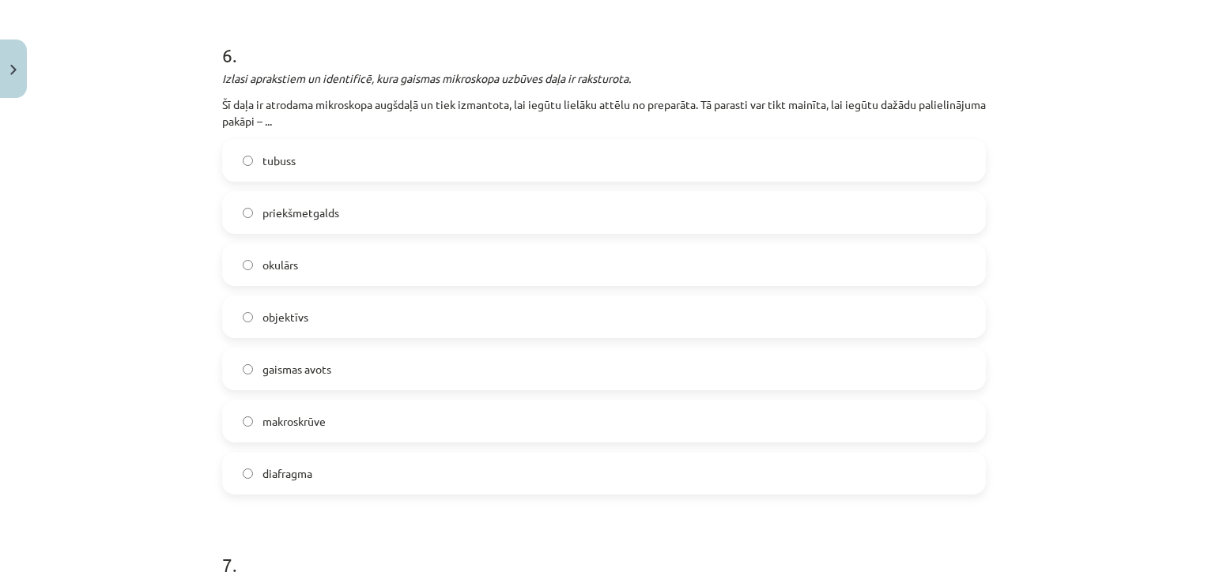
scroll to position [2257, 0]
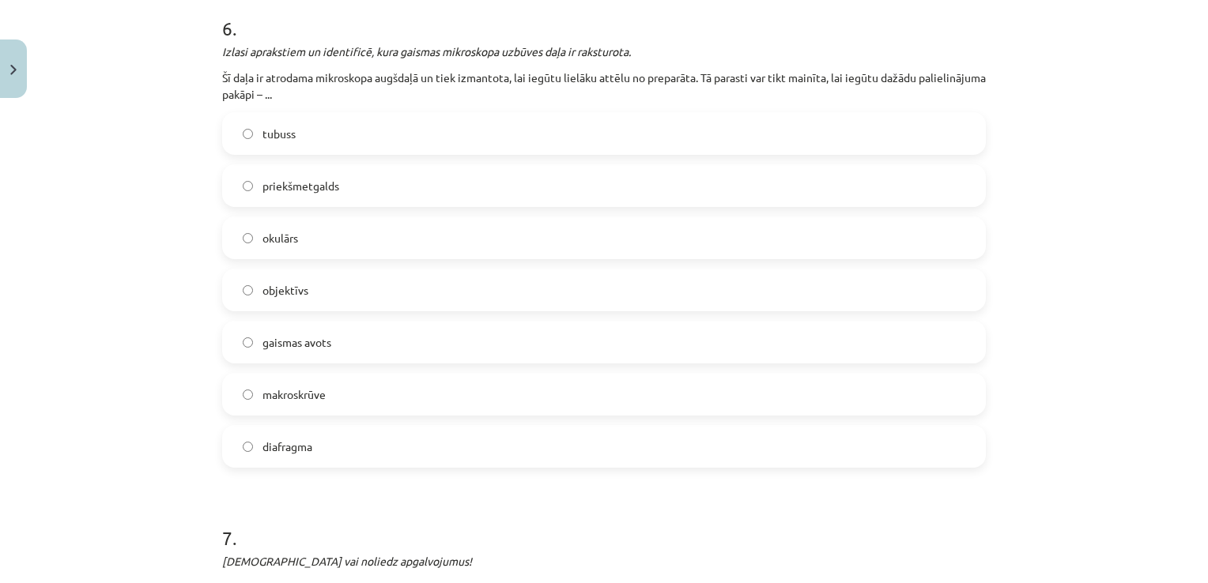
click at [284, 282] on span "objektīvs" at bounding box center [285, 290] width 46 height 17
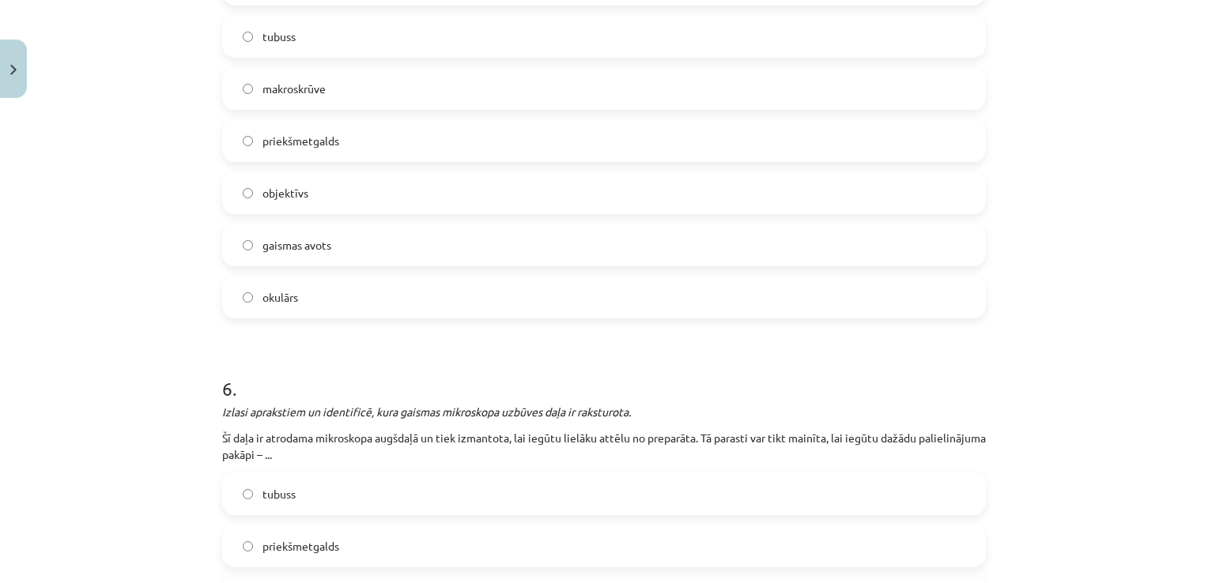
scroll to position [2292, 0]
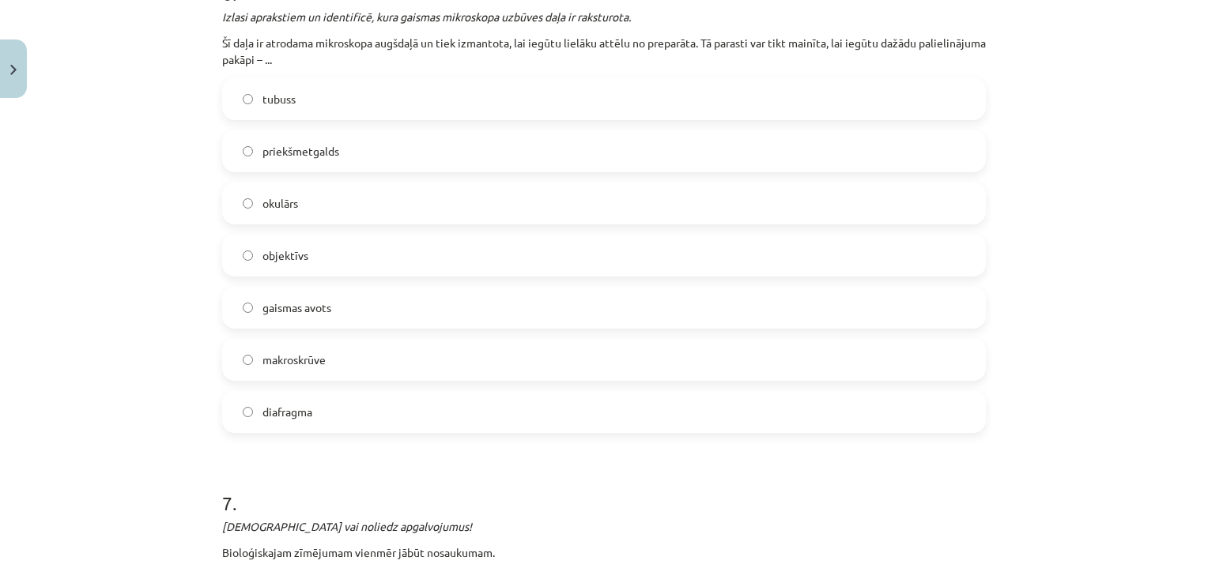
click at [361, 188] on label "okulārs" at bounding box center [604, 203] width 760 height 40
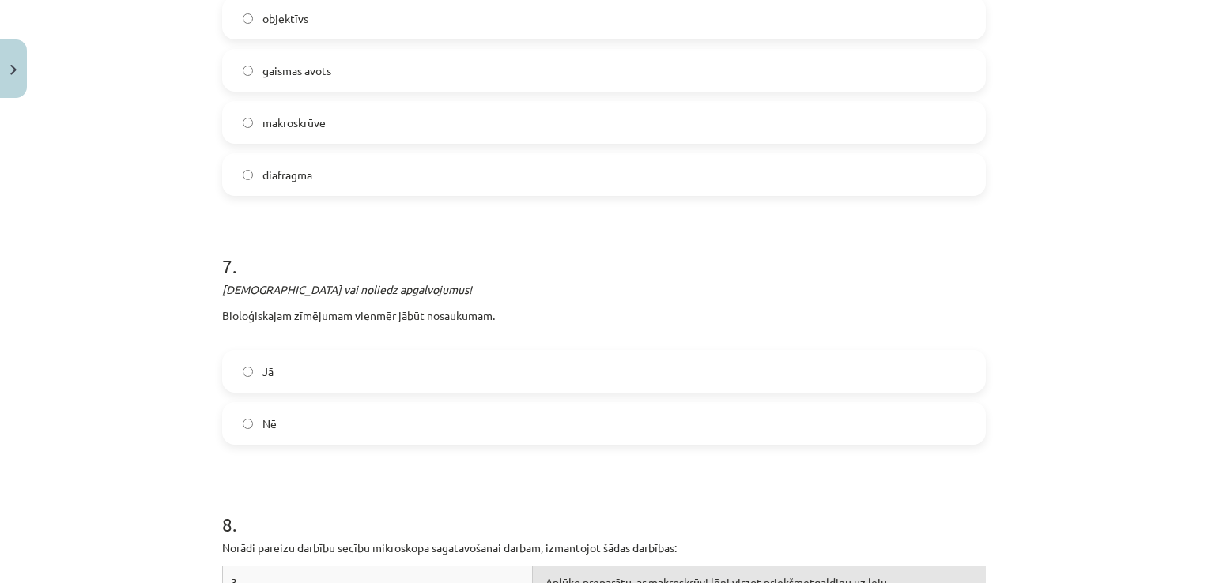
scroll to position [2608, 0]
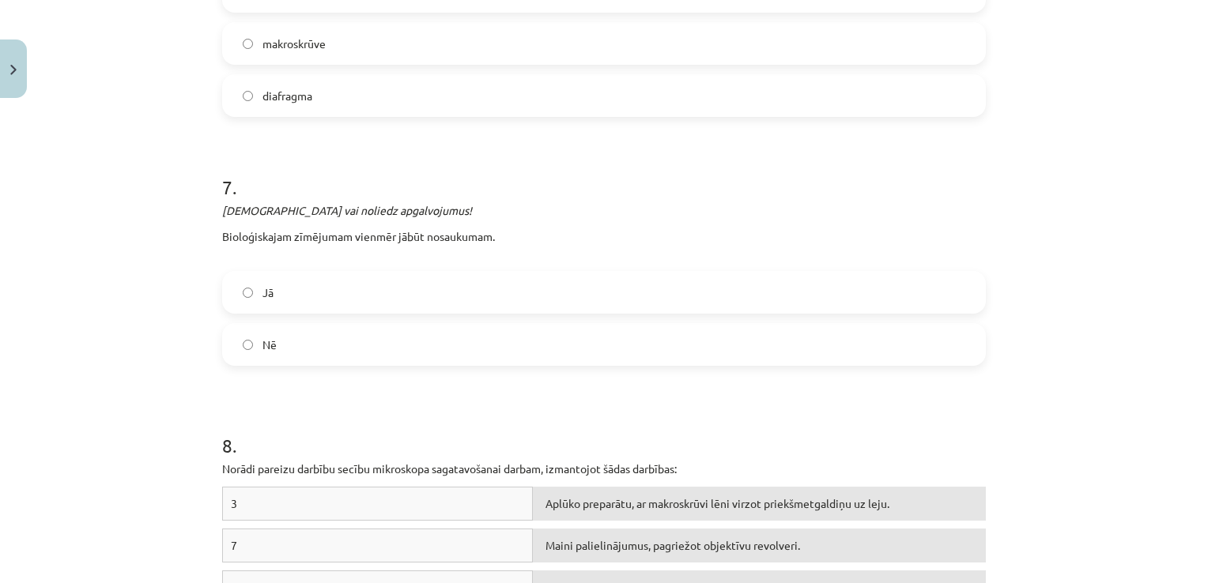
click at [364, 296] on label "Jā" at bounding box center [604, 293] width 760 height 40
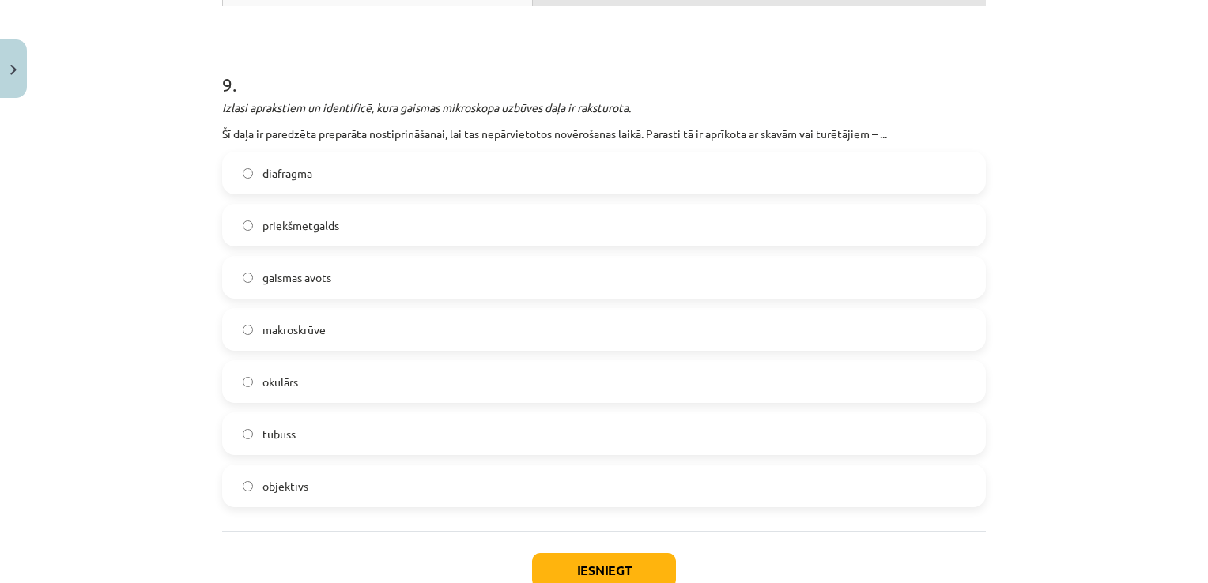
scroll to position [3399, 0]
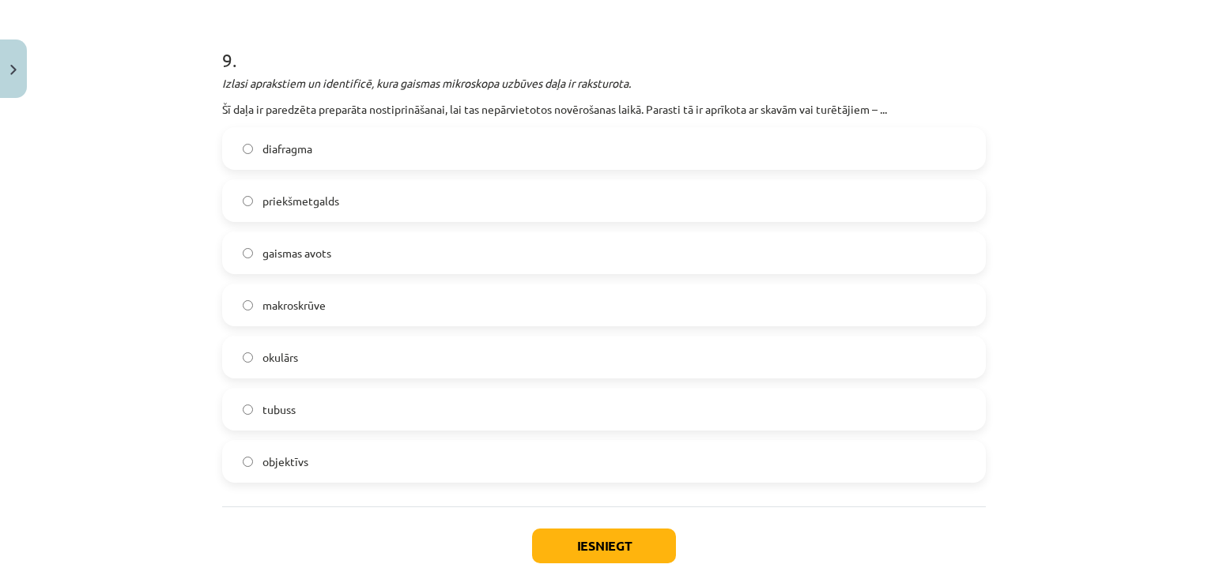
click at [505, 447] on label "objektīvs" at bounding box center [604, 462] width 760 height 40
click at [569, 540] on button "Iesniegt" at bounding box center [604, 546] width 144 height 35
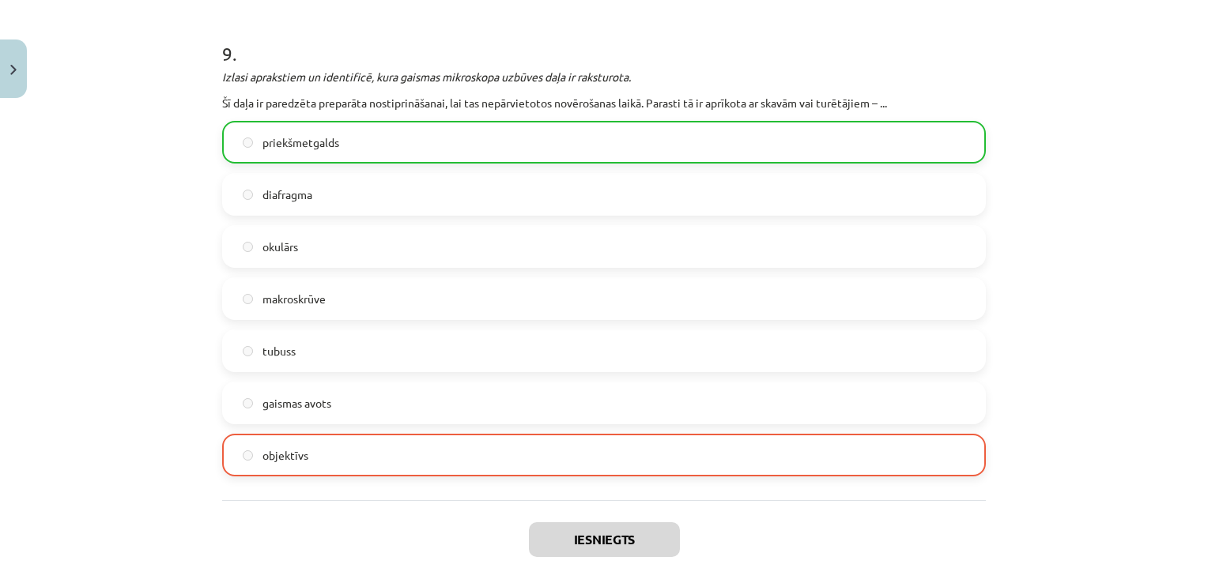
scroll to position [3528, 0]
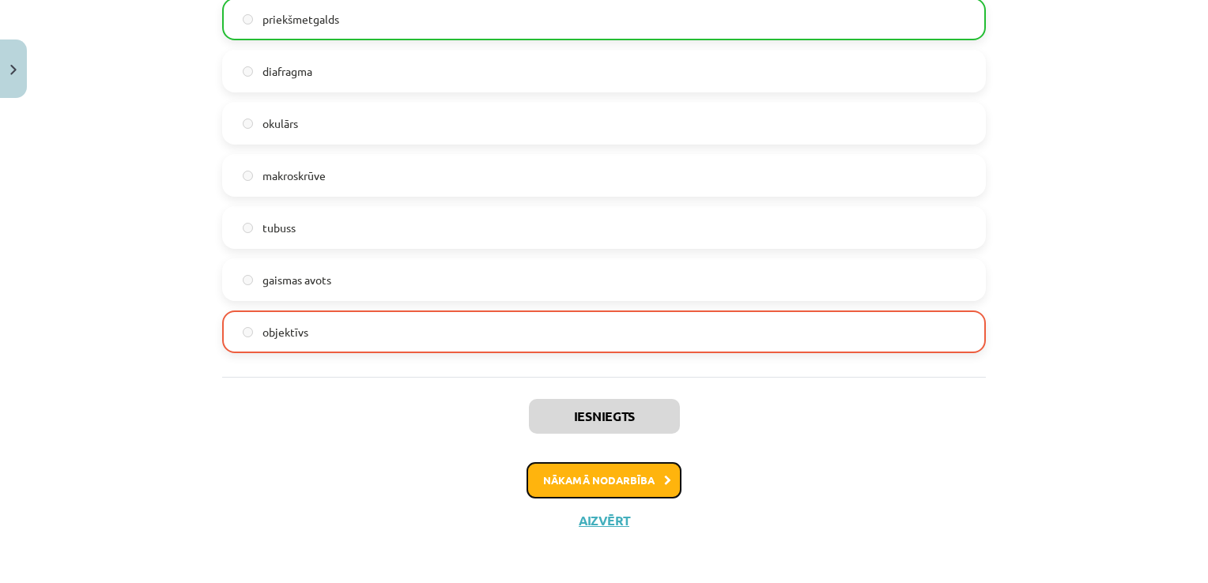
click at [562, 488] on button "Nākamā nodarbība" at bounding box center [603, 480] width 155 height 36
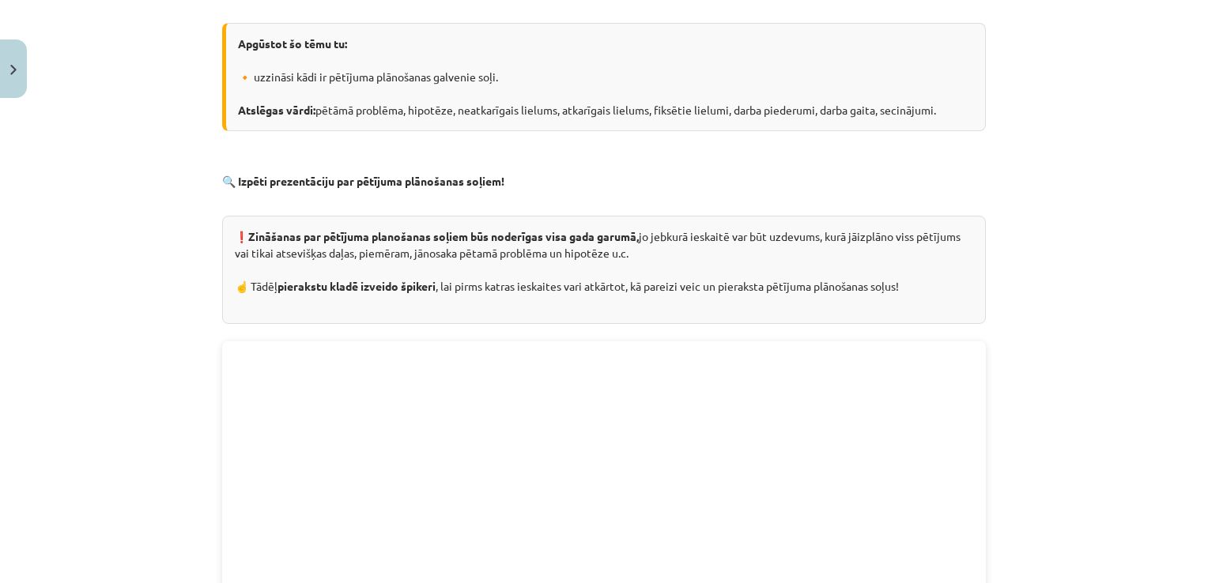
scroll to position [241, 0]
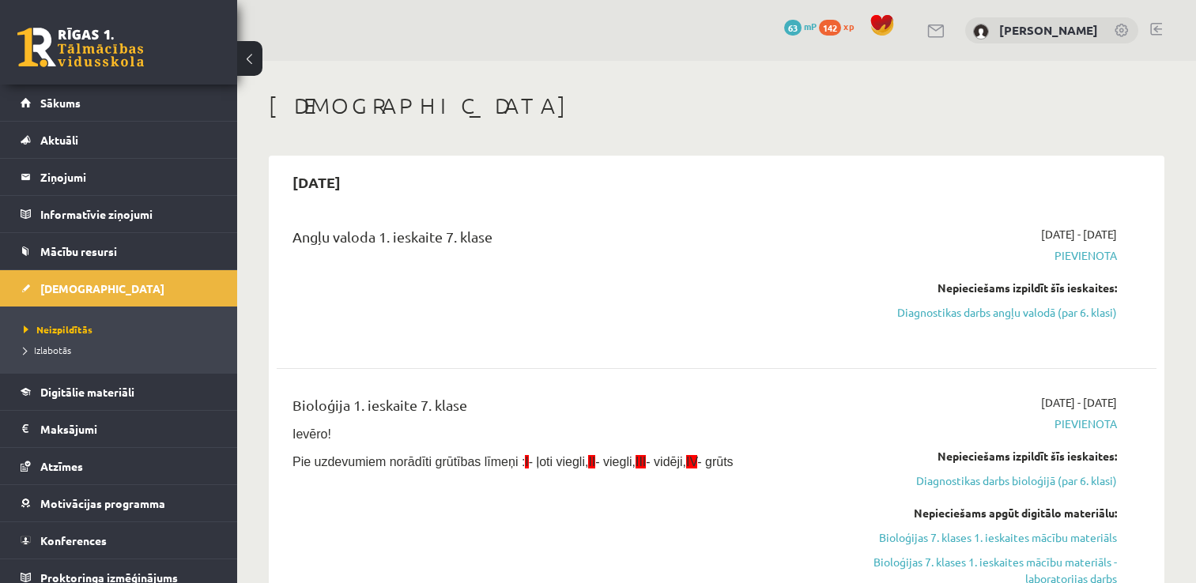
scroll to position [158, 0]
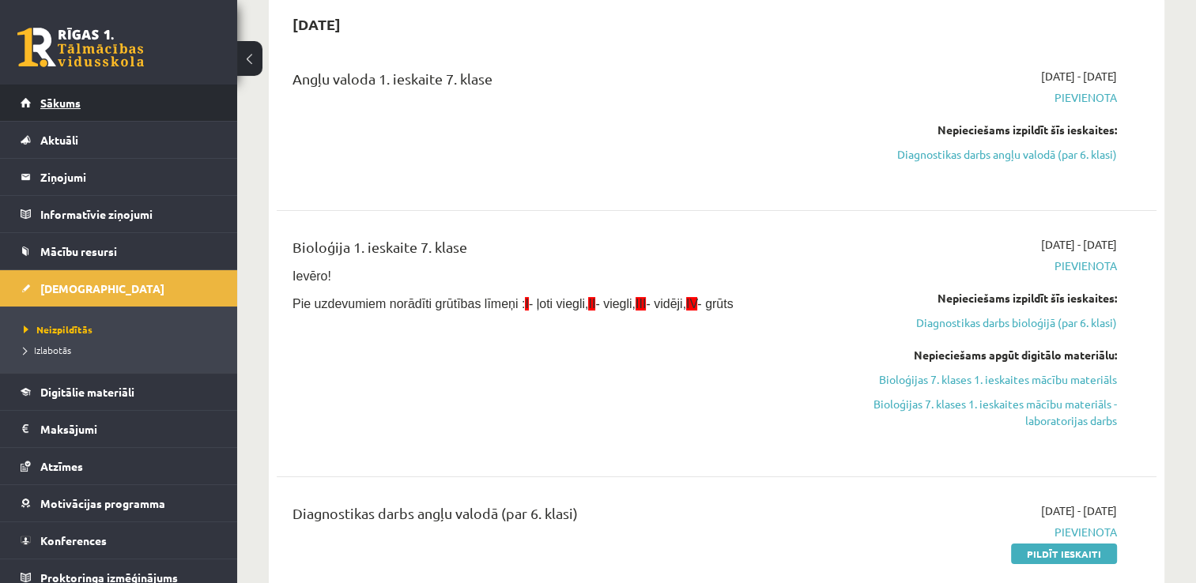
click at [73, 100] on span "Sākums" at bounding box center [60, 103] width 40 height 14
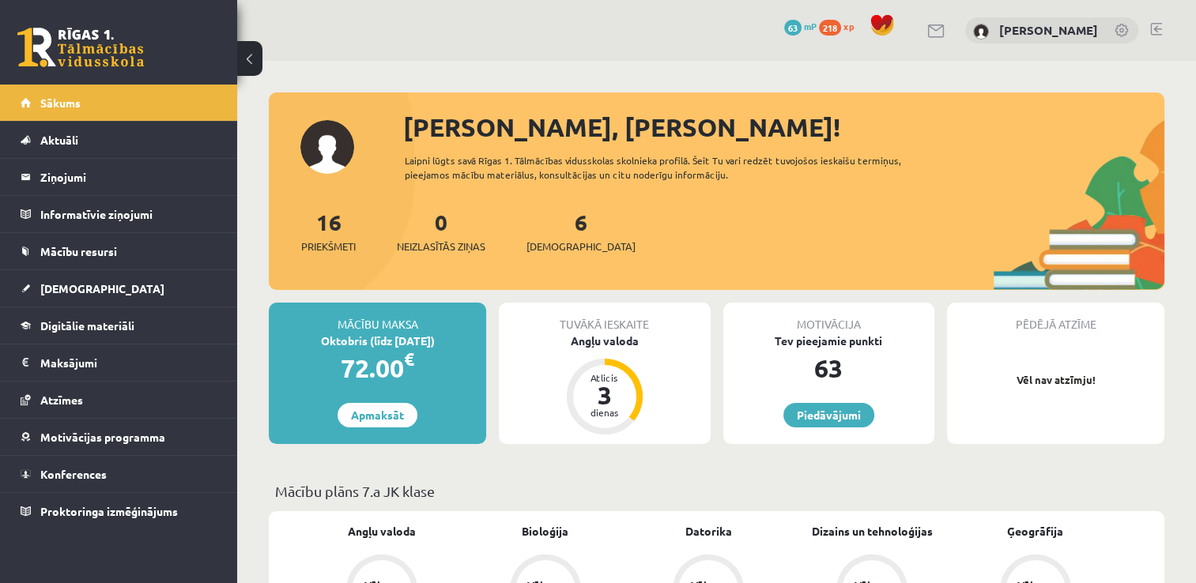
drag, startPoint x: 1156, startPoint y: 19, endPoint x: 1157, endPoint y: 28, distance: 9.5
click at [1156, 21] on div "0 Dāvanas 63 mP 218 xp [PERSON_NAME]" at bounding box center [716, 30] width 959 height 61
click at [1159, 33] on link at bounding box center [1156, 29] width 12 height 13
